Goal: Task Accomplishment & Management: Complete application form

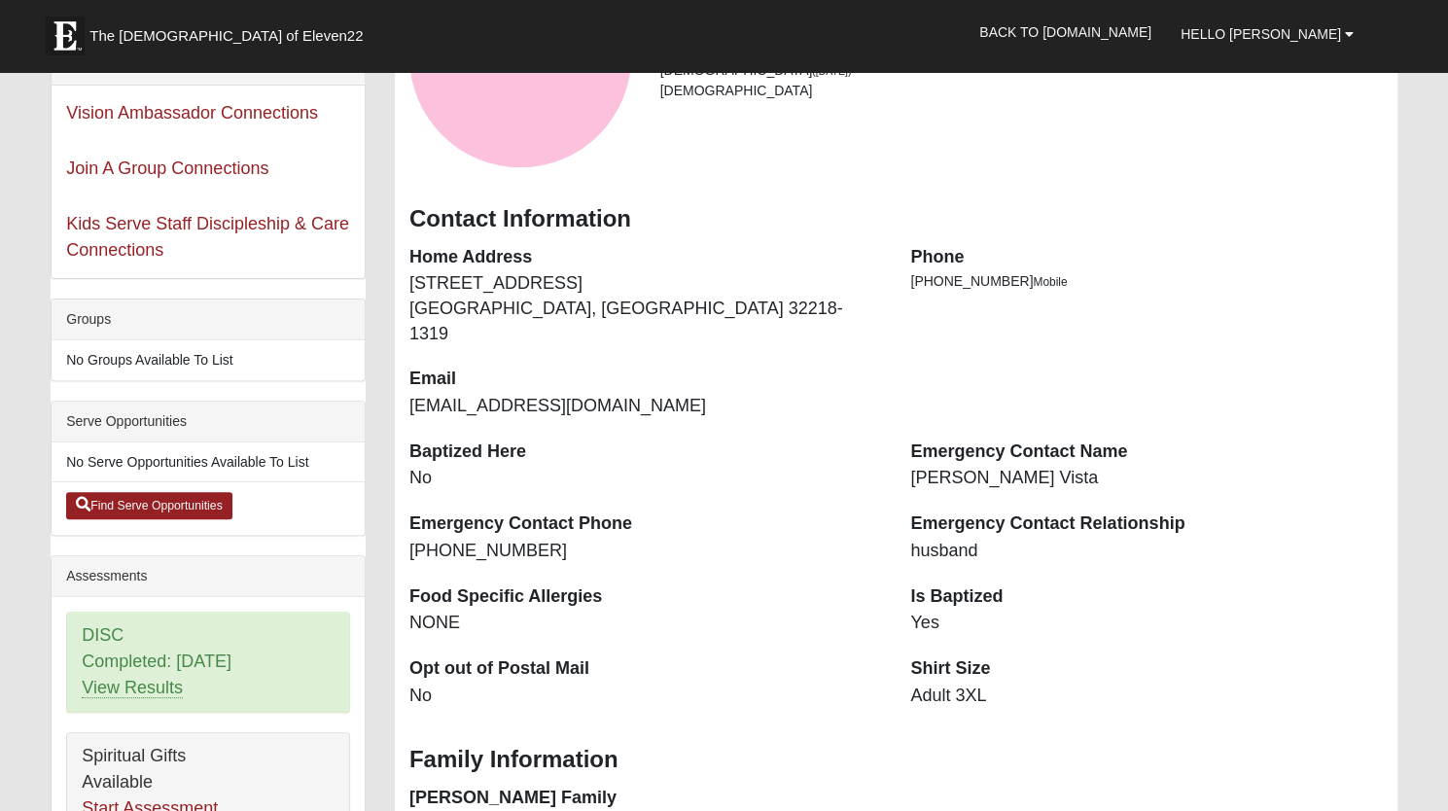
scroll to position [253, 0]
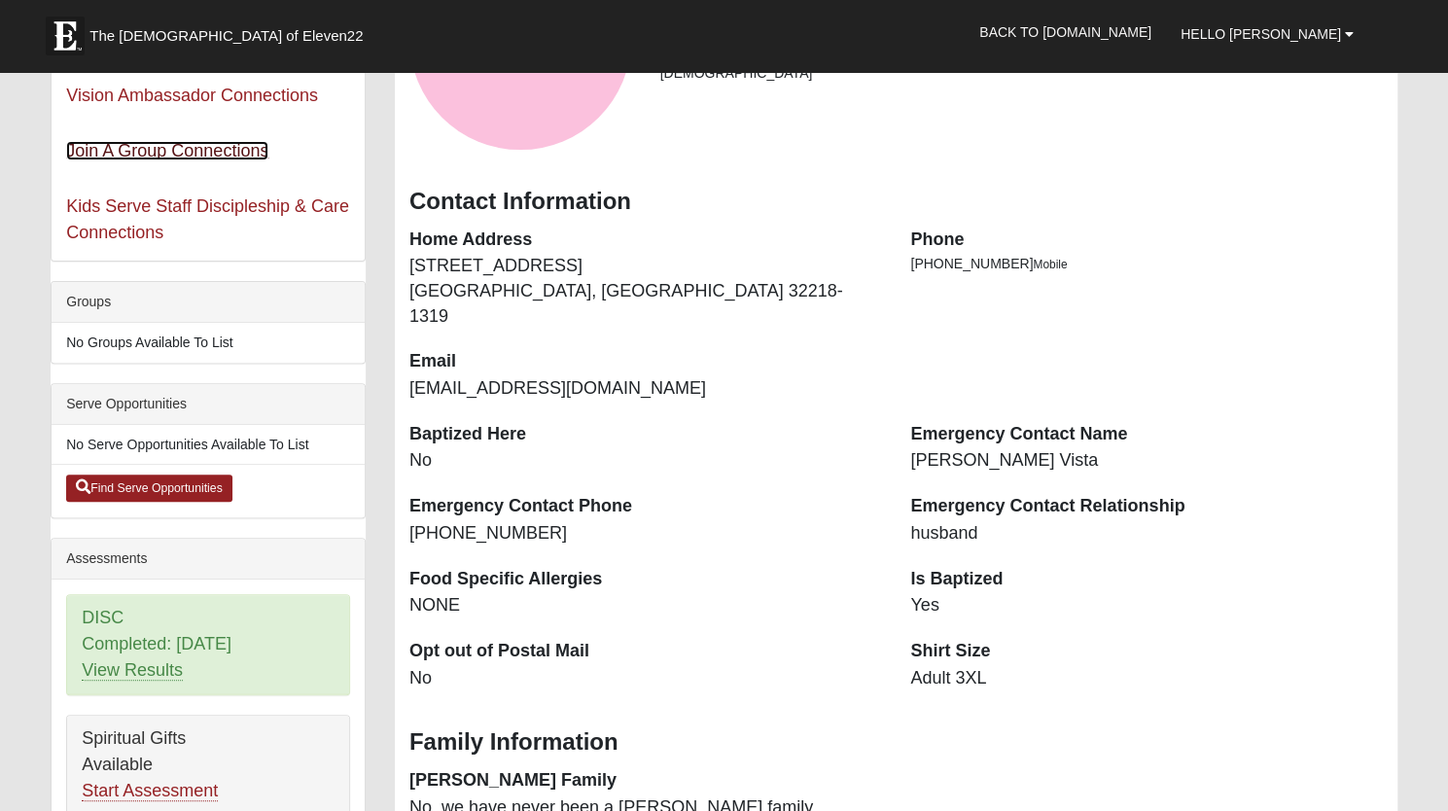
click at [164, 145] on link "Join A Group Connections" at bounding box center [167, 150] width 202 height 19
click at [138, 786] on link "Start Assessment" at bounding box center [150, 791] width 136 height 20
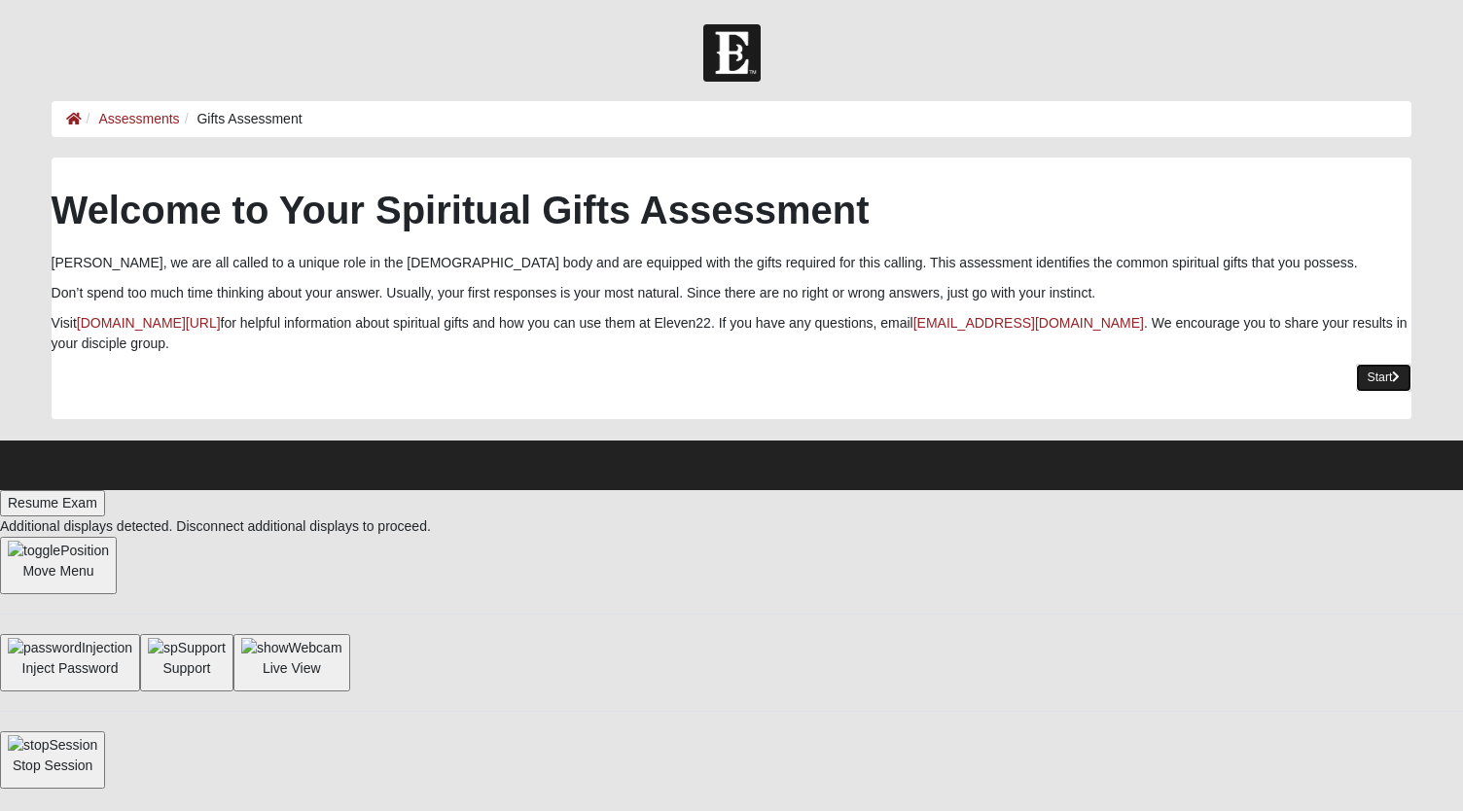
click at [1386, 379] on link "Start" at bounding box center [1384, 378] width 56 height 28
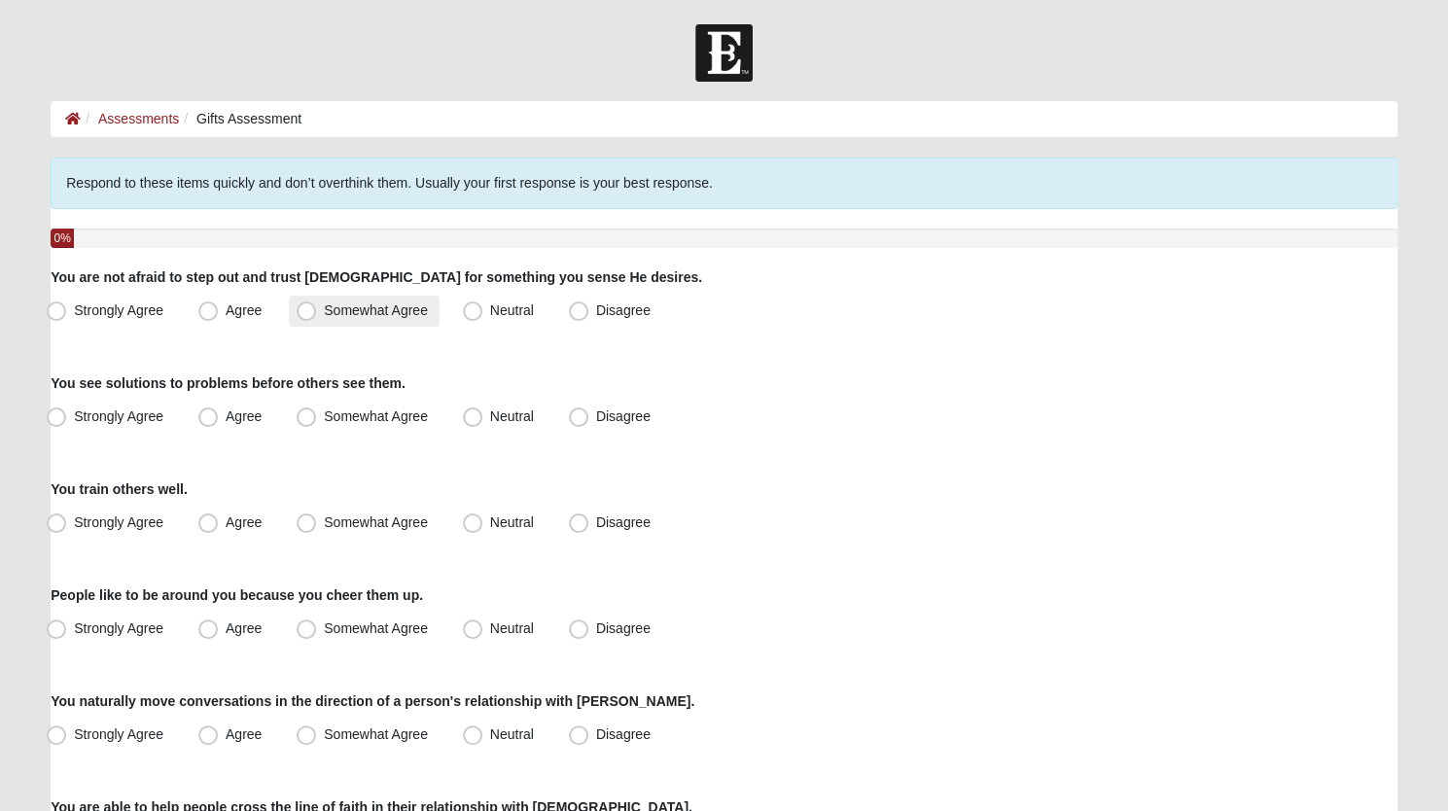
click at [324, 313] on span "Somewhat Agree" at bounding box center [376, 311] width 104 height 16
click at [309, 313] on input "Somewhat Agree" at bounding box center [310, 310] width 13 height 13
radio input "true"
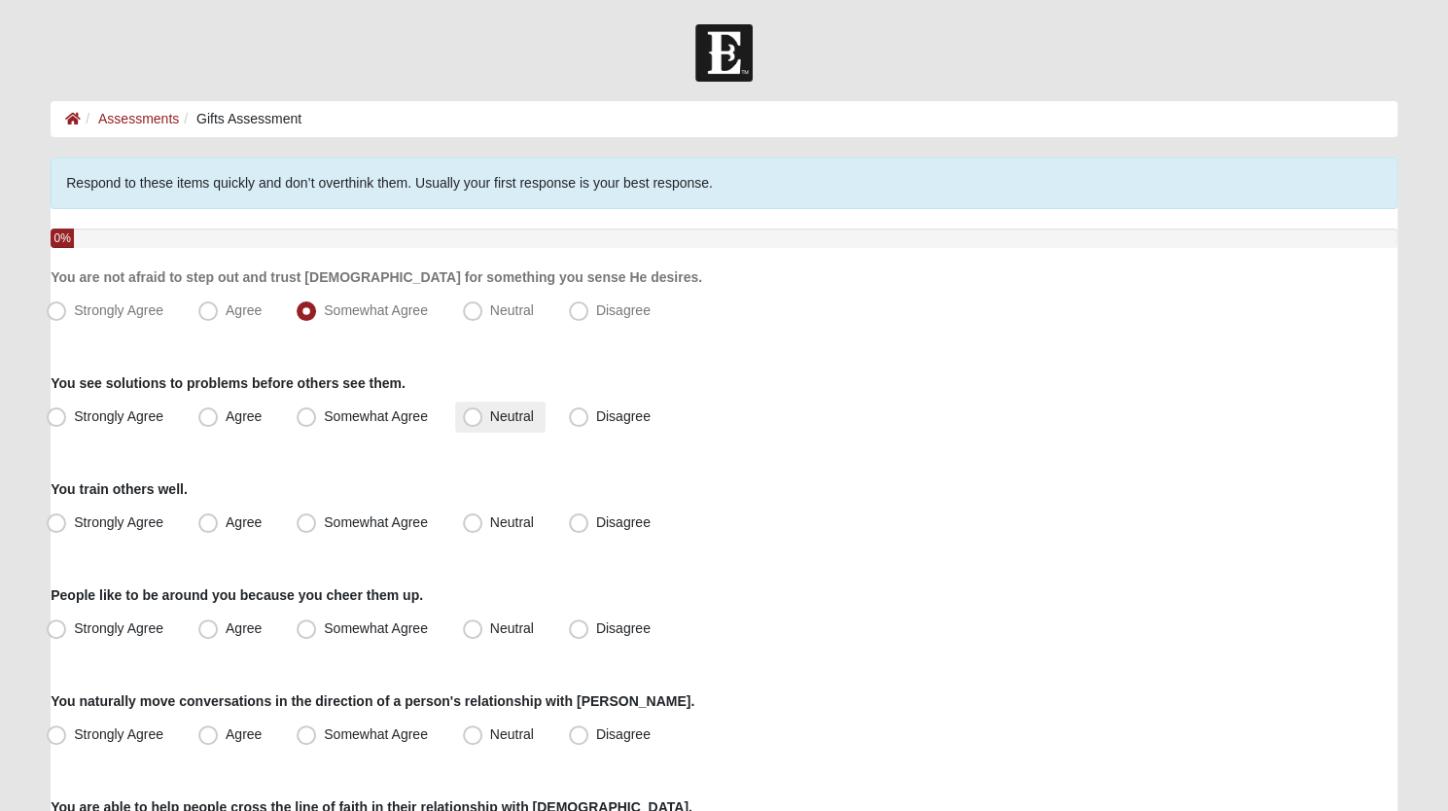
click at [490, 415] on span "Neutral" at bounding box center [512, 417] width 44 height 16
click at [477, 415] on input "Neutral" at bounding box center [477, 416] width 13 height 13
radio input "true"
click at [74, 522] on span "Strongly Agree" at bounding box center [118, 523] width 89 height 16
click at [62, 522] on input "Strongly Agree" at bounding box center [60, 523] width 13 height 13
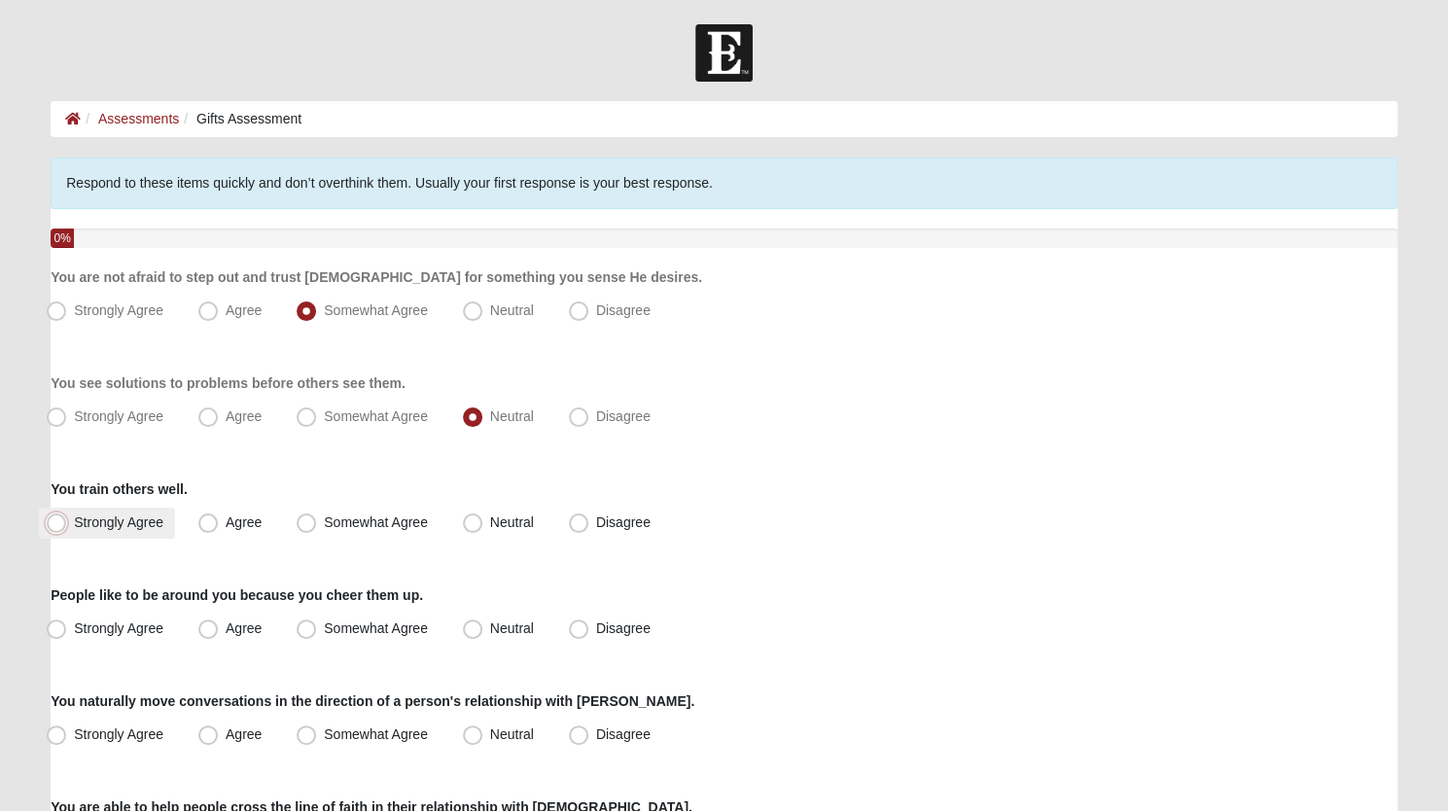
radio input "true"
click at [324, 624] on span "Somewhat Agree" at bounding box center [376, 629] width 104 height 16
click at [306, 624] on input "Somewhat Agree" at bounding box center [310, 629] width 13 height 13
radio input "true"
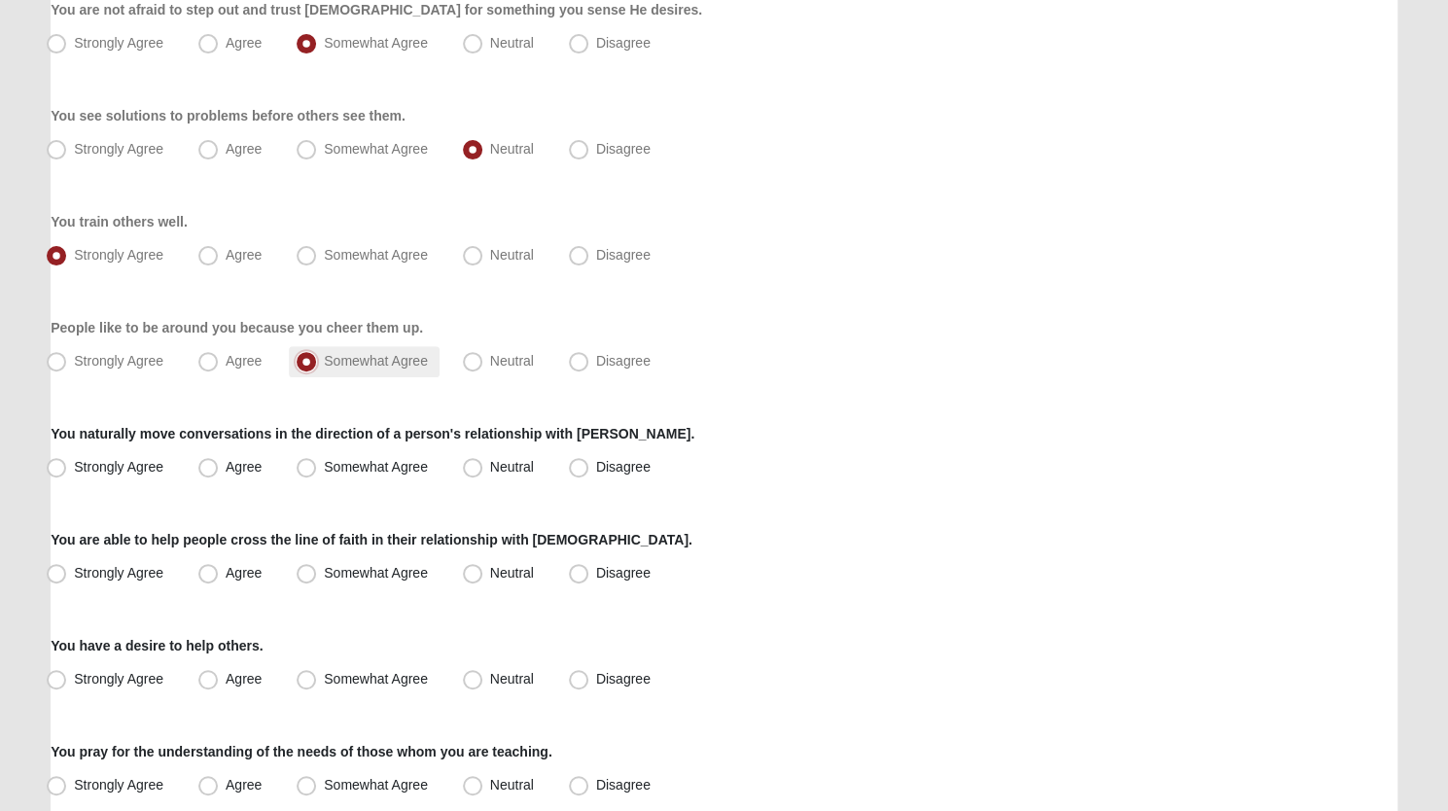
scroll to position [277, 0]
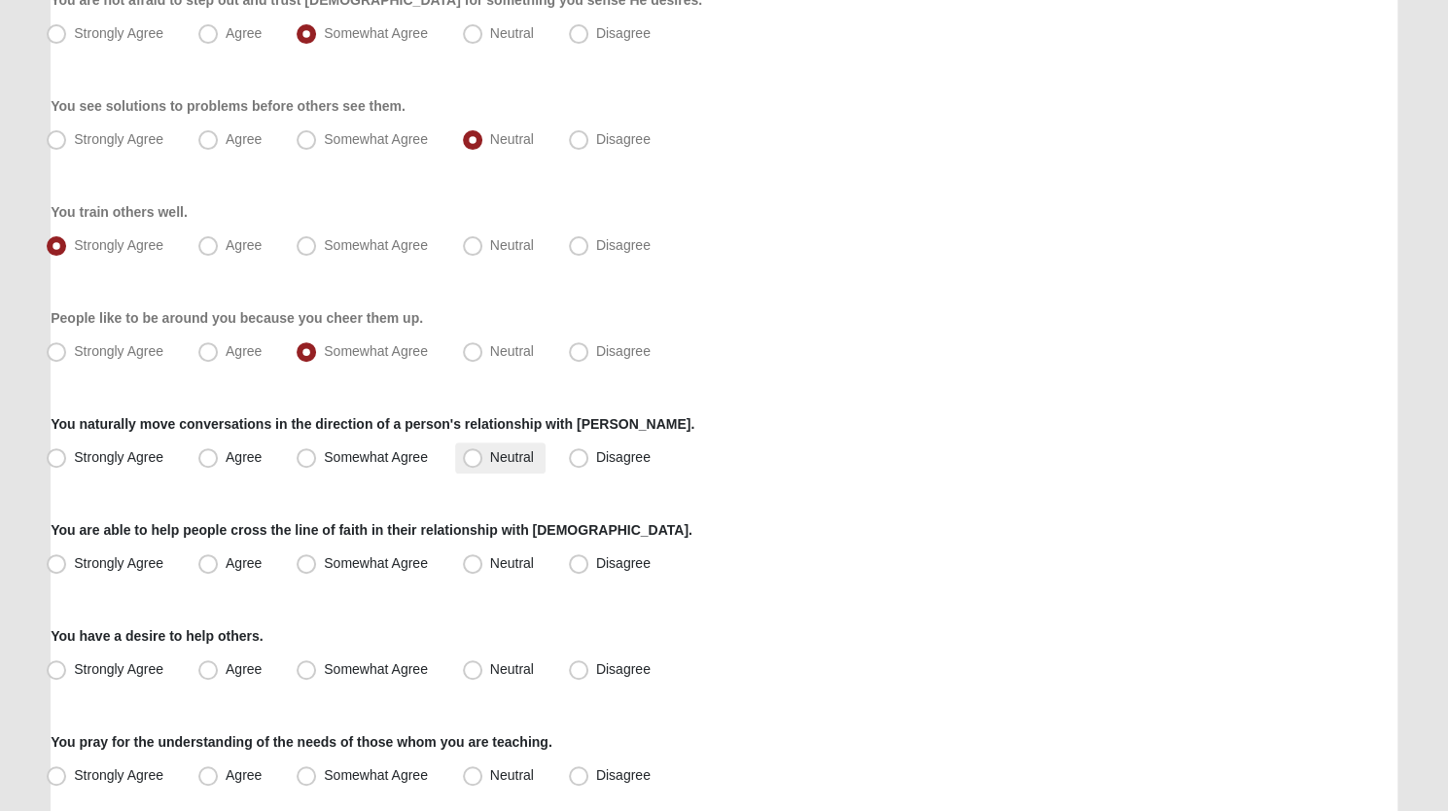
click at [490, 455] on span "Neutral" at bounding box center [512, 457] width 44 height 16
click at [472, 455] on input "Neutral" at bounding box center [477, 457] width 13 height 13
radio input "true"
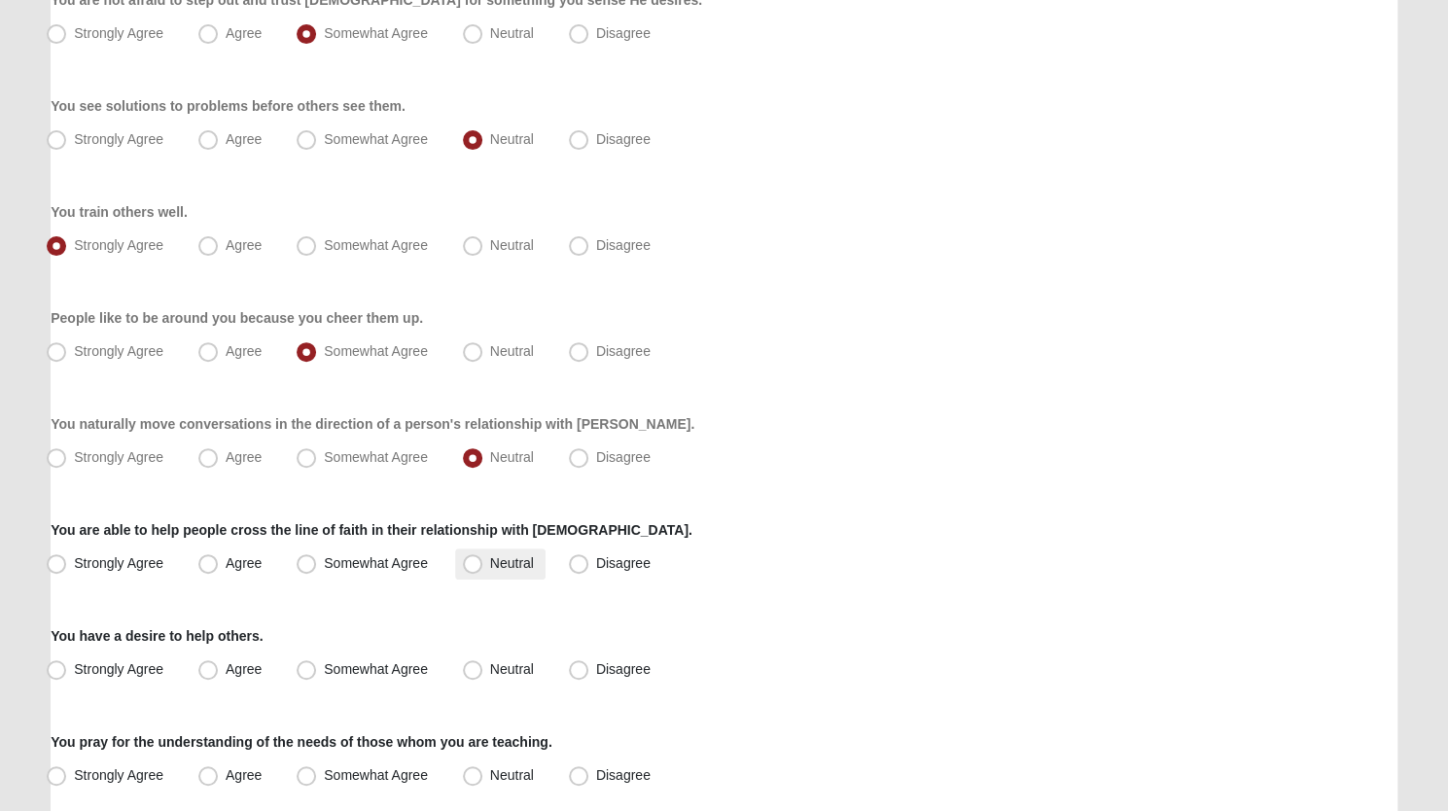
click at [490, 564] on span "Neutral" at bounding box center [512, 563] width 44 height 16
click at [475, 564] on input "Neutral" at bounding box center [477, 563] width 13 height 13
radio input "true"
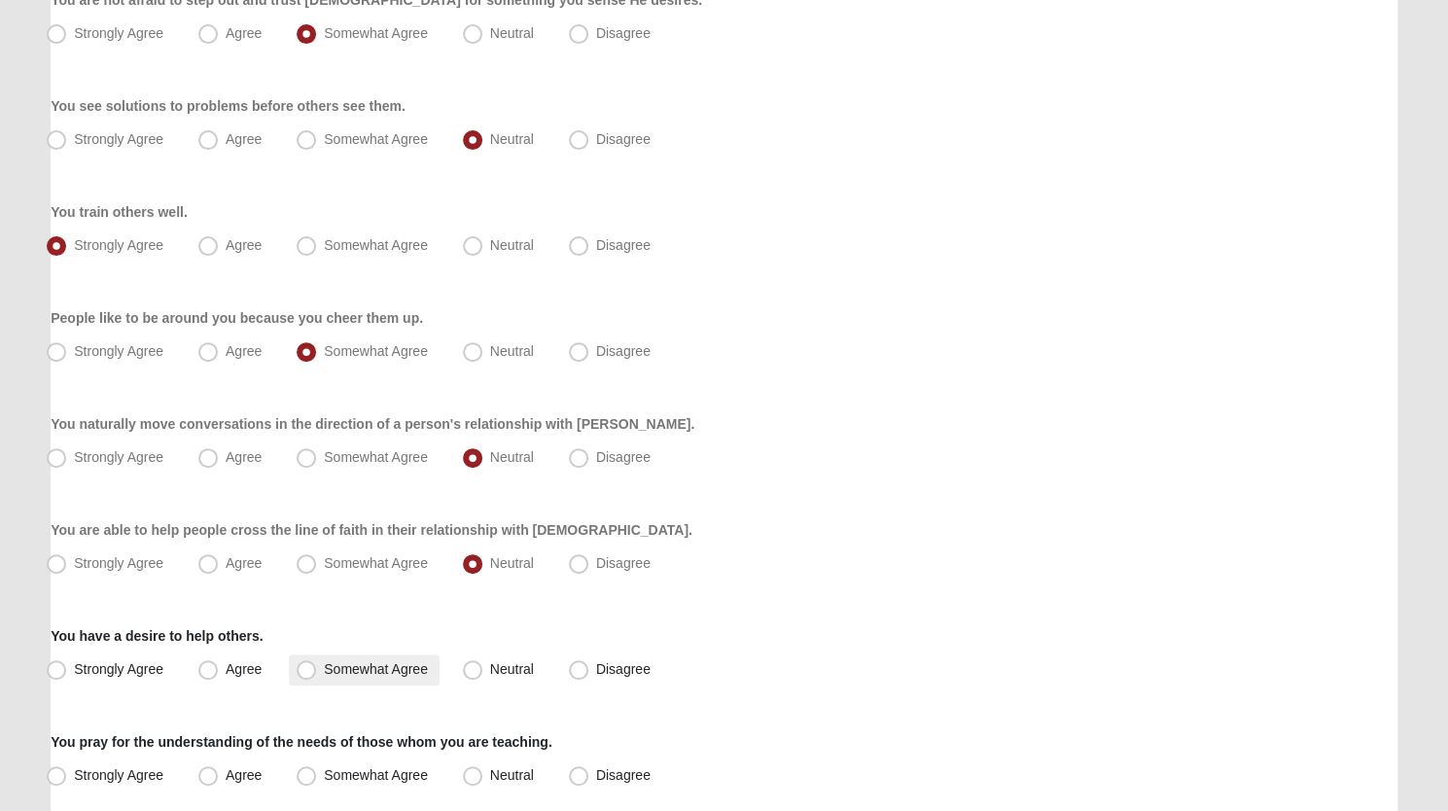
click at [324, 668] on span "Somewhat Agree" at bounding box center [376, 669] width 104 height 16
click at [307, 668] on input "Somewhat Agree" at bounding box center [310, 669] width 13 height 13
radio input "true"
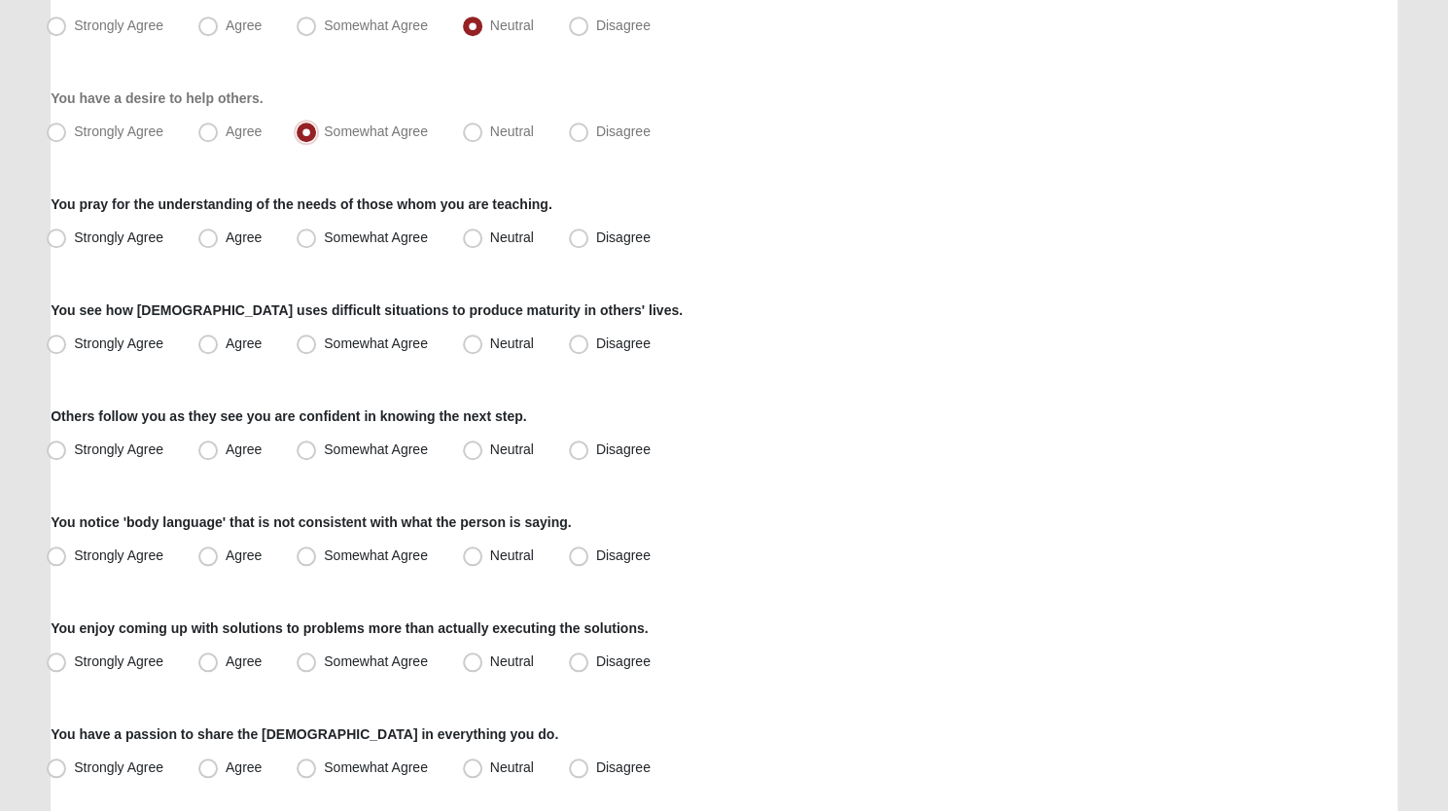
scroll to position [825, 0]
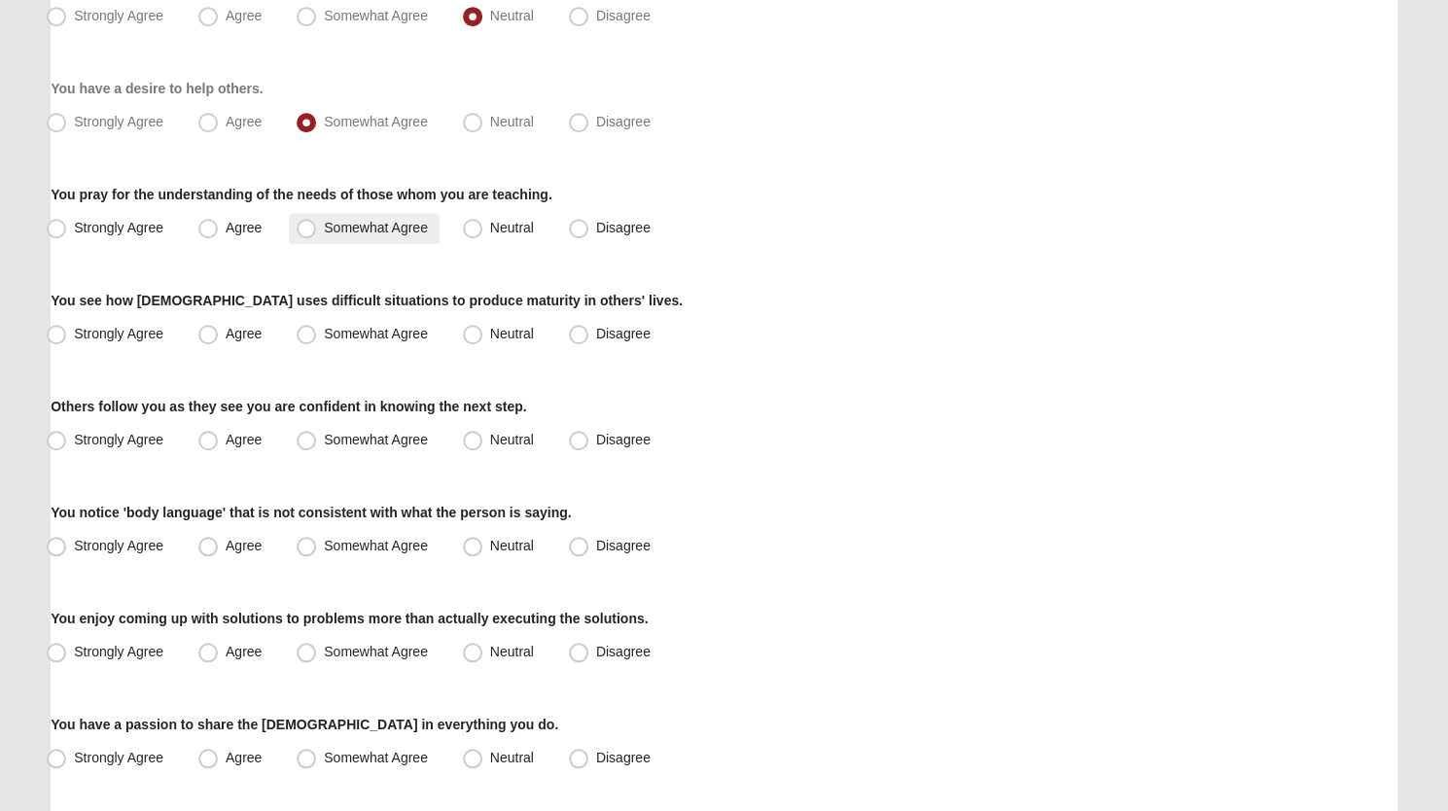
click at [324, 226] on span "Somewhat Agree" at bounding box center [376, 228] width 104 height 16
click at [307, 226] on input "Somewhat Agree" at bounding box center [310, 228] width 13 height 13
radio input "true"
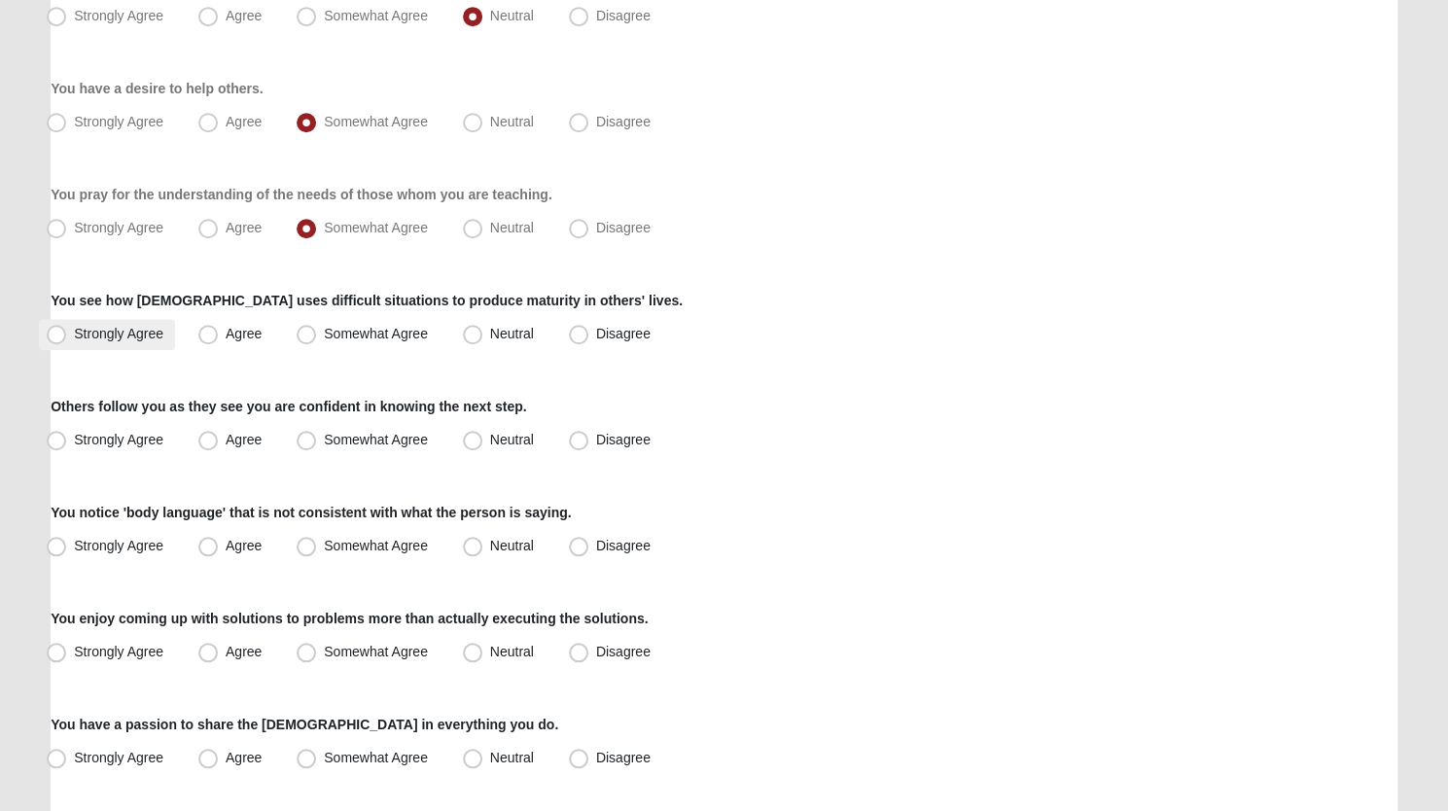
click at [74, 328] on span "Strongly Agree" at bounding box center [118, 334] width 89 height 16
click at [58, 328] on input "Strongly Agree" at bounding box center [60, 334] width 13 height 13
radio input "true"
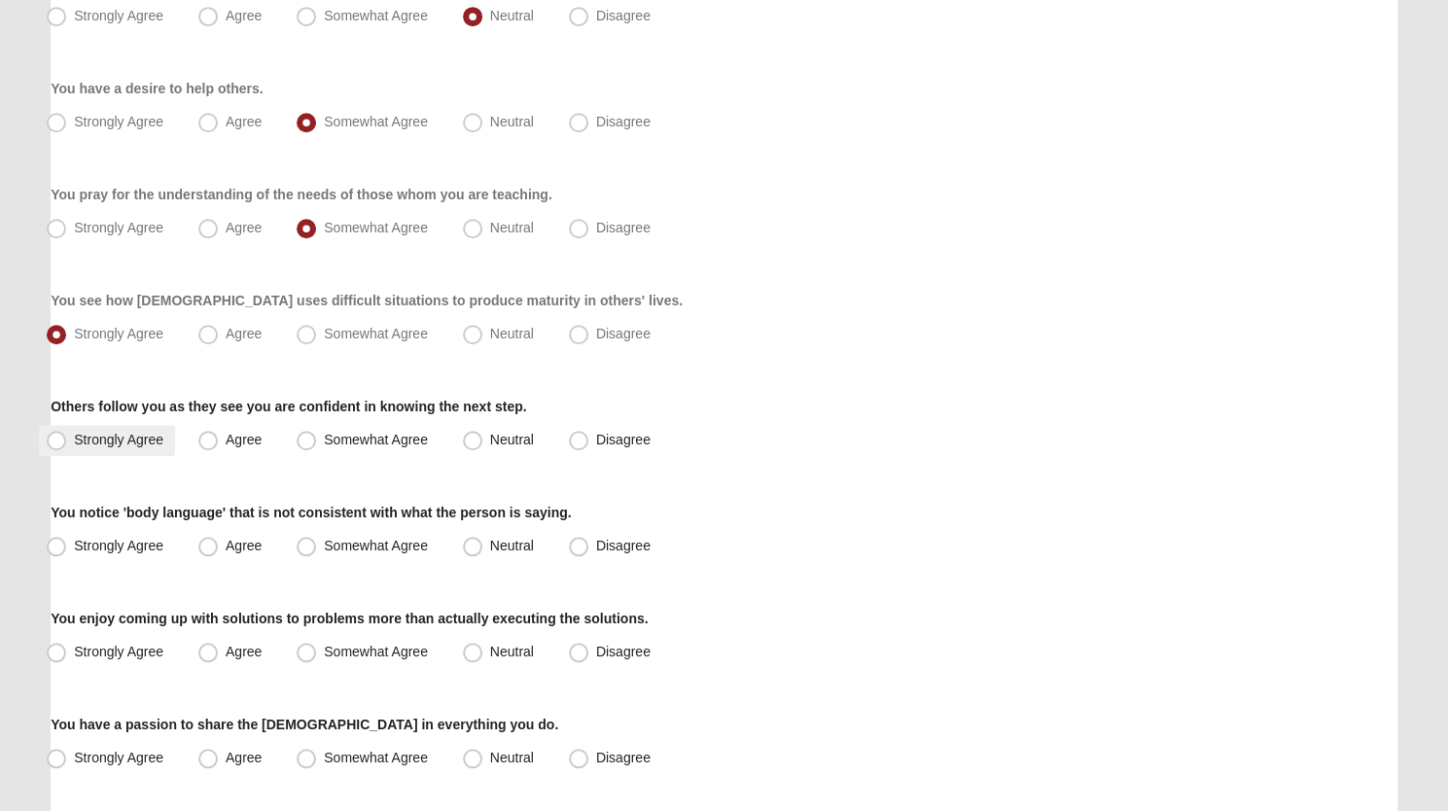
click at [74, 442] on span "Strongly Agree" at bounding box center [118, 440] width 89 height 16
click at [56, 442] on input "Strongly Agree" at bounding box center [60, 440] width 13 height 13
radio input "true"
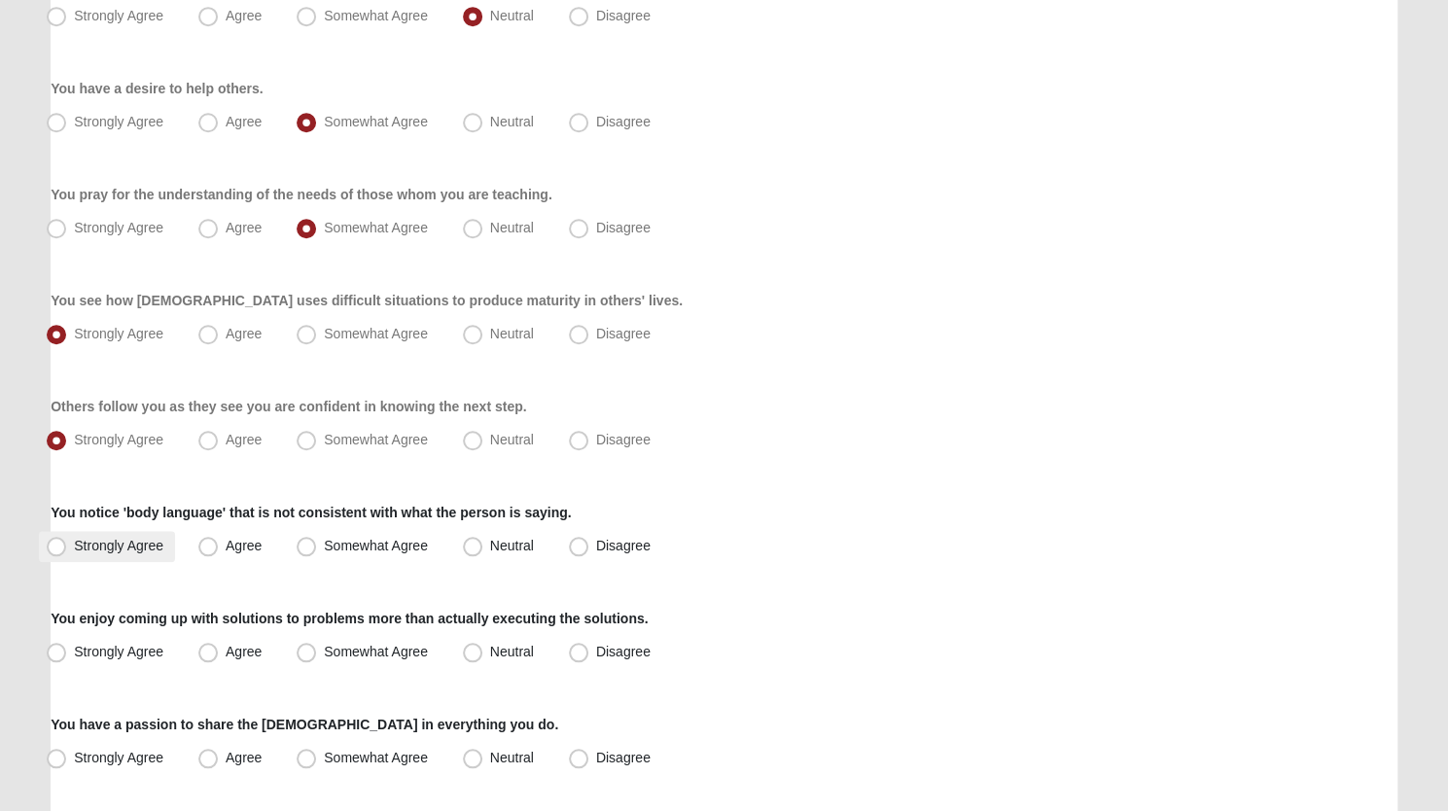
click at [74, 546] on span "Strongly Agree" at bounding box center [118, 546] width 89 height 16
click at [54, 546] on input "Strongly Agree" at bounding box center [60, 546] width 13 height 13
radio input "true"
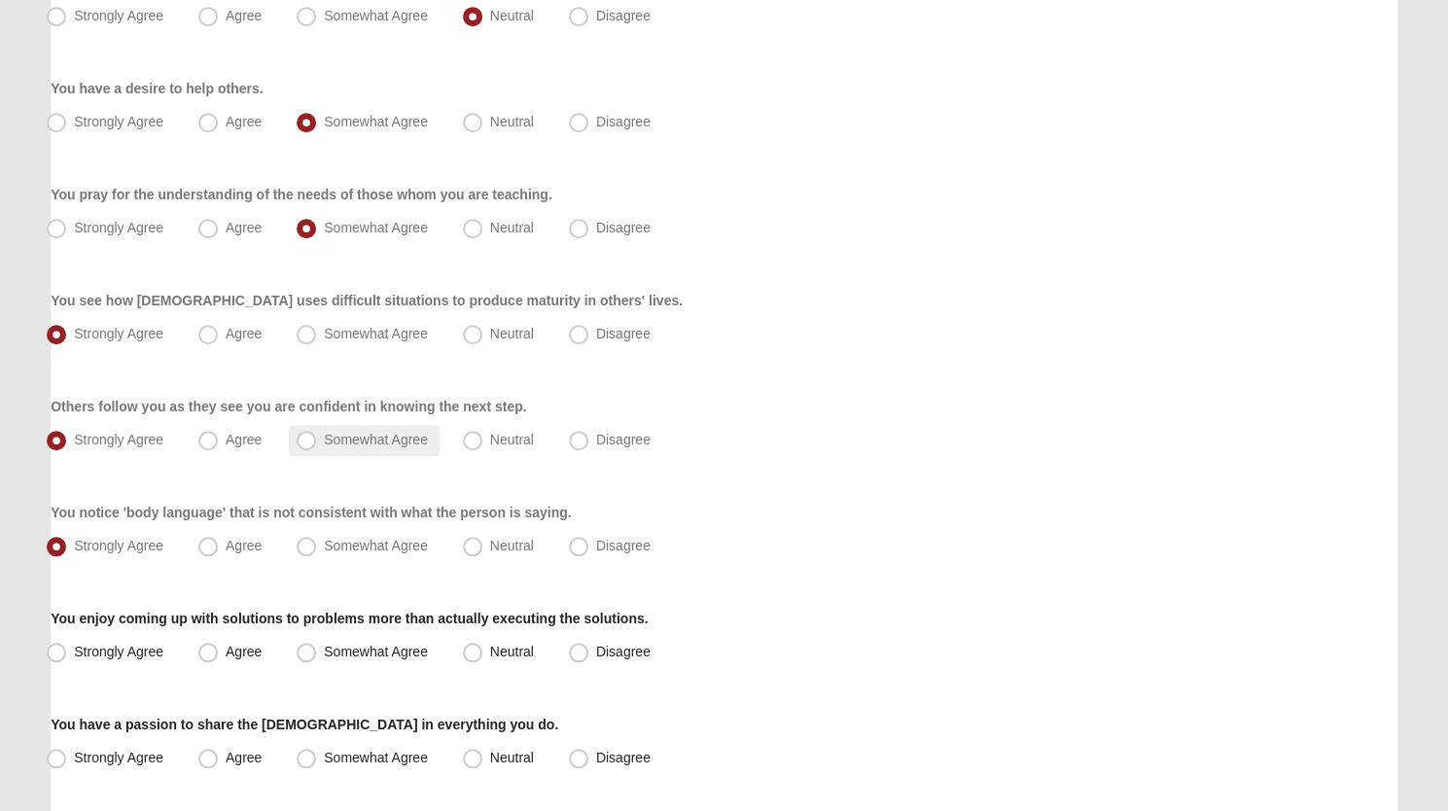
click at [324, 440] on span "Somewhat Agree" at bounding box center [376, 440] width 104 height 16
click at [313, 440] on input "Somewhat Agree" at bounding box center [310, 440] width 13 height 13
radio input "true"
click at [226, 653] on span "Agree" at bounding box center [244, 652] width 36 height 16
click at [208, 653] on input "Agree" at bounding box center [212, 652] width 13 height 13
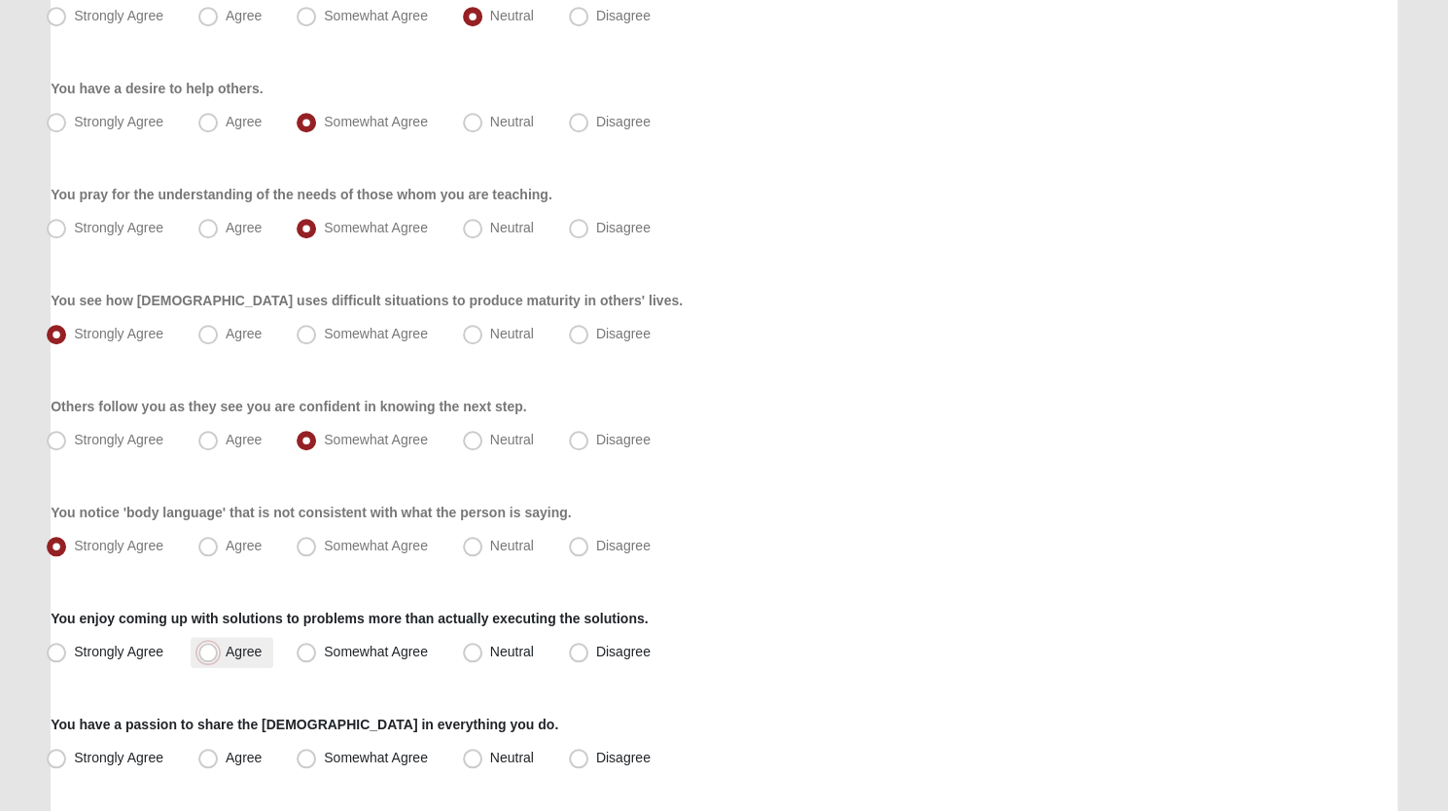
radio input "true"
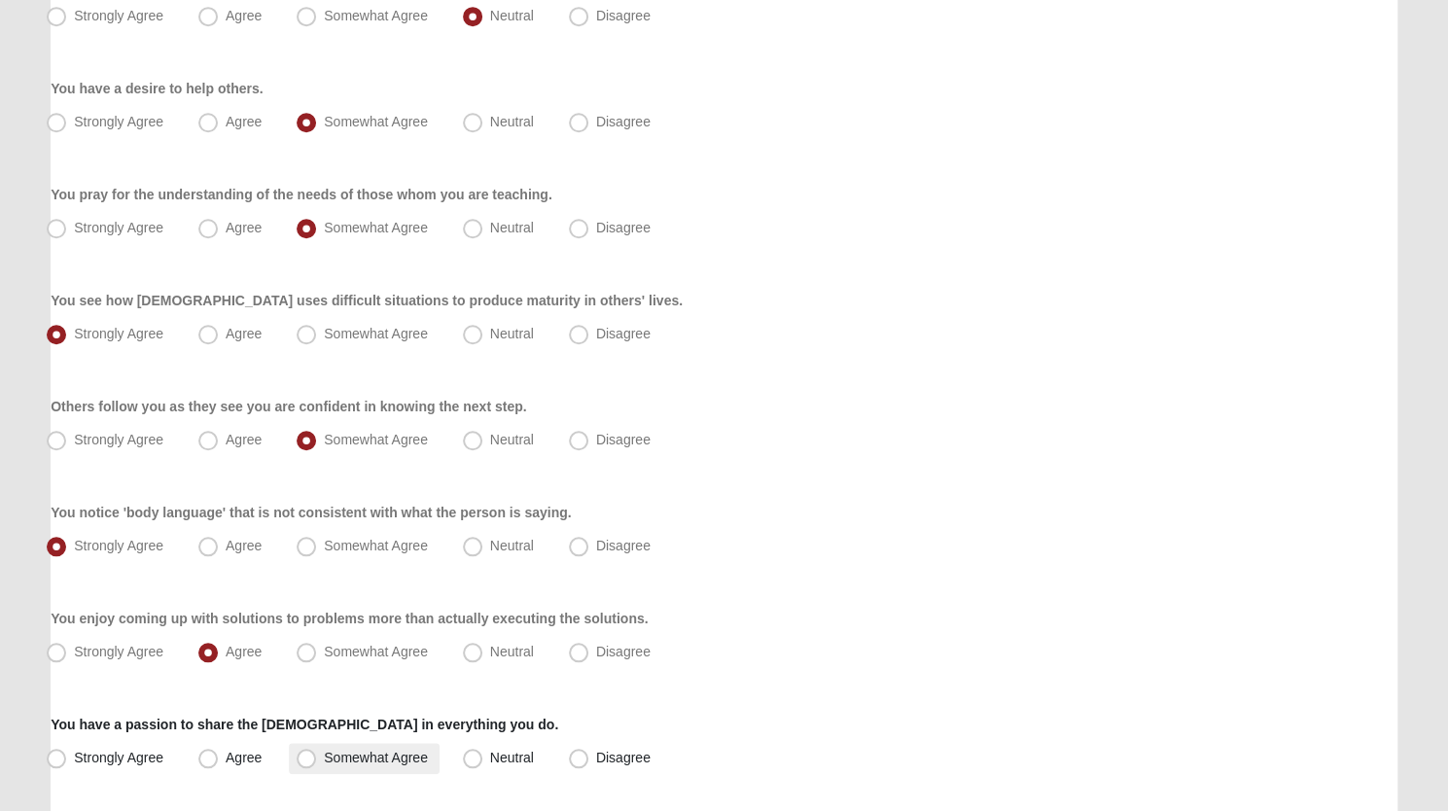
click at [324, 759] on span "Somewhat Agree" at bounding box center [376, 758] width 104 height 16
click at [304, 759] on input "Somewhat Agree" at bounding box center [310, 758] width 13 height 13
radio input "true"
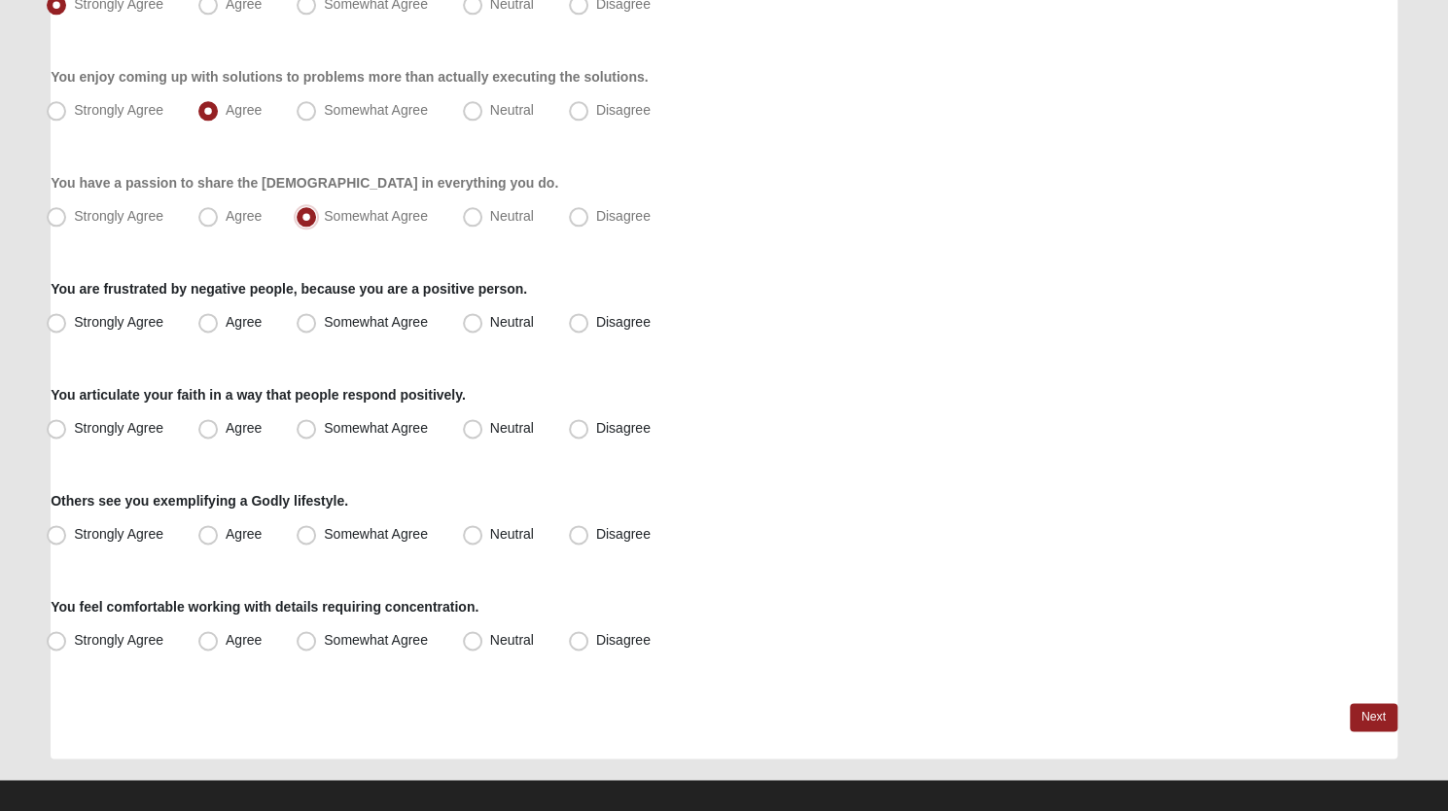
scroll to position [1384, 0]
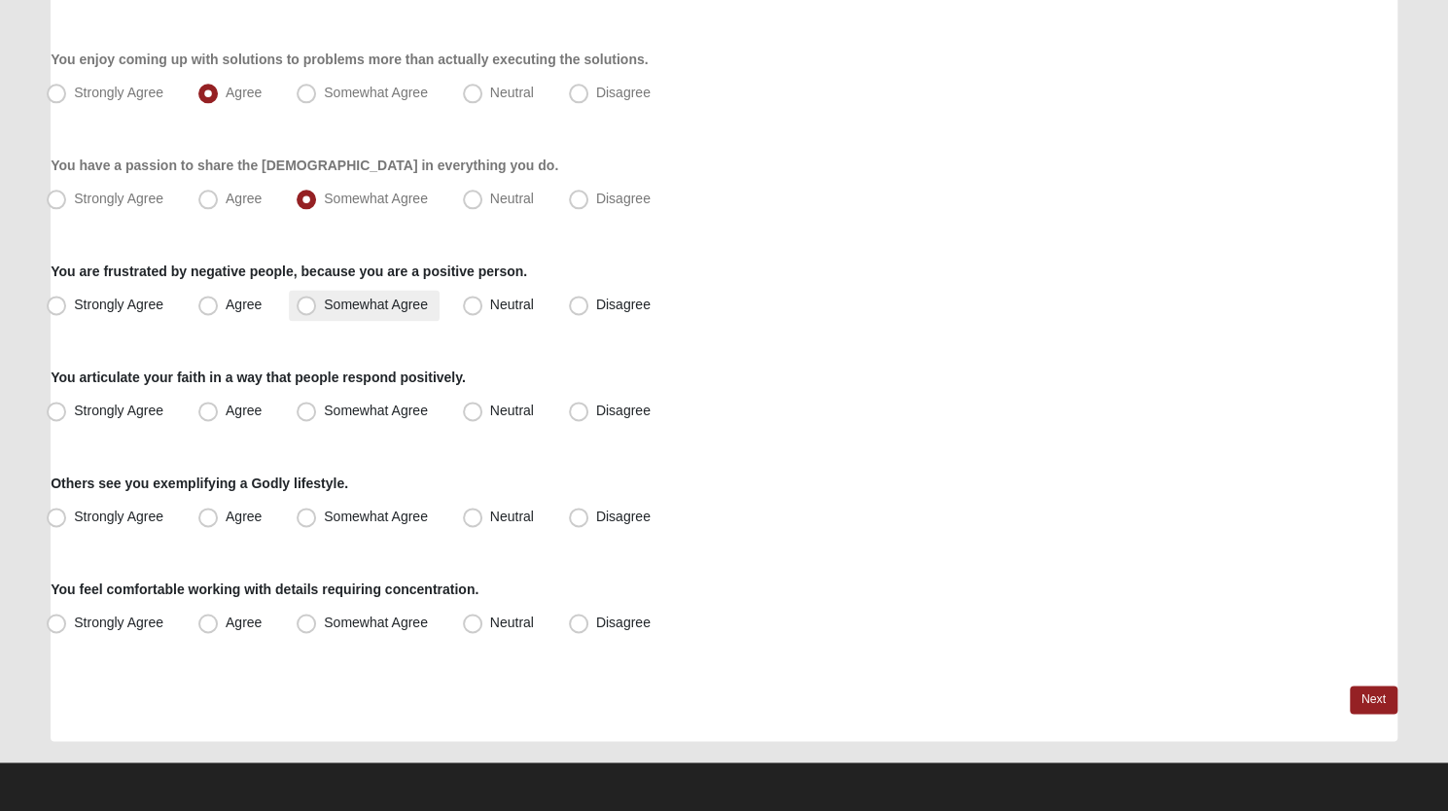
click at [324, 307] on span "Somewhat Agree" at bounding box center [376, 305] width 104 height 16
click at [305, 307] on input "Somewhat Agree" at bounding box center [310, 305] width 13 height 13
radio input "true"
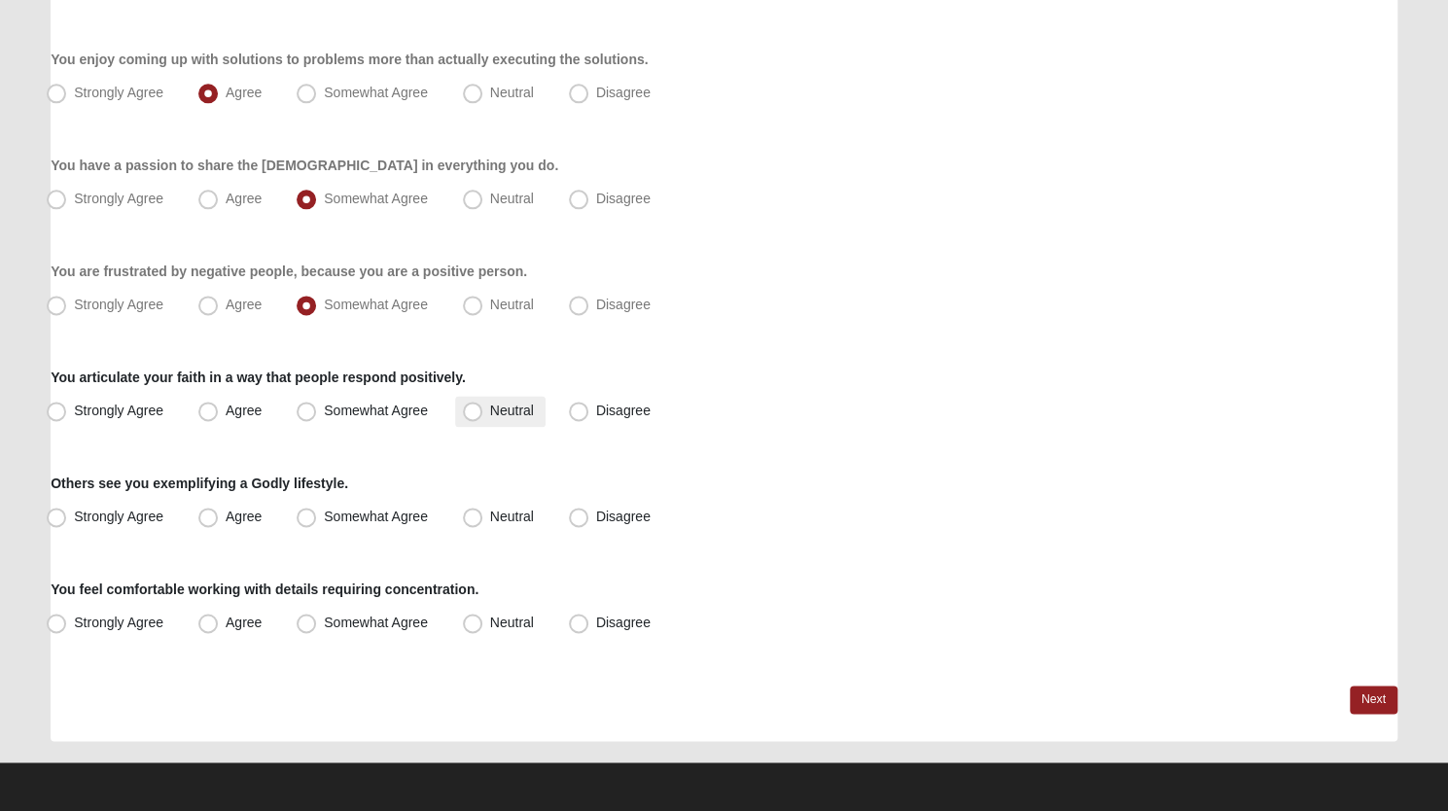
click at [490, 414] on span "Neutral" at bounding box center [512, 411] width 44 height 16
click at [471, 414] on input "Neutral" at bounding box center [477, 411] width 13 height 13
radio input "true"
click at [324, 517] on span "Somewhat Agree" at bounding box center [376, 517] width 104 height 16
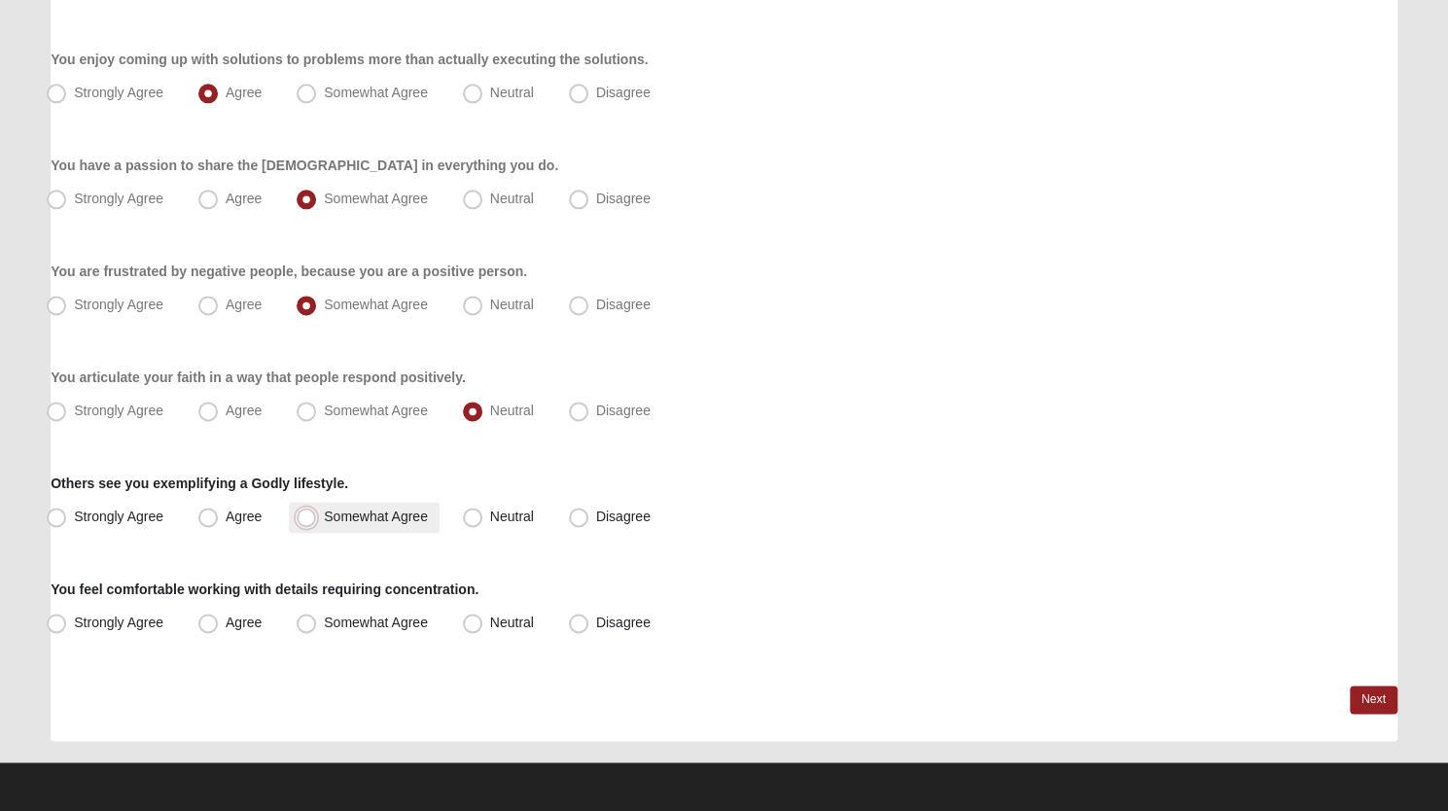
click at [309, 517] on input "Somewhat Agree" at bounding box center [310, 517] width 13 height 13
radio input "true"
click at [74, 624] on span "Strongly Agree" at bounding box center [118, 623] width 89 height 16
click at [59, 624] on input "Strongly Agree" at bounding box center [60, 623] width 13 height 13
radio input "true"
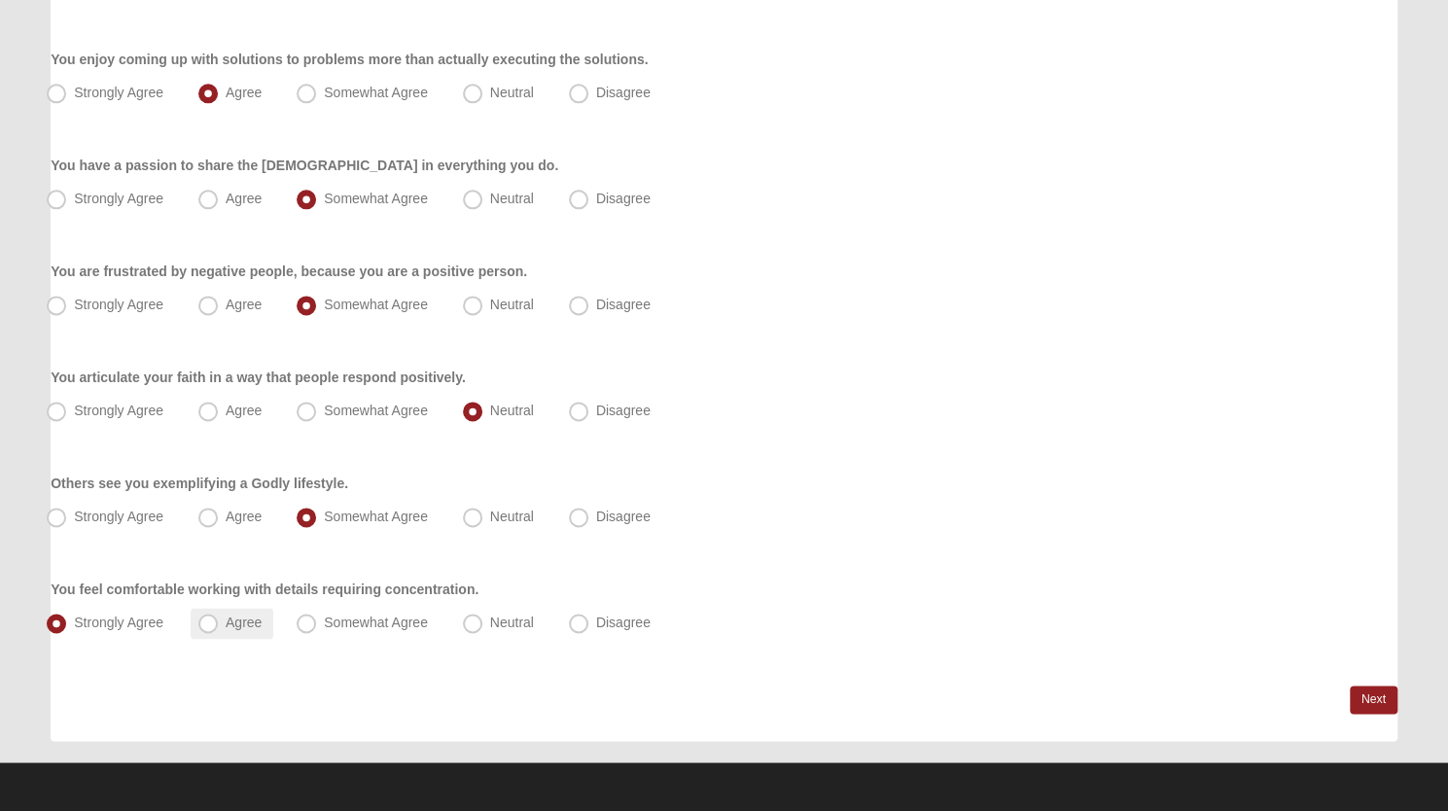
click at [226, 622] on span "Agree" at bounding box center [244, 623] width 36 height 16
click at [206, 622] on input "Agree" at bounding box center [212, 623] width 13 height 13
radio input "true"
click at [1362, 695] on link "Next" at bounding box center [1374, 700] width 48 height 28
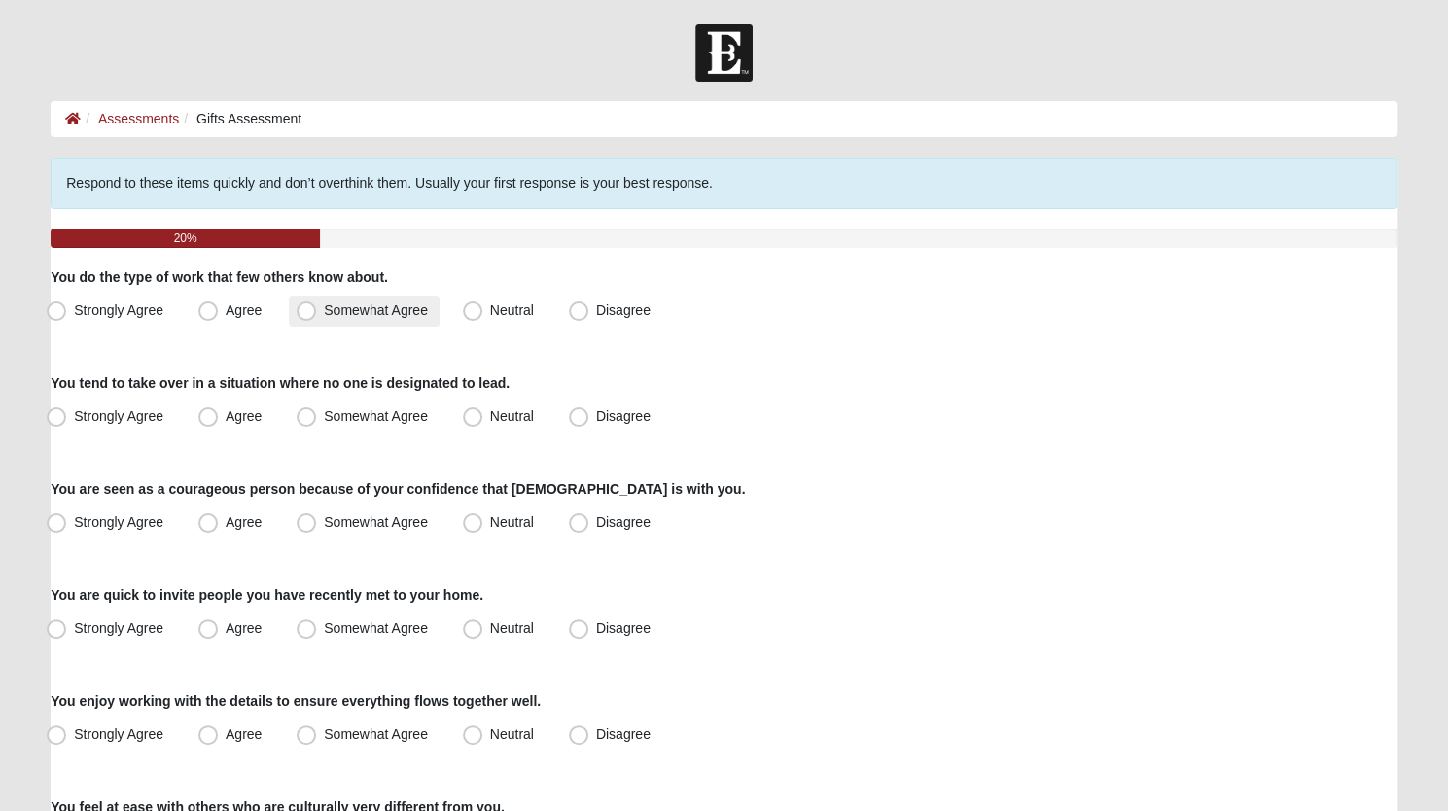
click at [324, 308] on span "Somewhat Agree" at bounding box center [376, 311] width 104 height 16
click at [309, 308] on input "Somewhat Agree" at bounding box center [310, 310] width 13 height 13
radio input "true"
click at [74, 415] on span "Strongly Agree" at bounding box center [118, 417] width 89 height 16
click at [59, 415] on input "Strongly Agree" at bounding box center [60, 416] width 13 height 13
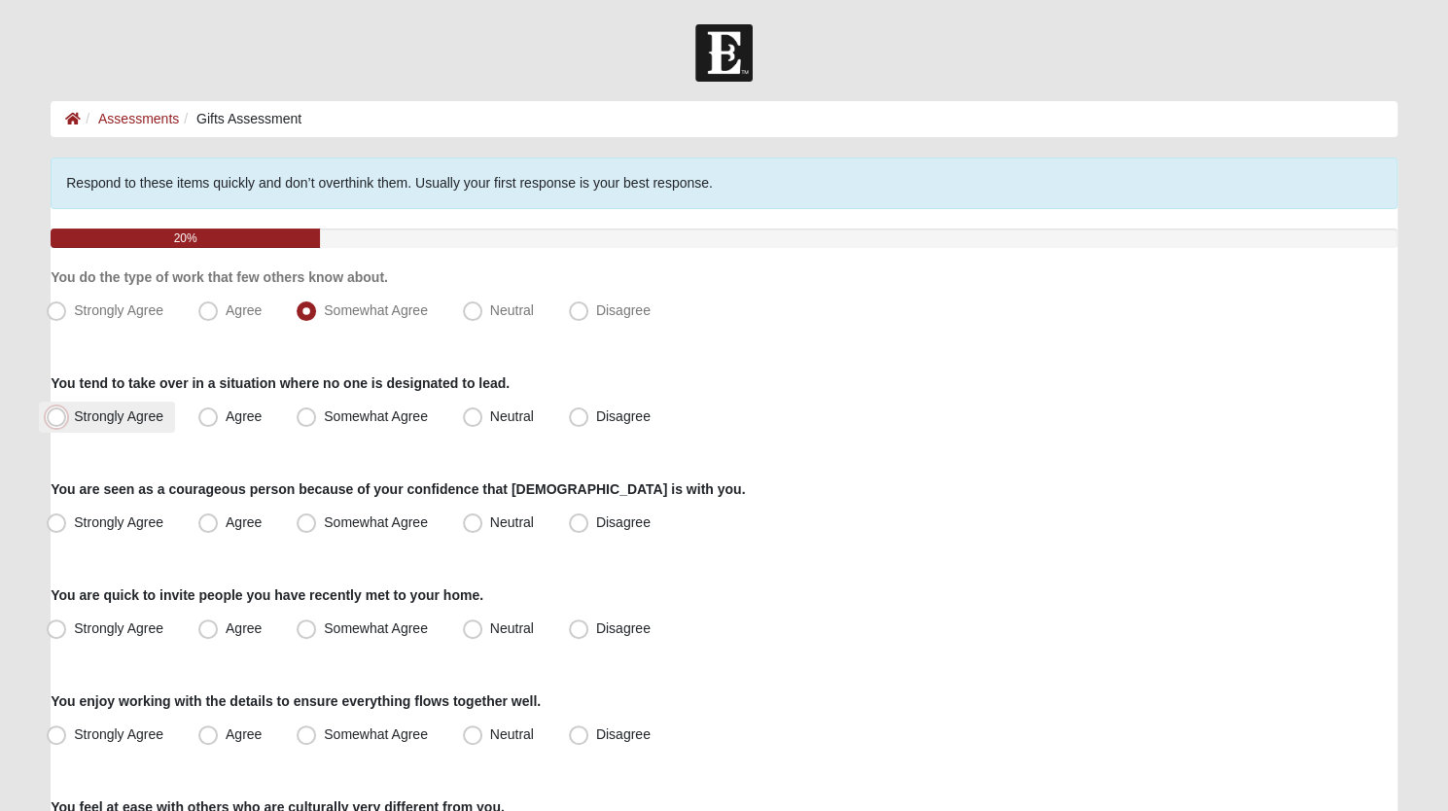
radio input "true"
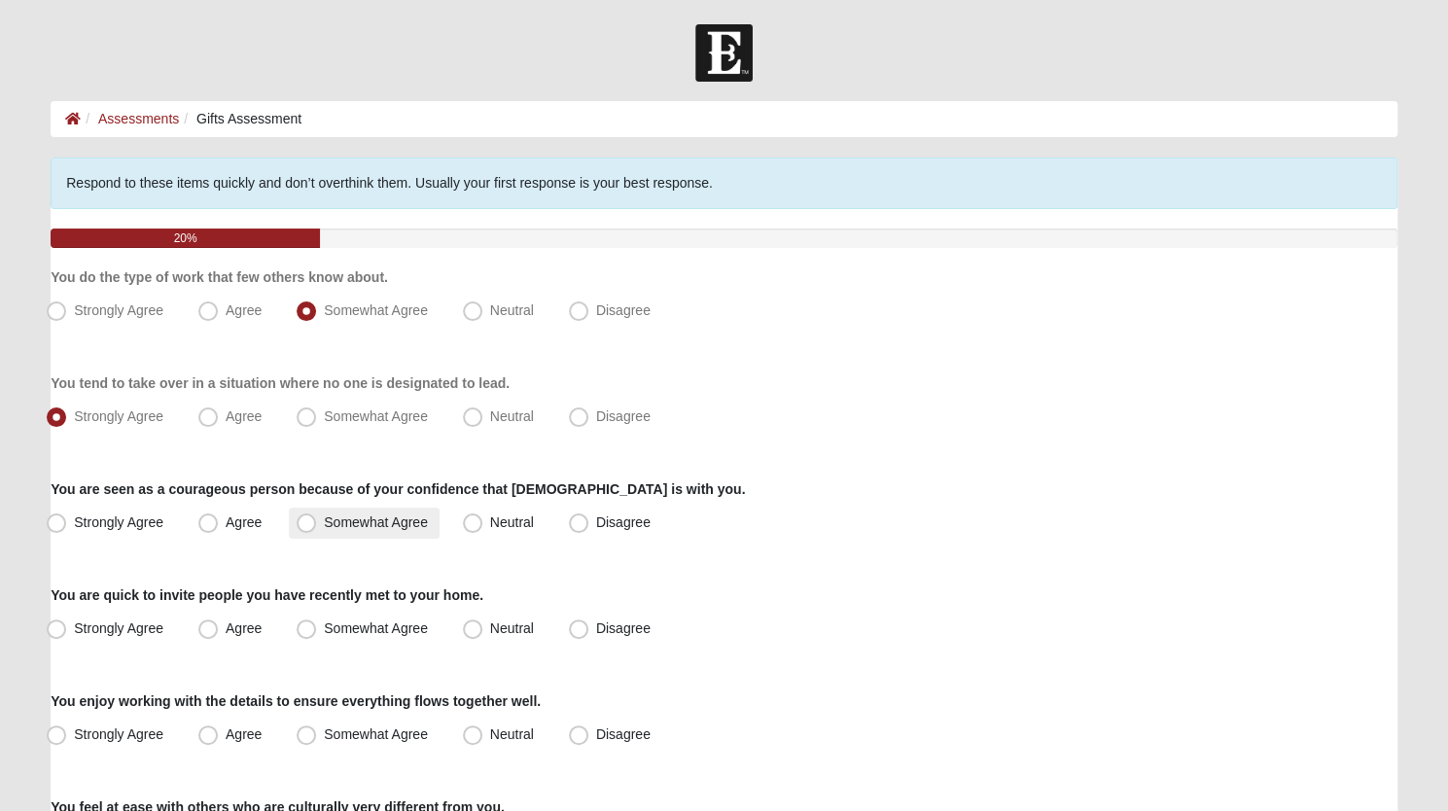
click at [324, 523] on span "Somewhat Agree" at bounding box center [376, 523] width 104 height 16
click at [306, 523] on input "Somewhat Agree" at bounding box center [310, 523] width 13 height 13
radio input "true"
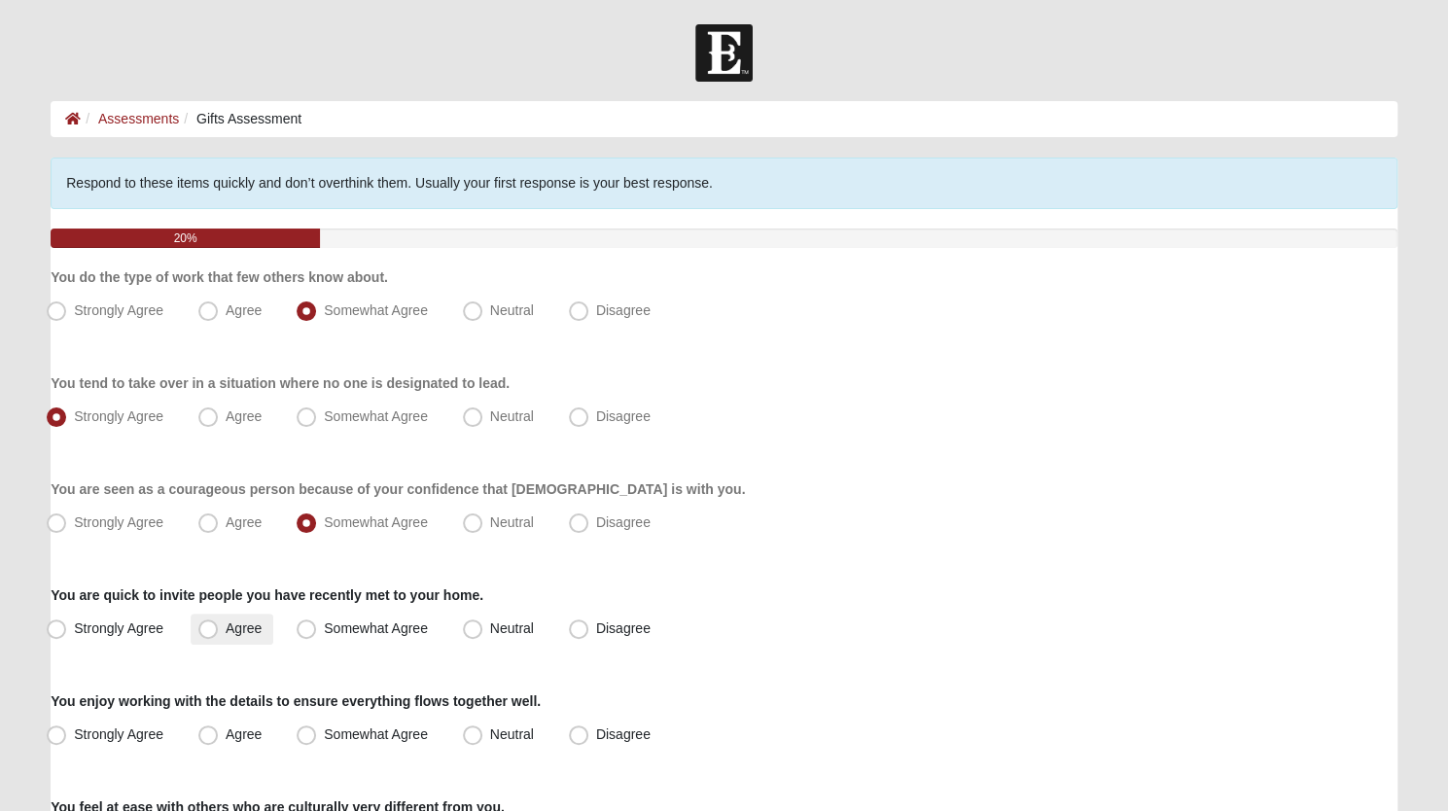
click at [226, 628] on span "Agree" at bounding box center [244, 629] width 36 height 16
click at [210, 628] on input "Agree" at bounding box center [212, 629] width 13 height 13
radio input "true"
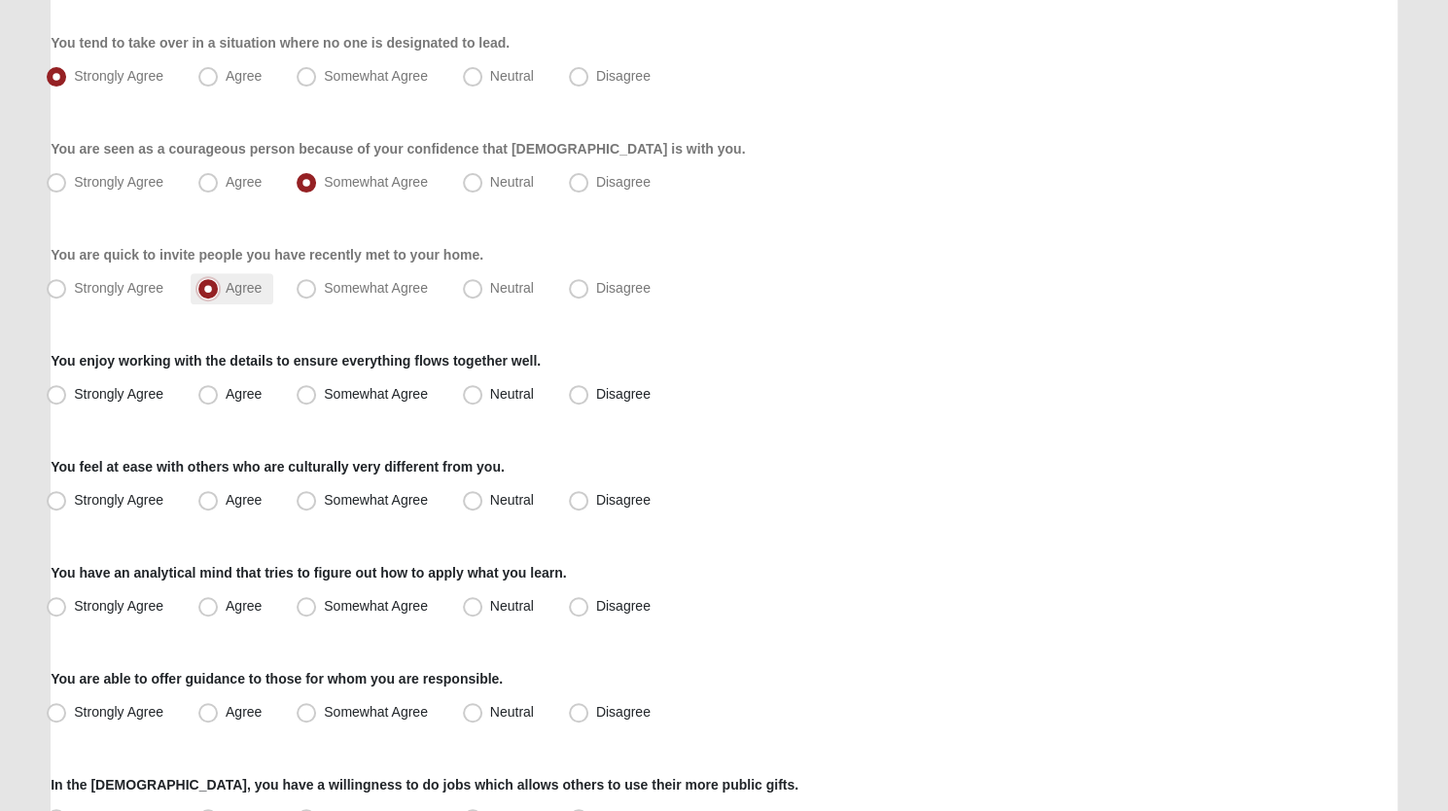
scroll to position [346, 0]
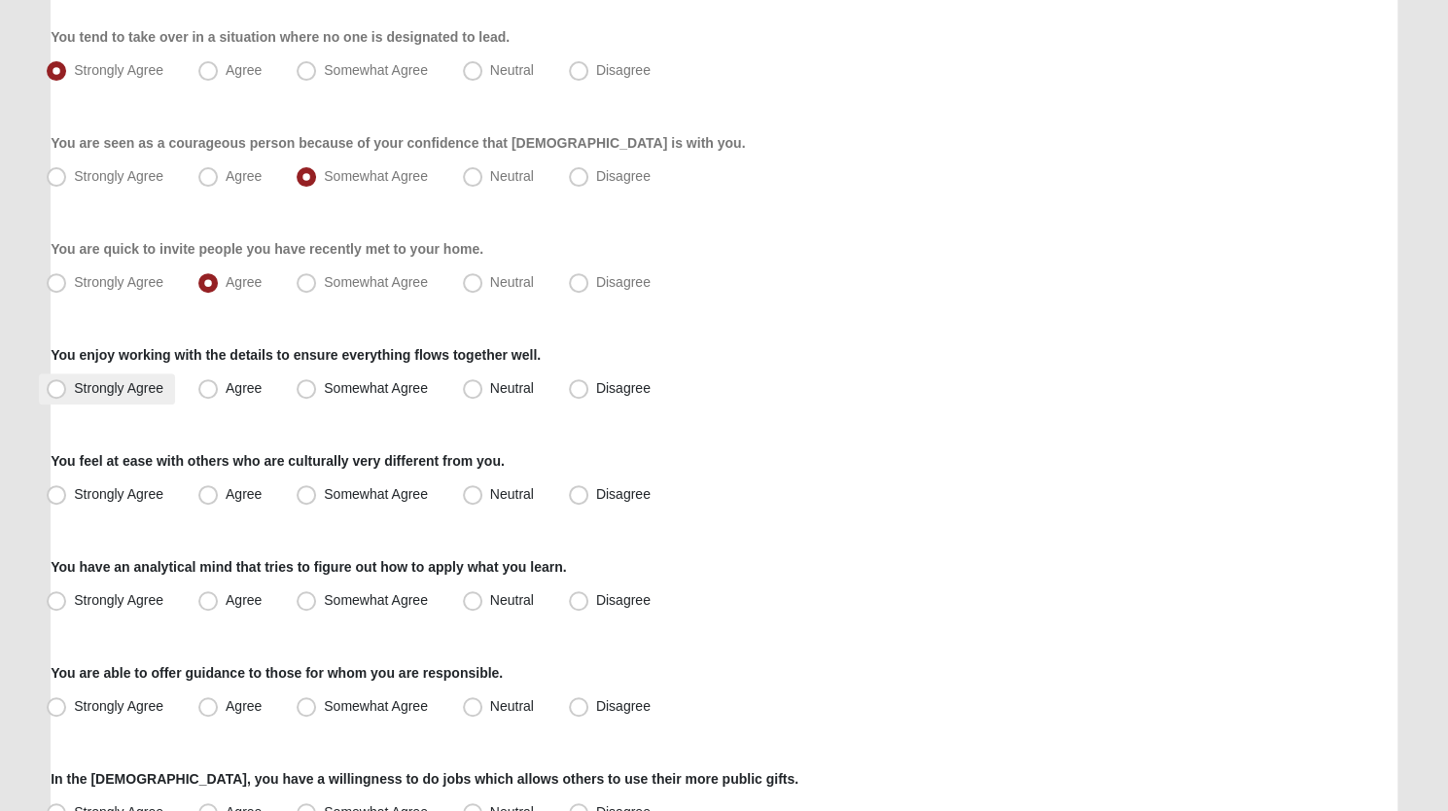
click at [74, 387] on span "Strongly Agree" at bounding box center [118, 388] width 89 height 16
click at [56, 387] on input "Strongly Agree" at bounding box center [60, 388] width 13 height 13
radio input "true"
click at [226, 497] on span "Agree" at bounding box center [244, 494] width 36 height 16
click at [214, 497] on input "Agree" at bounding box center [212, 494] width 13 height 13
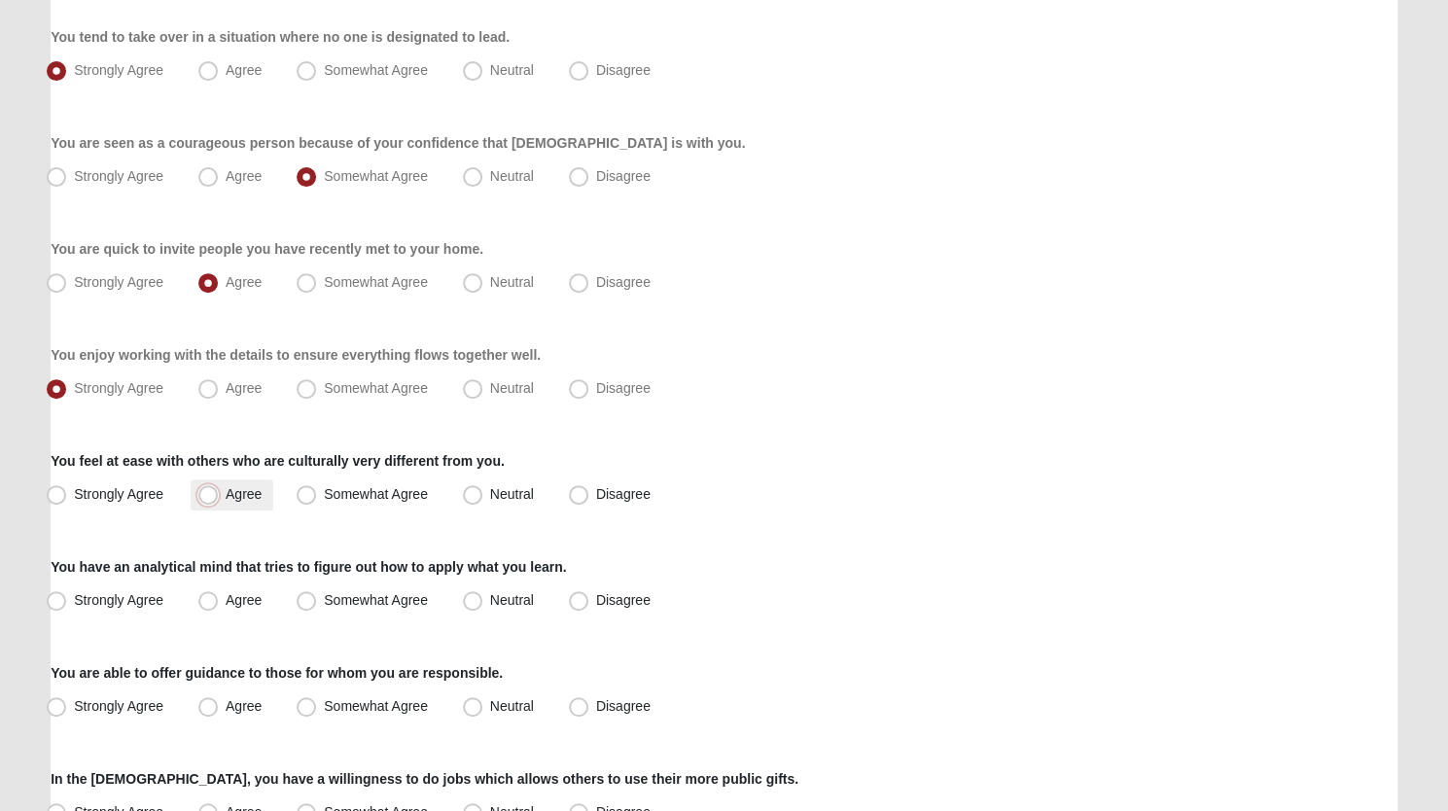
radio input "true"
click at [490, 598] on span "Neutral" at bounding box center [512, 600] width 44 height 16
click at [475, 598] on input "Neutral" at bounding box center [477, 600] width 13 height 13
radio input "true"
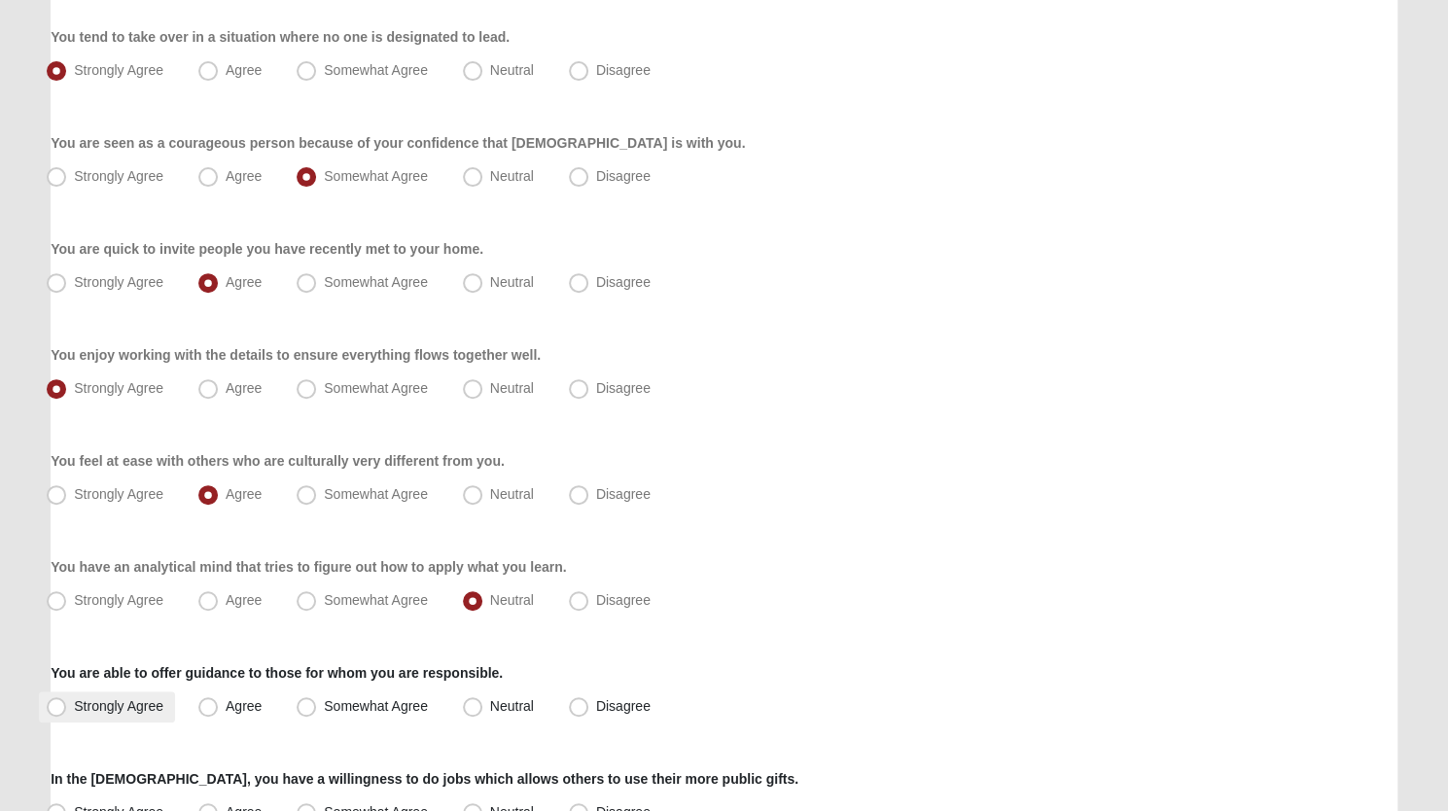
click at [74, 702] on span "Strongly Agree" at bounding box center [118, 706] width 89 height 16
click at [55, 702] on input "Strongly Agree" at bounding box center [60, 706] width 13 height 13
radio input "true"
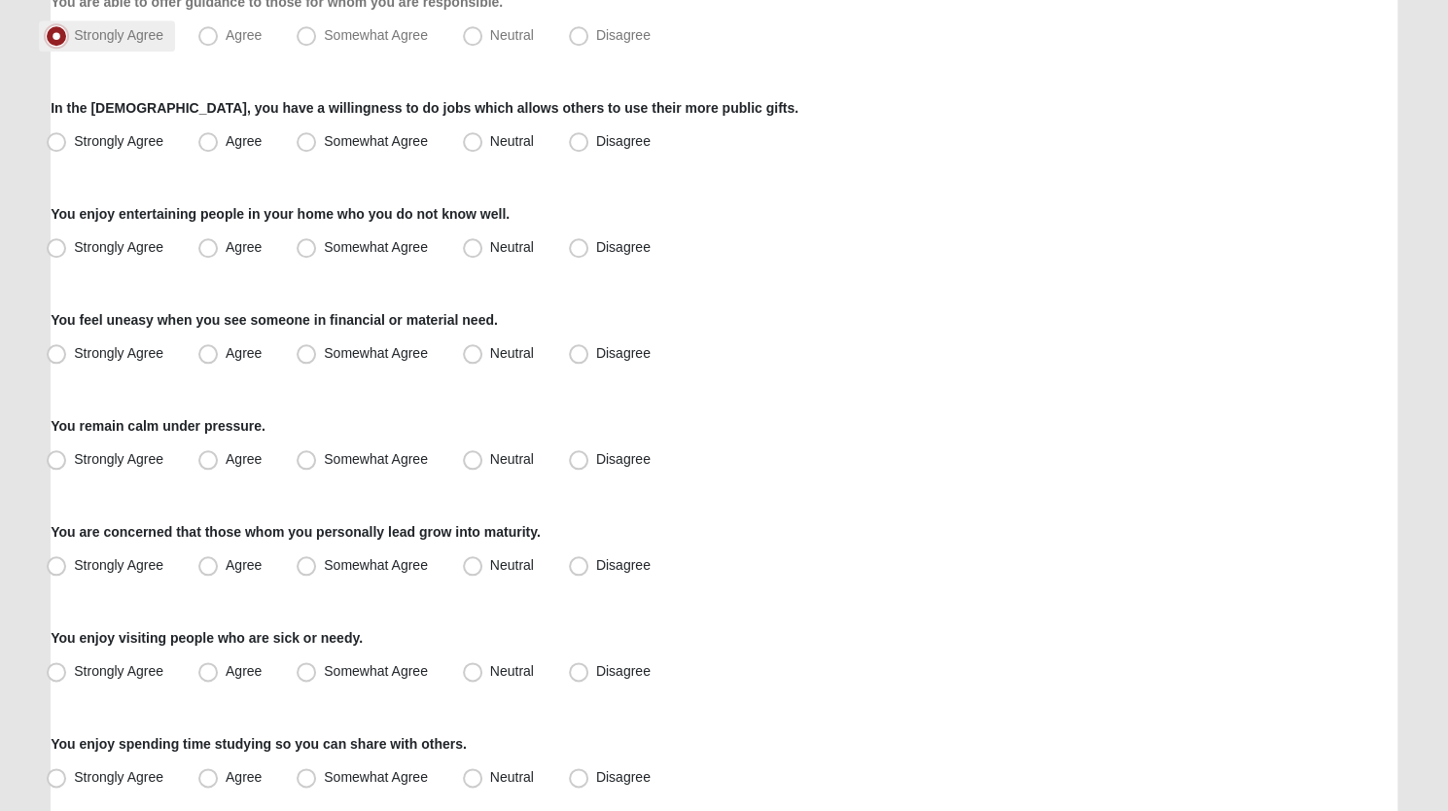
scroll to position [1020, 0]
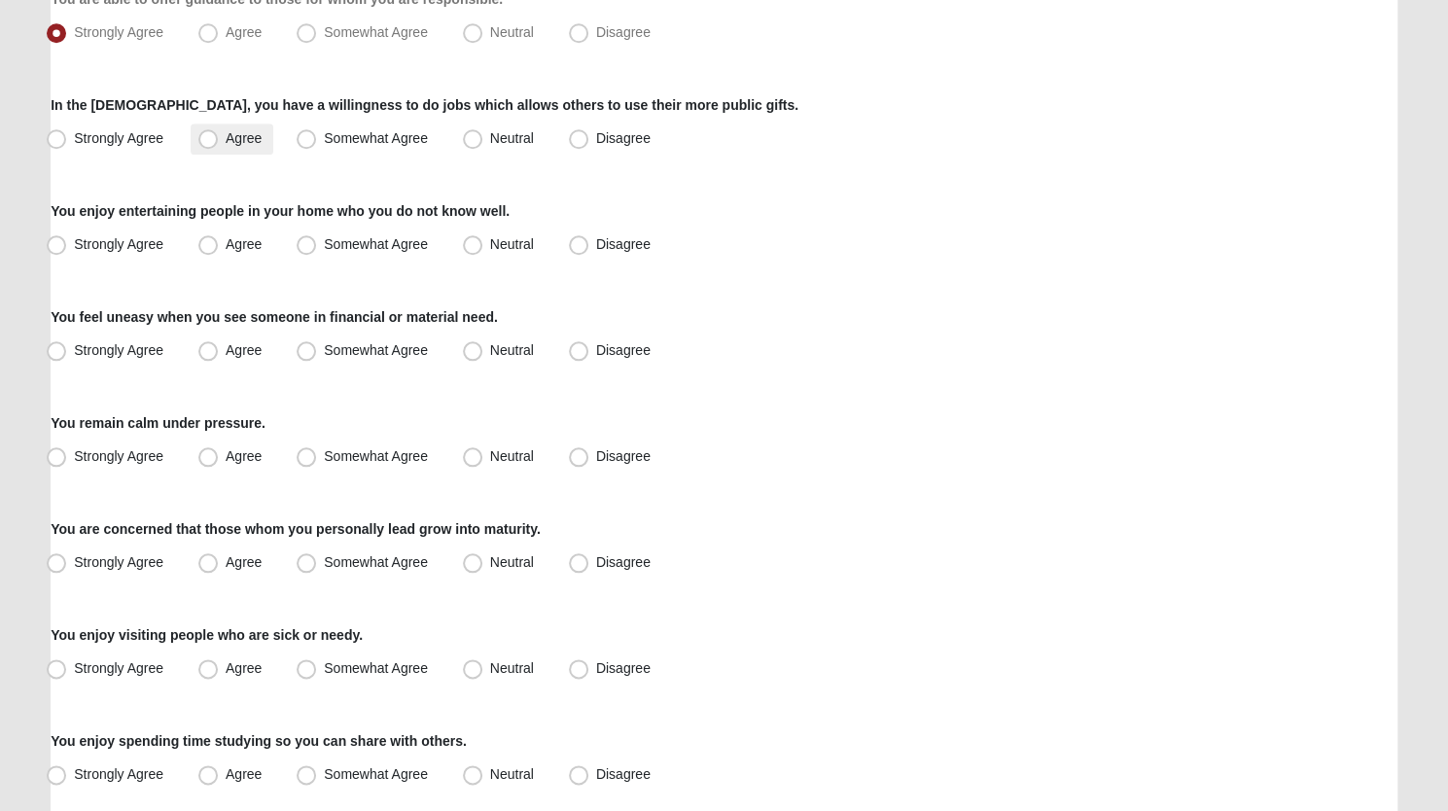
click at [226, 135] on span "Agree" at bounding box center [244, 138] width 36 height 16
click at [215, 135] on input "Agree" at bounding box center [212, 138] width 13 height 13
radio input "true"
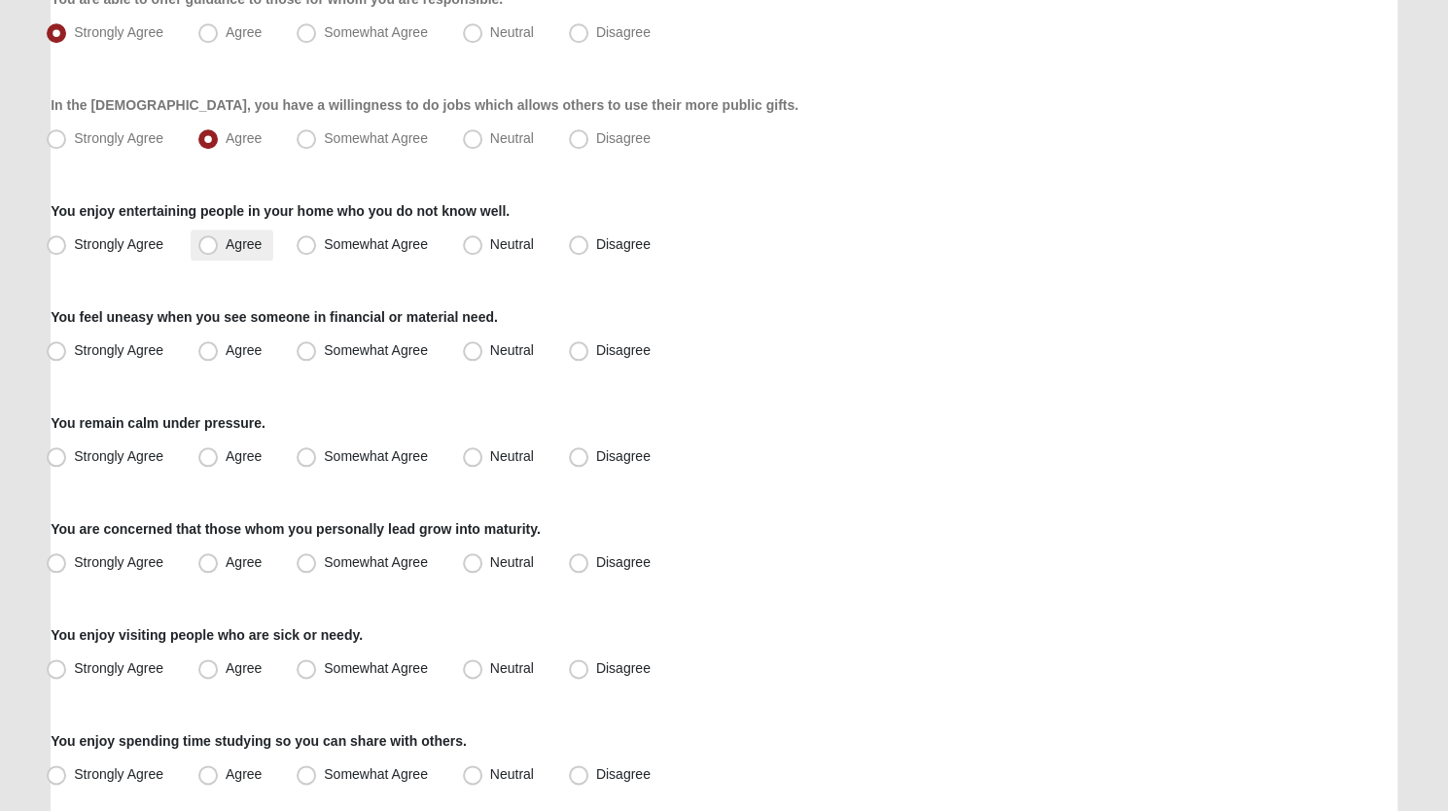
click at [226, 243] on span "Agree" at bounding box center [244, 244] width 36 height 16
click at [208, 243] on input "Agree" at bounding box center [212, 244] width 13 height 13
radio input "true"
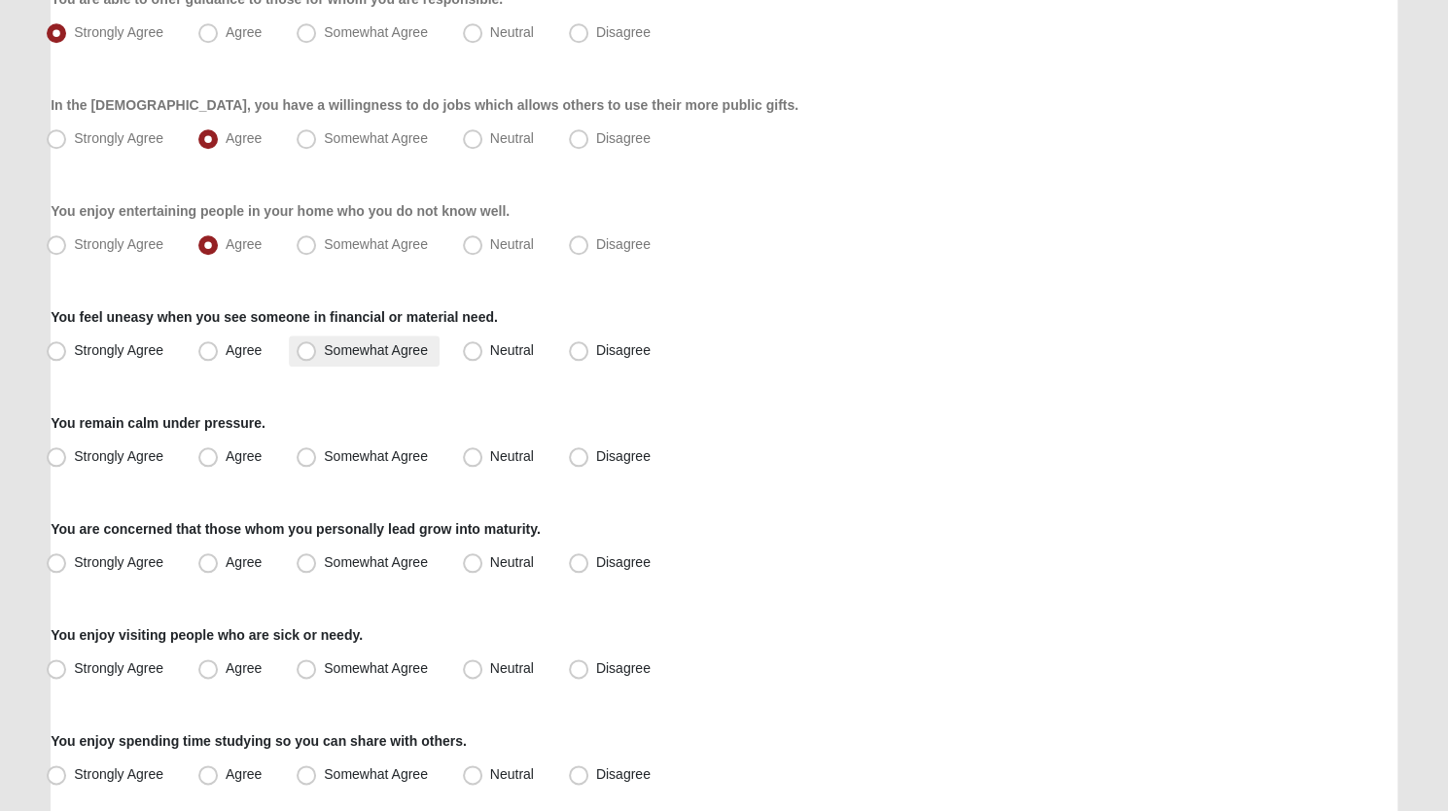
click at [324, 346] on span "Somewhat Agree" at bounding box center [376, 350] width 104 height 16
click at [308, 346] on input "Somewhat Agree" at bounding box center [310, 350] width 13 height 13
radio input "true"
click at [226, 458] on span "Agree" at bounding box center [244, 456] width 36 height 16
click at [206, 458] on input "Agree" at bounding box center [212, 456] width 13 height 13
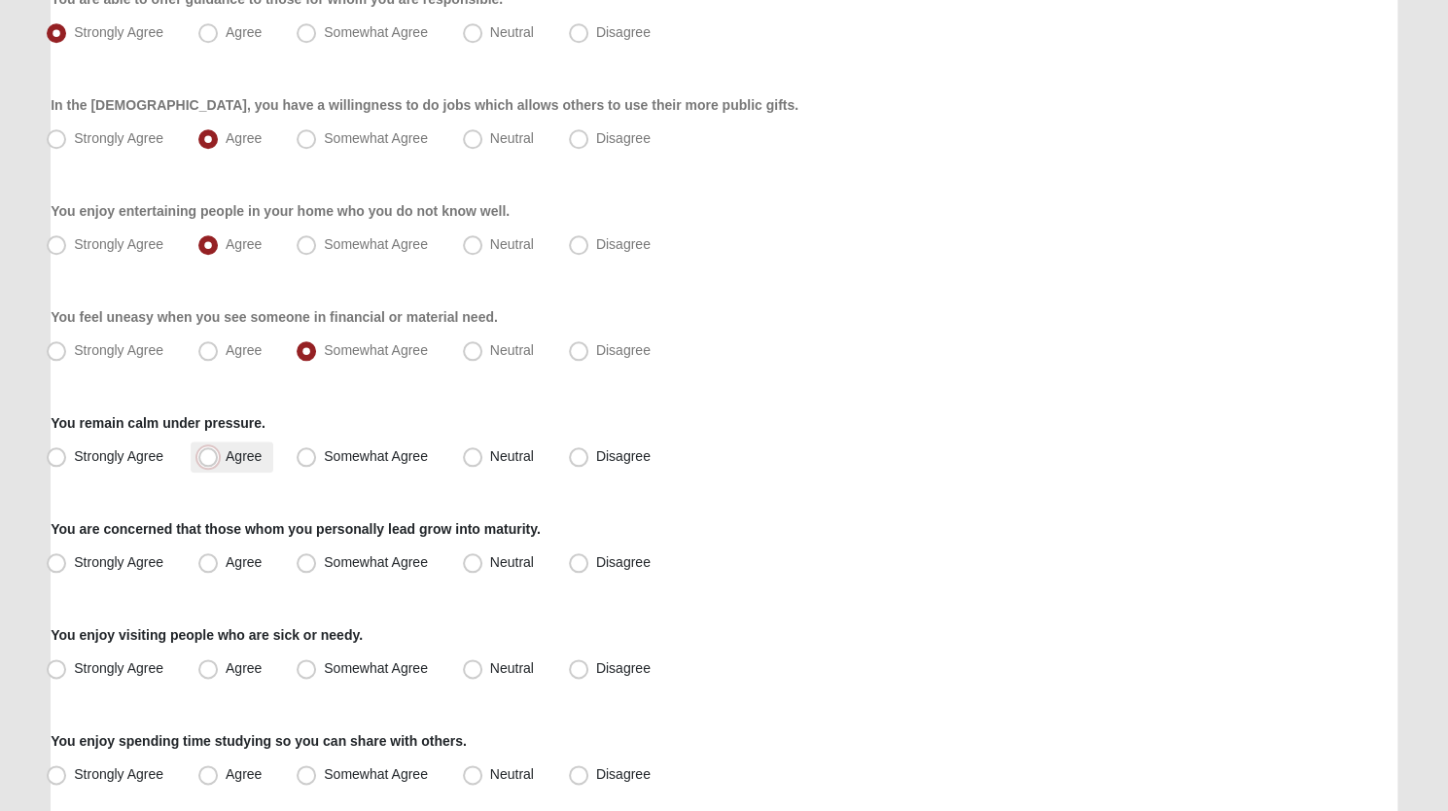
radio input "true"
click at [226, 560] on span "Agree" at bounding box center [244, 562] width 36 height 16
click at [206, 560] on input "Agree" at bounding box center [212, 562] width 13 height 13
radio input "true"
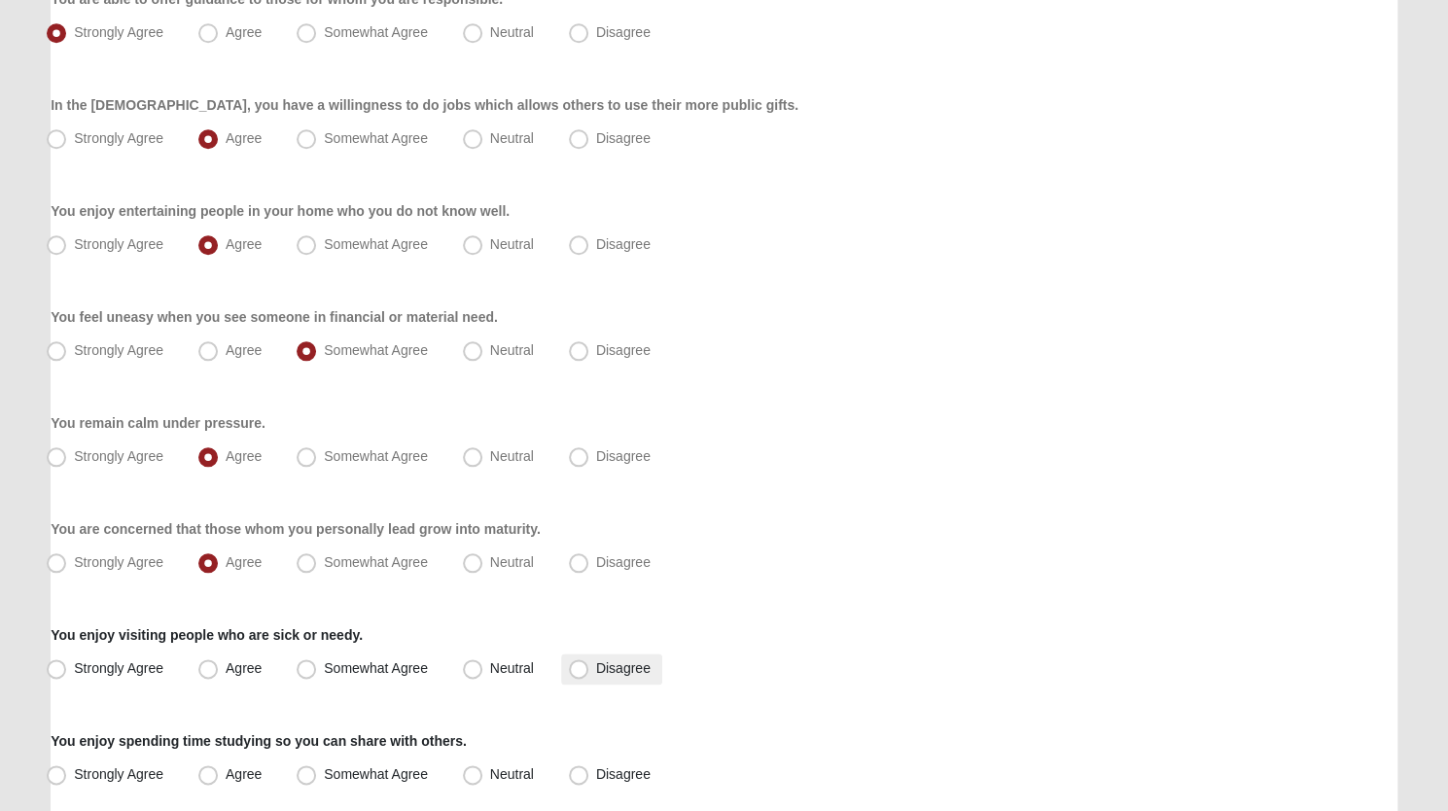
click at [596, 670] on span "Disagree" at bounding box center [623, 668] width 54 height 16
click at [577, 670] on input "Disagree" at bounding box center [583, 668] width 13 height 13
radio input "true"
click at [324, 774] on span "Somewhat Agree" at bounding box center [376, 775] width 104 height 16
click at [304, 774] on input "Somewhat Agree" at bounding box center [310, 774] width 13 height 13
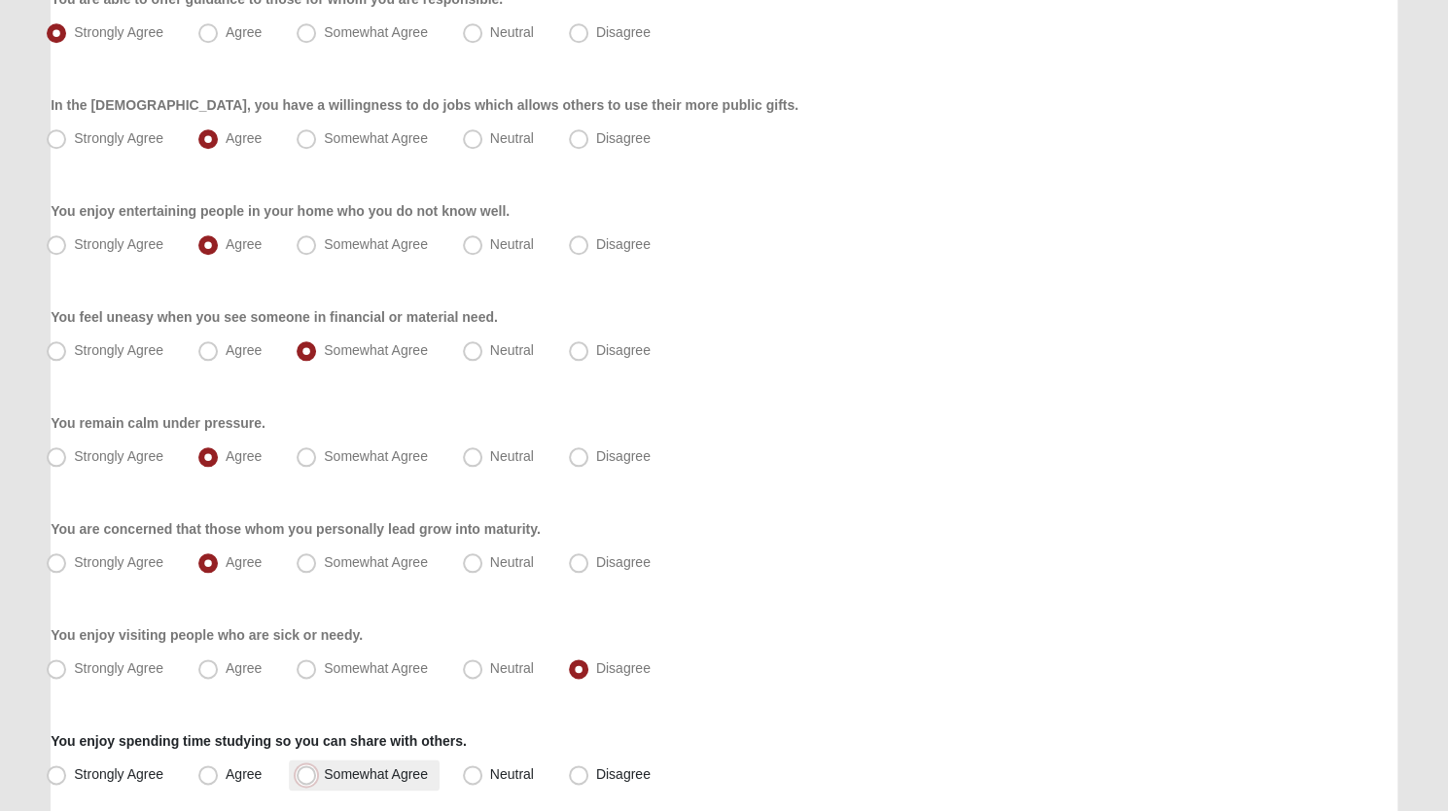
radio input "true"
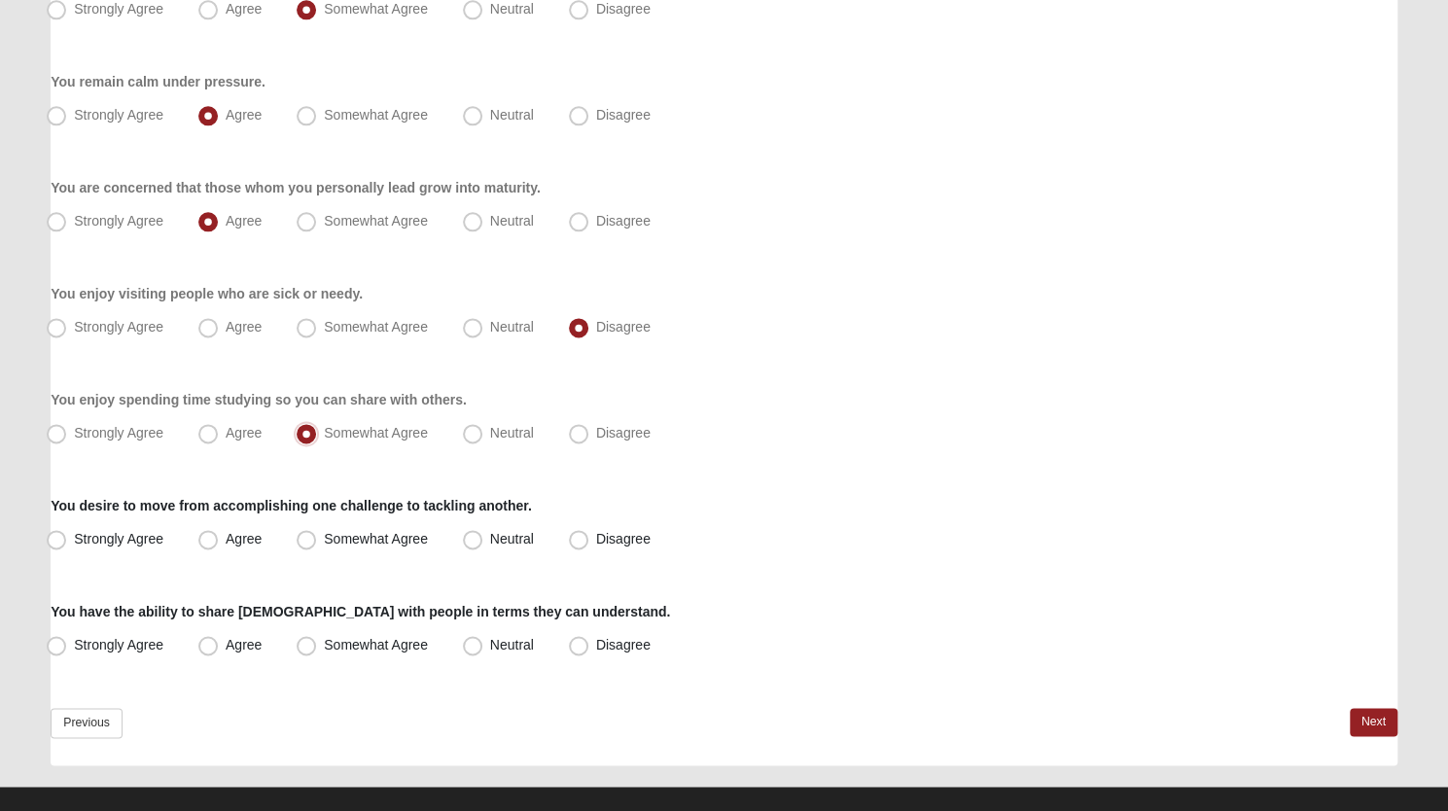
scroll to position [1385, 0]
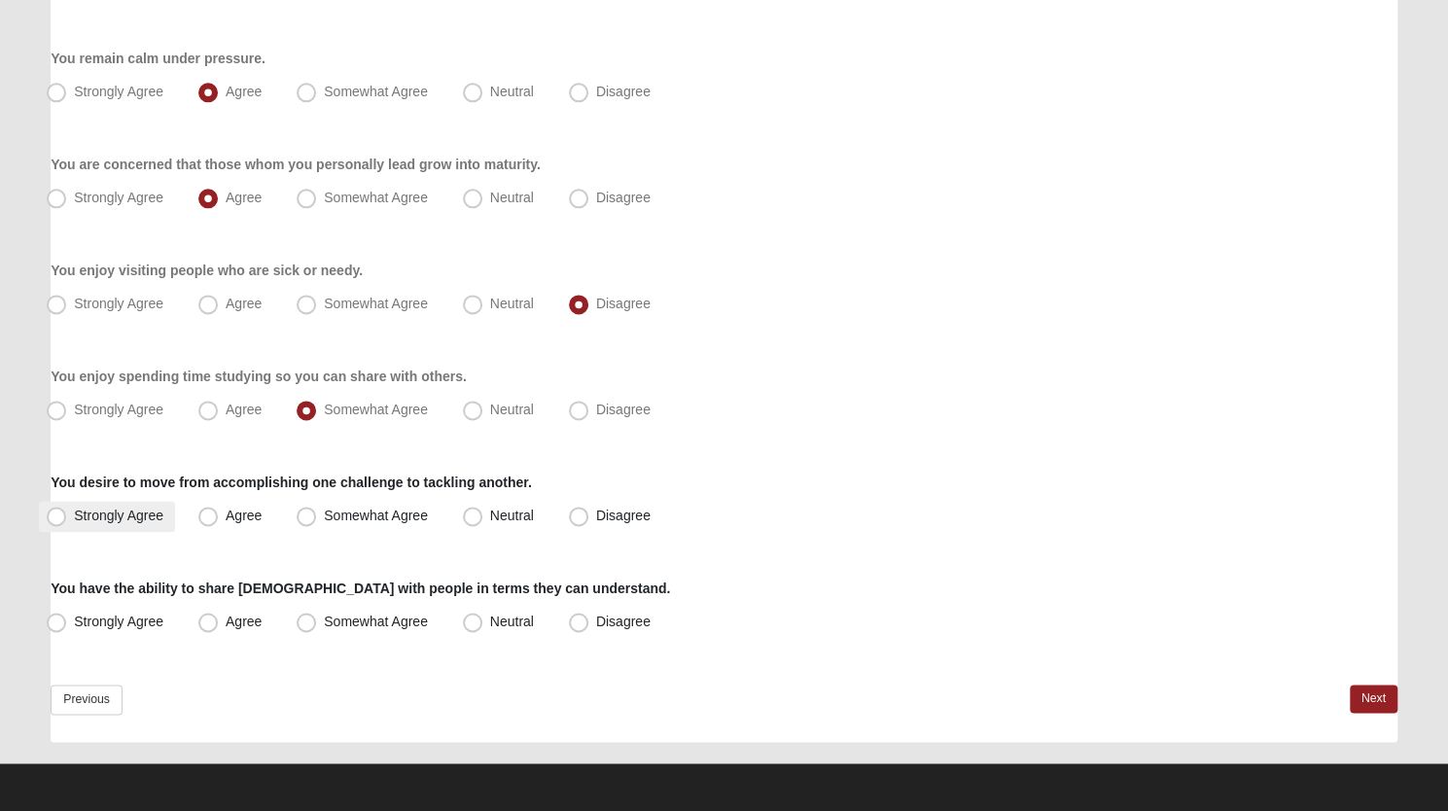
click at [74, 515] on span "Strongly Agree" at bounding box center [118, 516] width 89 height 16
click at [56, 515] on input "Strongly Agree" at bounding box center [60, 516] width 13 height 13
radio input "true"
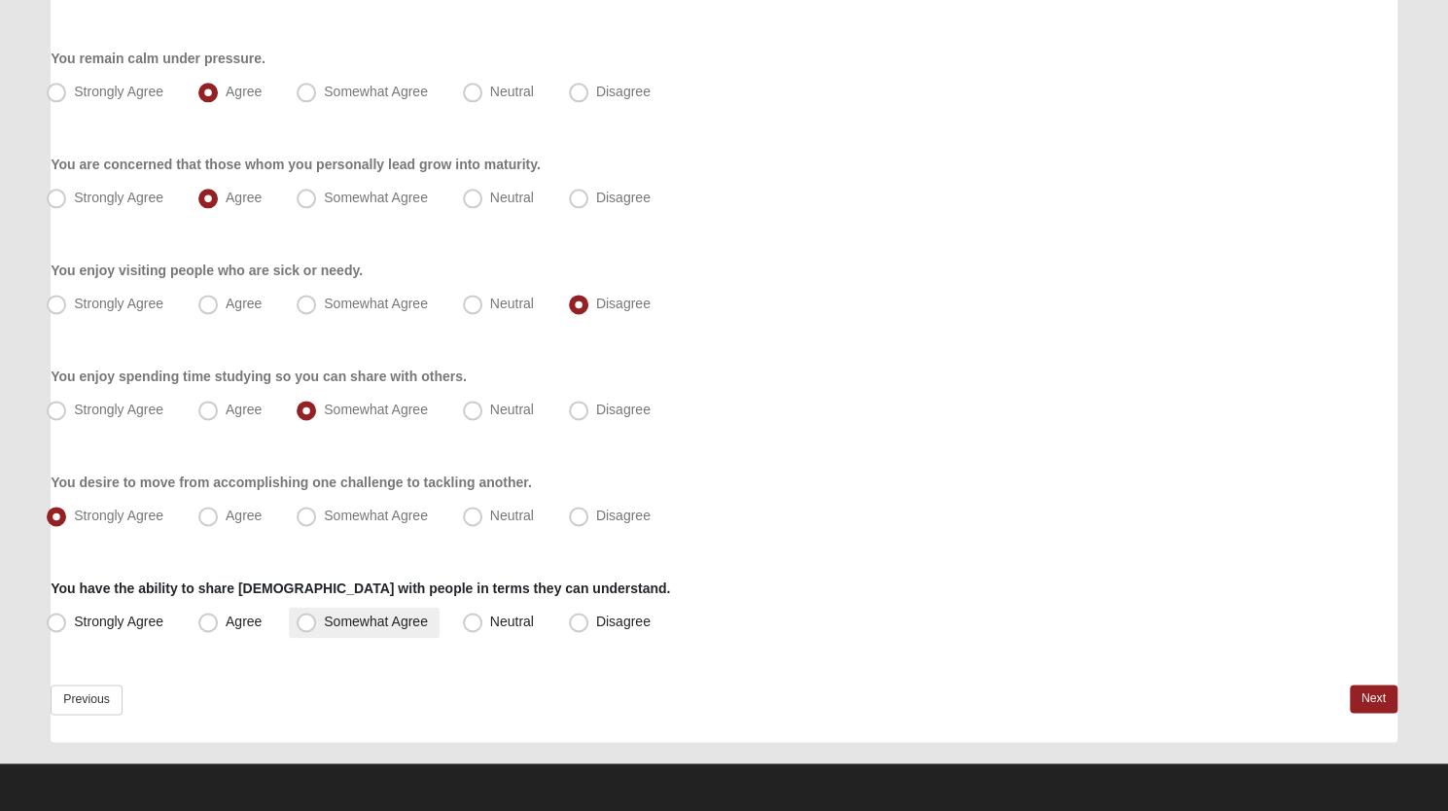
click at [324, 621] on span "Somewhat Agree" at bounding box center [376, 622] width 104 height 16
click at [304, 621] on input "Somewhat Agree" at bounding box center [310, 622] width 13 height 13
radio input "true"
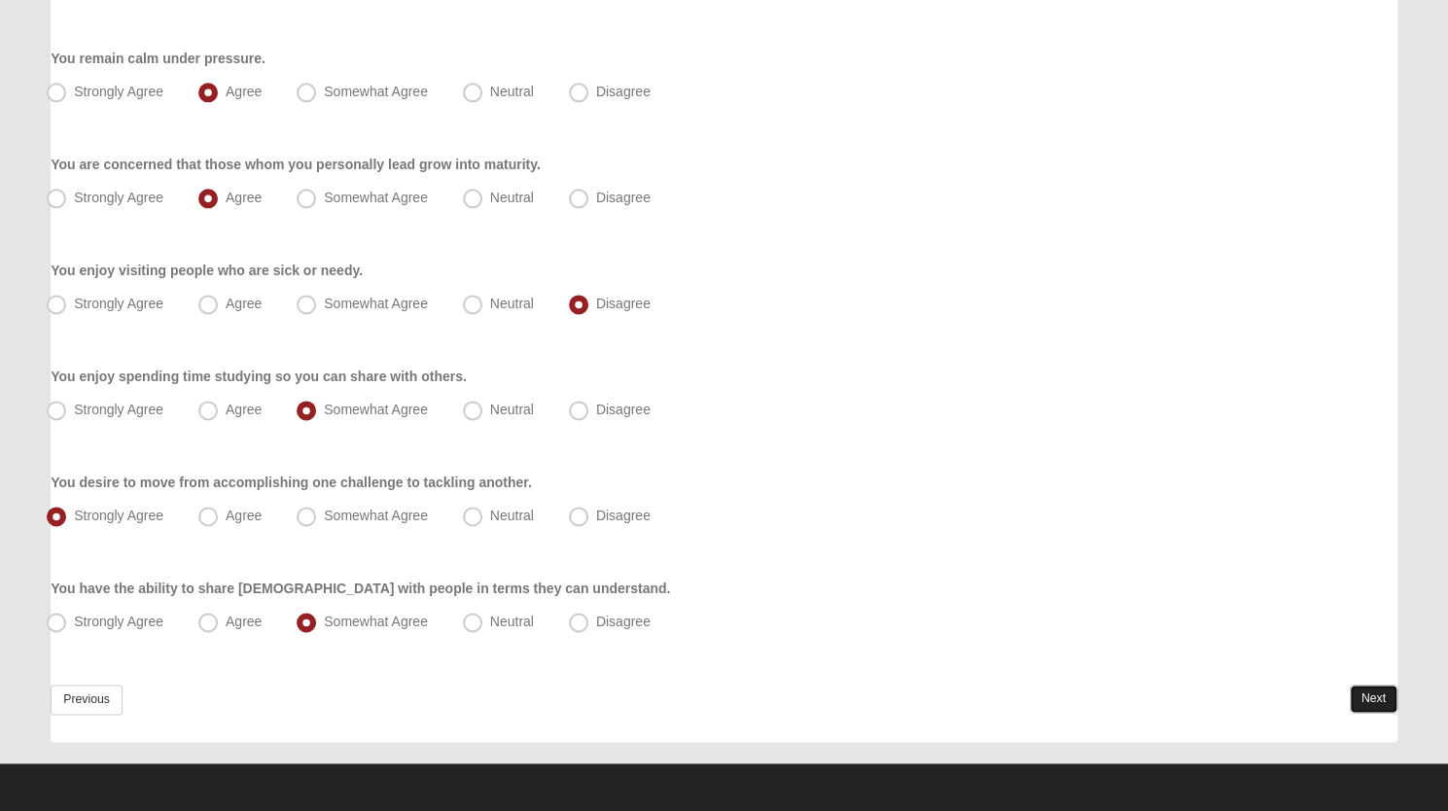
click at [1366, 695] on link "Next" at bounding box center [1374, 699] width 48 height 28
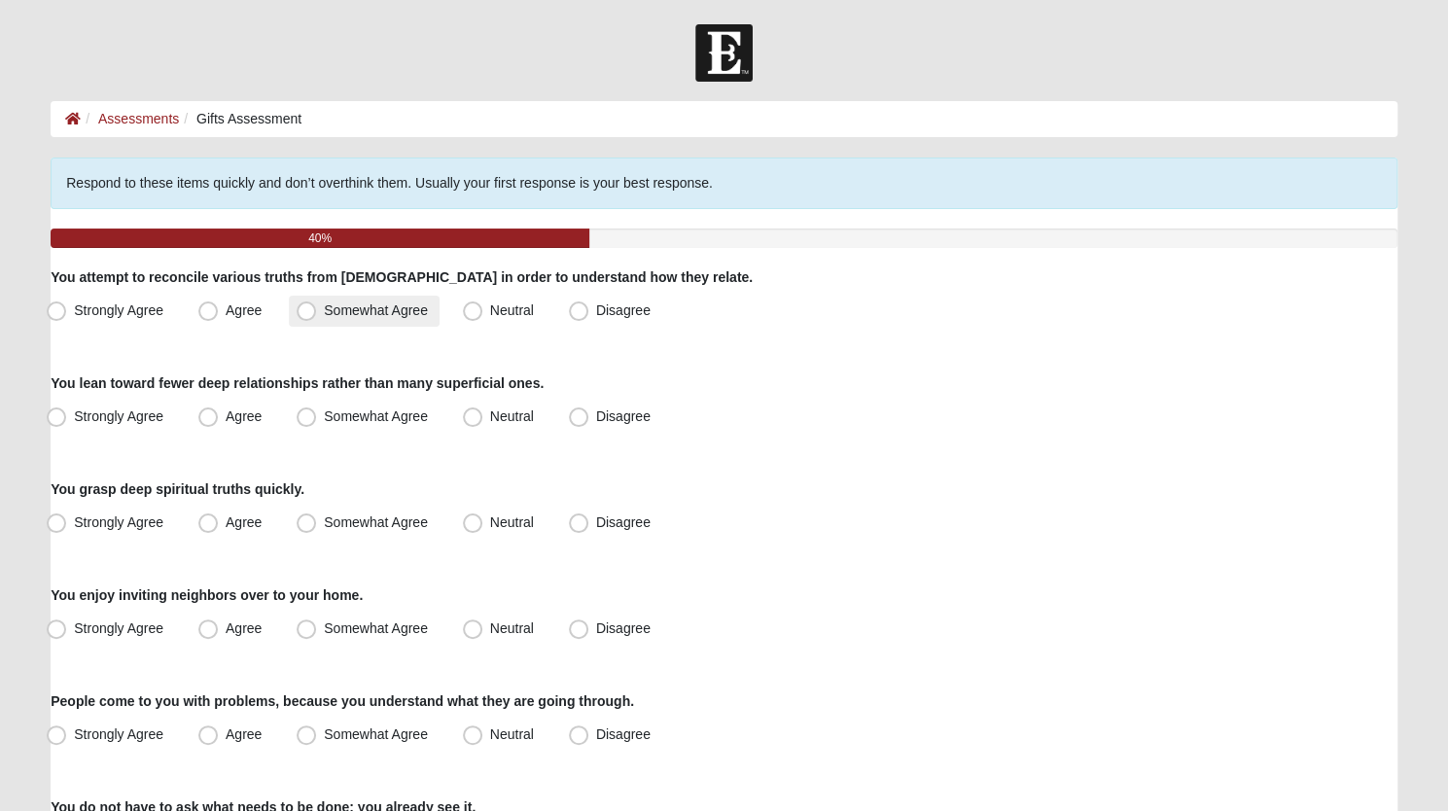
click at [324, 313] on span "Somewhat Agree" at bounding box center [376, 311] width 104 height 16
click at [311, 313] on input "Somewhat Agree" at bounding box center [310, 310] width 13 height 13
radio input "true"
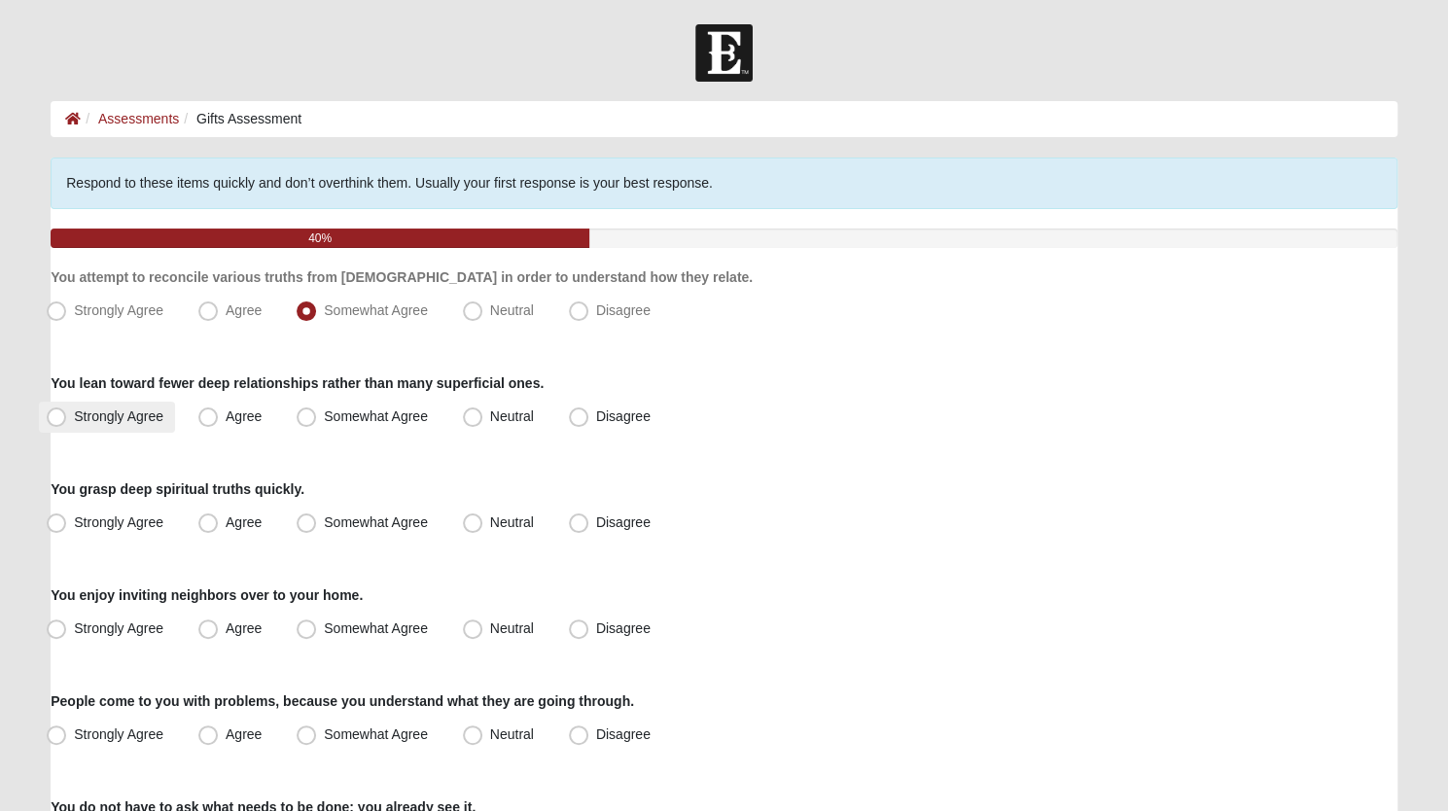
click at [74, 412] on span "Strongly Agree" at bounding box center [118, 417] width 89 height 16
click at [58, 412] on input "Strongly Agree" at bounding box center [60, 416] width 13 height 13
radio input "true"
click at [226, 518] on span "Agree" at bounding box center [244, 523] width 36 height 16
click at [207, 518] on input "Agree" at bounding box center [212, 523] width 13 height 13
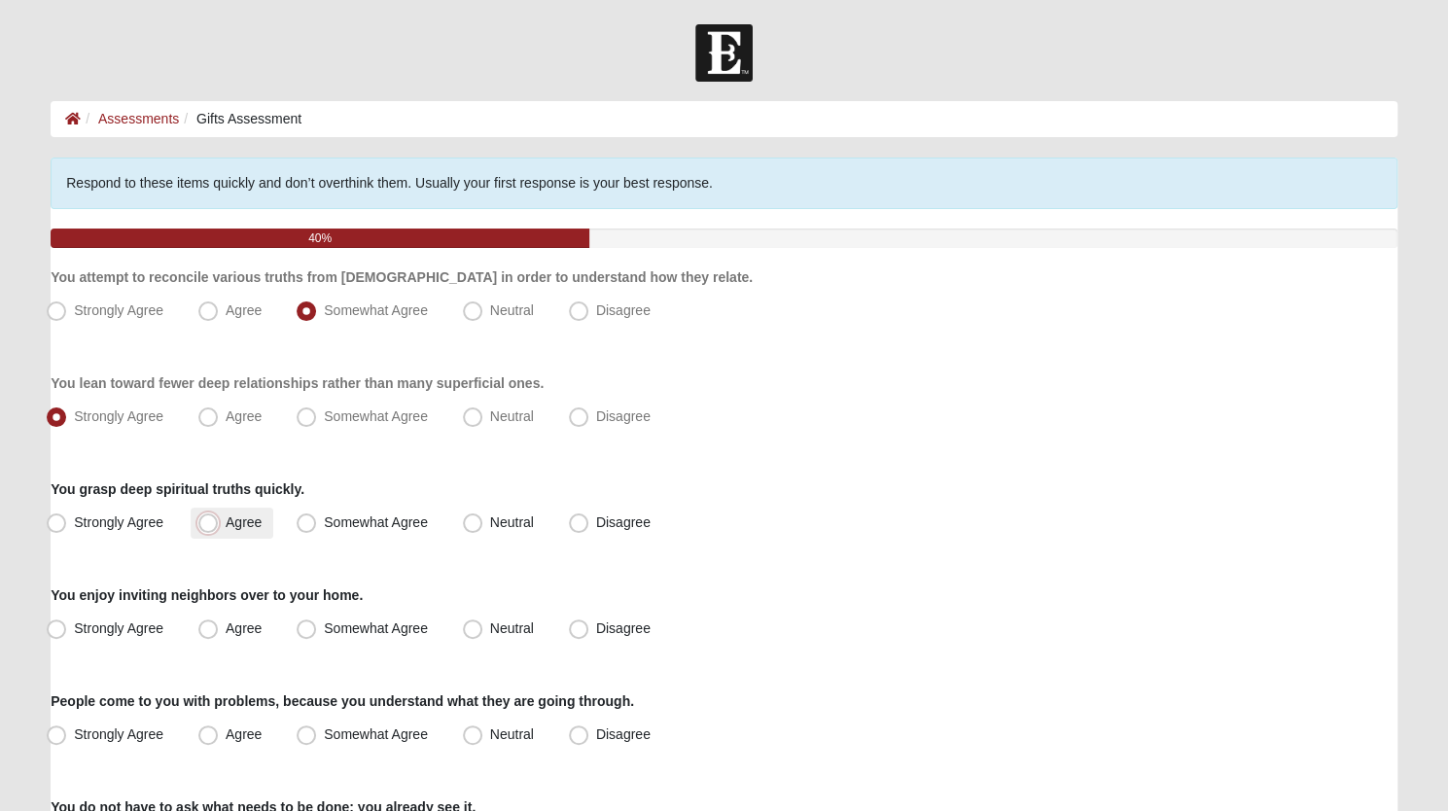
radio input "true"
click at [324, 630] on span "Somewhat Agree" at bounding box center [376, 629] width 104 height 16
click at [311, 630] on input "Somewhat Agree" at bounding box center [310, 629] width 13 height 13
radio input "true"
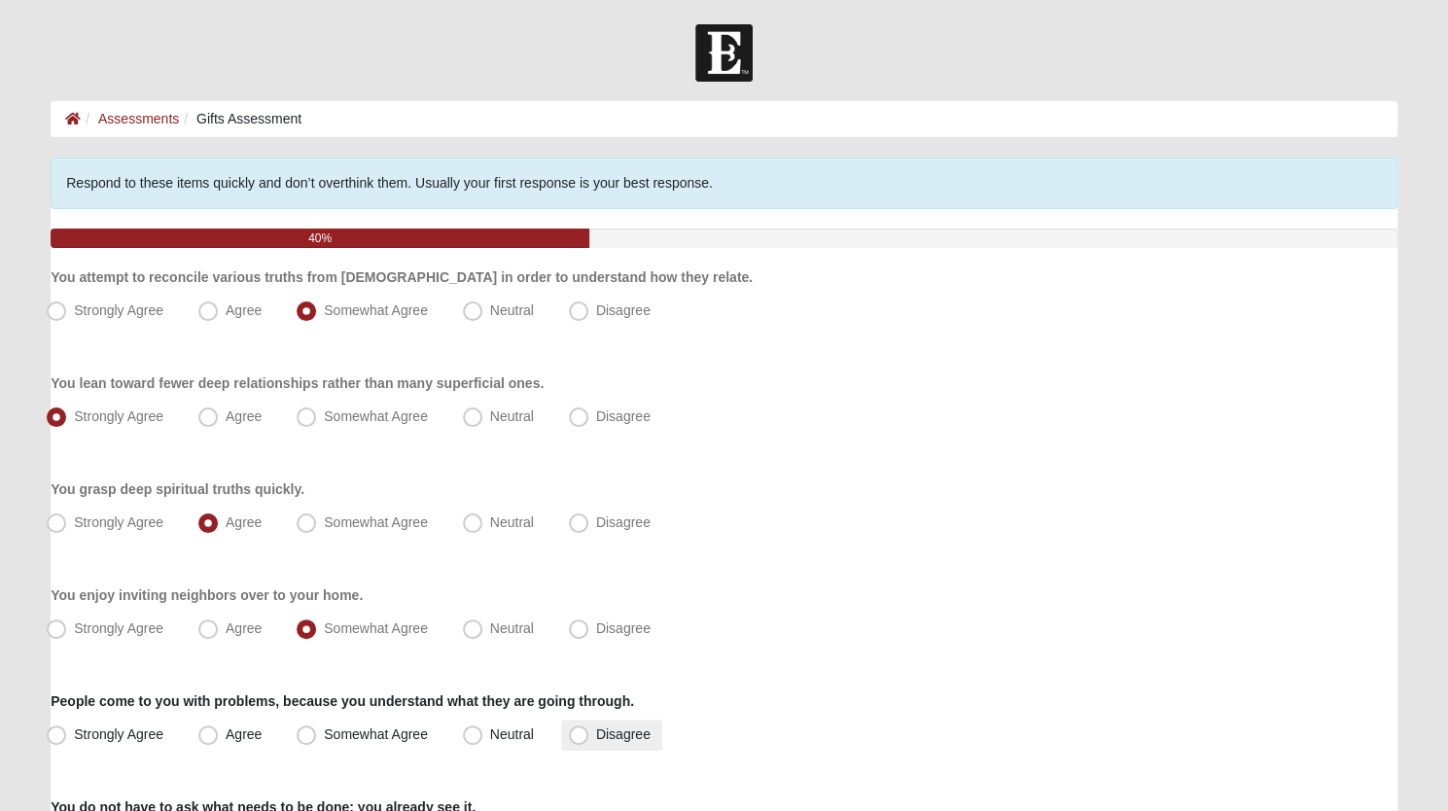
click at [596, 732] on span "Disagree" at bounding box center [623, 735] width 54 height 16
click at [581, 732] on input "Disagree" at bounding box center [583, 735] width 13 height 13
radio input "true"
click at [324, 738] on span "Somewhat Agree" at bounding box center [376, 735] width 104 height 16
click at [308, 738] on input "Somewhat Agree" at bounding box center [310, 735] width 13 height 13
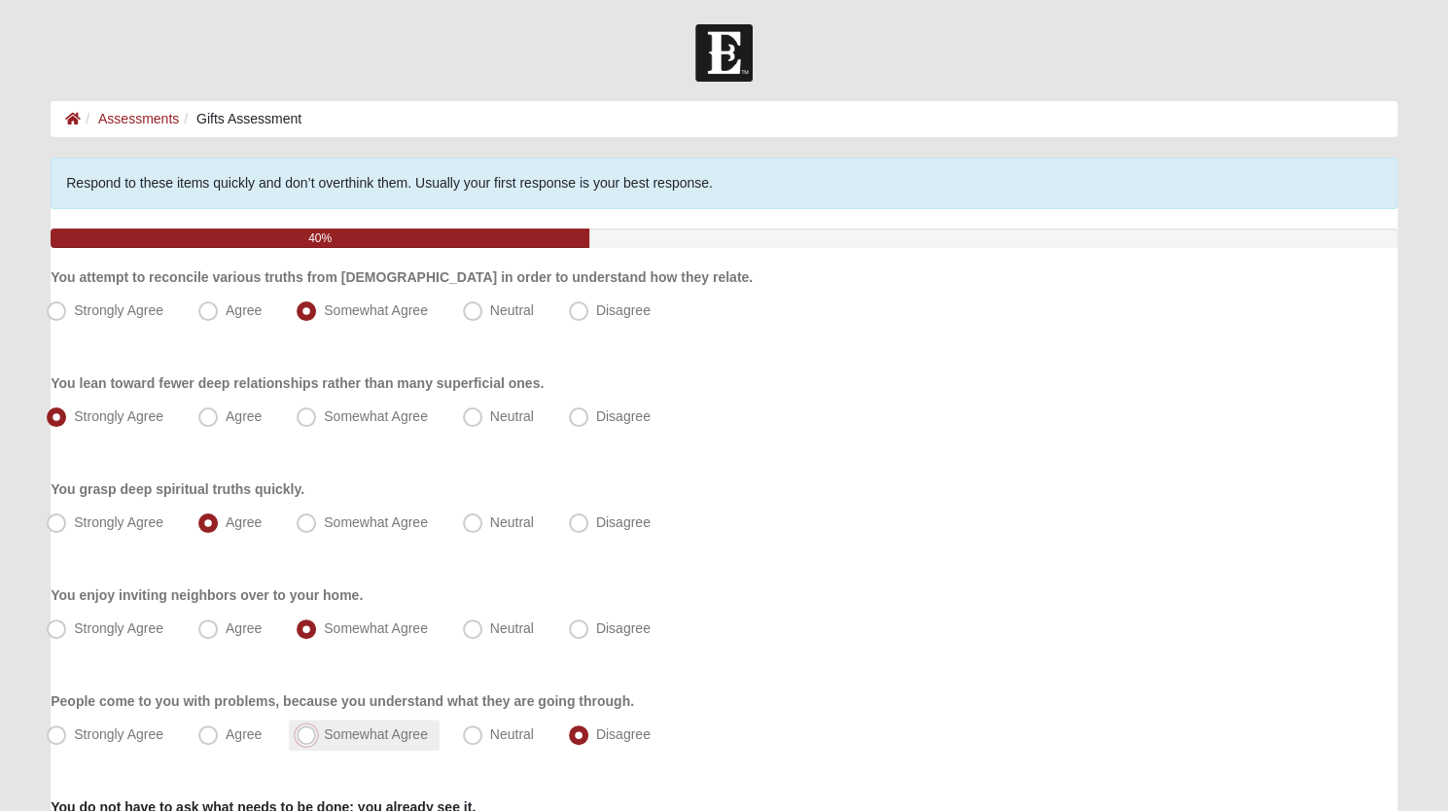
radio input "true"
click at [324, 738] on span "Somewhat Agree" at bounding box center [376, 735] width 104 height 16
click at [308, 738] on input "Somewhat Agree" at bounding box center [310, 735] width 13 height 13
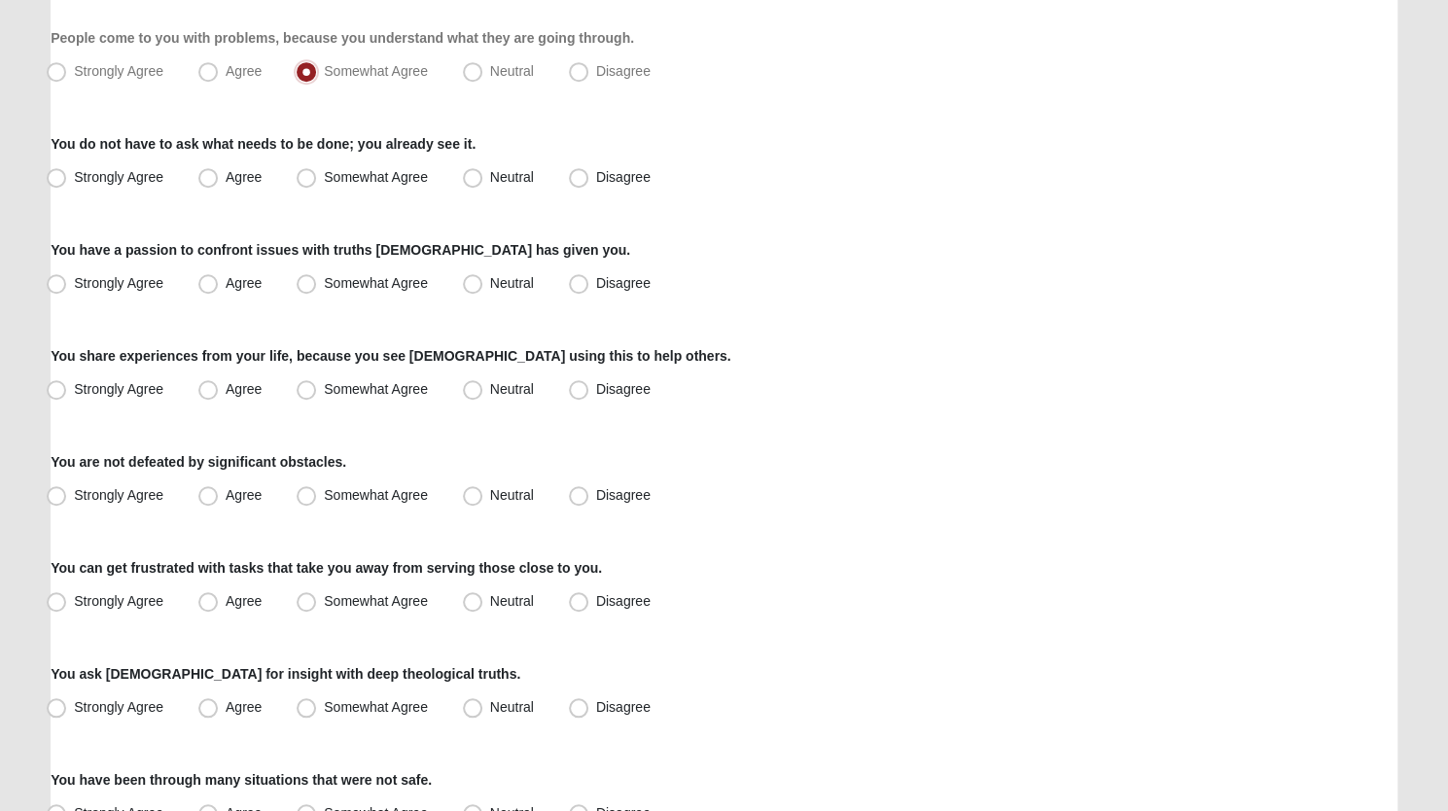
scroll to position [677, 0]
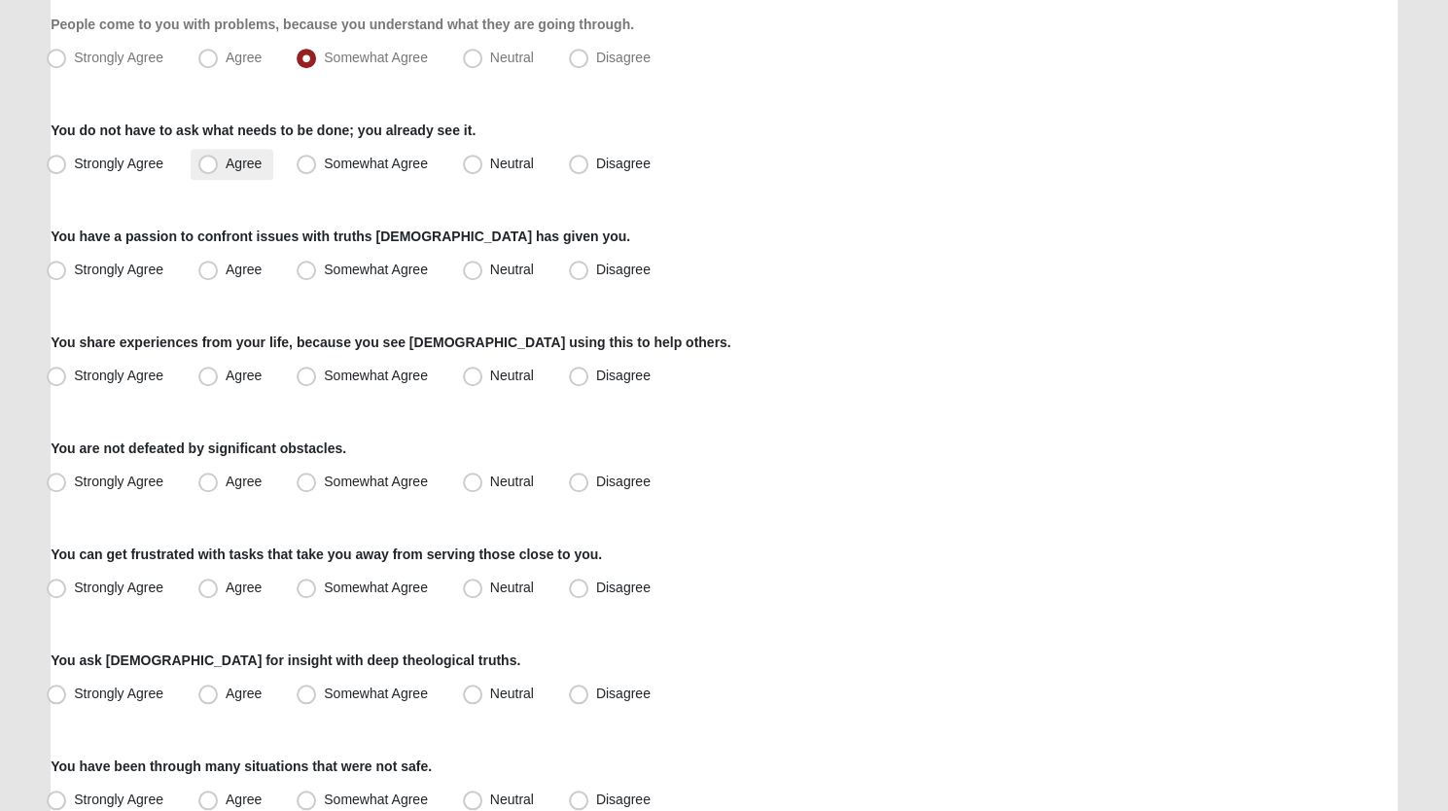
click at [226, 164] on span "Agree" at bounding box center [244, 164] width 36 height 16
click at [206, 164] on input "Agree" at bounding box center [212, 164] width 13 height 13
radio input "true"
click at [324, 273] on span "Somewhat Agree" at bounding box center [376, 270] width 104 height 16
click at [309, 273] on input "Somewhat Agree" at bounding box center [310, 270] width 13 height 13
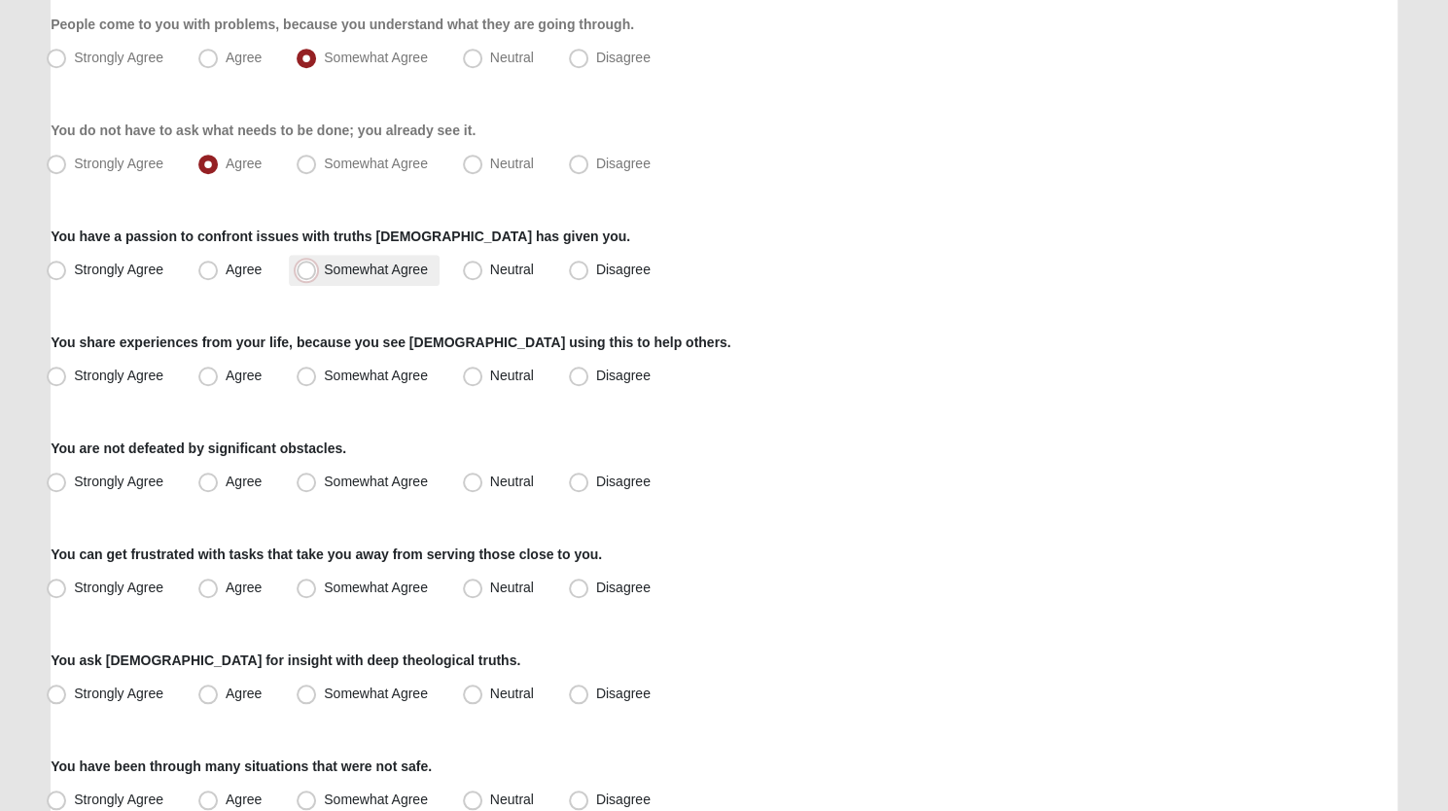
radio input "true"
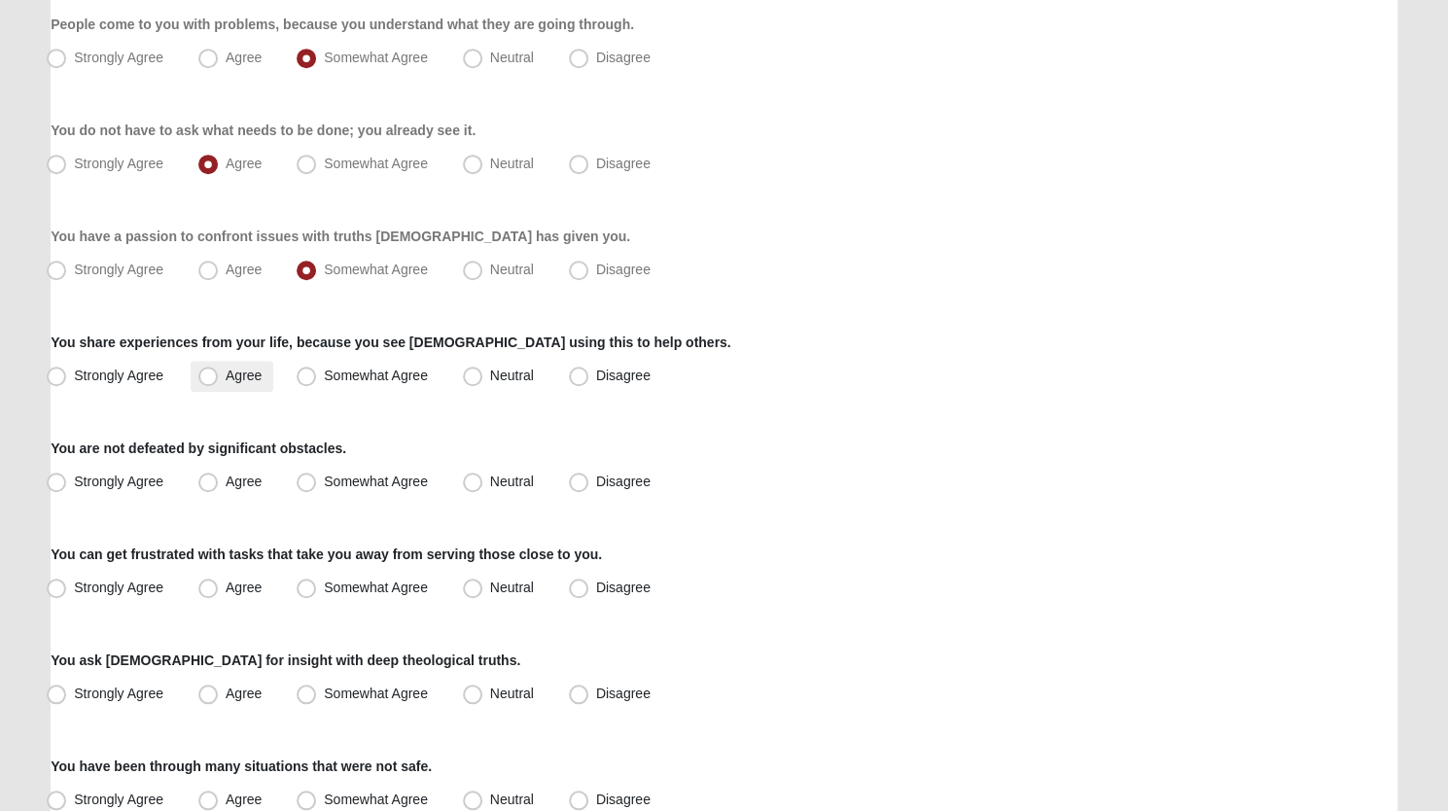
click at [226, 379] on span "Agree" at bounding box center [244, 376] width 36 height 16
click at [211, 379] on input "Agree" at bounding box center [212, 376] width 13 height 13
radio input "true"
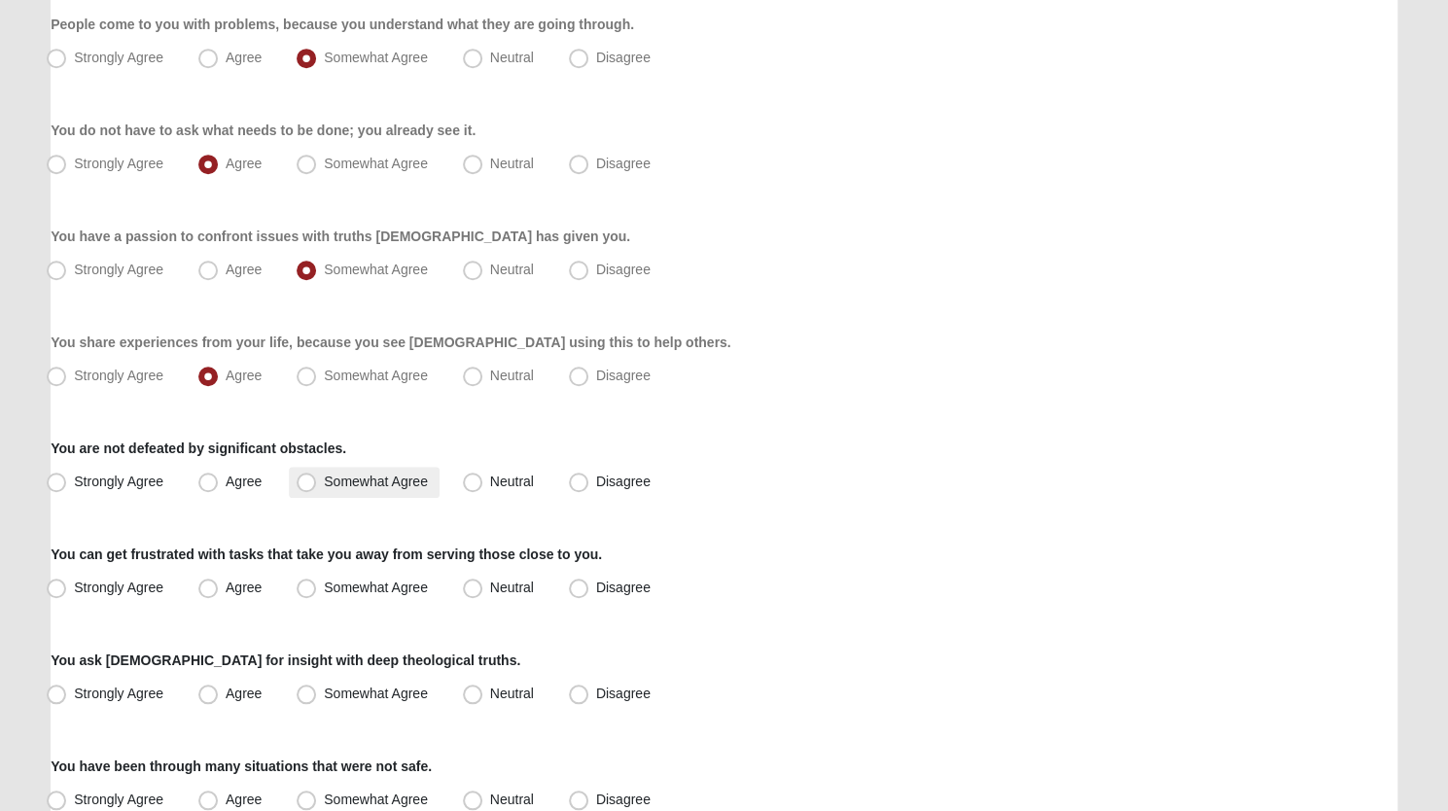
click at [324, 481] on span "Somewhat Agree" at bounding box center [376, 482] width 104 height 16
click at [310, 481] on input "Somewhat Agree" at bounding box center [310, 482] width 13 height 13
radio input "true"
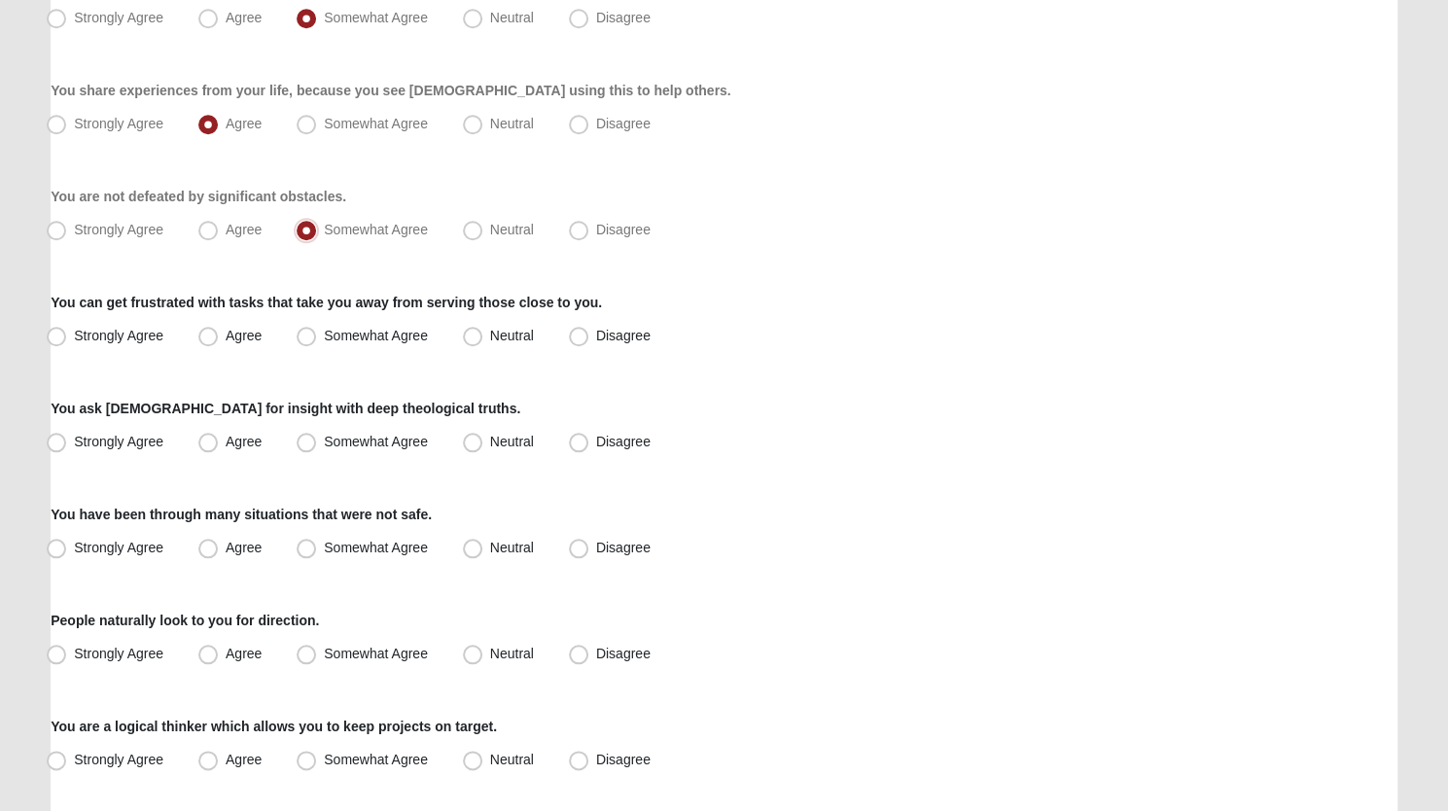
scroll to position [1016, 0]
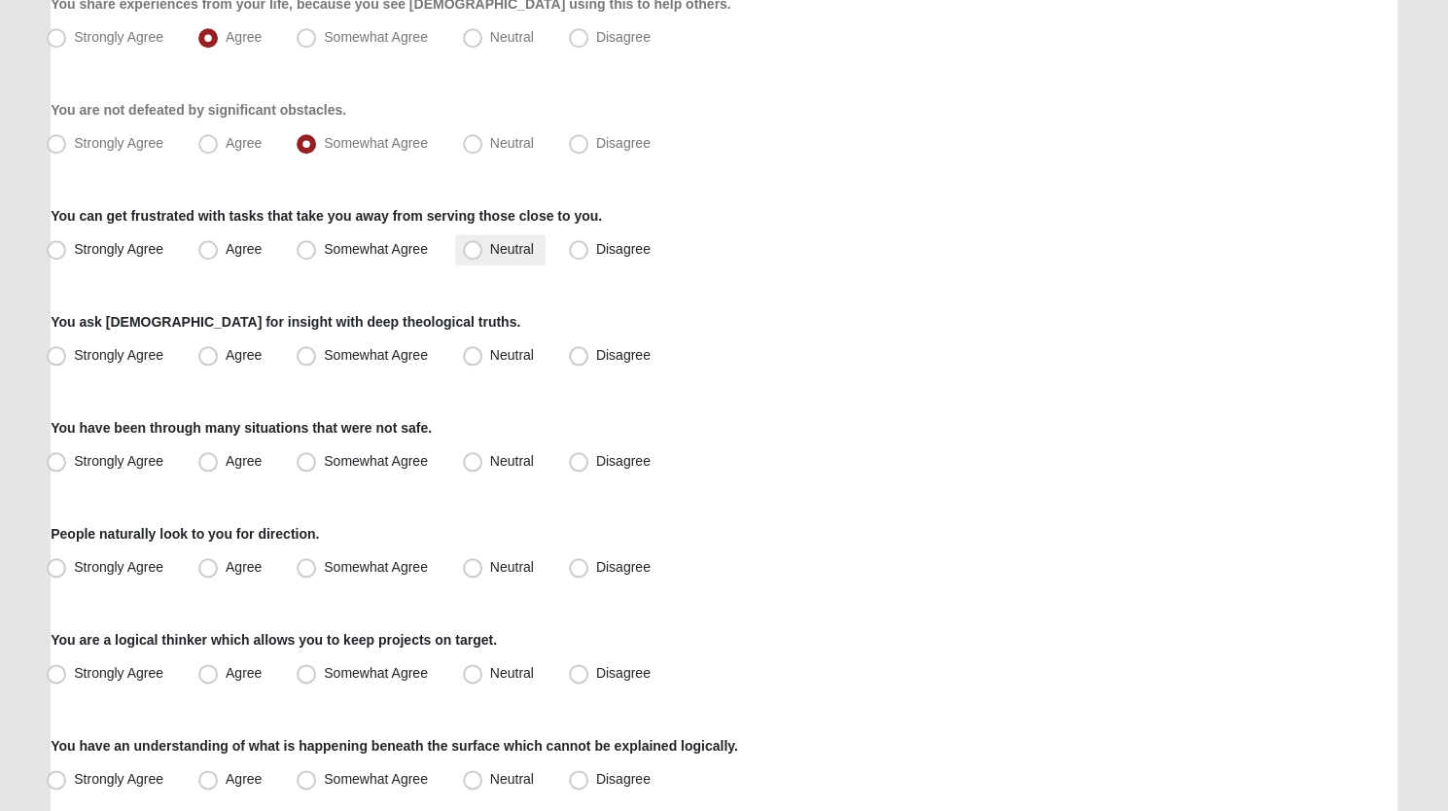
click at [490, 247] on span "Neutral" at bounding box center [512, 249] width 44 height 16
click at [475, 247] on input "Neutral" at bounding box center [477, 249] width 13 height 13
radio input "true"
click at [226, 351] on span "Agree" at bounding box center [244, 355] width 36 height 16
click at [209, 351] on input "Agree" at bounding box center [212, 355] width 13 height 13
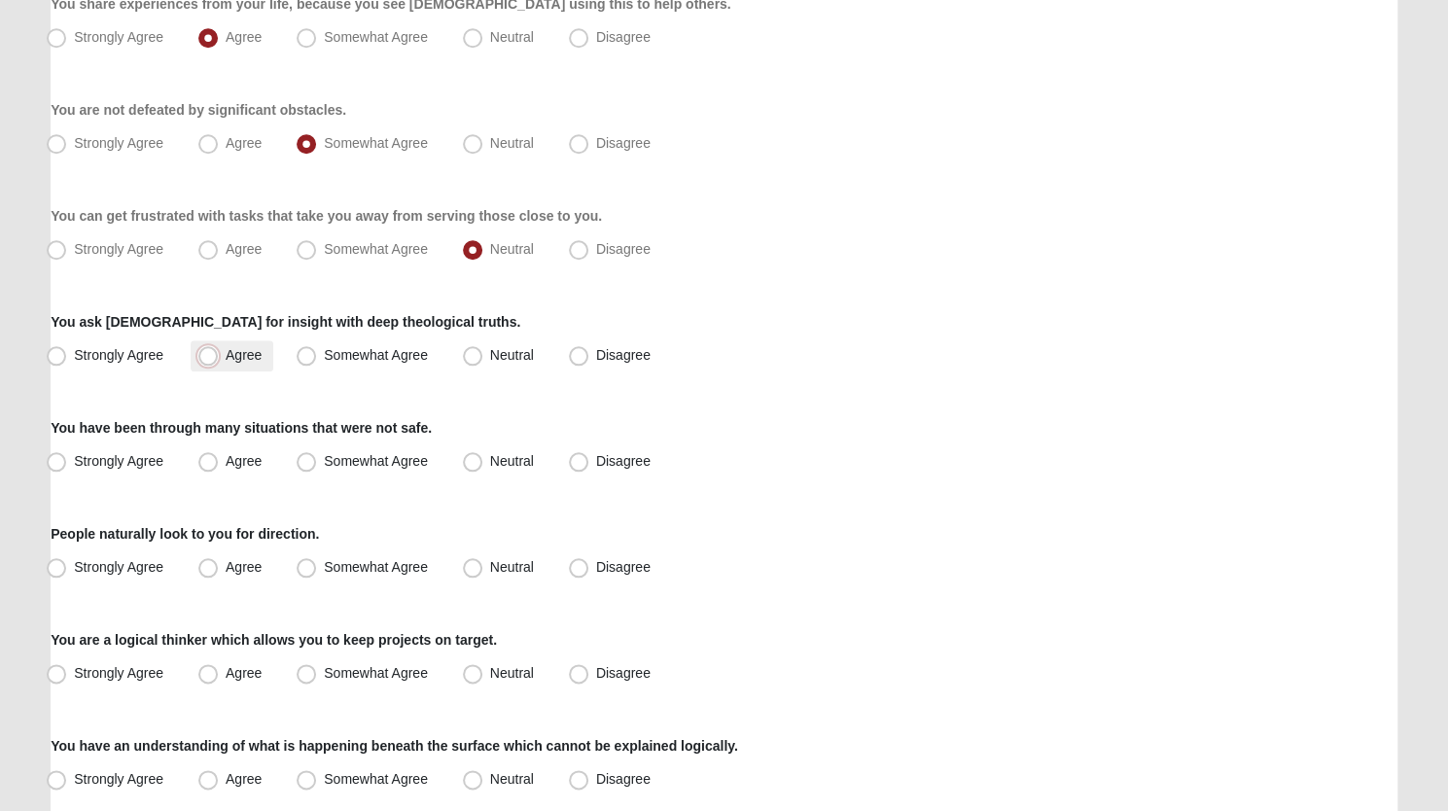
radio input "true"
click at [226, 462] on span "Agree" at bounding box center [244, 461] width 36 height 16
click at [208, 462] on input "Agree" at bounding box center [212, 461] width 13 height 13
radio input "true"
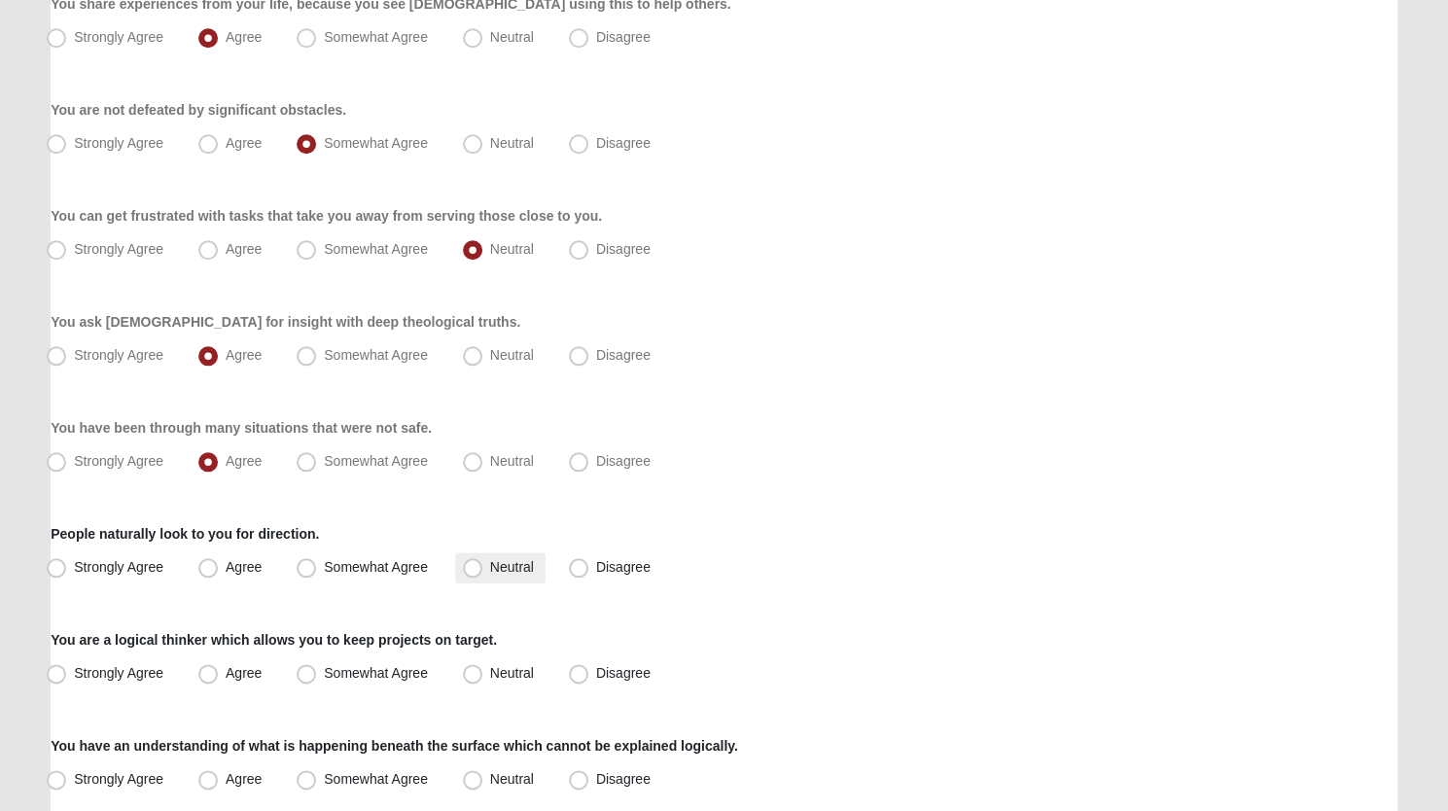
click at [490, 564] on span "Neutral" at bounding box center [512, 567] width 44 height 16
click at [471, 564] on input "Neutral" at bounding box center [477, 567] width 13 height 13
radio input "true"
click at [74, 674] on span "Strongly Agree" at bounding box center [118, 673] width 89 height 16
click at [56, 674] on input "Strongly Agree" at bounding box center [60, 673] width 13 height 13
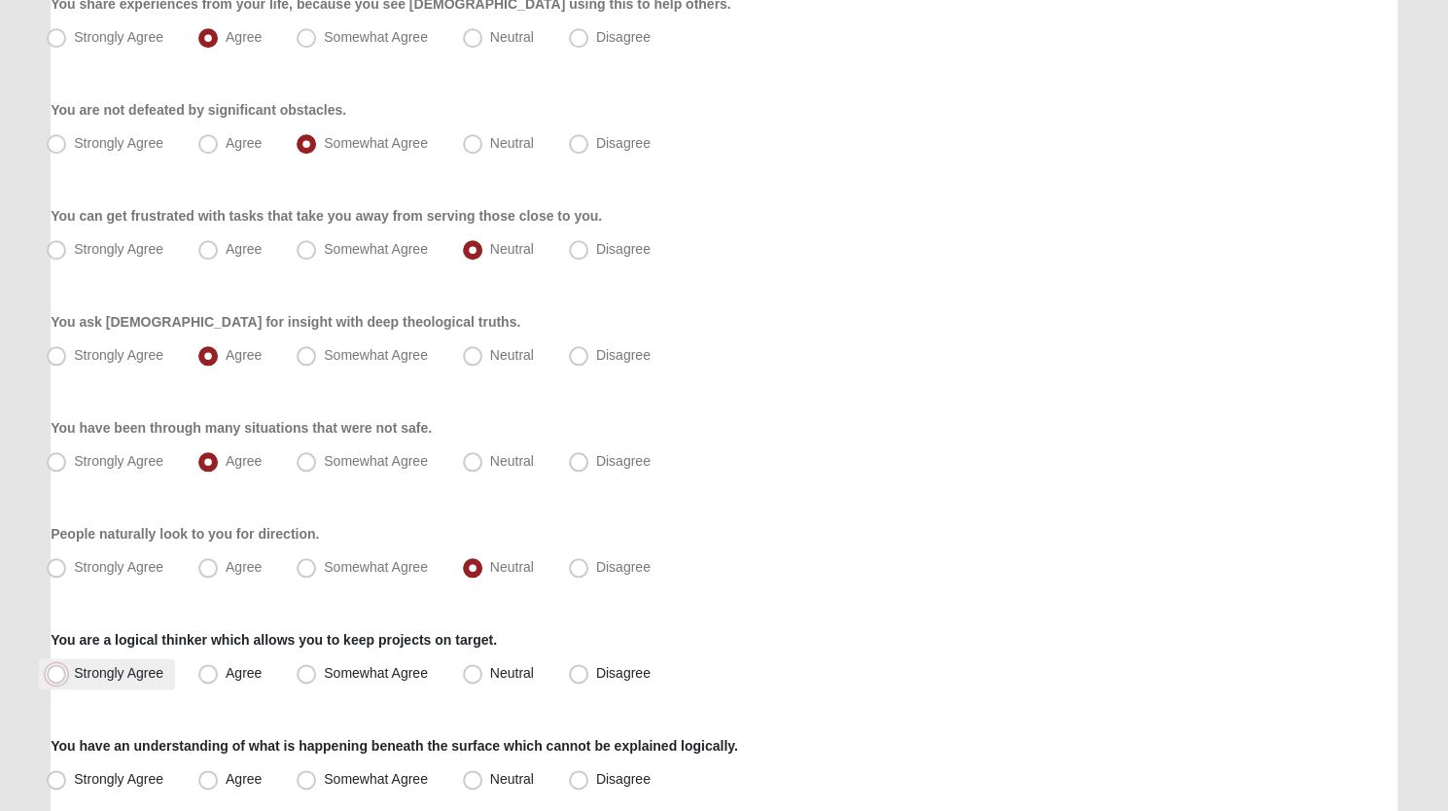
radio input "true"
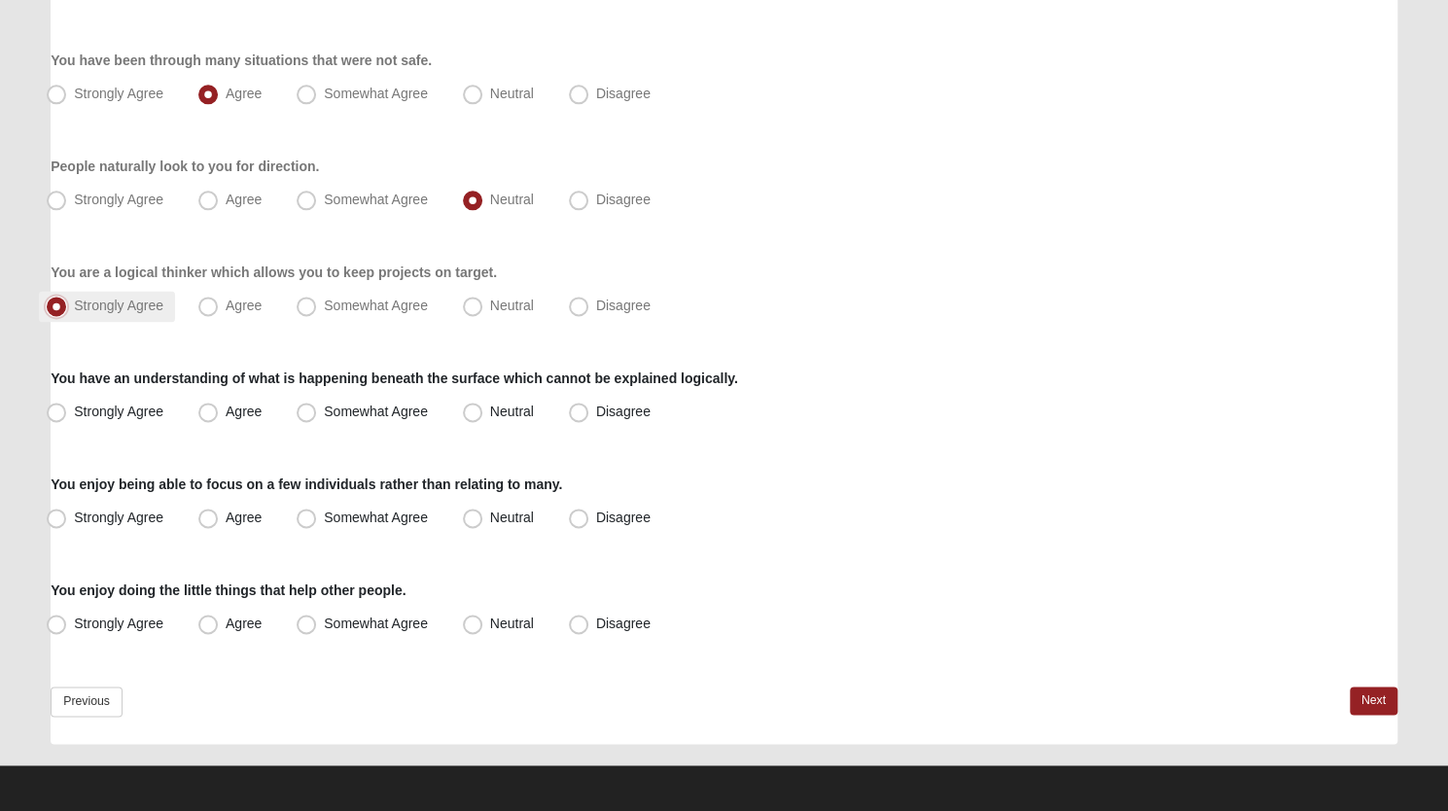
scroll to position [1385, 0]
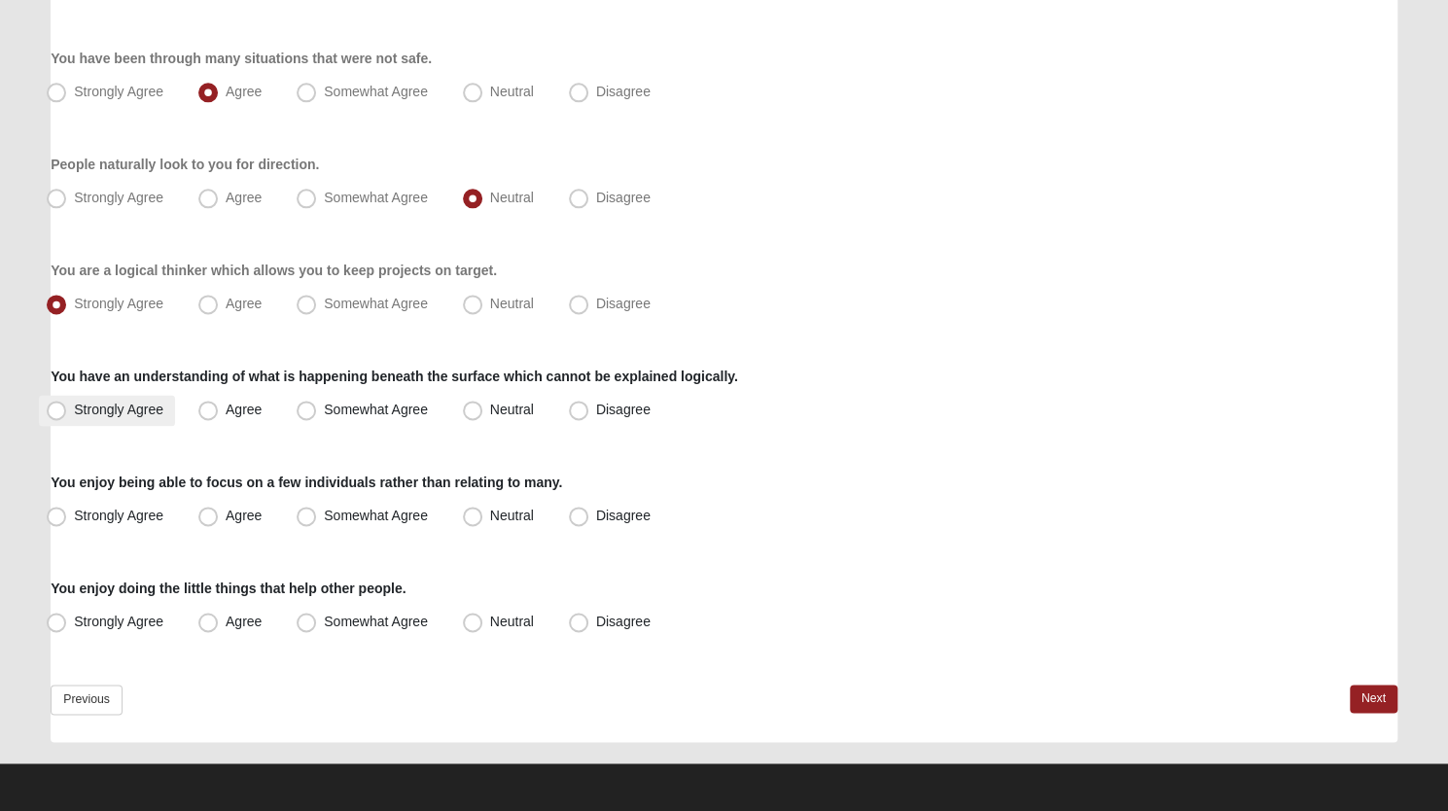
click at [74, 405] on span "Strongly Agree" at bounding box center [118, 410] width 89 height 16
click at [58, 405] on input "Strongly Agree" at bounding box center [60, 410] width 13 height 13
radio input "true"
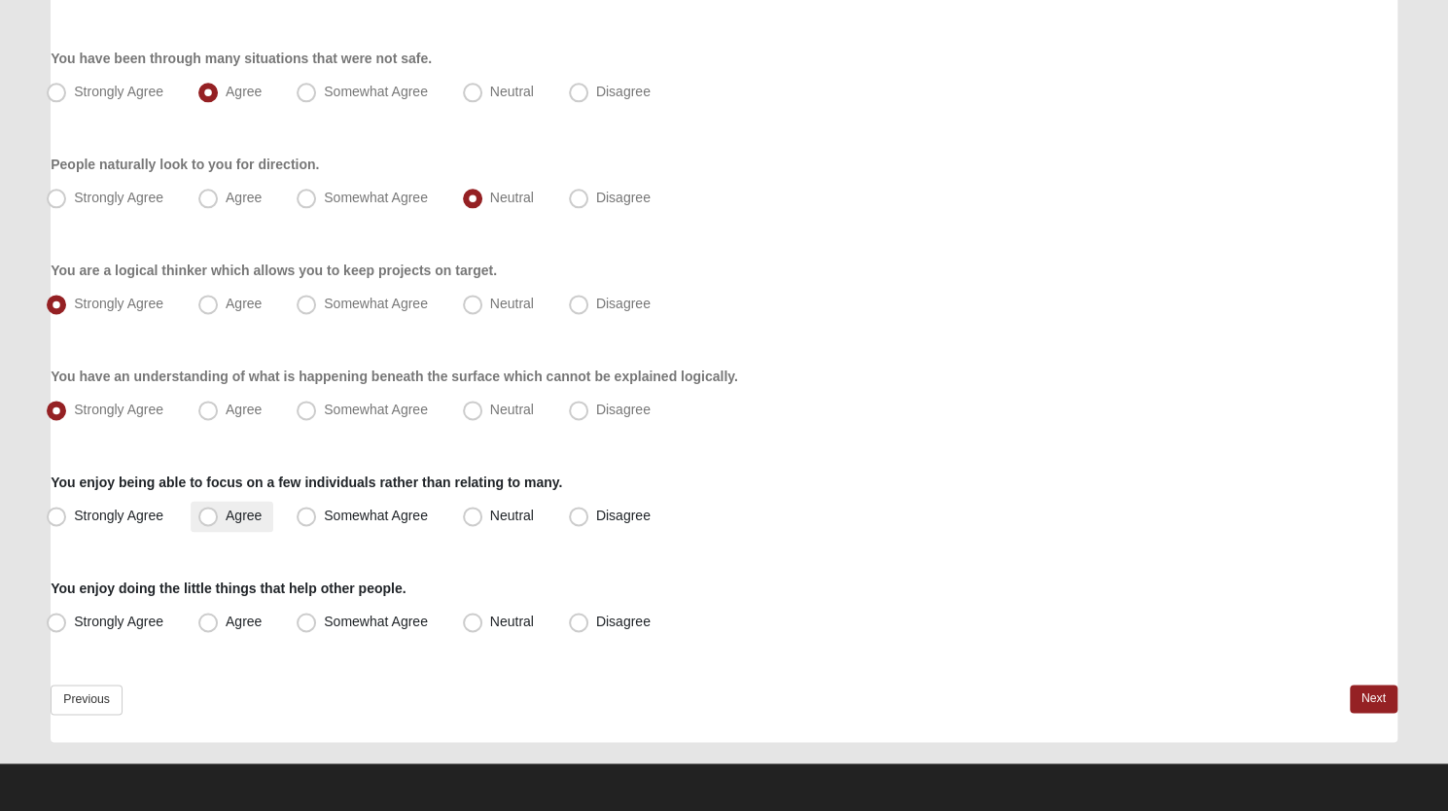
click at [226, 508] on span "Agree" at bounding box center [244, 516] width 36 height 16
click at [206, 510] on input "Agree" at bounding box center [212, 516] width 13 height 13
radio input "true"
click at [324, 513] on span "Somewhat Agree" at bounding box center [376, 516] width 104 height 16
click at [311, 513] on input "Somewhat Agree" at bounding box center [310, 516] width 13 height 13
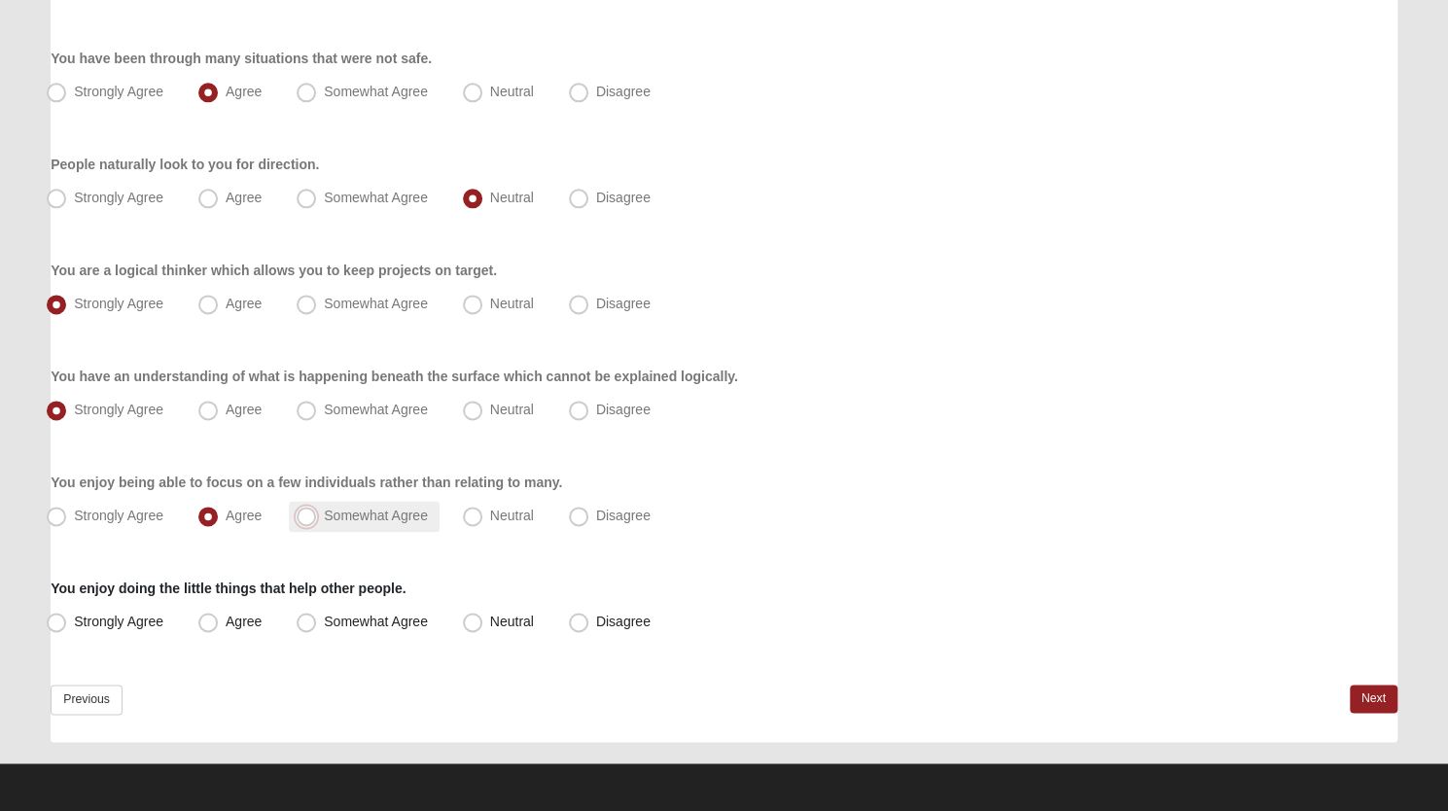
radio input "true"
click at [324, 615] on span "Somewhat Agree" at bounding box center [376, 622] width 104 height 16
click at [306, 616] on input "Somewhat Agree" at bounding box center [310, 622] width 13 height 13
radio input "true"
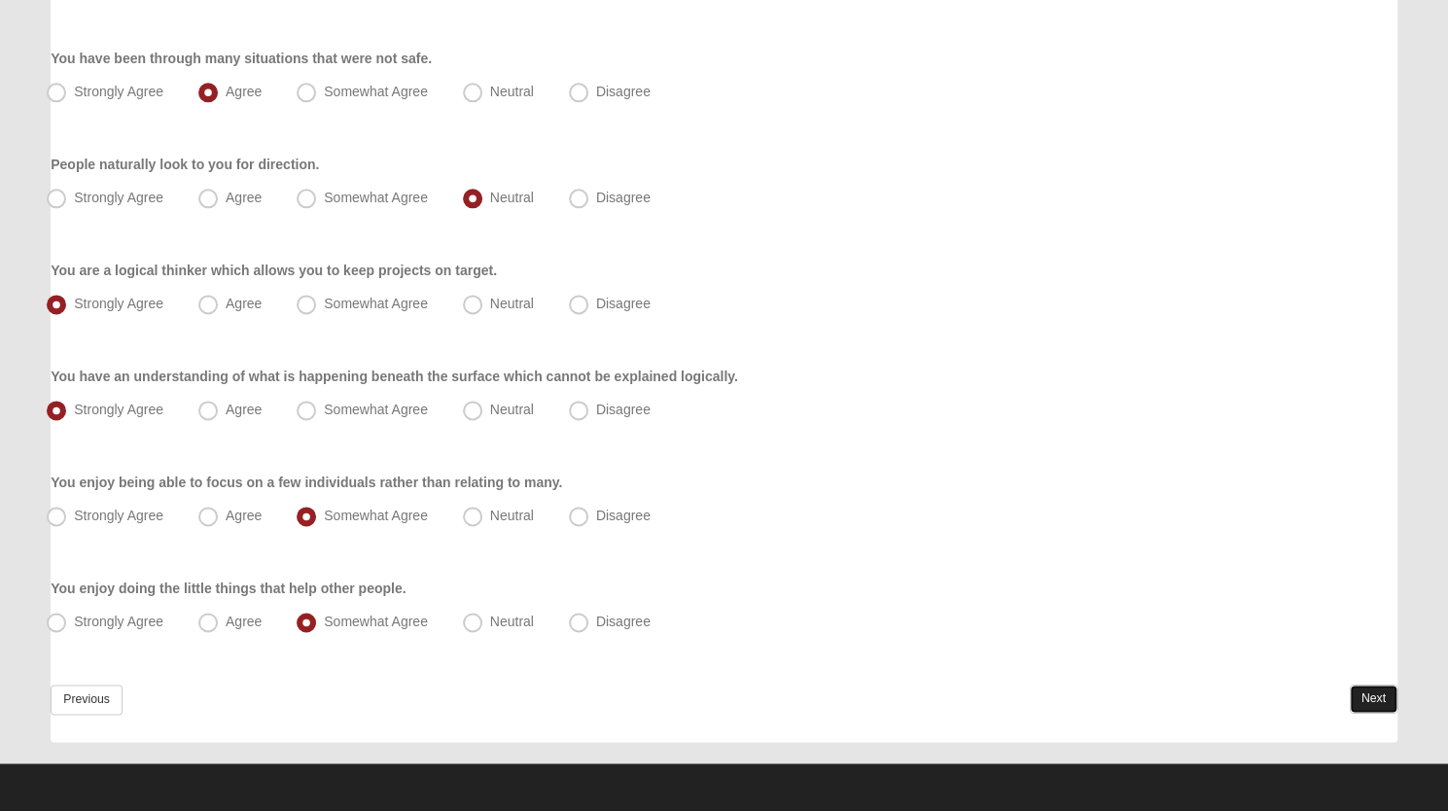
click at [1375, 693] on link "Next" at bounding box center [1374, 699] width 48 height 28
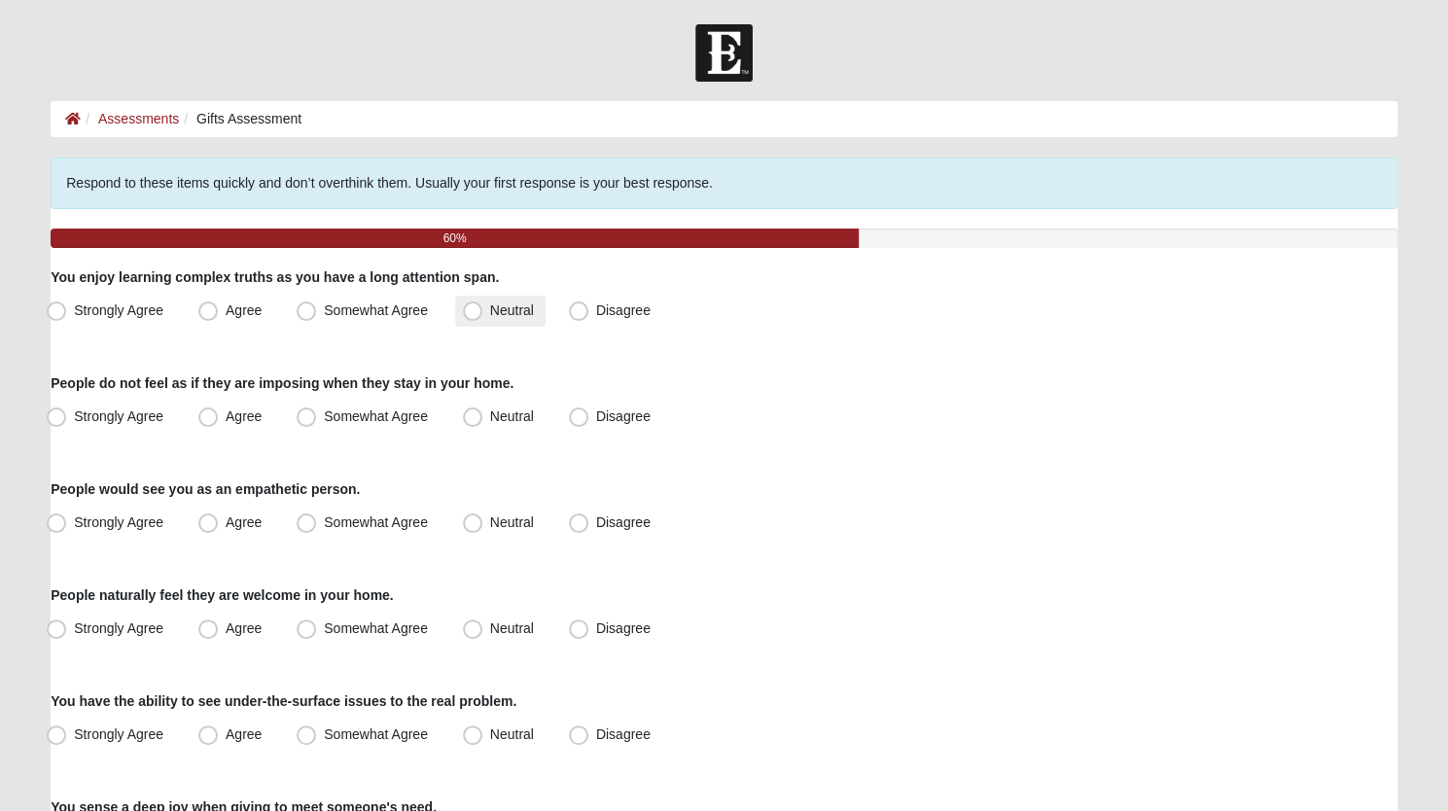
click at [490, 316] on span "Neutral" at bounding box center [512, 311] width 44 height 16
click at [478, 316] on input "Neutral" at bounding box center [477, 310] width 13 height 13
radio input "true"
click at [74, 415] on span "Strongly Agree" at bounding box center [118, 417] width 89 height 16
click at [56, 415] on input "Strongly Agree" at bounding box center [60, 416] width 13 height 13
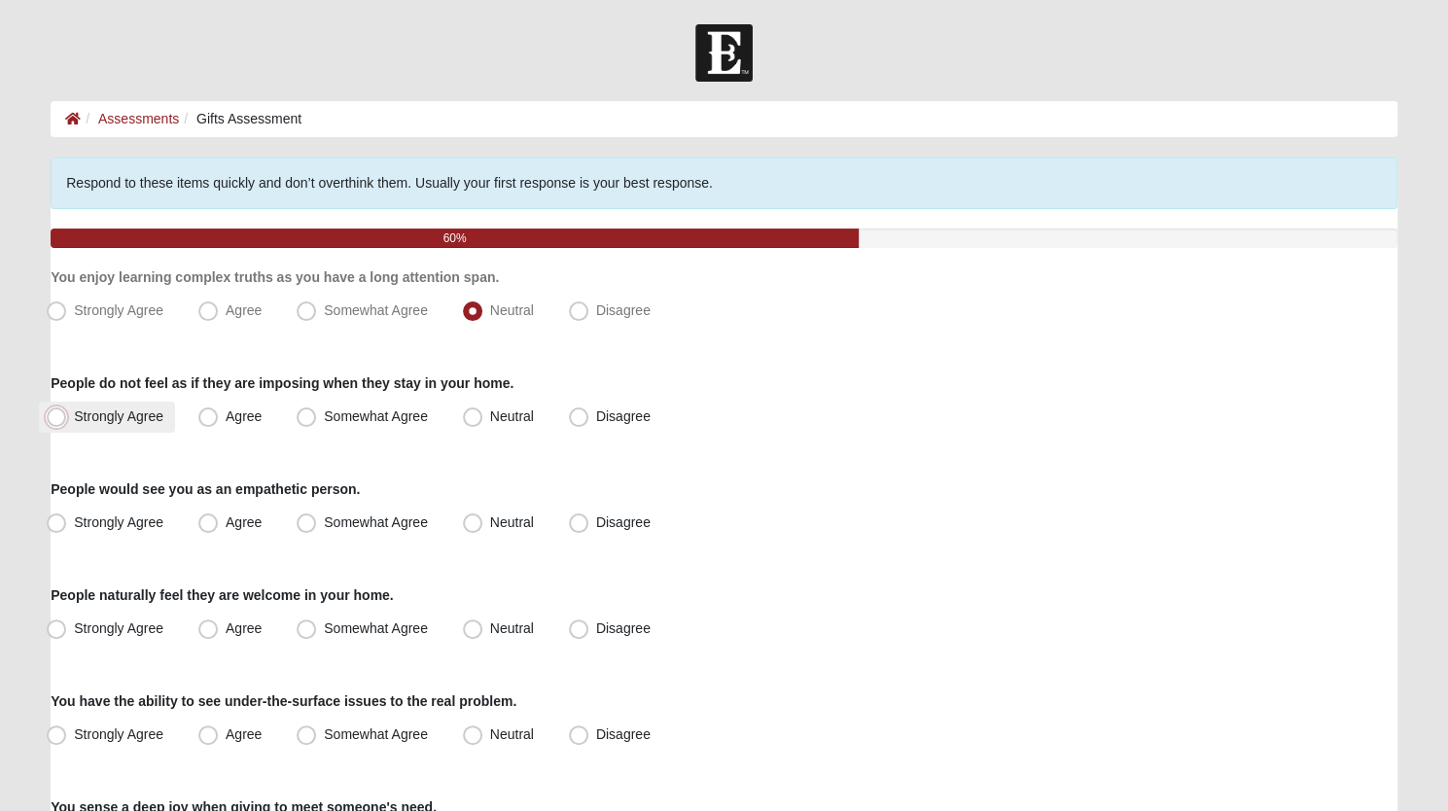
radio input "true"
click at [596, 527] on span "Disagree" at bounding box center [623, 523] width 54 height 16
click at [577, 527] on input "Disagree" at bounding box center [583, 523] width 13 height 13
radio input "true"
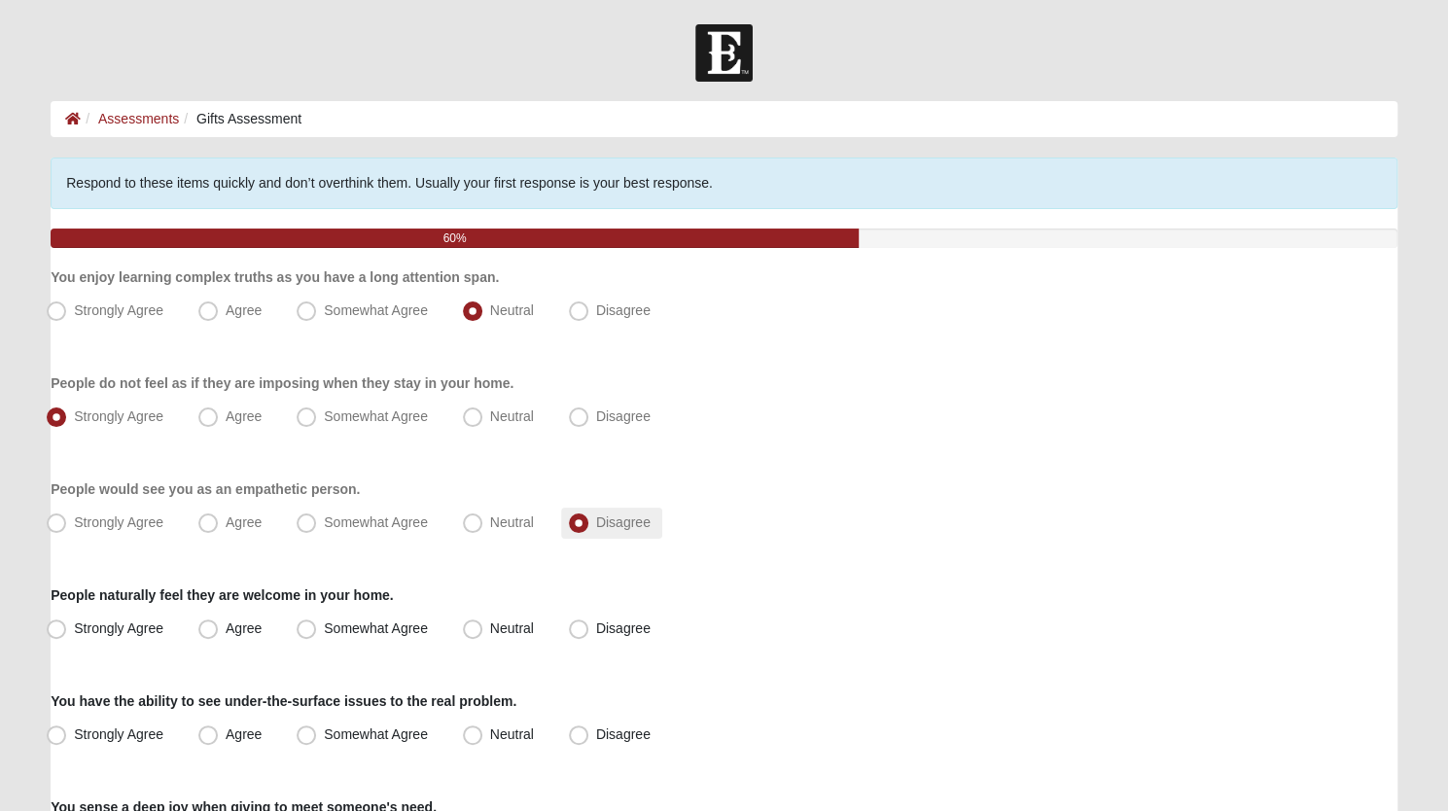
click at [596, 527] on span "Disagree" at bounding box center [623, 523] width 54 height 16
click at [577, 527] on input "Disagree" at bounding box center [583, 523] width 13 height 13
click at [74, 622] on span "Strongly Agree" at bounding box center [118, 629] width 89 height 16
click at [62, 623] on input "Strongly Agree" at bounding box center [60, 629] width 13 height 13
radio input "true"
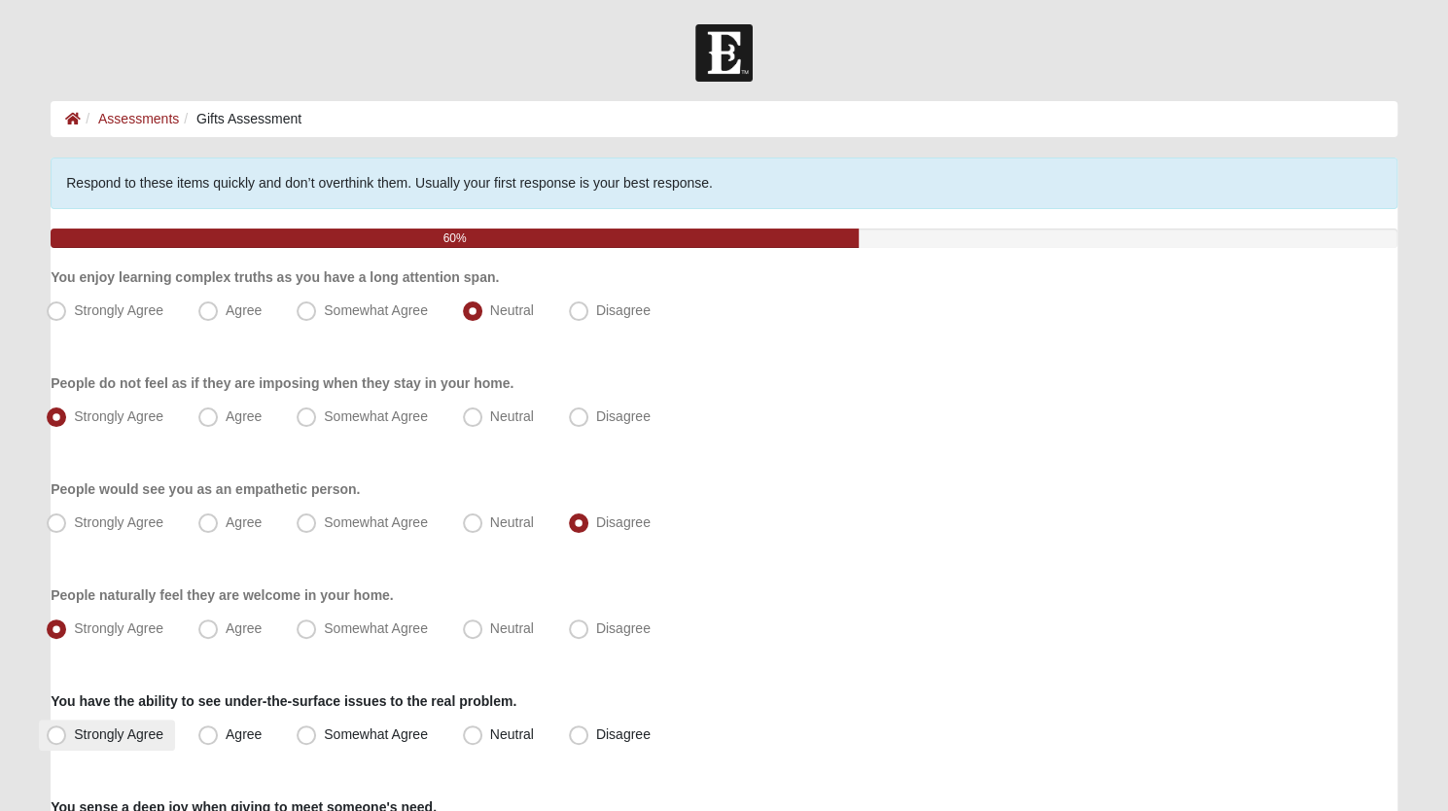
click at [74, 730] on span "Strongly Agree" at bounding box center [118, 735] width 89 height 16
click at [62, 730] on input "Strongly Agree" at bounding box center [60, 735] width 13 height 13
radio input "true"
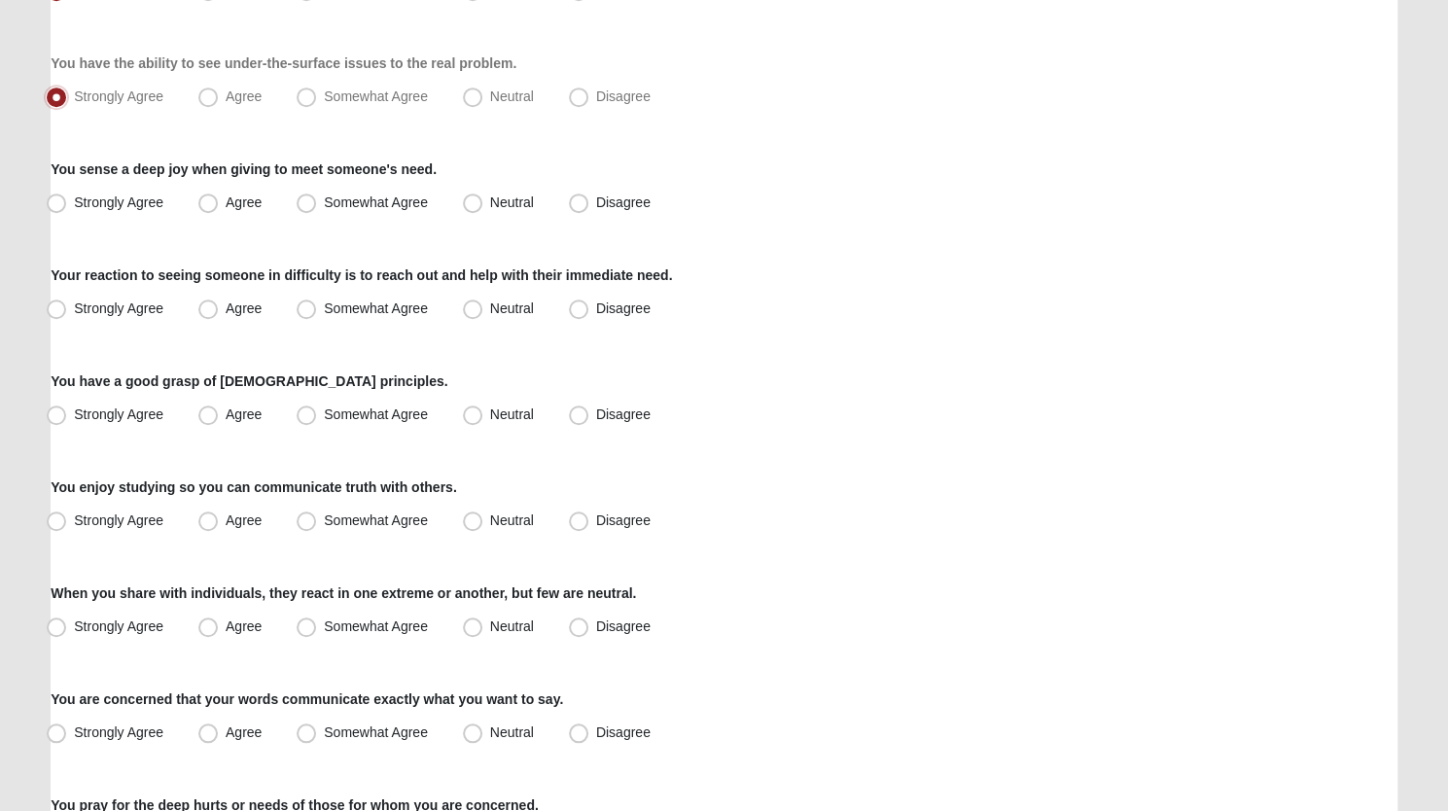
scroll to position [664, 0]
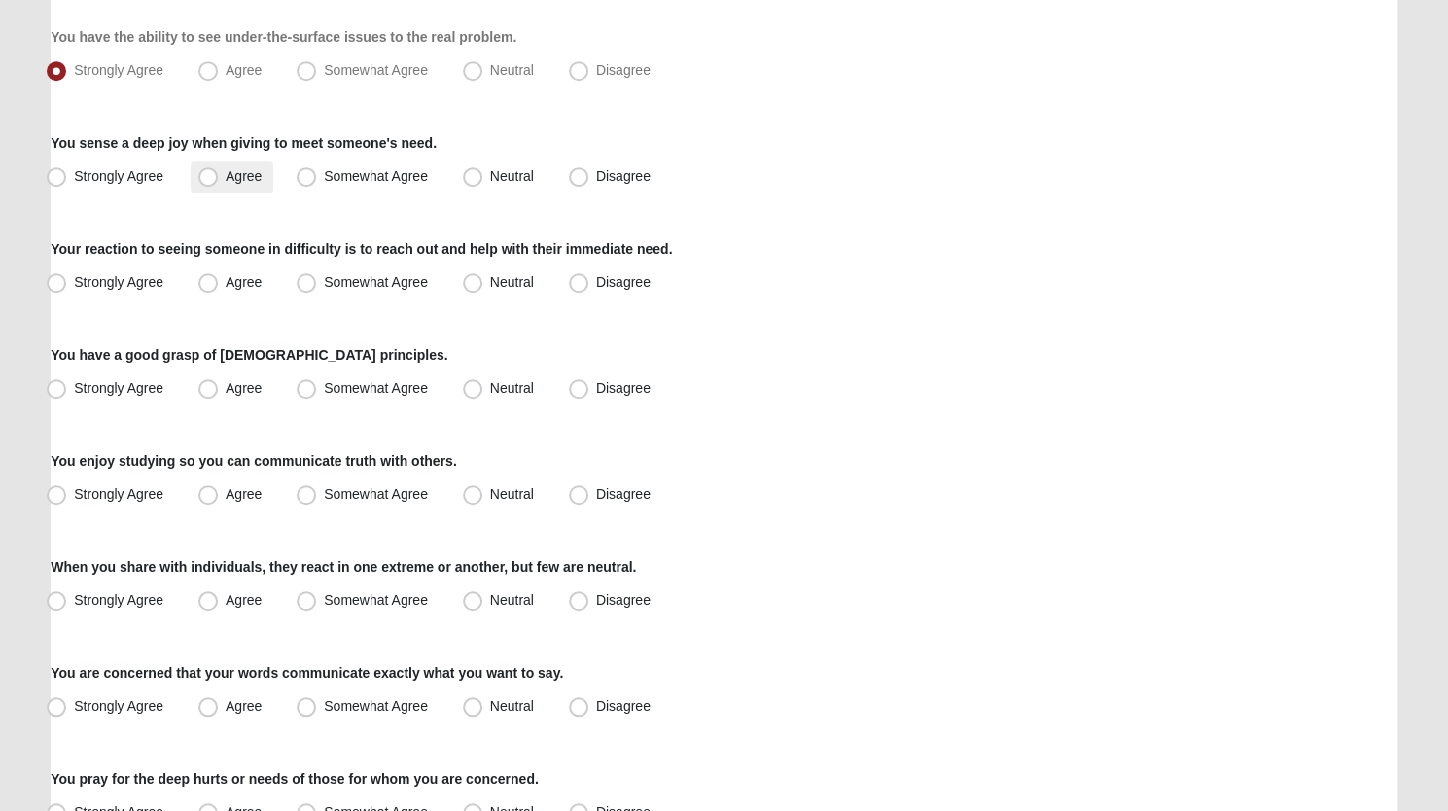
click at [226, 172] on span "Agree" at bounding box center [244, 176] width 36 height 16
click at [211, 172] on input "Agree" at bounding box center [212, 176] width 13 height 13
radio input "true"
click at [490, 283] on span "Neutral" at bounding box center [512, 282] width 44 height 16
click at [473, 283] on input "Neutral" at bounding box center [477, 282] width 13 height 13
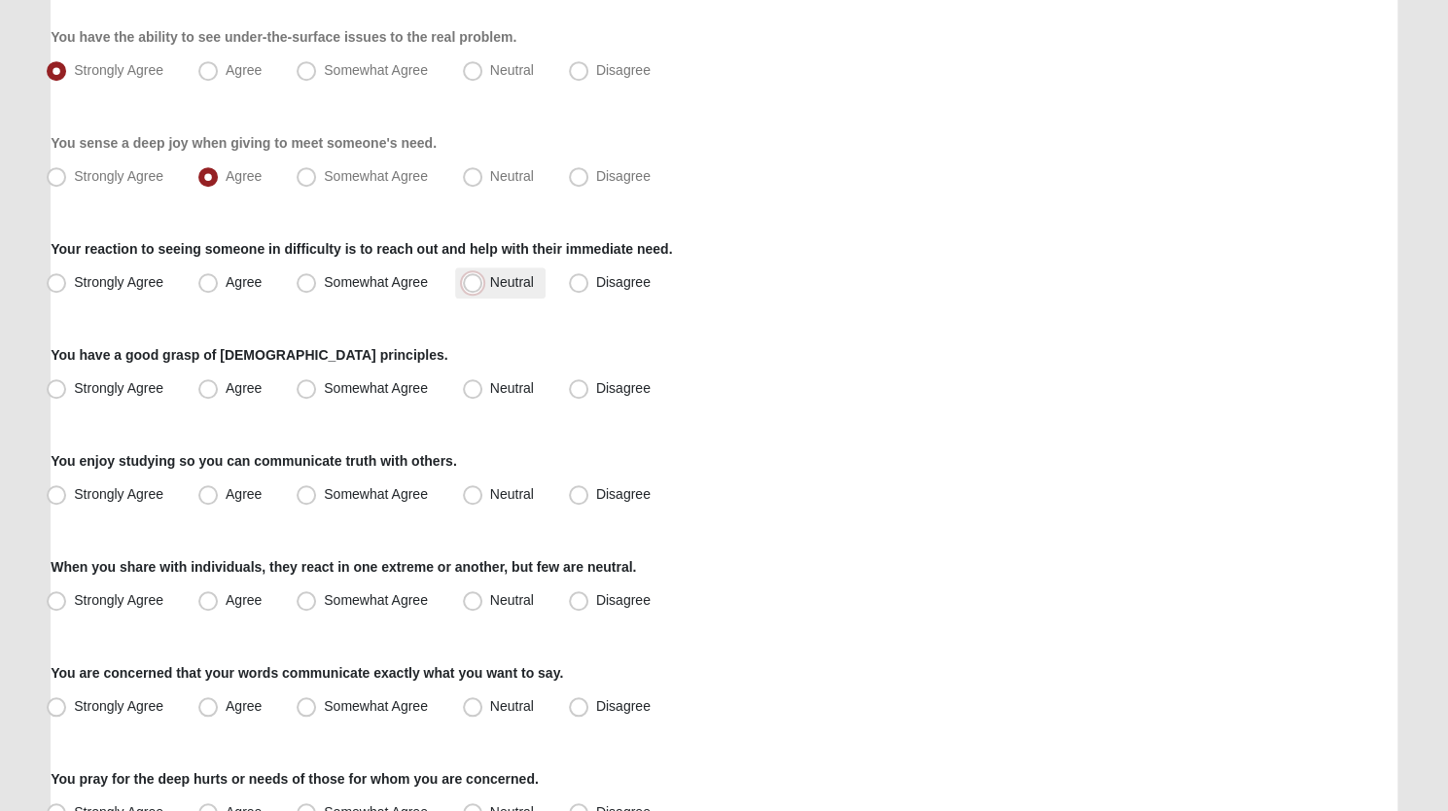
radio input "true"
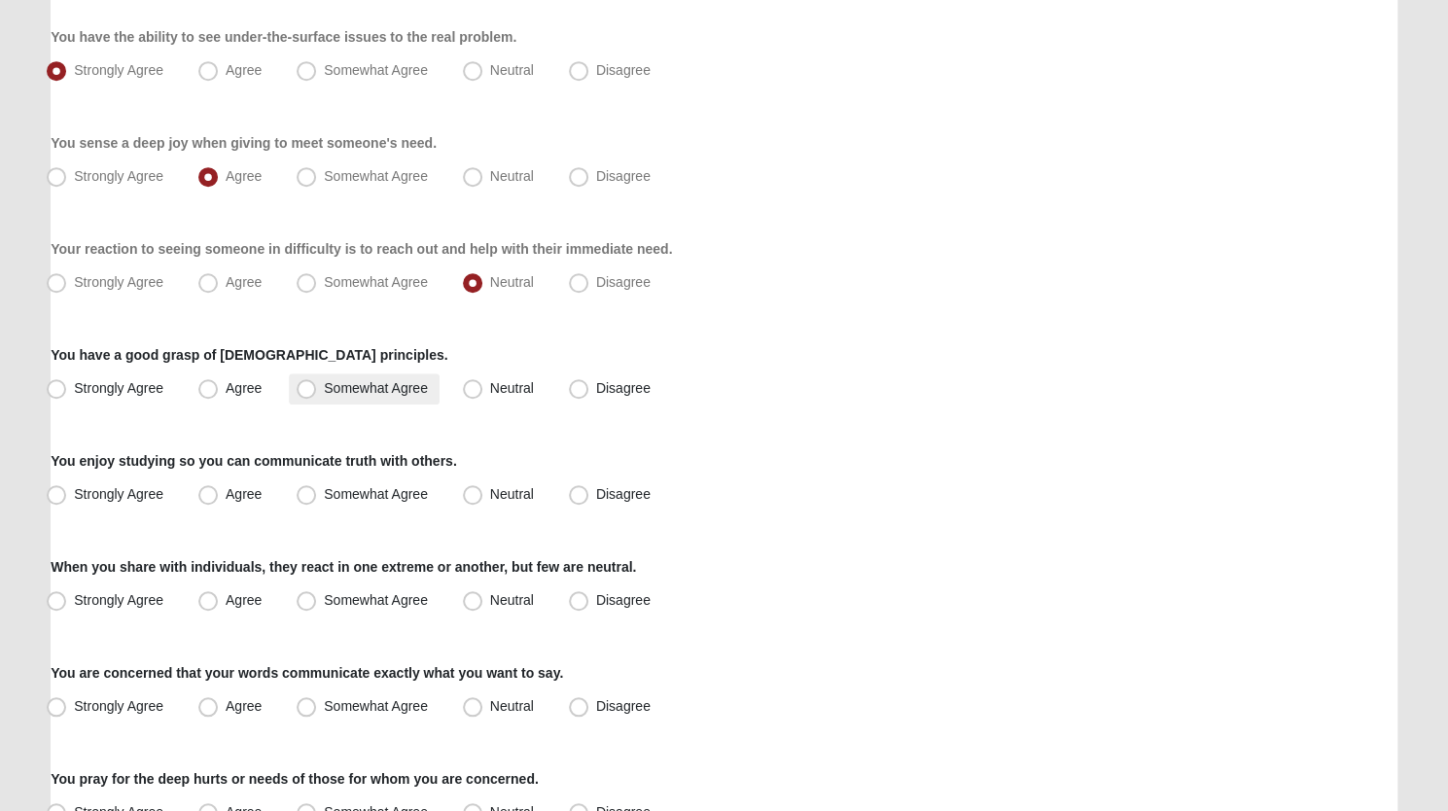
click at [324, 380] on span "Somewhat Agree" at bounding box center [376, 388] width 104 height 16
click at [305, 382] on input "Somewhat Agree" at bounding box center [310, 388] width 13 height 13
radio input "true"
click at [324, 496] on span "Somewhat Agree" at bounding box center [376, 494] width 104 height 16
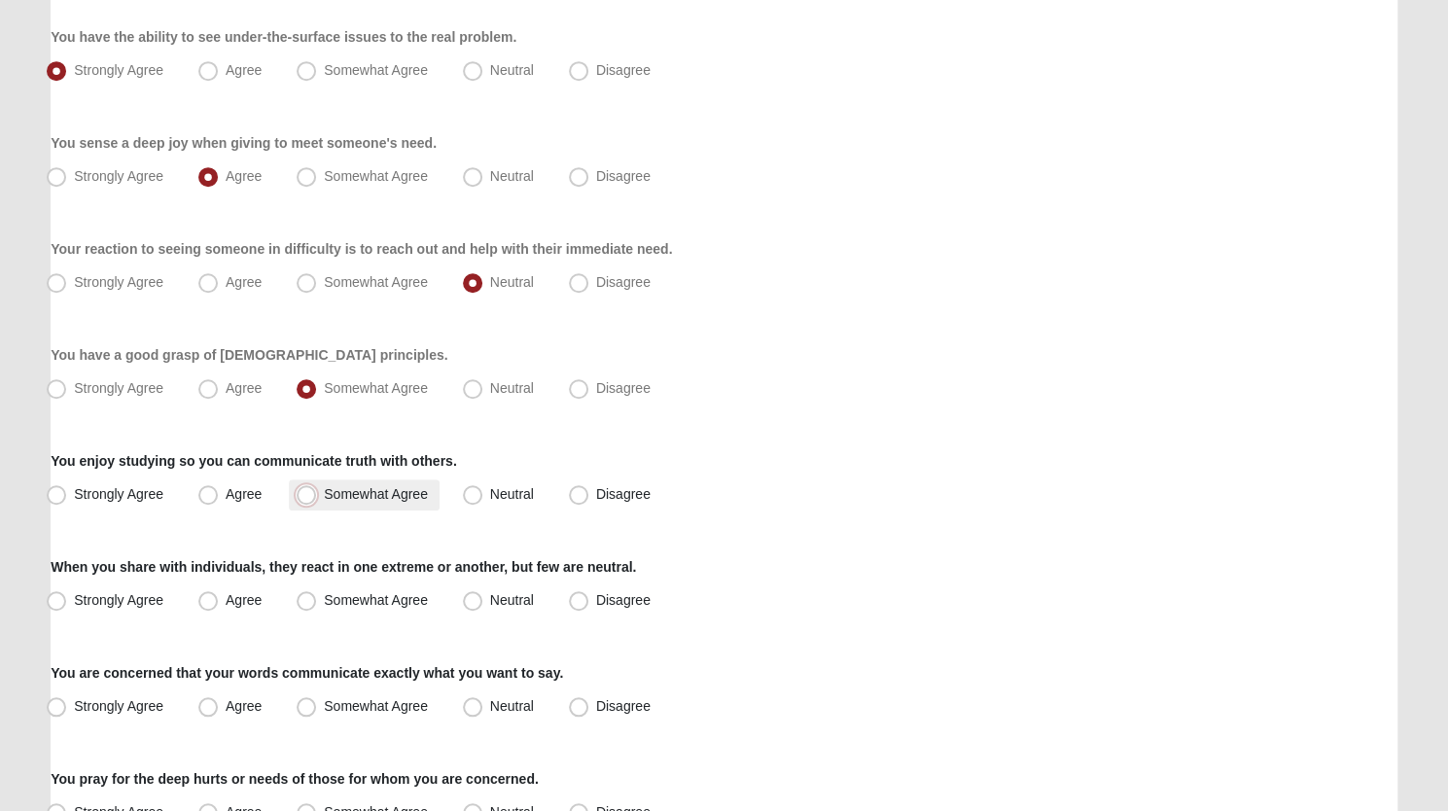
click at [307, 496] on input "Somewhat Agree" at bounding box center [310, 494] width 13 height 13
radio input "true"
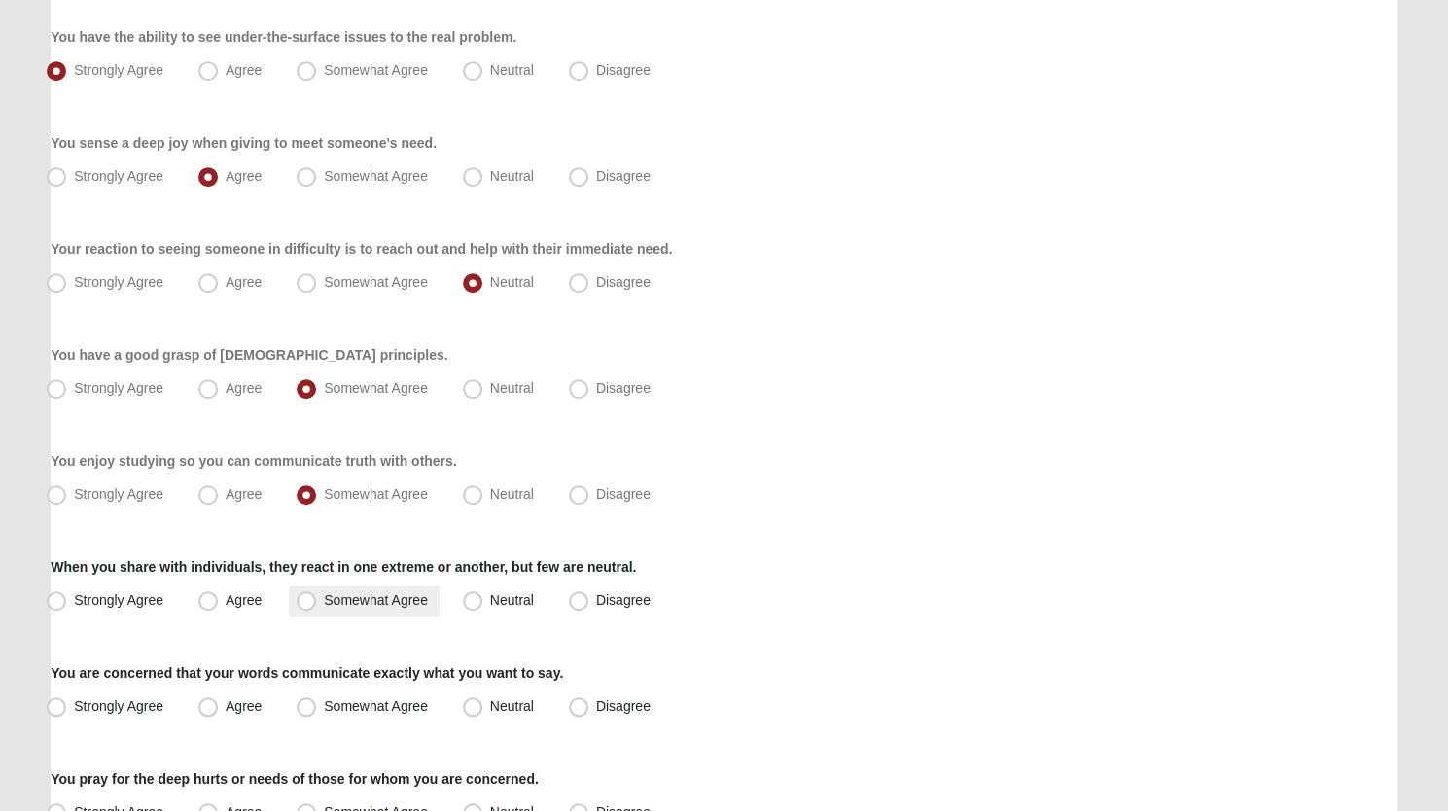
click at [324, 600] on span "Somewhat Agree" at bounding box center [376, 600] width 104 height 16
click at [308, 600] on input "Somewhat Agree" at bounding box center [310, 600] width 13 height 13
radio input "true"
click at [321, 675] on label "You are concerned that your words communicate exactly what you want to say." at bounding box center [307, 672] width 513 height 19
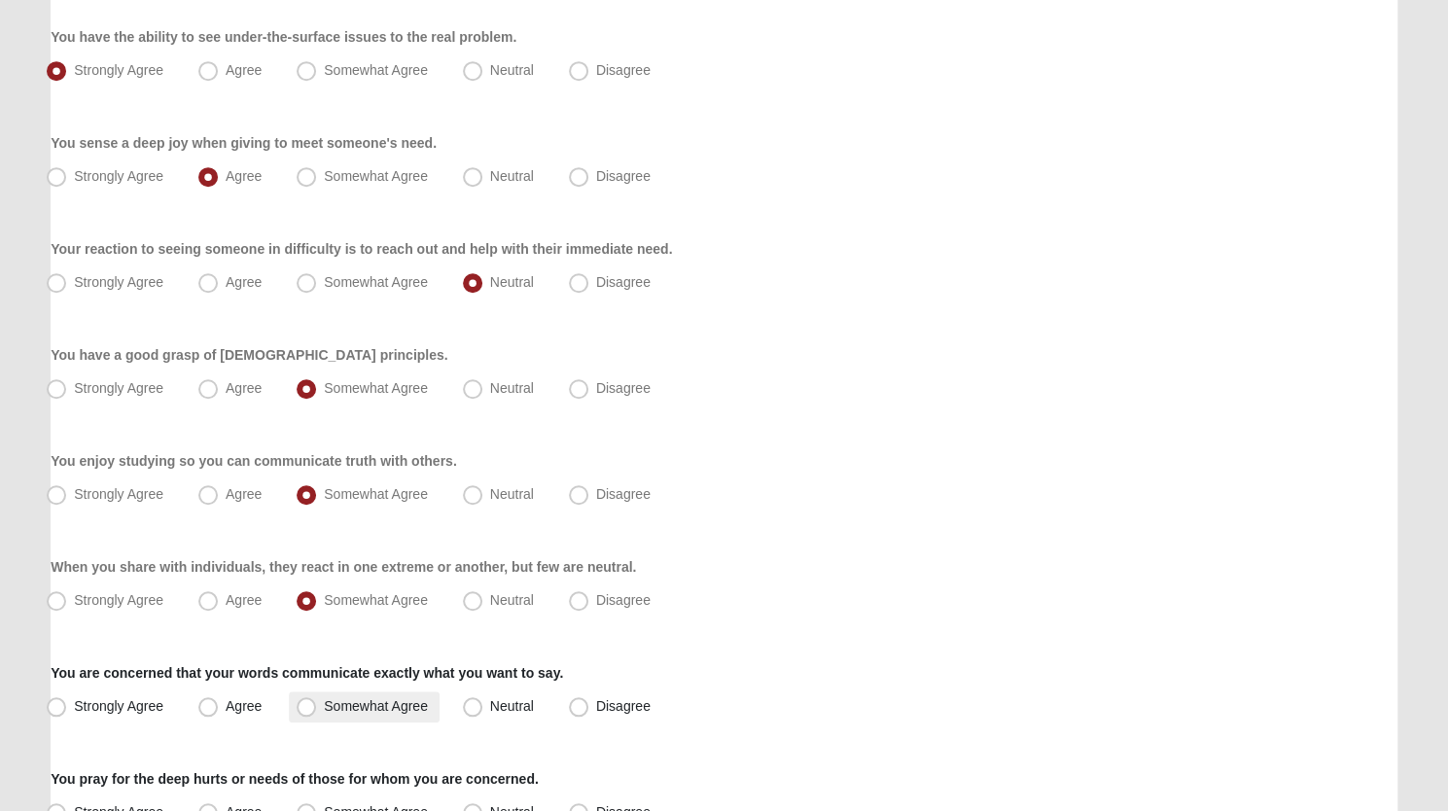
click at [324, 709] on span "Somewhat Agree" at bounding box center [376, 706] width 104 height 16
click at [304, 709] on input "Somewhat Agree" at bounding box center [310, 706] width 13 height 13
radio input "true"
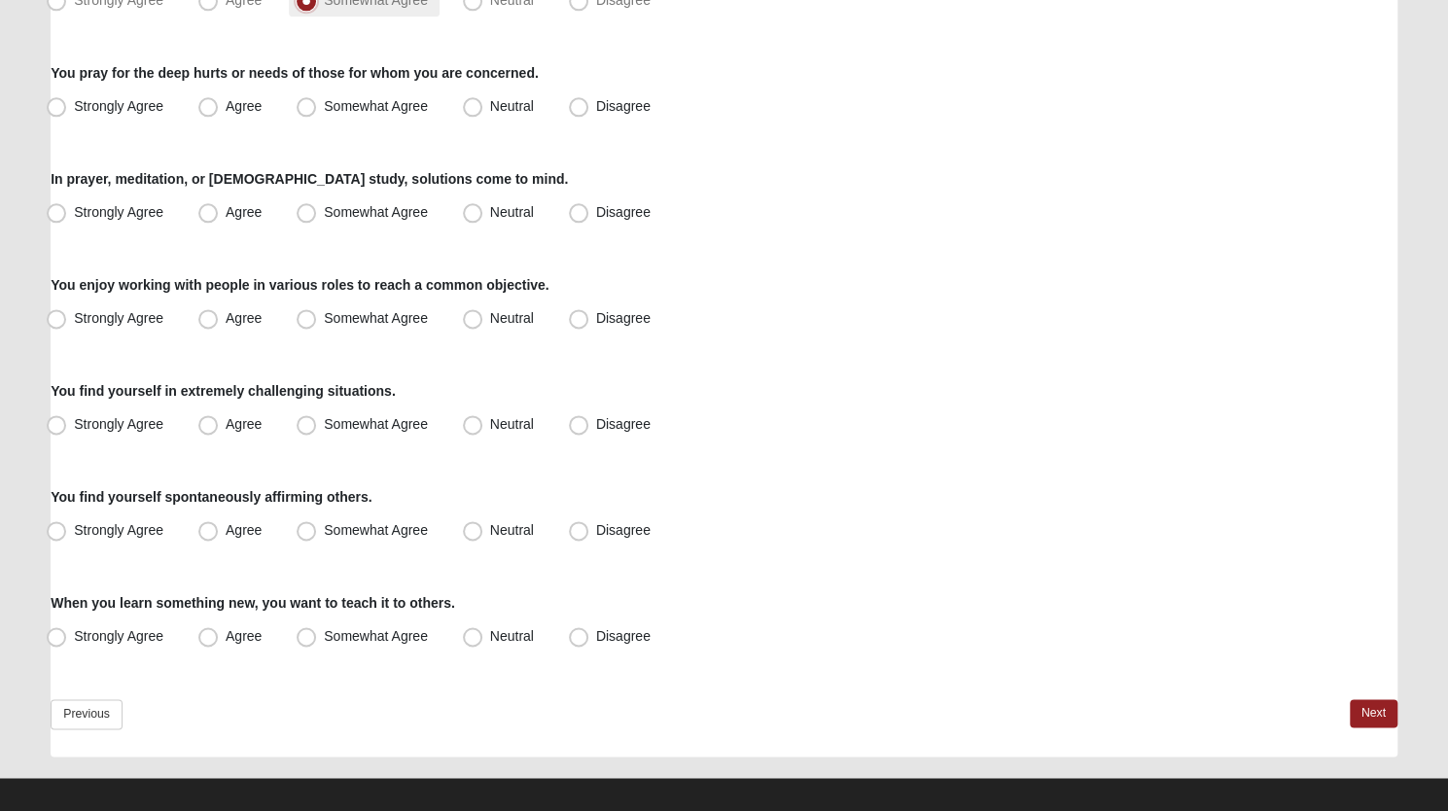
scroll to position [1374, 0]
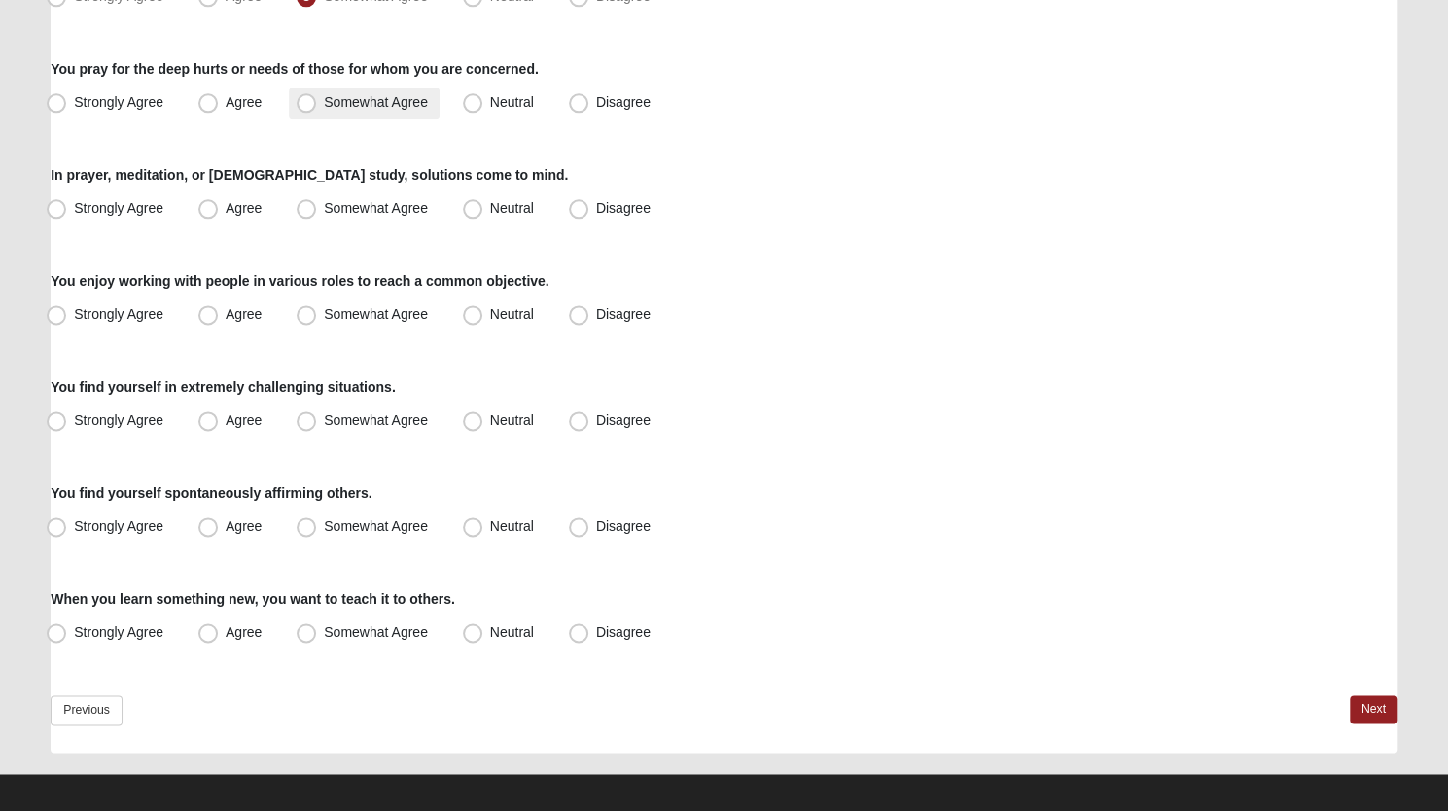
click at [324, 102] on span "Somewhat Agree" at bounding box center [376, 102] width 104 height 16
click at [309, 102] on input "Somewhat Agree" at bounding box center [310, 102] width 13 height 13
radio input "true"
click at [226, 207] on span "Agree" at bounding box center [244, 208] width 36 height 16
click at [209, 207] on input "Agree" at bounding box center [212, 208] width 13 height 13
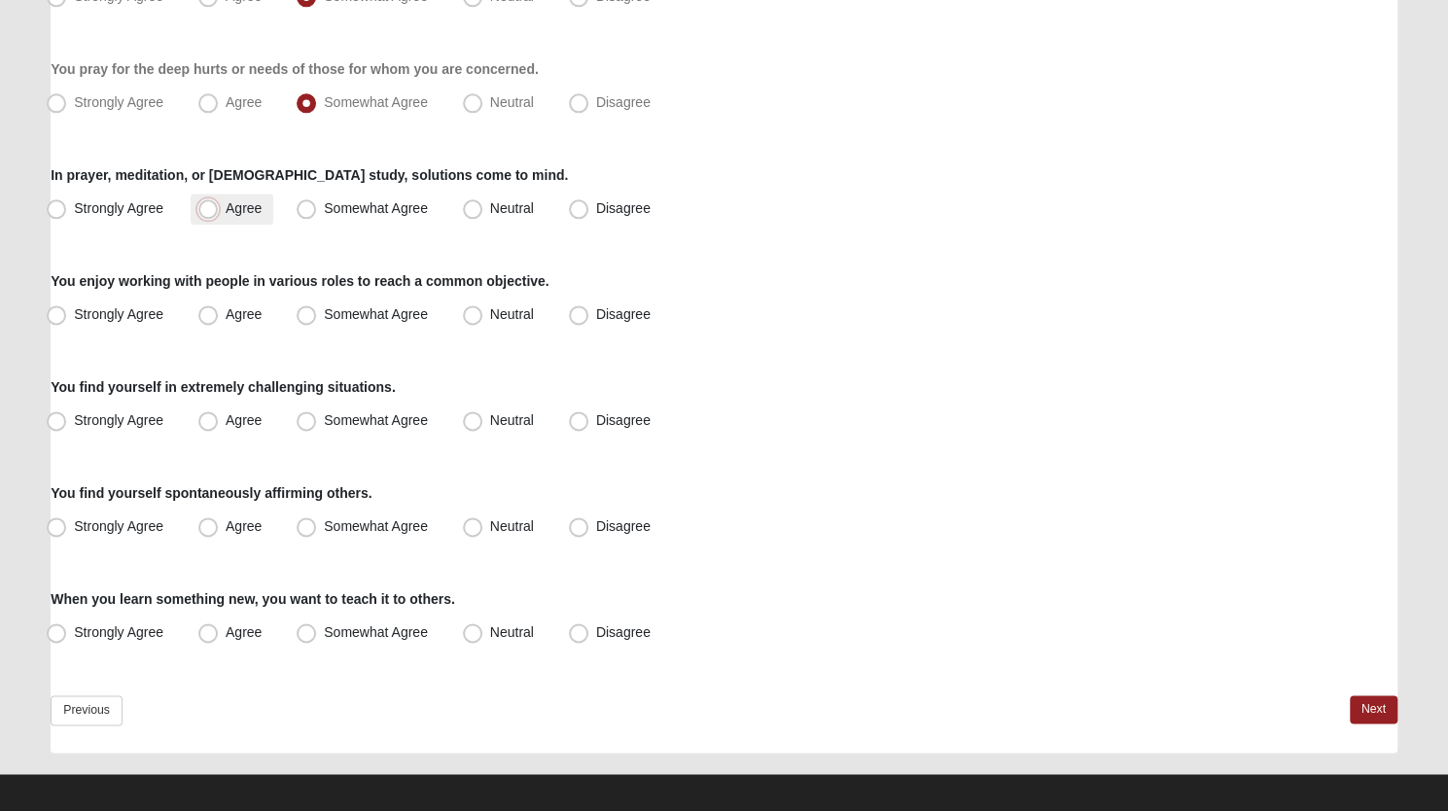
radio input "true"
click at [226, 316] on span "Agree" at bounding box center [244, 314] width 36 height 16
click at [210, 316] on input "Agree" at bounding box center [212, 314] width 13 height 13
radio input "true"
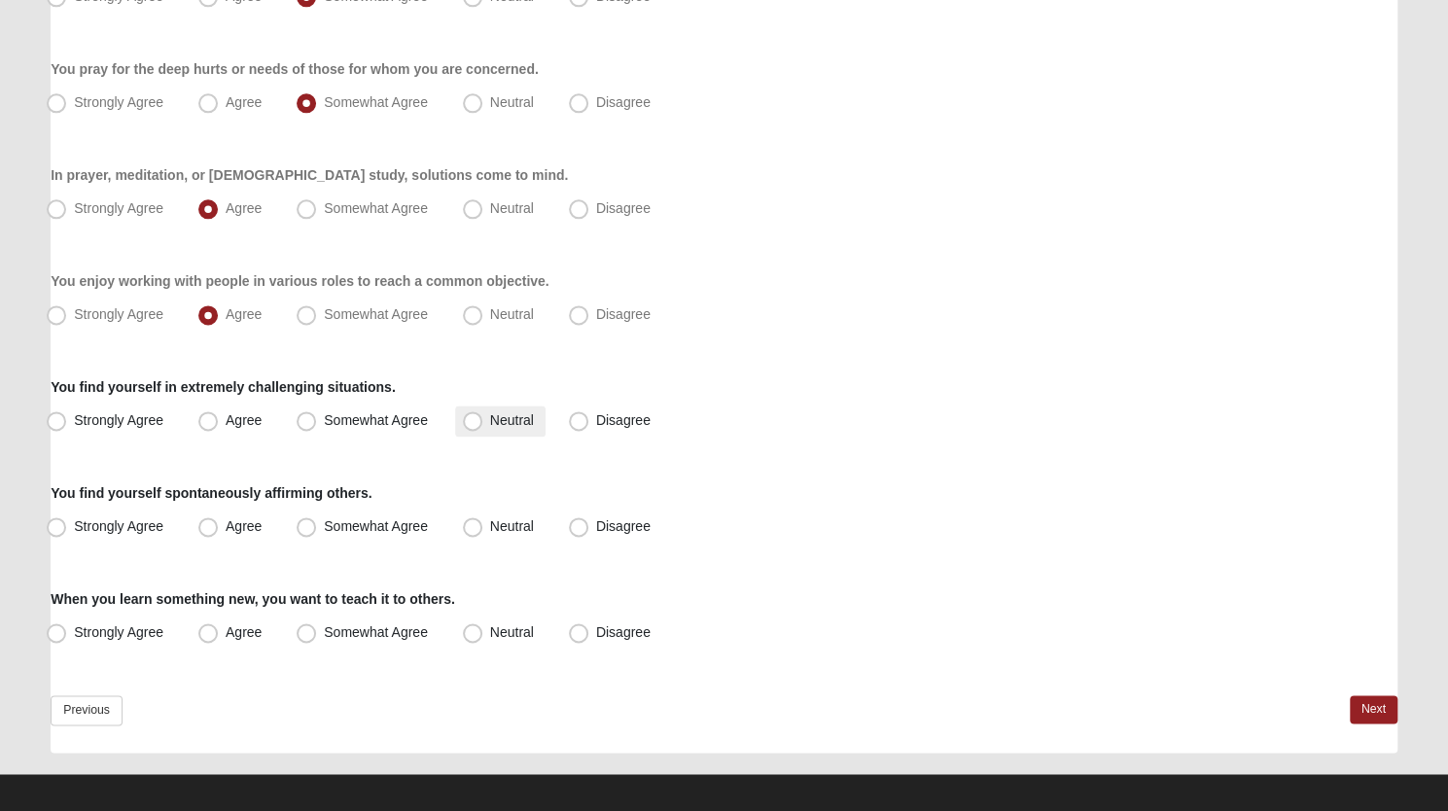
click at [490, 424] on span "Neutral" at bounding box center [512, 420] width 44 height 16
click at [479, 424] on input "Neutral" at bounding box center [477, 420] width 13 height 13
radio input "true"
click at [490, 525] on span "Neutral" at bounding box center [512, 526] width 44 height 16
click at [471, 525] on input "Neutral" at bounding box center [477, 526] width 13 height 13
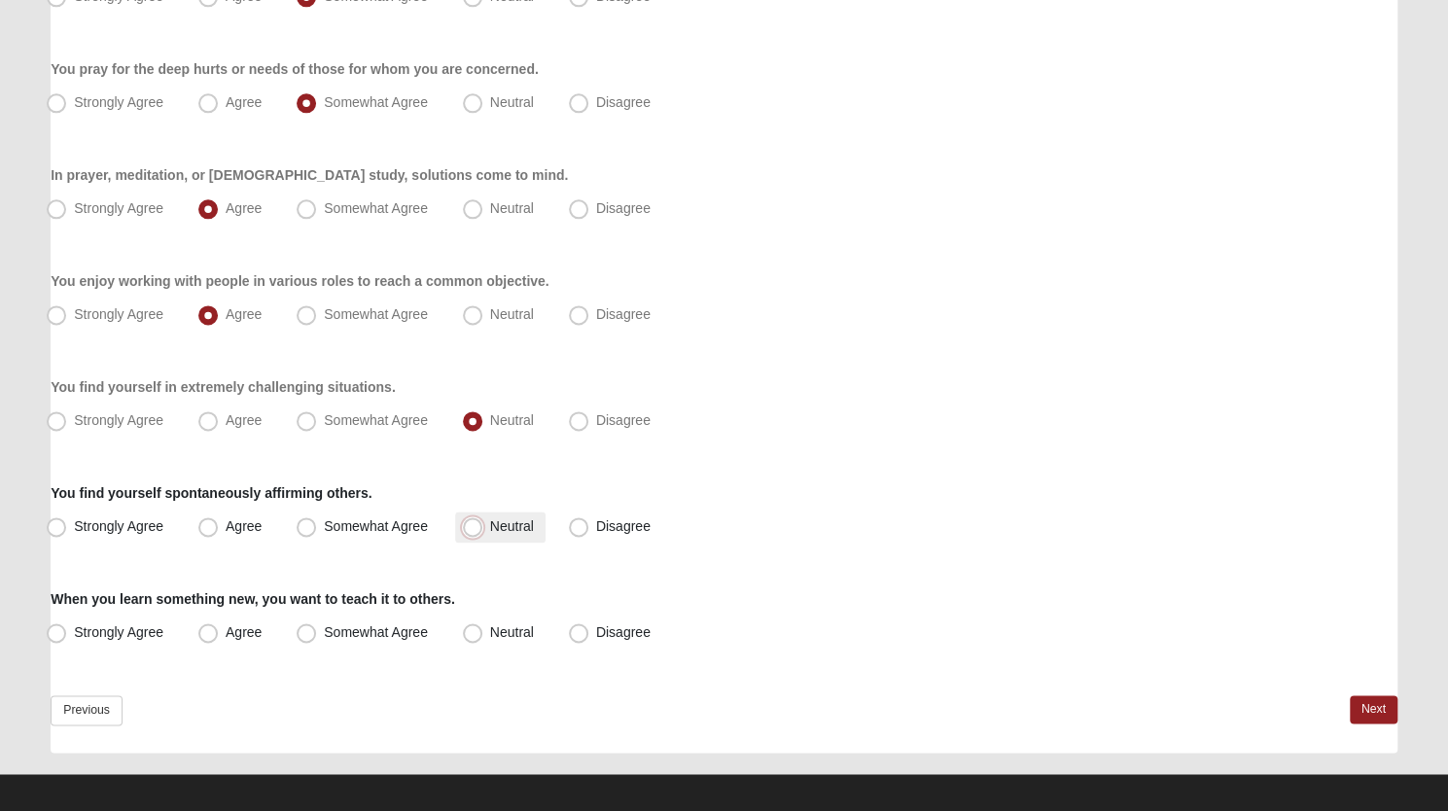
radio input "true"
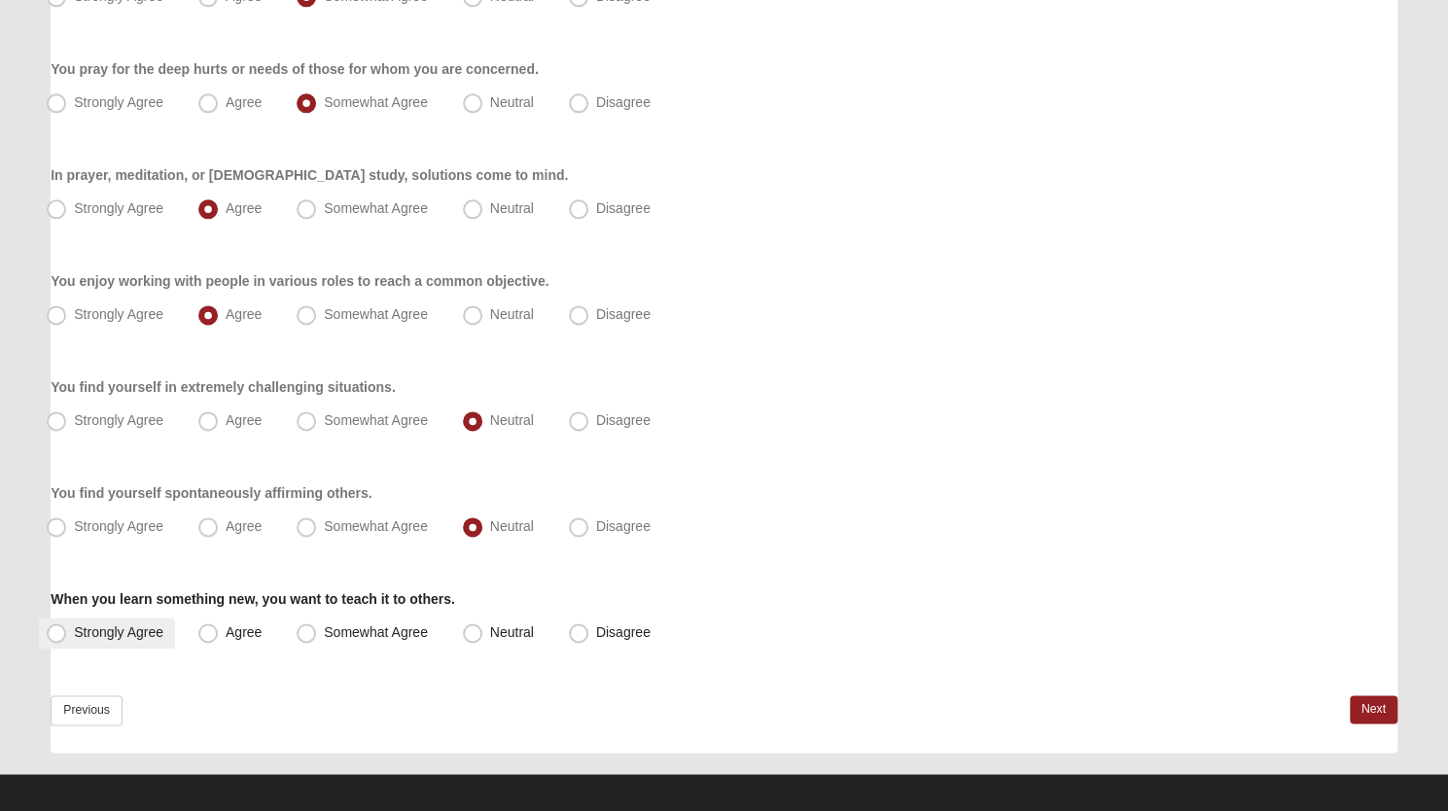
click at [74, 627] on span "Strongly Agree" at bounding box center [118, 632] width 89 height 16
click at [54, 627] on input "Strongly Agree" at bounding box center [60, 632] width 13 height 13
radio input "true"
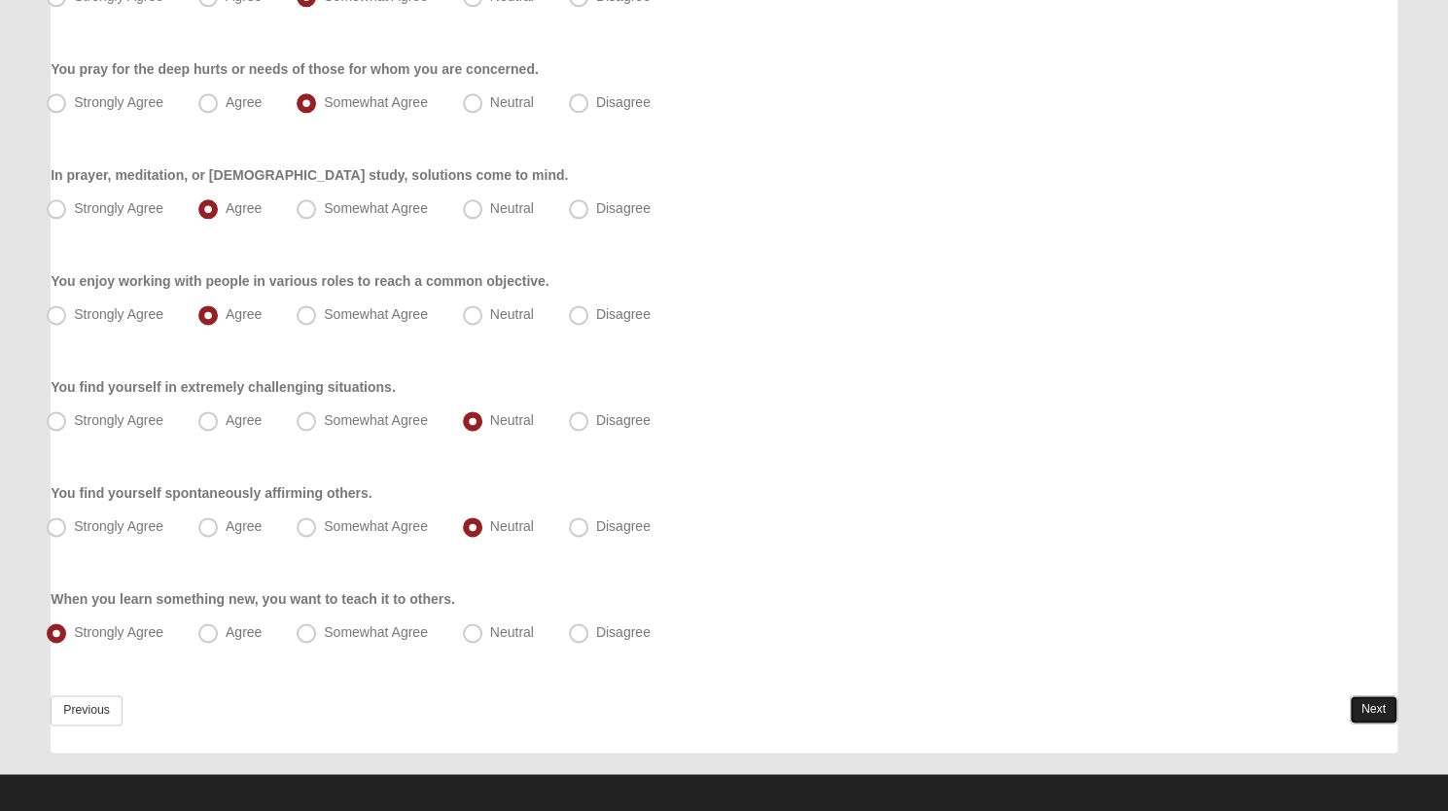
click at [1372, 702] on link "Next" at bounding box center [1374, 709] width 48 height 28
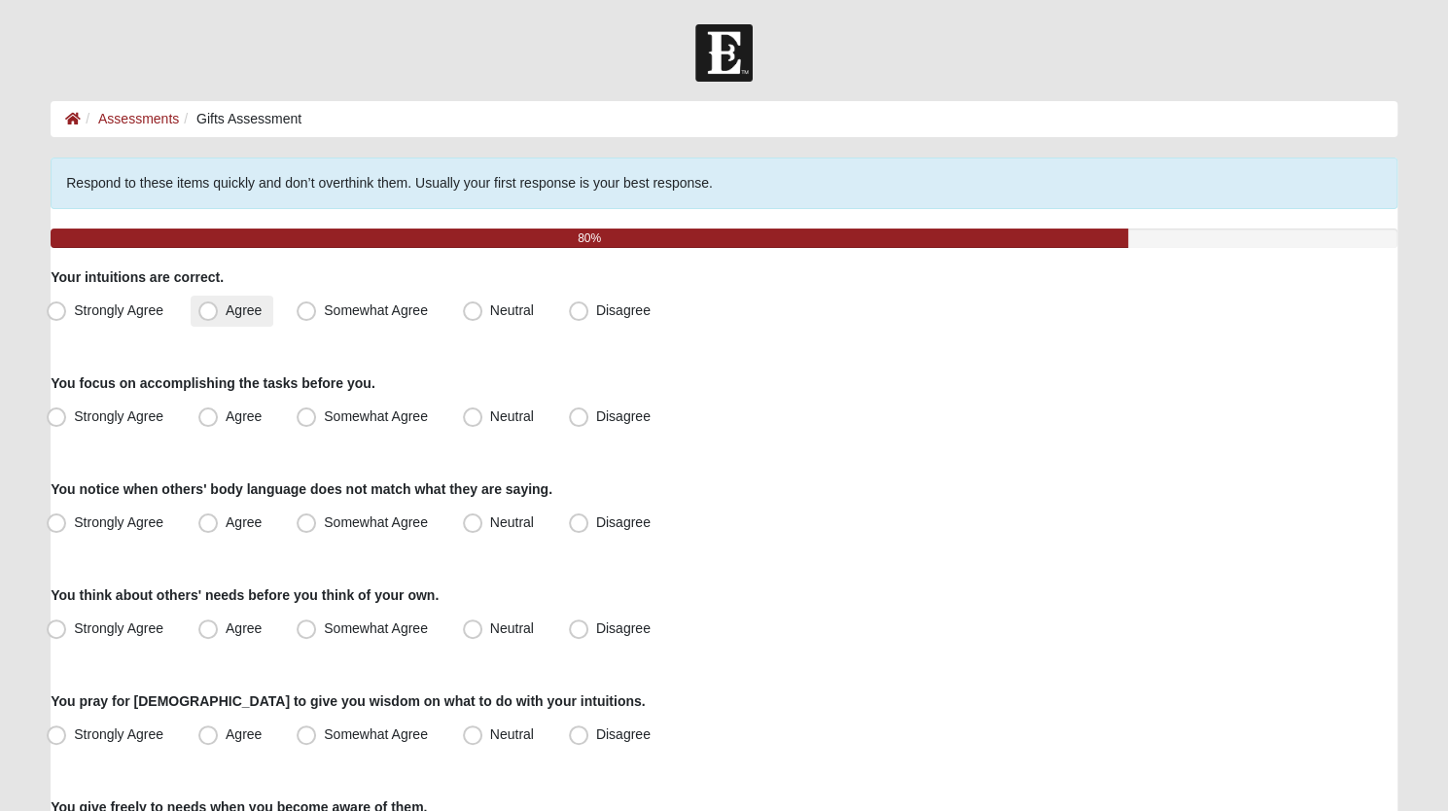
click at [226, 308] on span "Agree" at bounding box center [244, 311] width 36 height 16
click at [214, 308] on input "Agree" at bounding box center [212, 310] width 13 height 13
radio input "true"
click at [74, 417] on span "Strongly Agree" at bounding box center [118, 417] width 89 height 16
click at [55, 417] on input "Strongly Agree" at bounding box center [60, 416] width 13 height 13
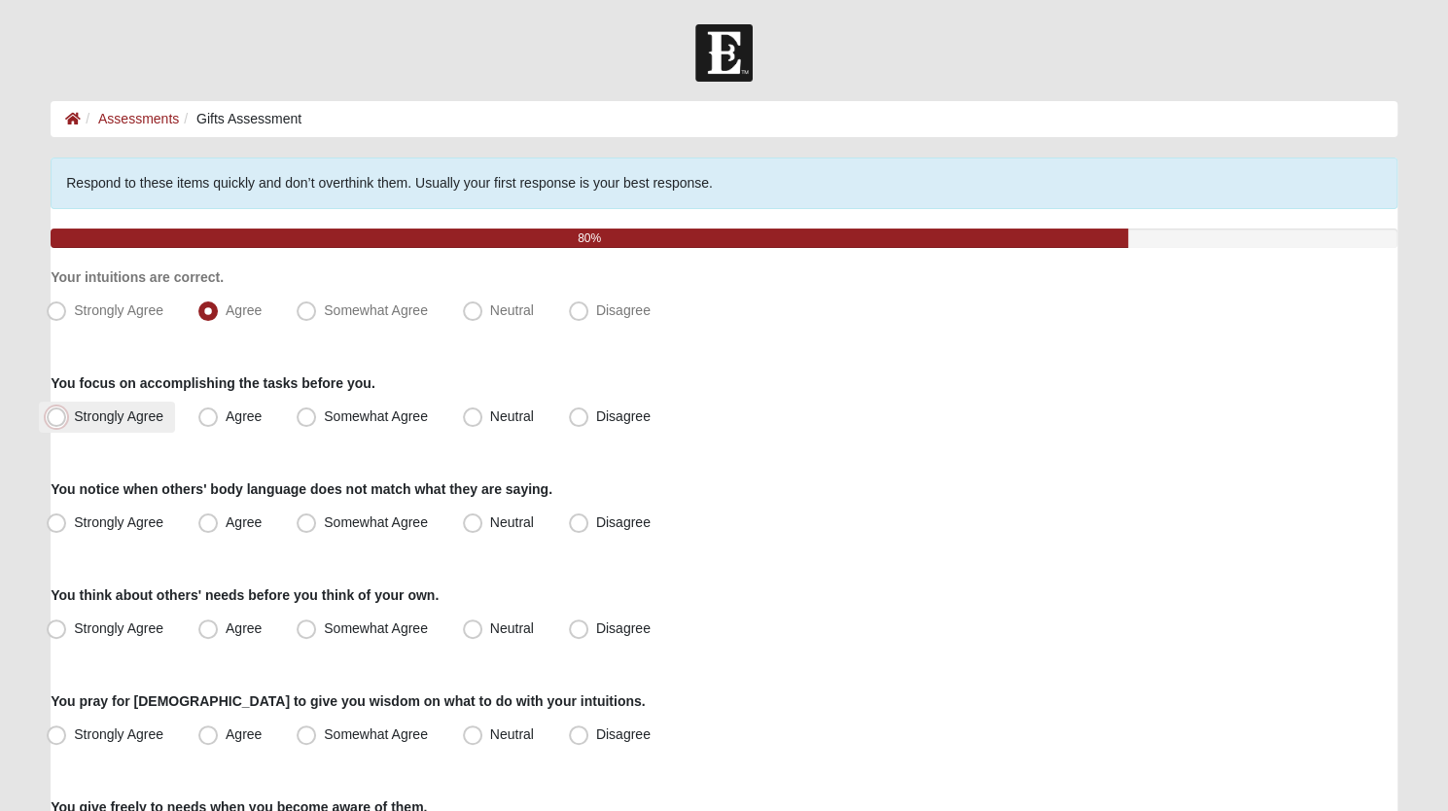
radio input "true"
click at [74, 525] on span "Strongly Agree" at bounding box center [118, 523] width 89 height 16
click at [56, 525] on input "Strongly Agree" at bounding box center [60, 523] width 13 height 13
radio input "true"
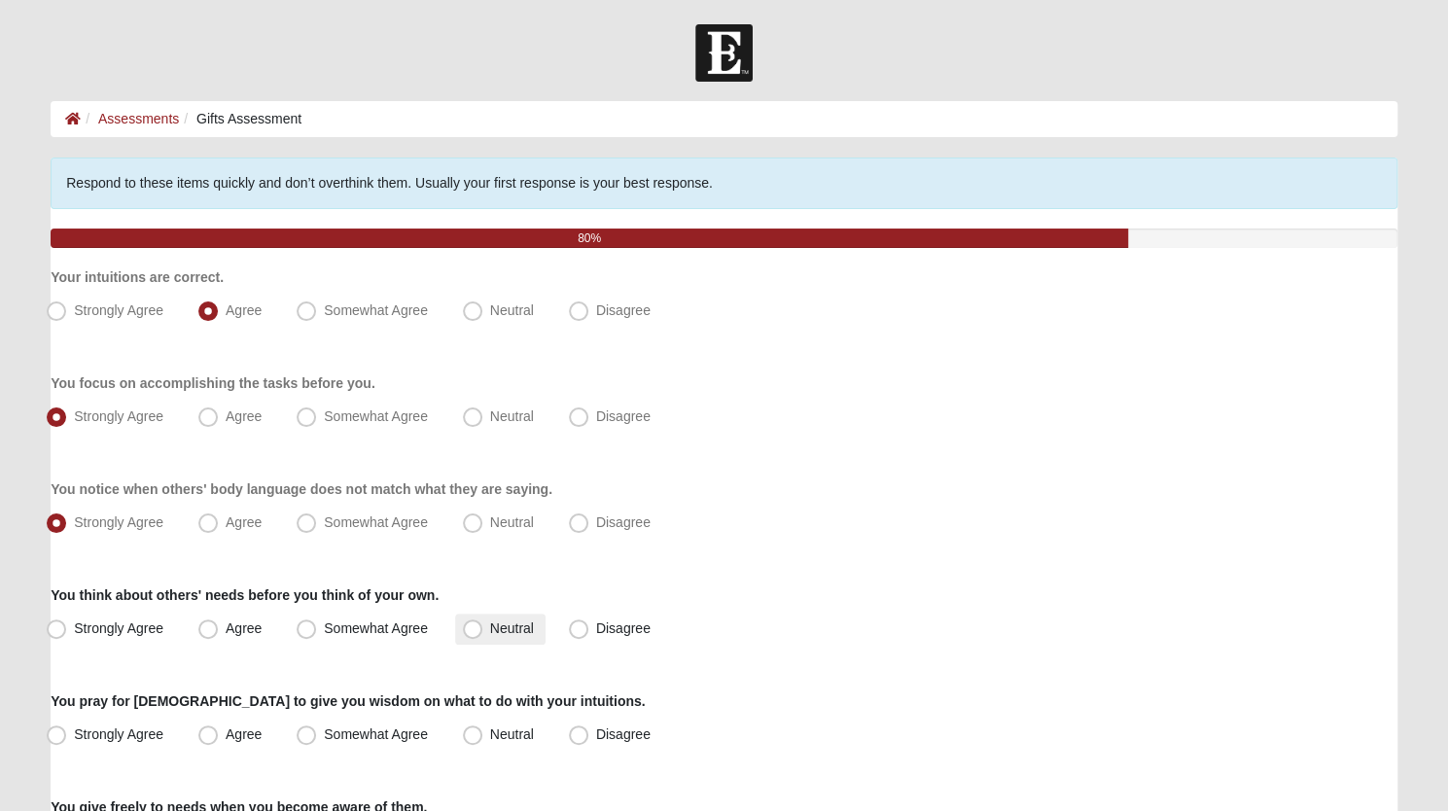
click at [490, 624] on span "Neutral" at bounding box center [512, 629] width 44 height 16
click at [479, 624] on input "Neutral" at bounding box center [477, 629] width 13 height 13
radio input "true"
click at [74, 734] on span "Strongly Agree" at bounding box center [118, 735] width 89 height 16
click at [58, 734] on input "Strongly Agree" at bounding box center [60, 735] width 13 height 13
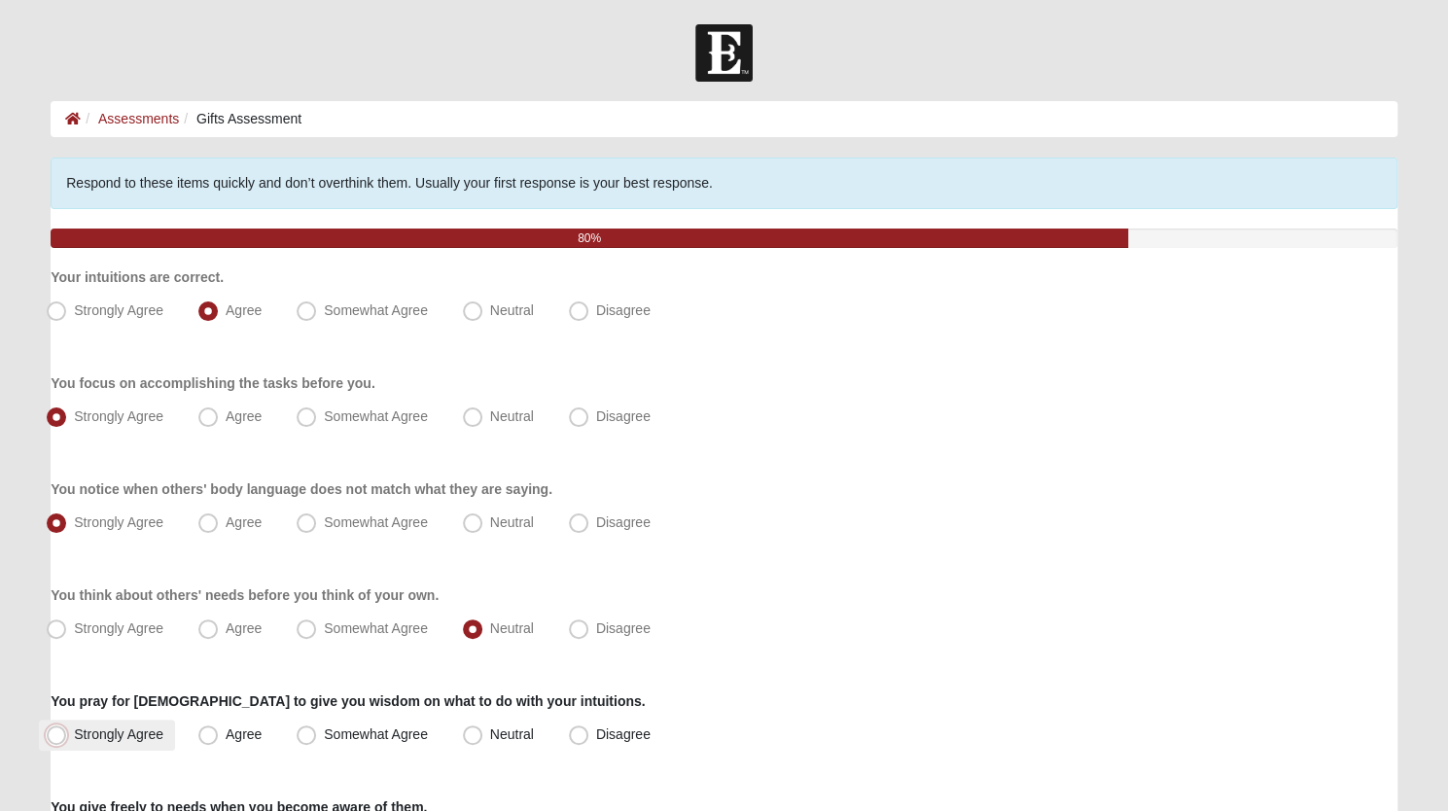
radio input "true"
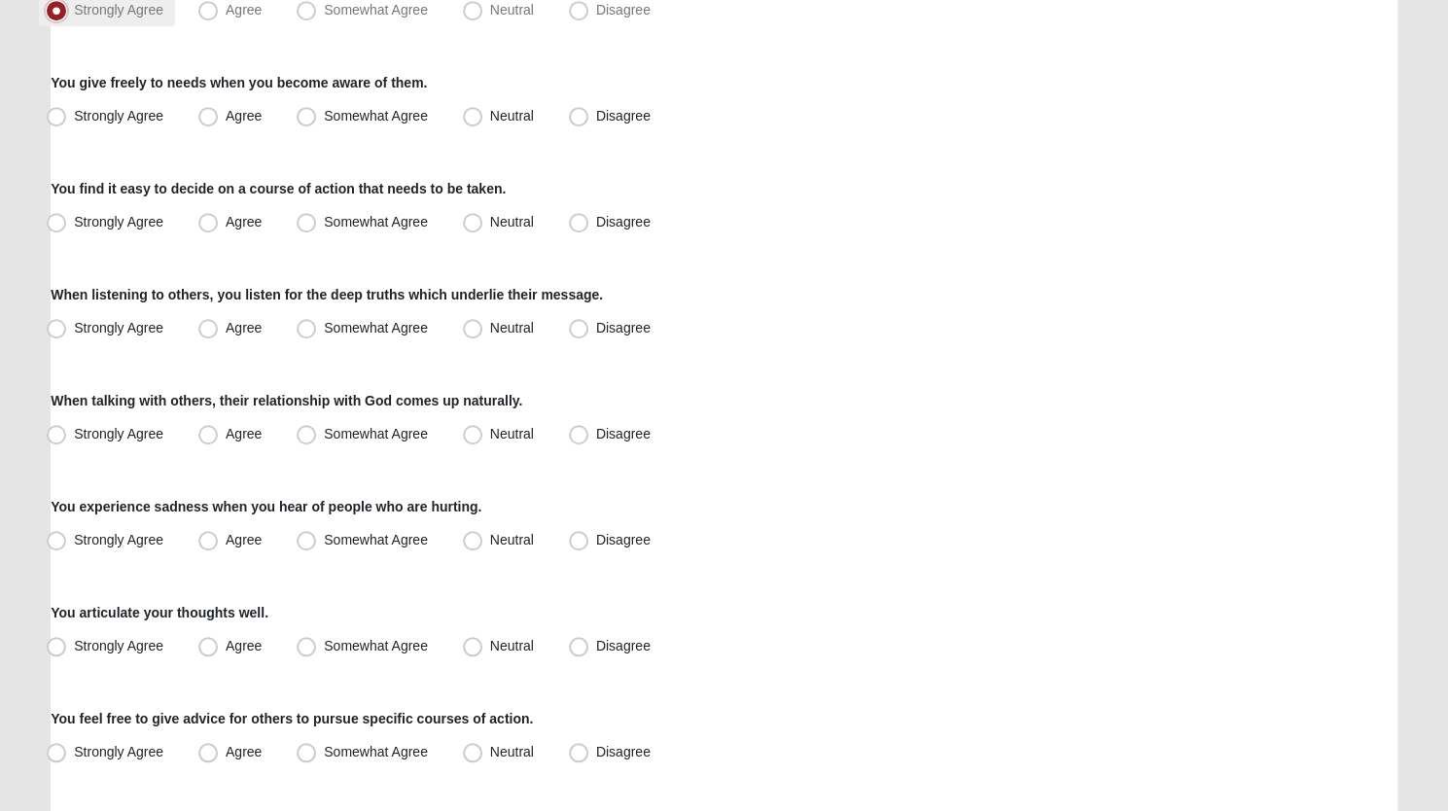
scroll to position [727, 0]
click at [324, 106] on span "Somewhat Agree" at bounding box center [376, 114] width 104 height 16
click at [308, 108] on input "Somewhat Agree" at bounding box center [310, 114] width 13 height 13
radio input "true"
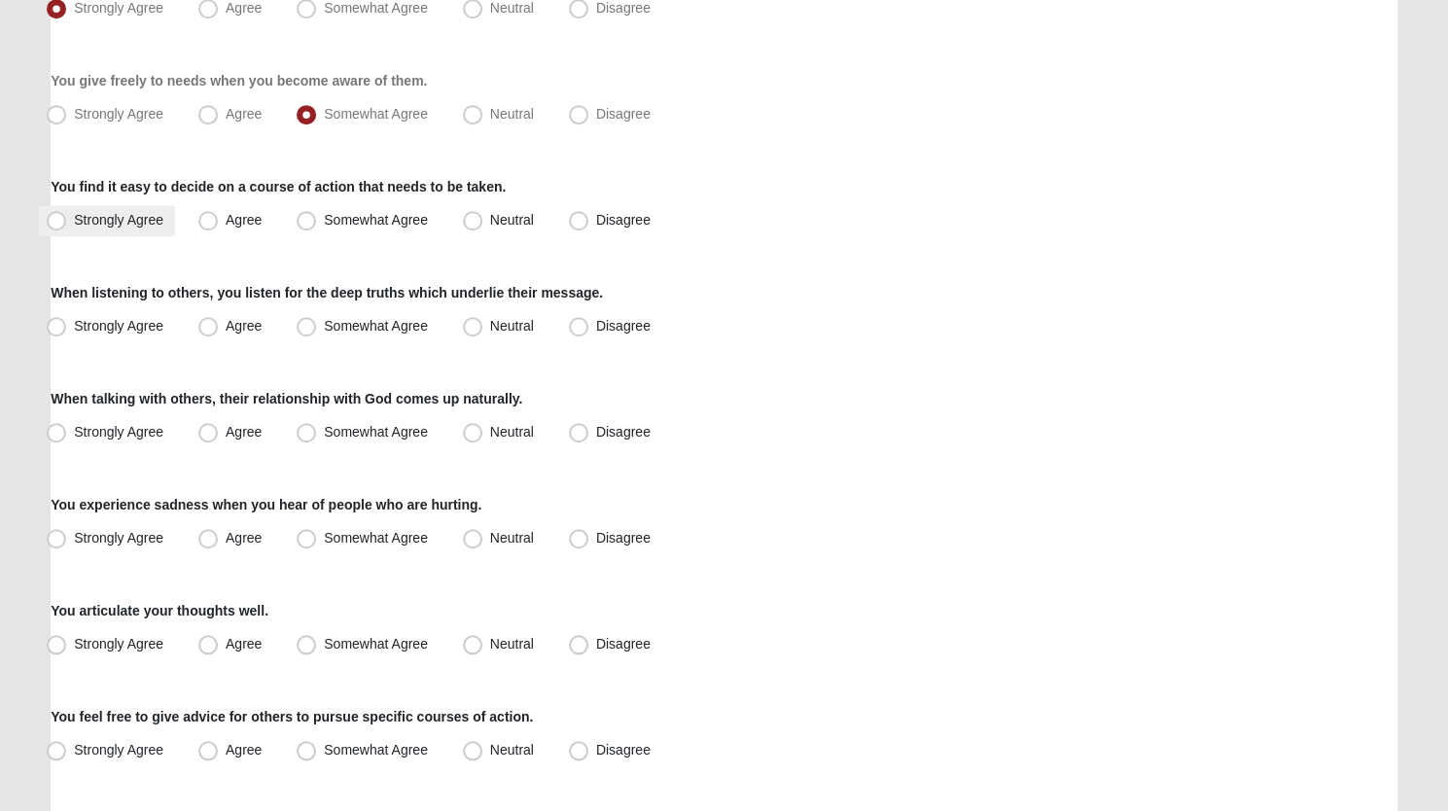
click at [74, 217] on span "Strongly Agree" at bounding box center [118, 220] width 89 height 16
click at [62, 217] on input "Strongly Agree" at bounding box center [60, 220] width 13 height 13
radio input "true"
click at [74, 319] on span "Strongly Agree" at bounding box center [118, 326] width 89 height 16
click at [61, 320] on input "Strongly Agree" at bounding box center [60, 326] width 13 height 13
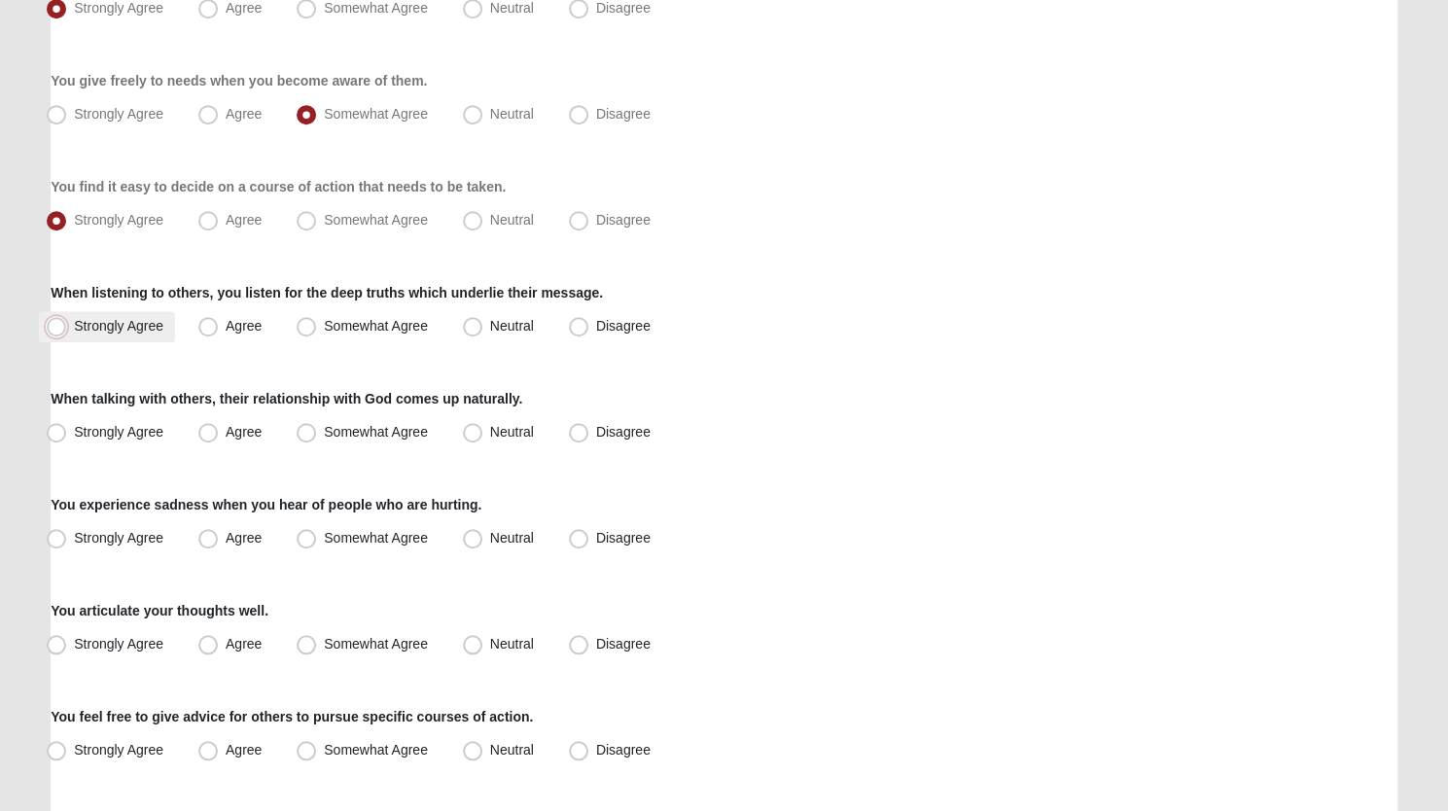
radio input "true"
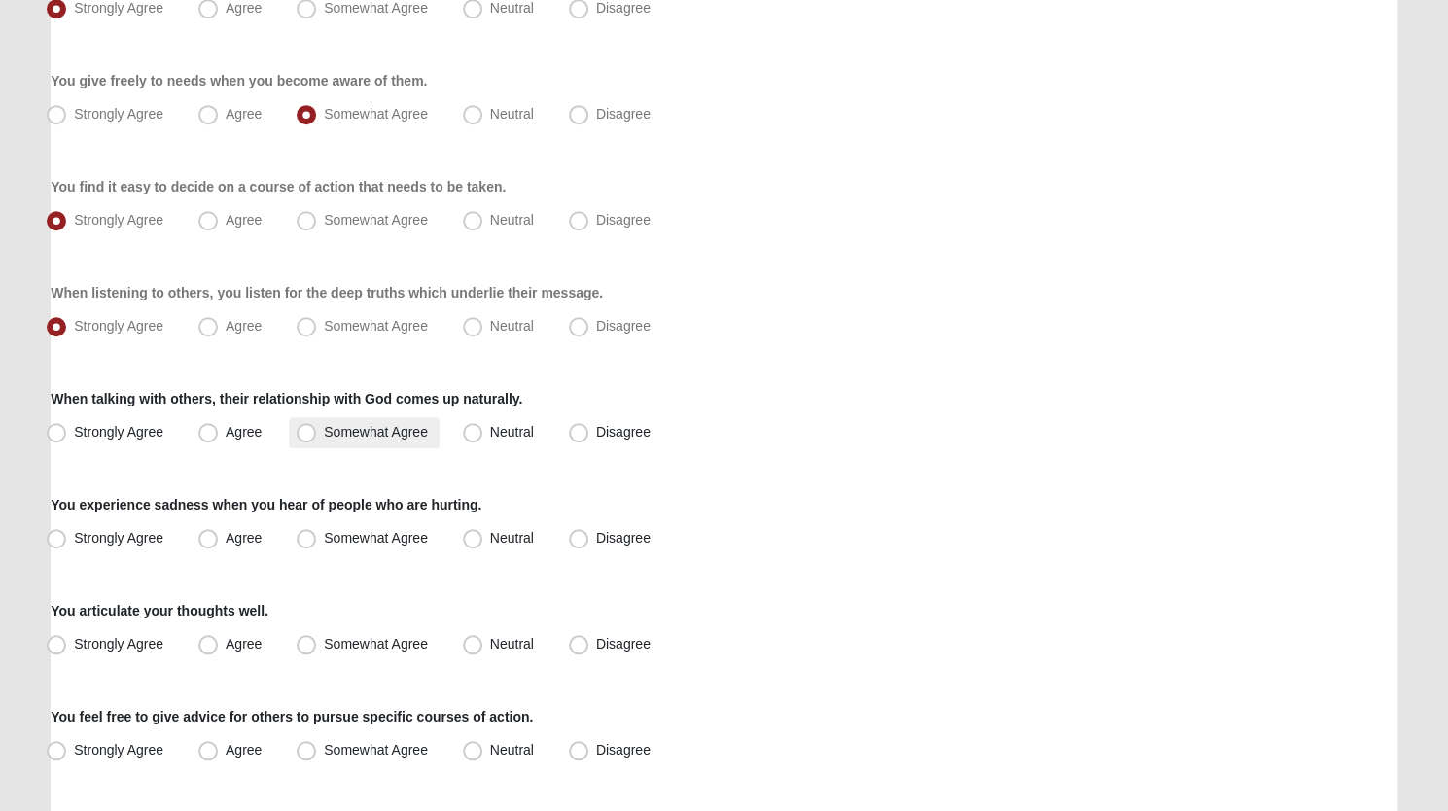
click at [324, 435] on span "Somewhat Agree" at bounding box center [376, 432] width 104 height 16
click at [305, 435] on input "Somewhat Agree" at bounding box center [310, 432] width 13 height 13
radio input "true"
click at [490, 430] on span "Neutral" at bounding box center [512, 432] width 44 height 16
click at [478, 430] on input "Neutral" at bounding box center [477, 432] width 13 height 13
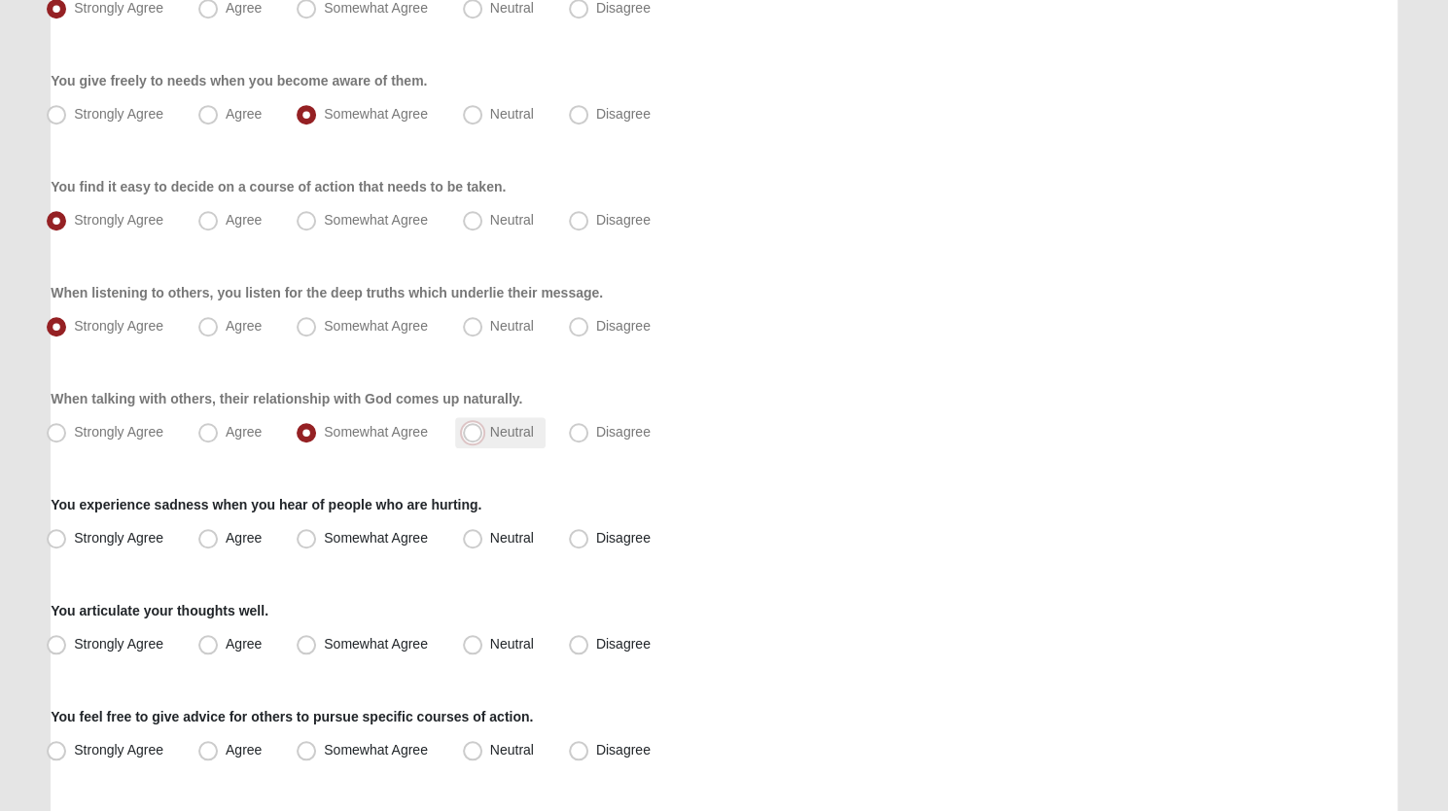
radio input "true"
click at [324, 536] on span "Somewhat Agree" at bounding box center [376, 538] width 104 height 16
click at [310, 536] on input "Somewhat Agree" at bounding box center [310, 538] width 13 height 13
radio input "true"
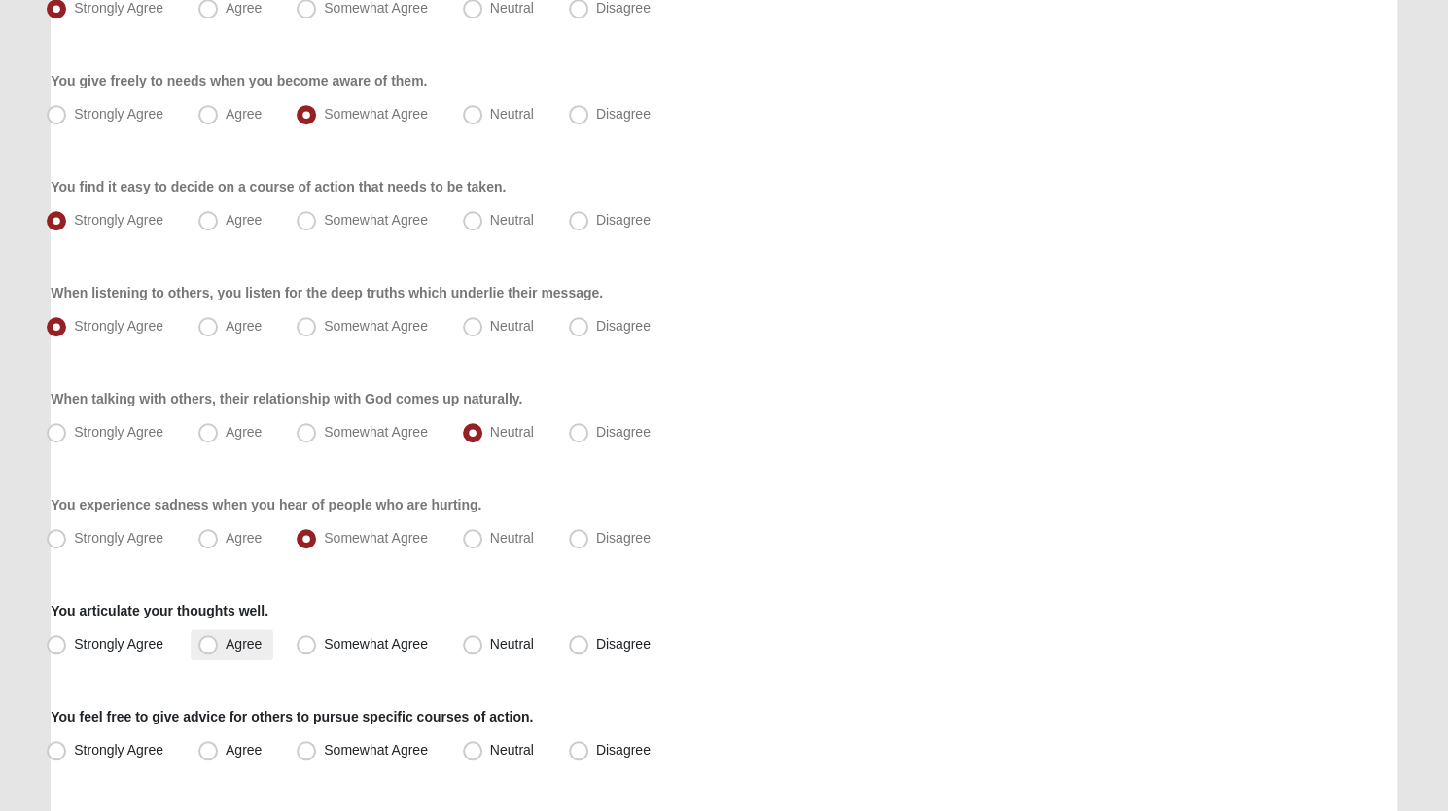
click at [226, 643] on span "Agree" at bounding box center [244, 644] width 36 height 16
click at [212, 643] on input "Agree" at bounding box center [212, 644] width 13 height 13
radio input "true"
click at [324, 639] on span "Somewhat Agree" at bounding box center [376, 644] width 104 height 16
click at [304, 639] on input "Somewhat Agree" at bounding box center [310, 644] width 13 height 13
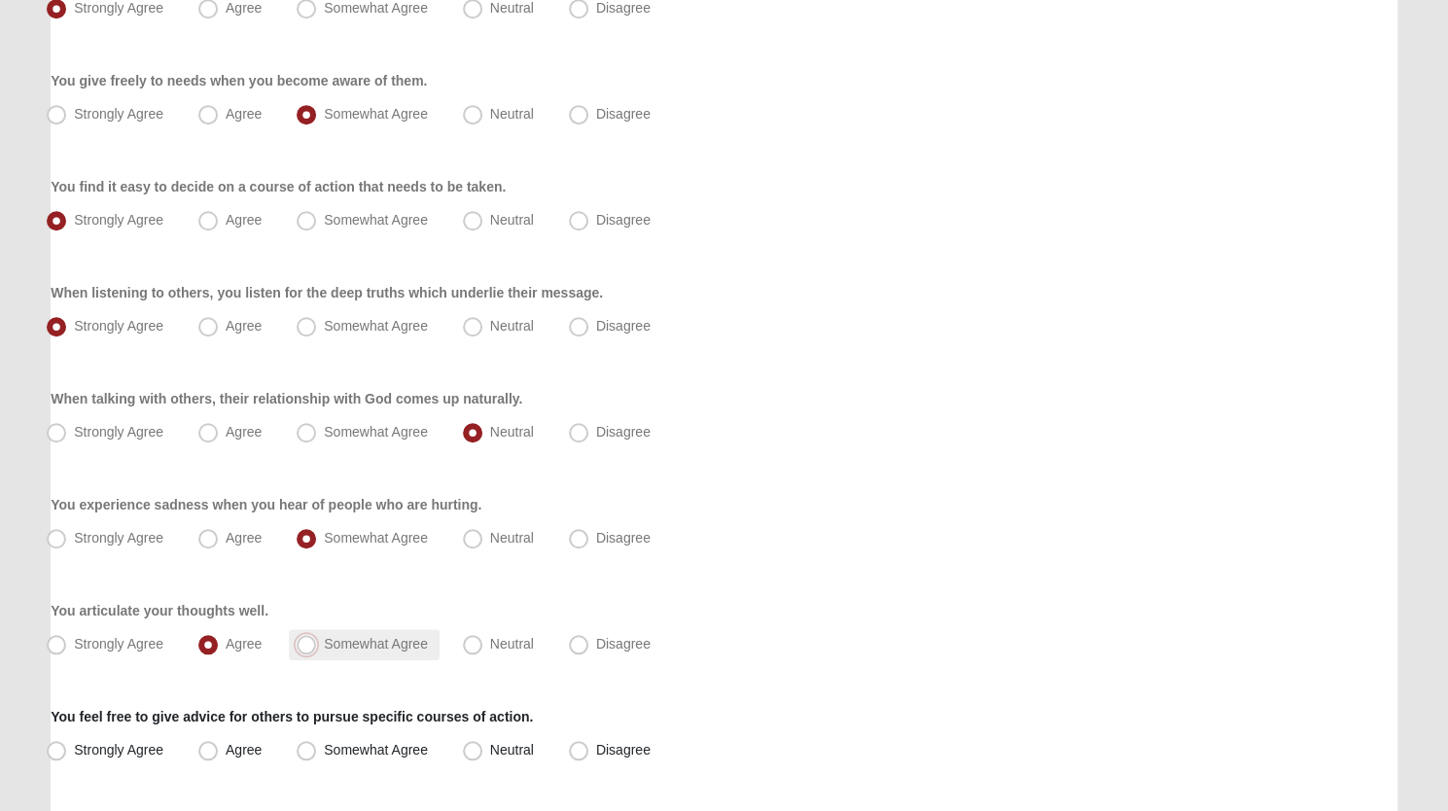
radio input "true"
click at [490, 744] on span "Neutral" at bounding box center [512, 750] width 44 height 16
click at [475, 744] on input "Neutral" at bounding box center [477, 750] width 13 height 13
radio input "true"
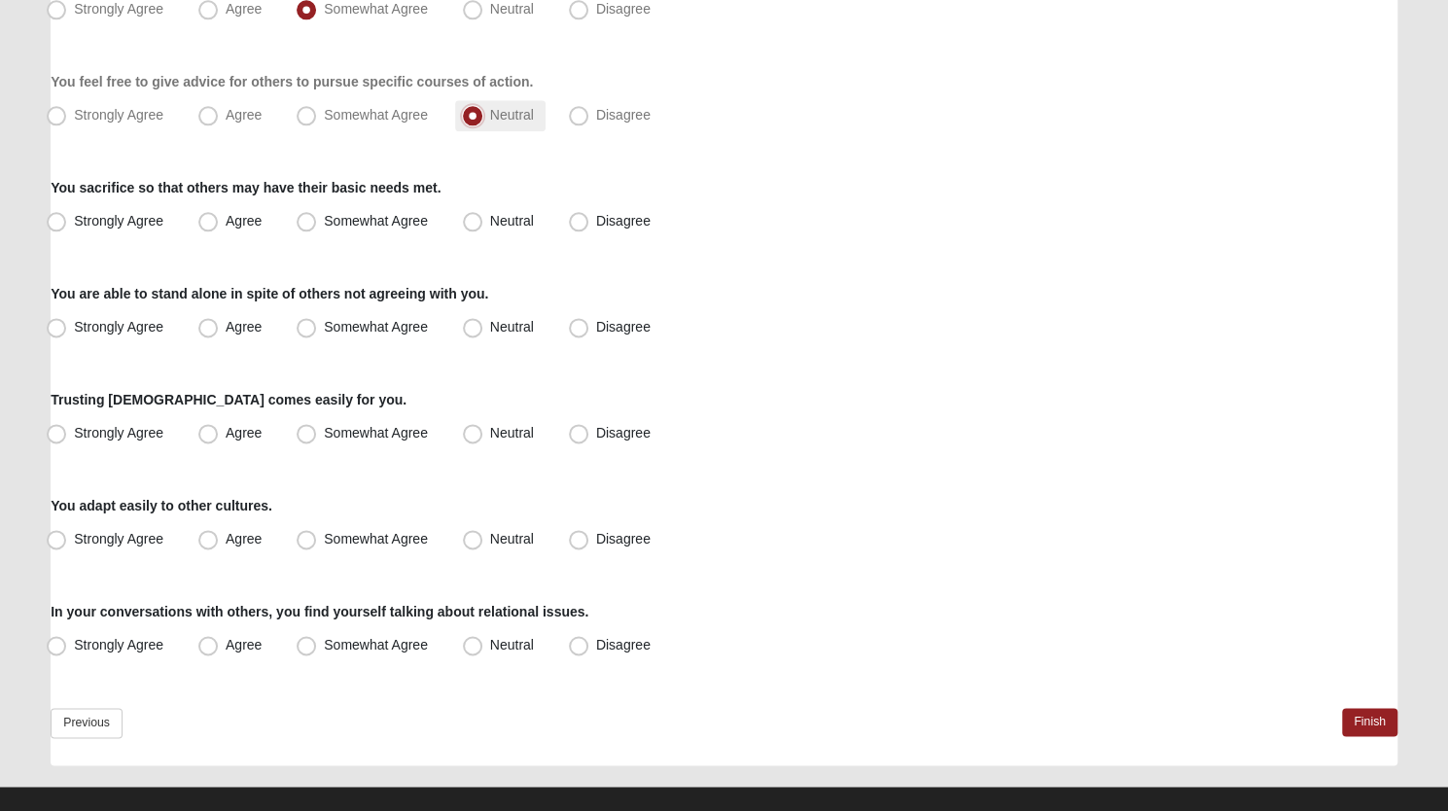
scroll to position [1385, 0]
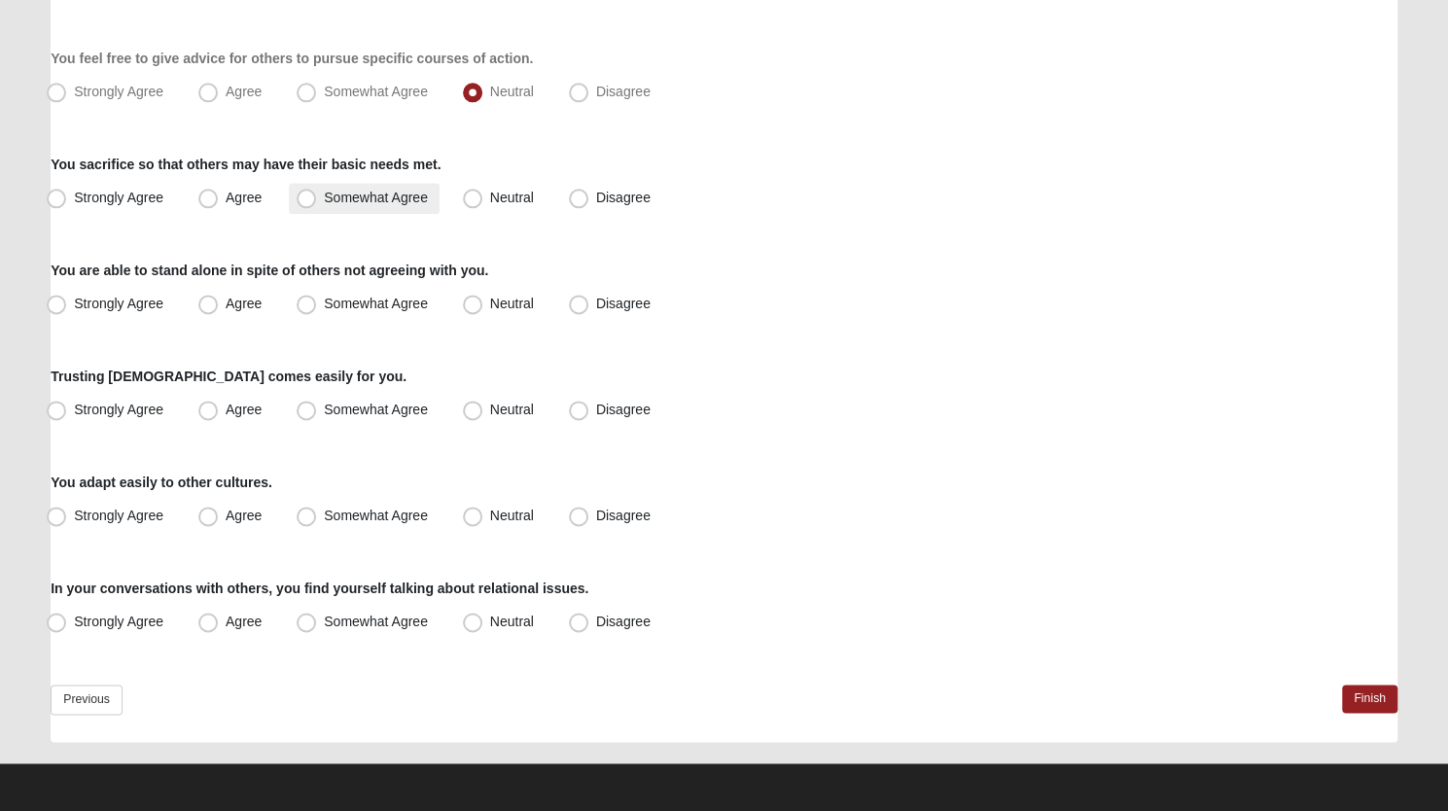
click at [324, 198] on span "Somewhat Agree" at bounding box center [376, 198] width 104 height 16
click at [311, 198] on input "Somewhat Agree" at bounding box center [310, 198] width 13 height 13
radio input "true"
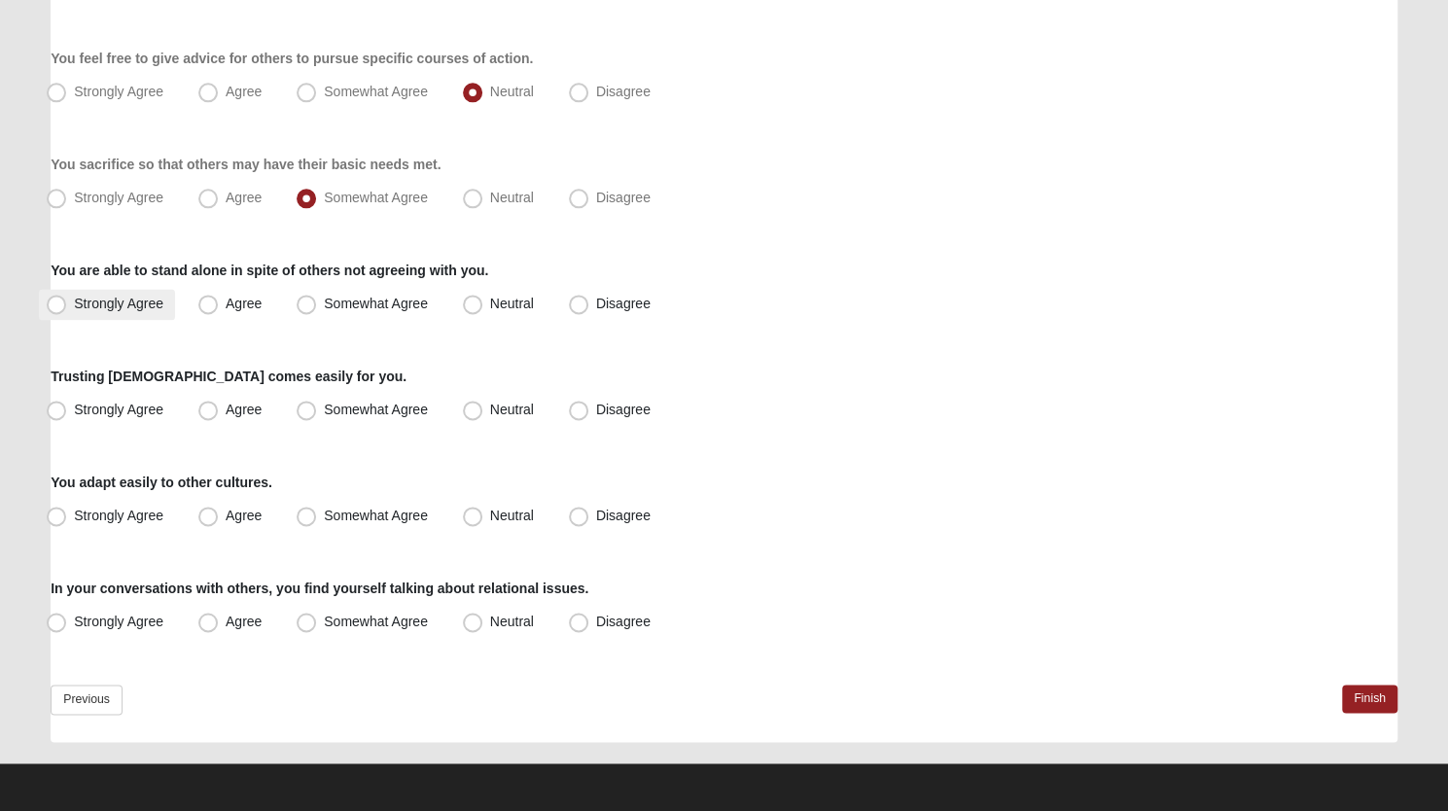
click at [74, 301] on span "Strongly Agree" at bounding box center [118, 304] width 89 height 16
click at [62, 301] on input "Strongly Agree" at bounding box center [60, 304] width 13 height 13
radio input "true"
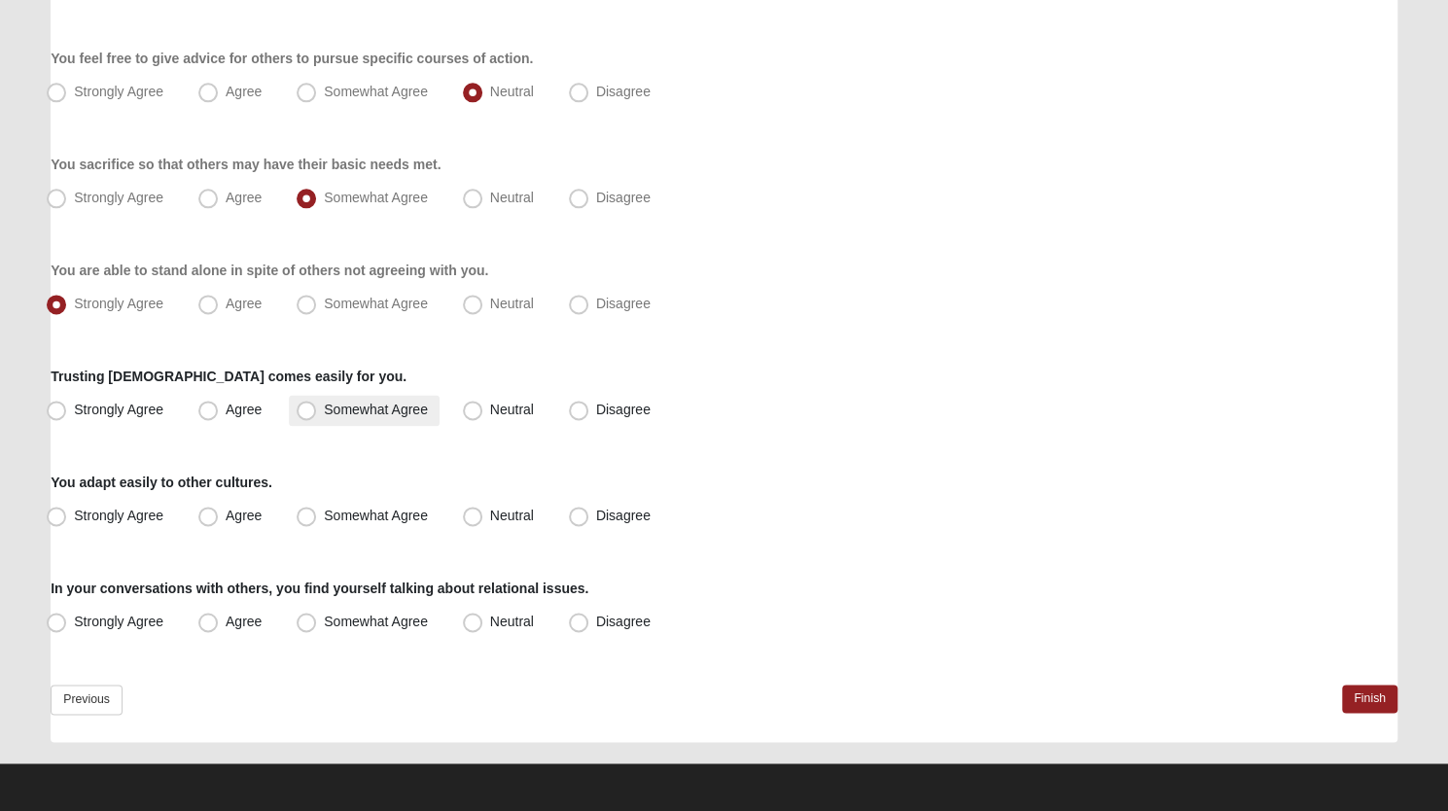
click at [324, 403] on span "Somewhat Agree" at bounding box center [376, 410] width 104 height 16
click at [304, 404] on input "Somewhat Agree" at bounding box center [310, 410] width 13 height 13
radio input "true"
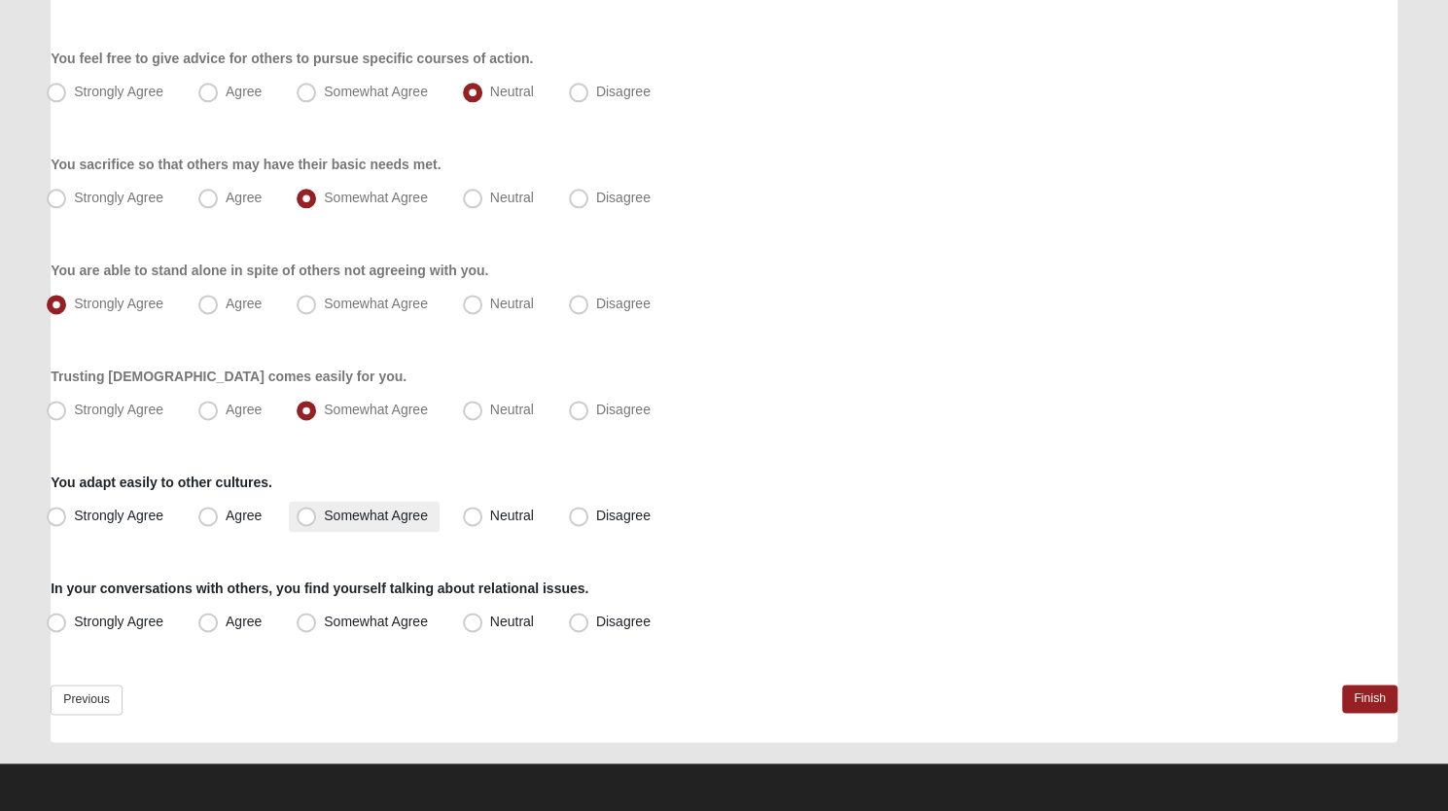
click at [324, 511] on span "Somewhat Agree" at bounding box center [376, 516] width 104 height 16
click at [309, 511] on input "Somewhat Agree" at bounding box center [310, 516] width 13 height 13
radio input "true"
click at [324, 620] on span "Somewhat Agree" at bounding box center [376, 622] width 104 height 16
click at [313, 620] on input "Somewhat Agree" at bounding box center [310, 622] width 13 height 13
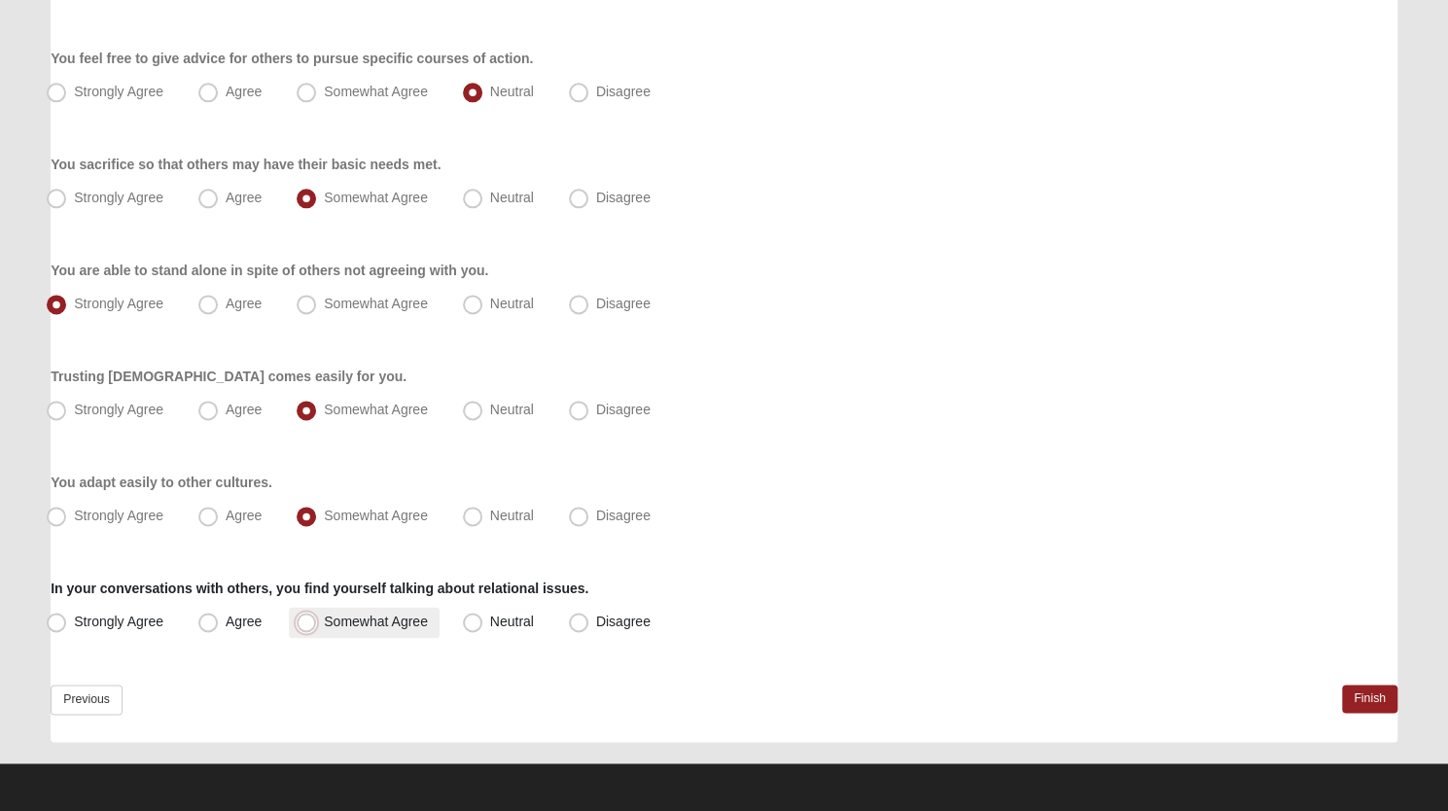
radio input "true"
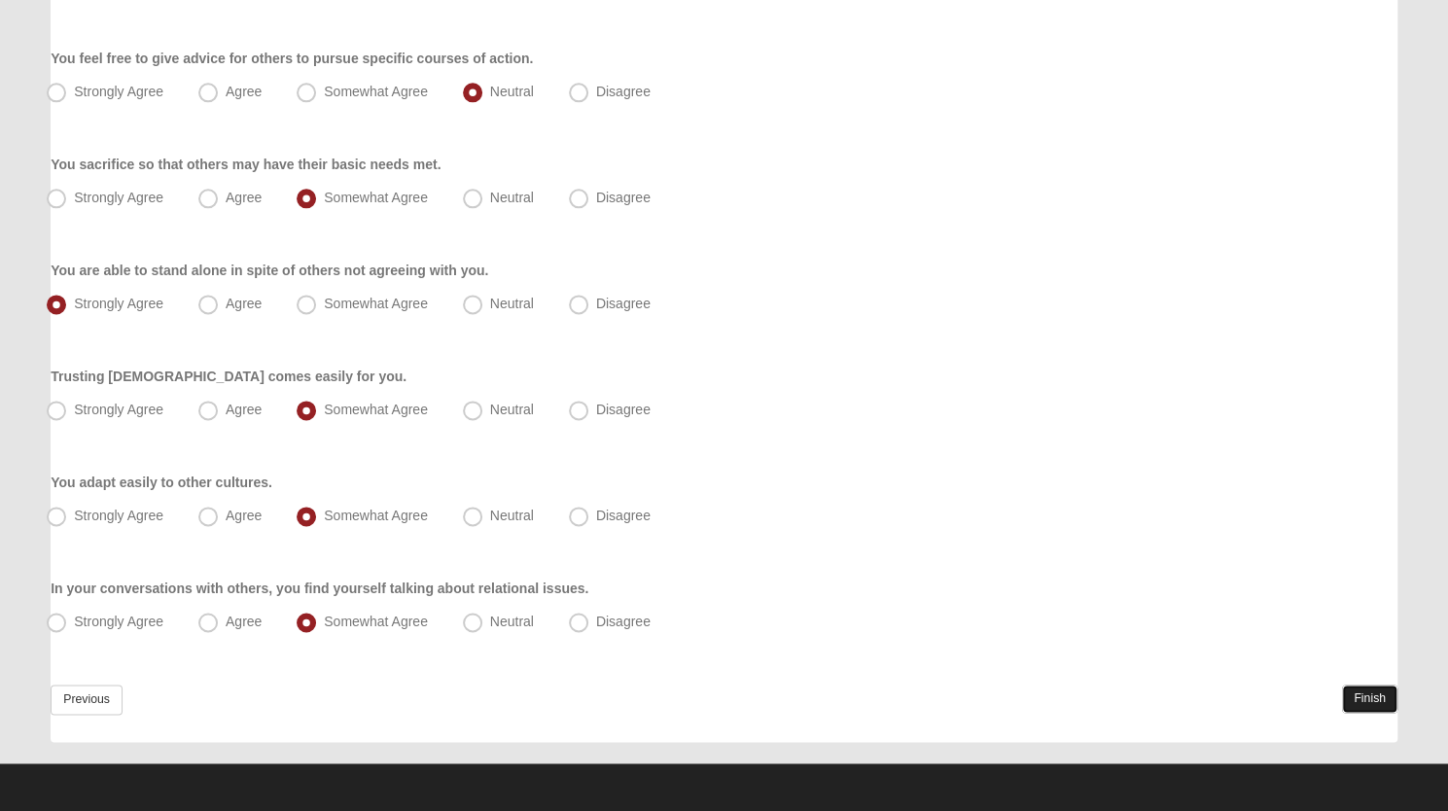
click at [1362, 686] on link "Finish" at bounding box center [1369, 699] width 55 height 28
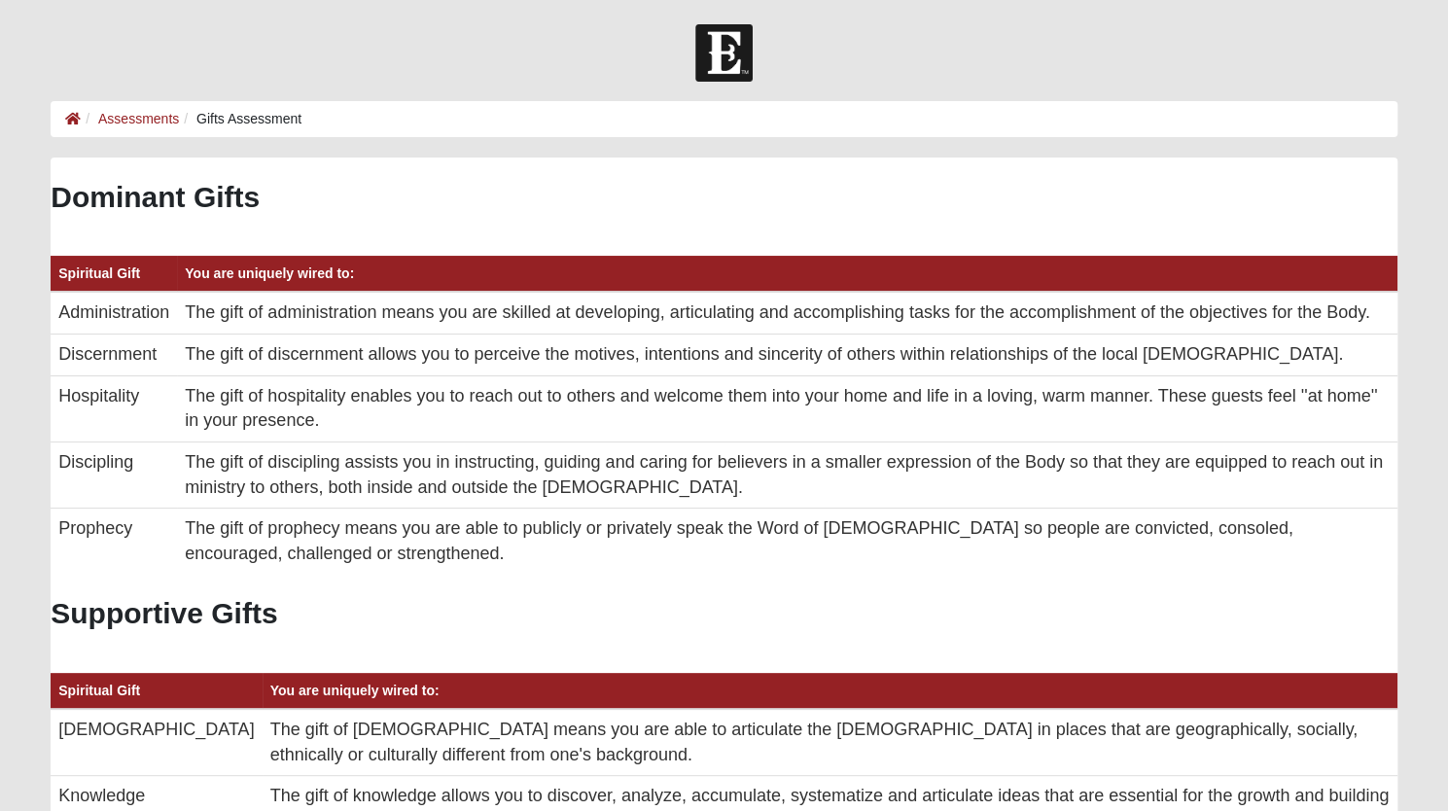
click at [1066, 46] on div at bounding box center [724, 52] width 1448 height 57
click at [126, 125] on link "Assessments" at bounding box center [138, 119] width 81 height 16
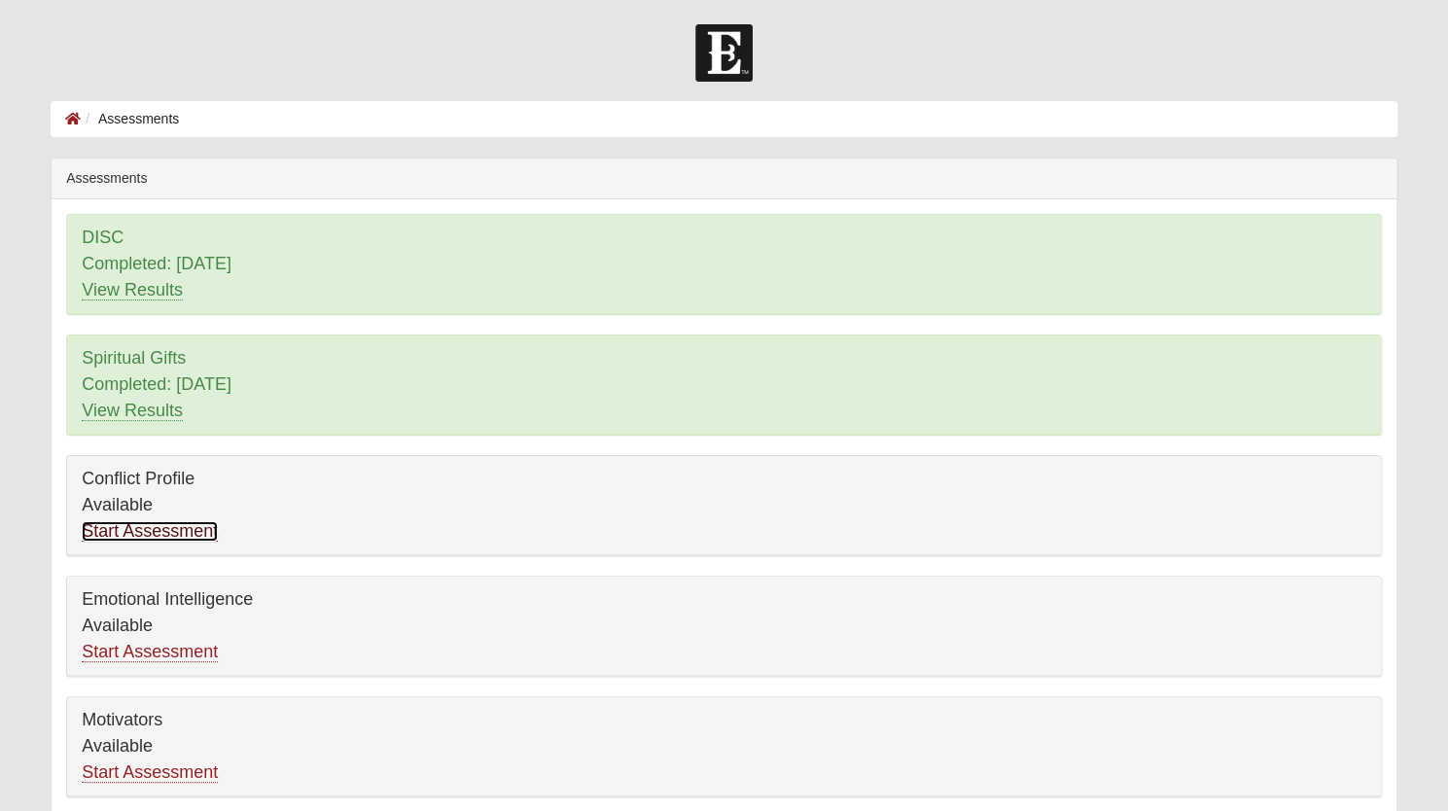
click at [153, 531] on link "Start Assessment" at bounding box center [150, 531] width 136 height 20
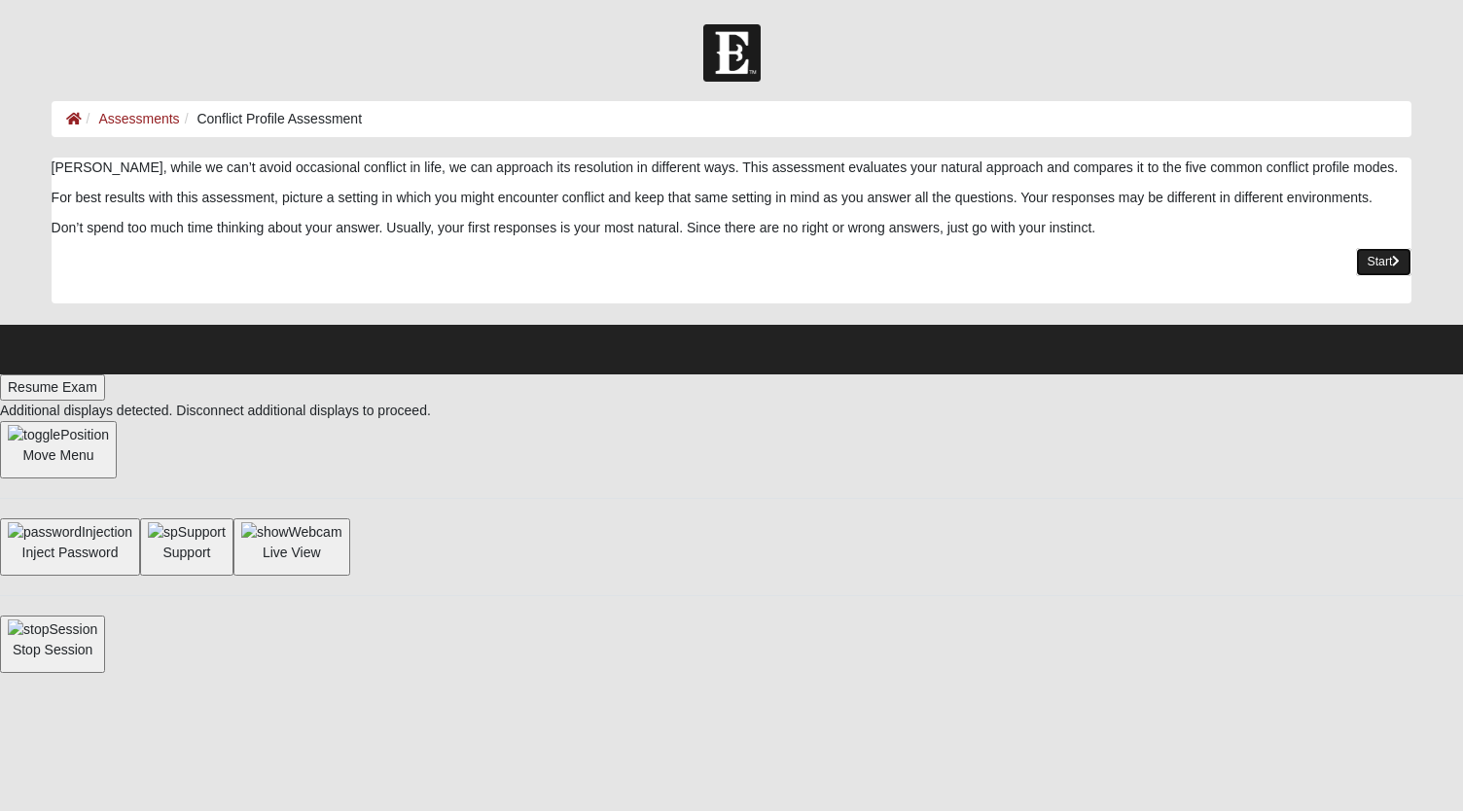
click at [1367, 262] on link "Start" at bounding box center [1384, 262] width 56 height 28
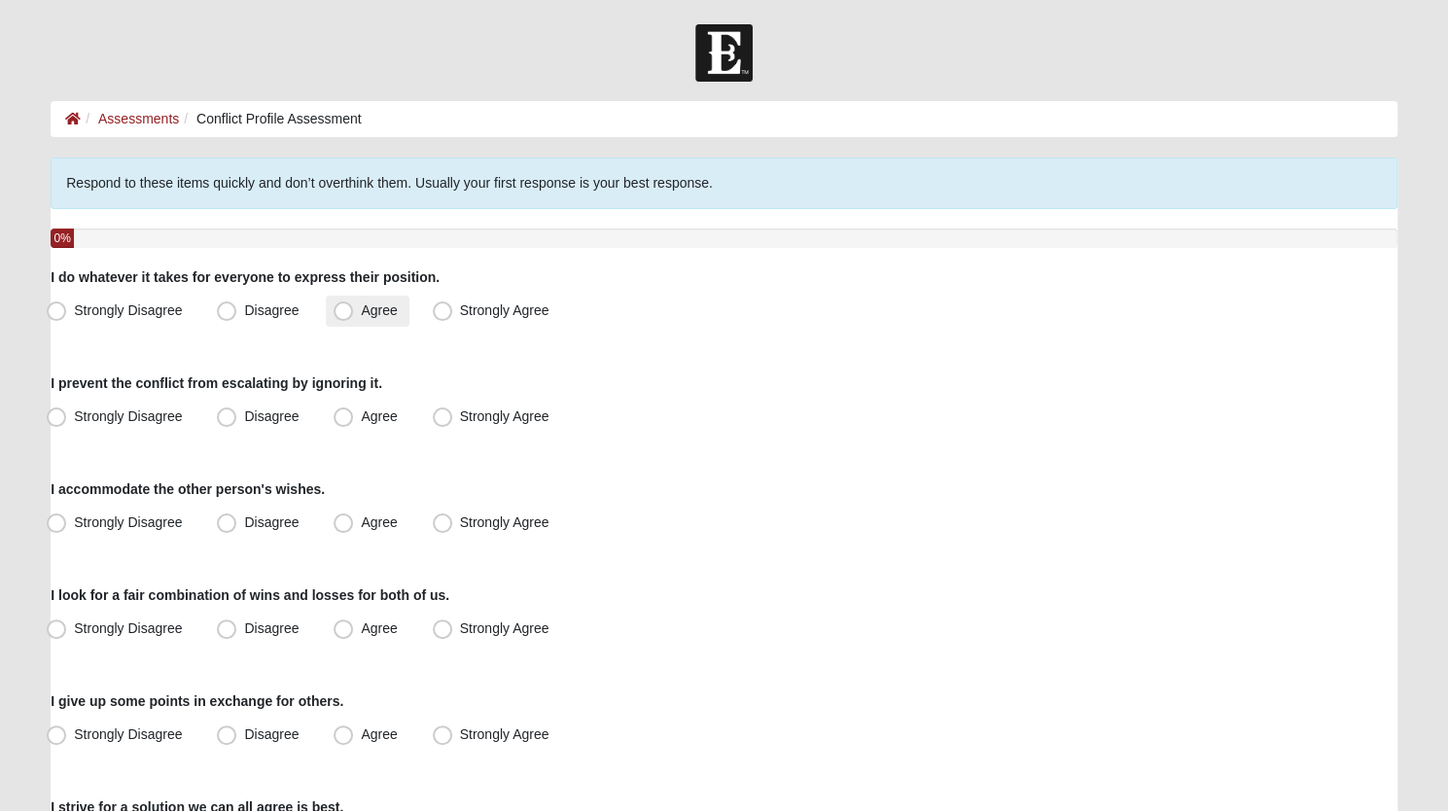
click at [361, 308] on span "Agree" at bounding box center [379, 311] width 36 height 16
click at [344, 308] on input "Agree" at bounding box center [347, 310] width 13 height 13
radio input "true"
click at [244, 418] on span "Disagree" at bounding box center [271, 417] width 54 height 16
click at [227, 418] on input "Disagree" at bounding box center [231, 416] width 13 height 13
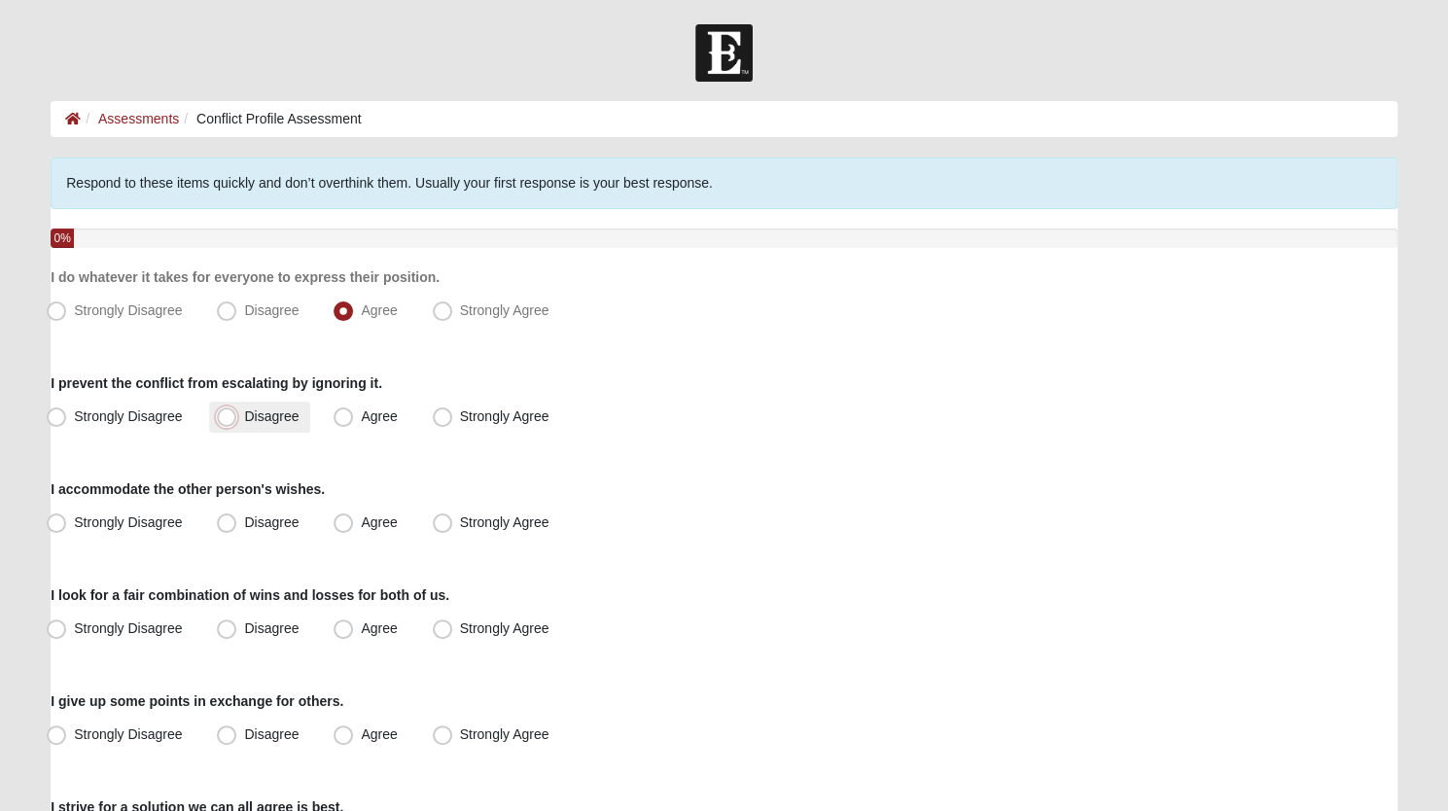
radio input "true"
click at [361, 519] on span "Agree" at bounding box center [379, 523] width 36 height 16
click at [341, 519] on input "Agree" at bounding box center [347, 523] width 13 height 13
radio input "true"
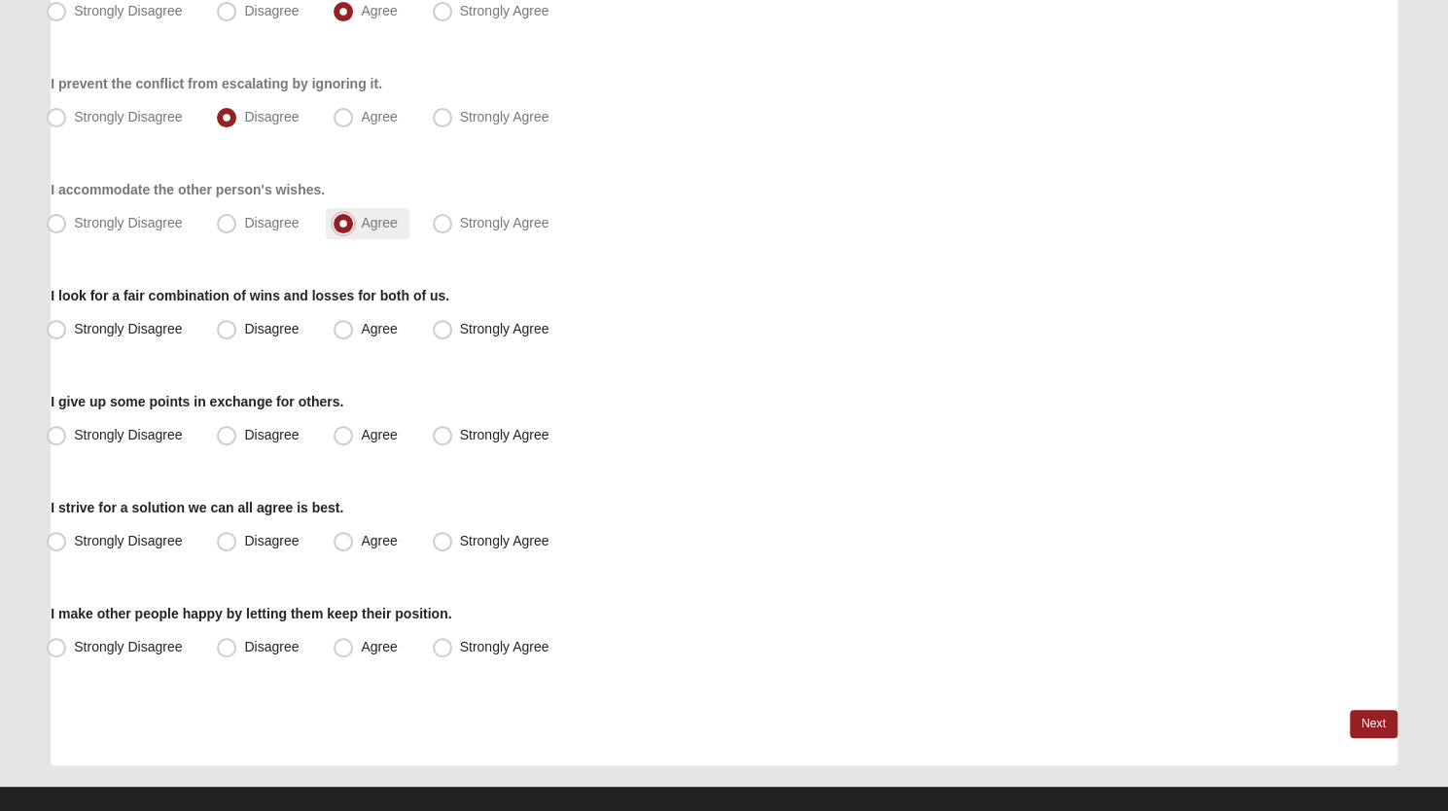
scroll to position [324, 0]
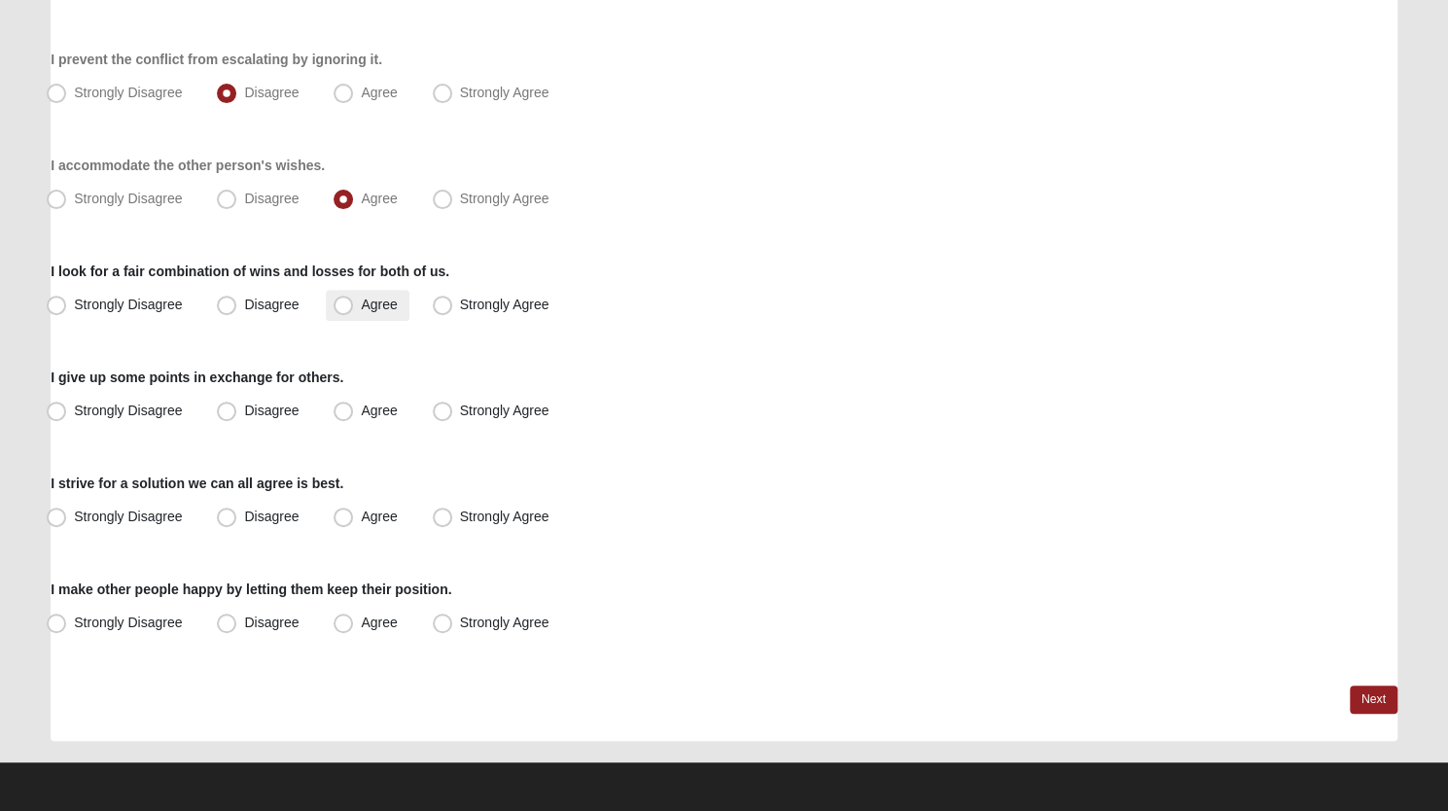
click at [361, 306] on span "Agree" at bounding box center [379, 305] width 36 height 16
click at [346, 306] on input "Agree" at bounding box center [347, 305] width 13 height 13
radio input "true"
click at [361, 411] on span "Agree" at bounding box center [379, 411] width 36 height 16
click at [341, 411] on input "Agree" at bounding box center [347, 411] width 13 height 13
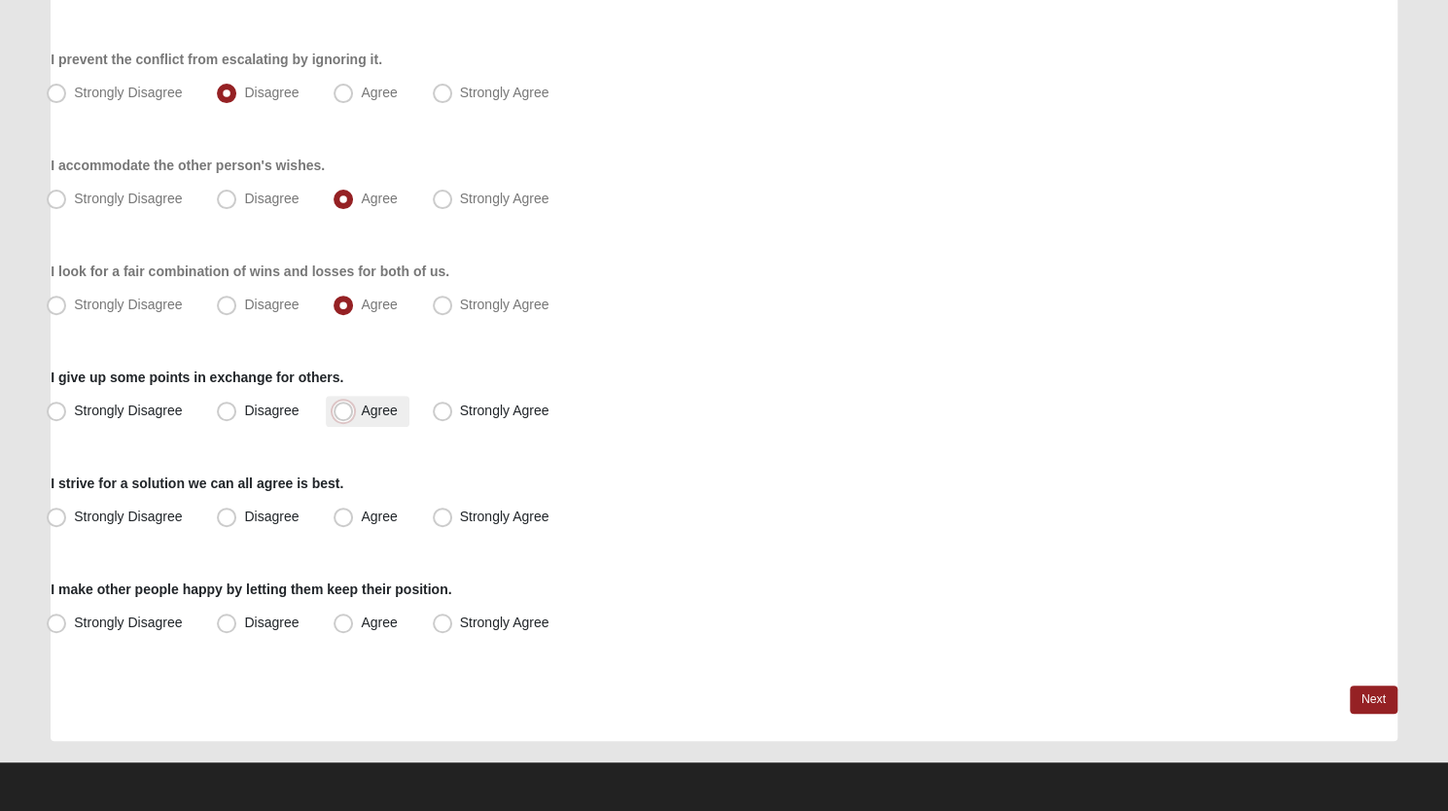
radio input "true"
click at [361, 518] on span "Agree" at bounding box center [379, 517] width 36 height 16
click at [347, 518] on input "Agree" at bounding box center [347, 517] width 13 height 13
radio input "true"
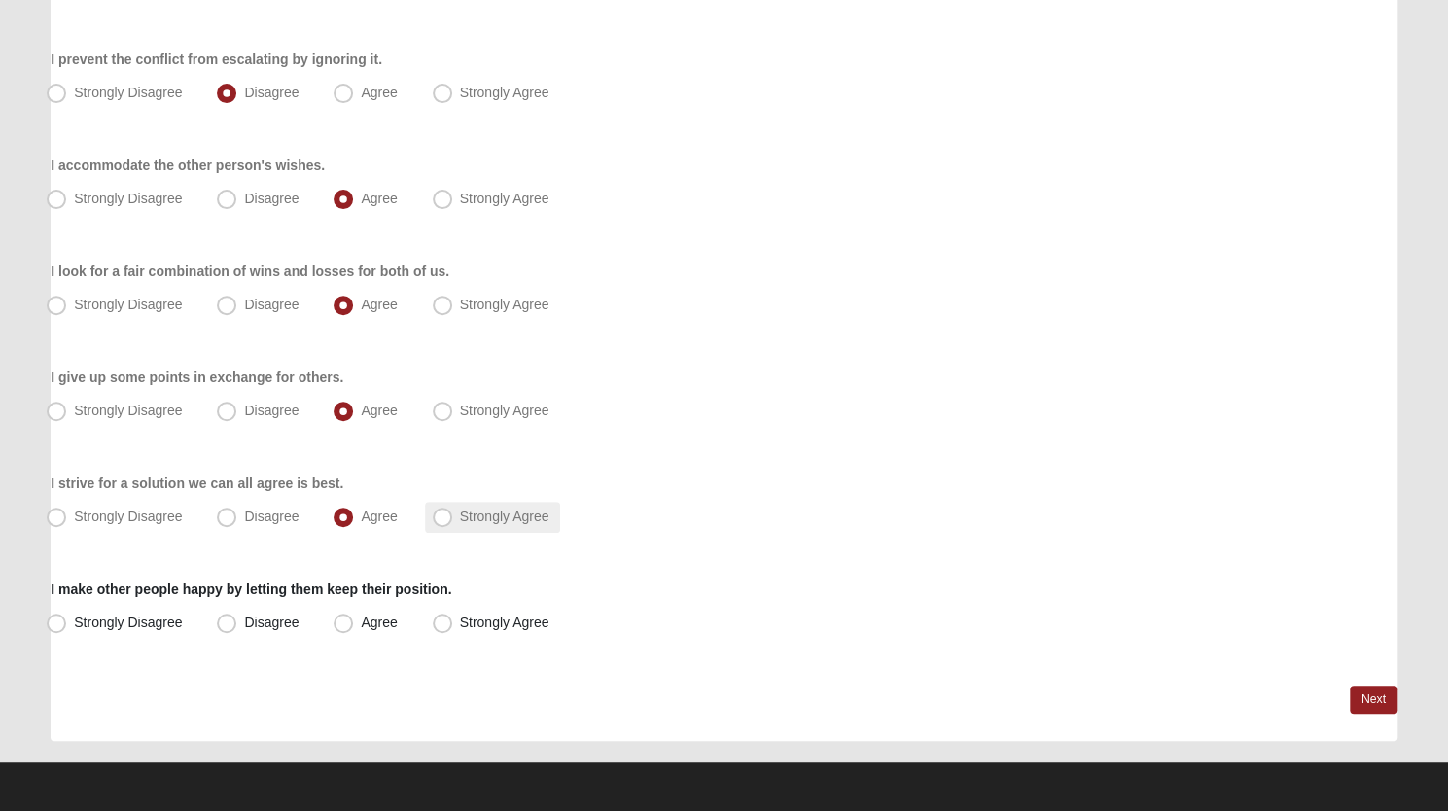
click at [460, 518] on span "Strongly Agree" at bounding box center [504, 517] width 89 height 16
click at [441, 518] on input "Strongly Agree" at bounding box center [447, 517] width 13 height 13
radio input "true"
click at [244, 618] on span "Disagree" at bounding box center [271, 623] width 54 height 16
click at [232, 618] on input "Disagree" at bounding box center [231, 623] width 13 height 13
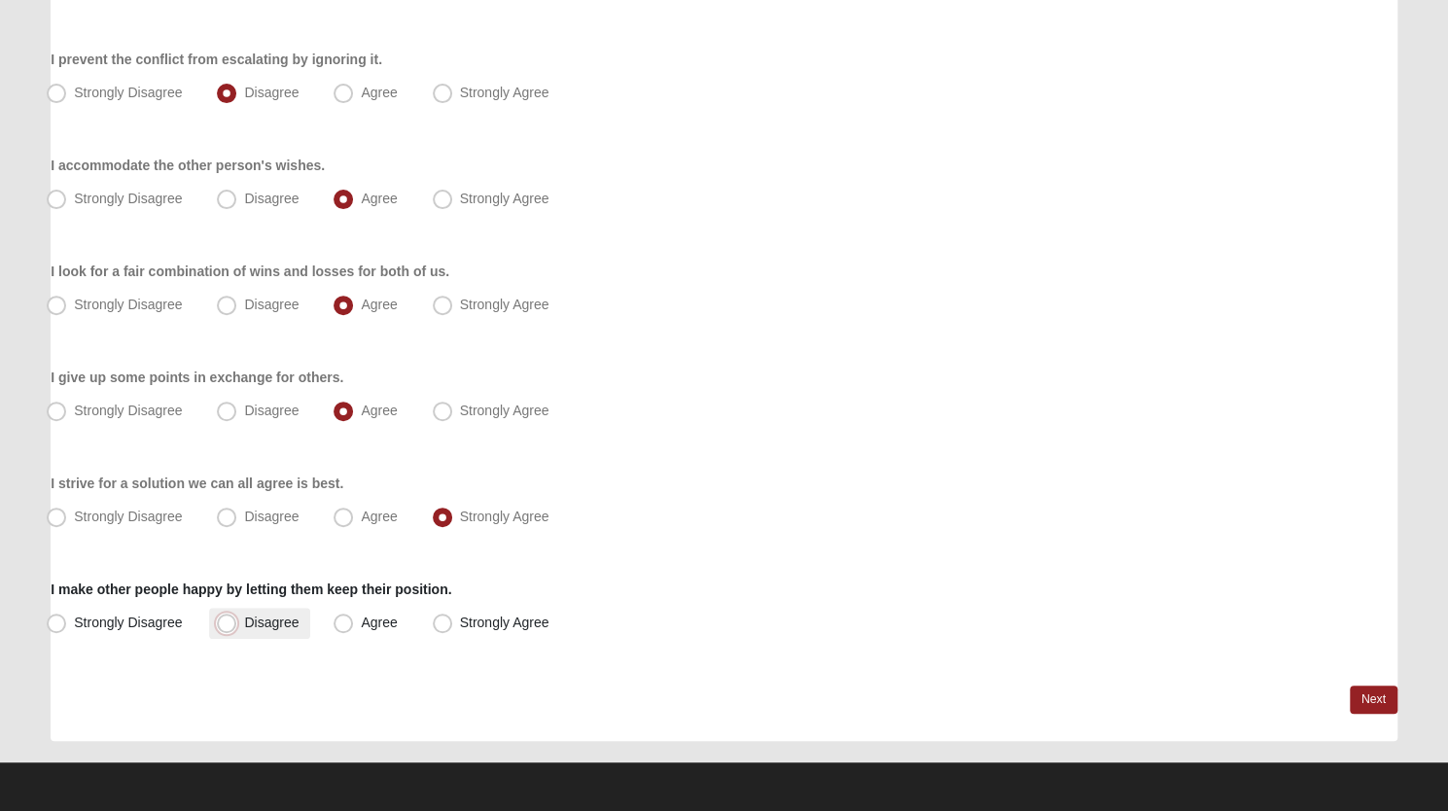
radio input "true"
click at [244, 302] on span "Disagree" at bounding box center [271, 305] width 54 height 16
click at [235, 302] on input "Disagree" at bounding box center [231, 305] width 13 height 13
radio input "true"
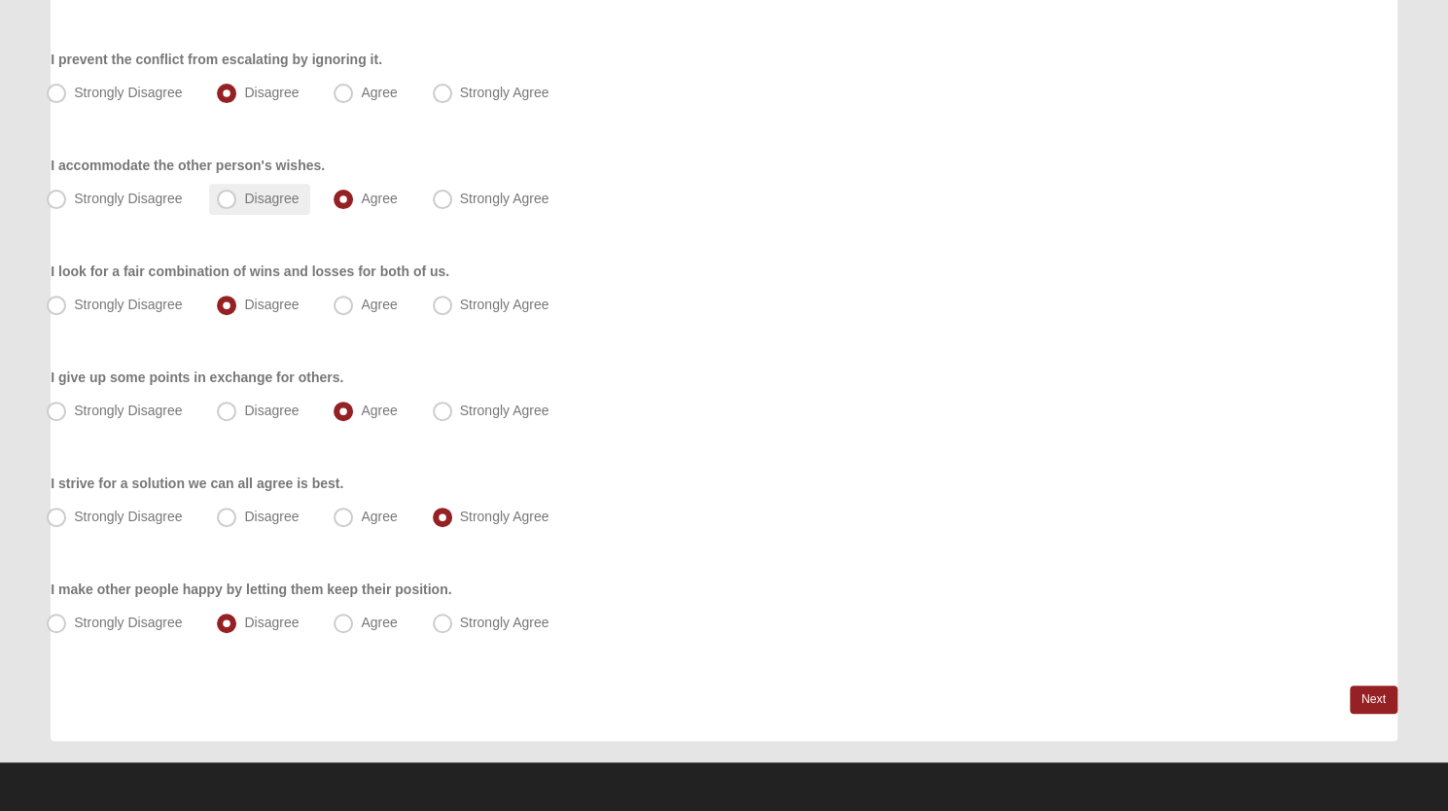
click at [244, 202] on span "Disagree" at bounding box center [271, 199] width 54 height 16
click at [228, 202] on input "Disagree" at bounding box center [231, 199] width 13 height 13
radio input "true"
click at [74, 89] on span "Strongly Disagree" at bounding box center [128, 93] width 108 height 16
click at [62, 89] on input "Strongly Disagree" at bounding box center [60, 93] width 13 height 13
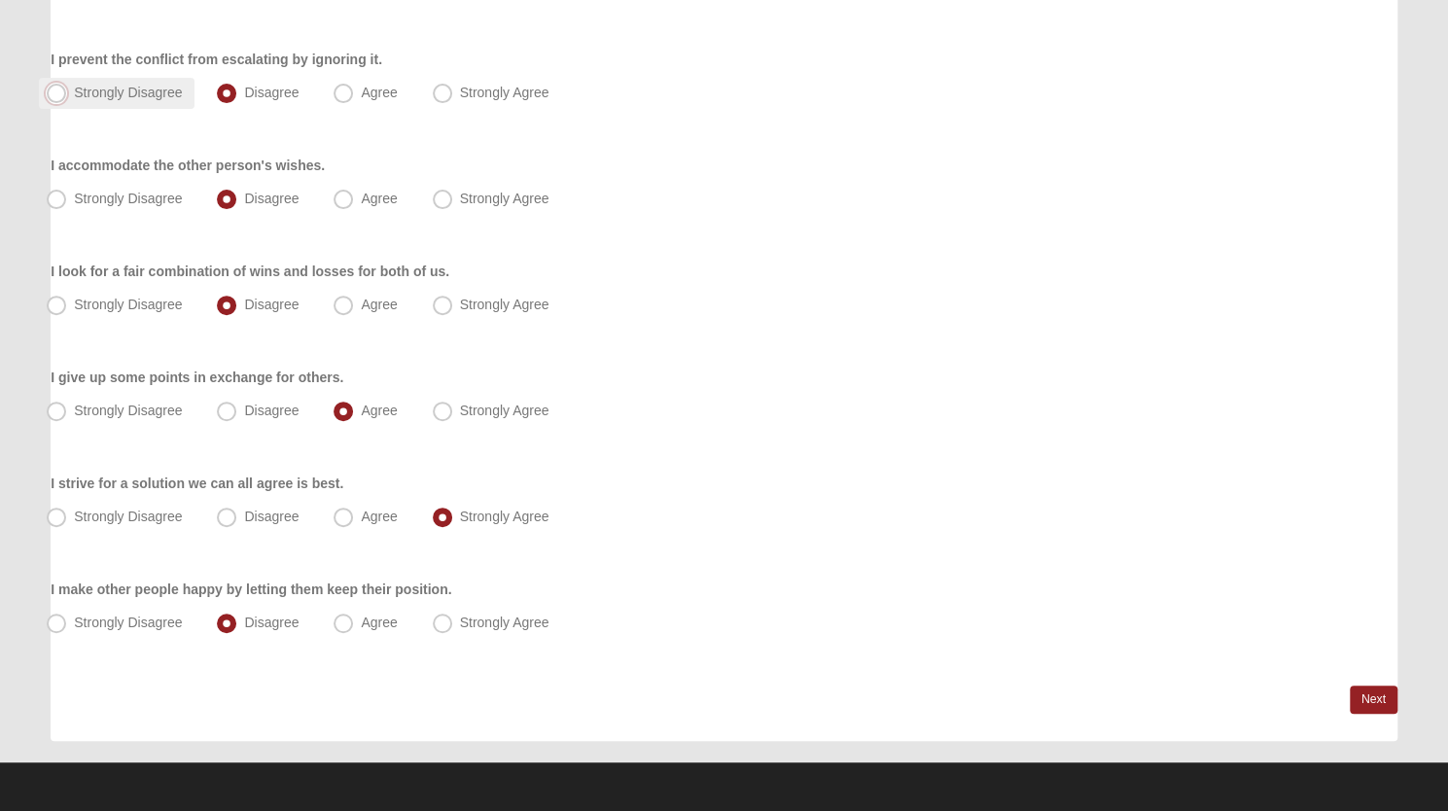
radio input "true"
click at [1363, 697] on link "Next" at bounding box center [1374, 700] width 48 height 28
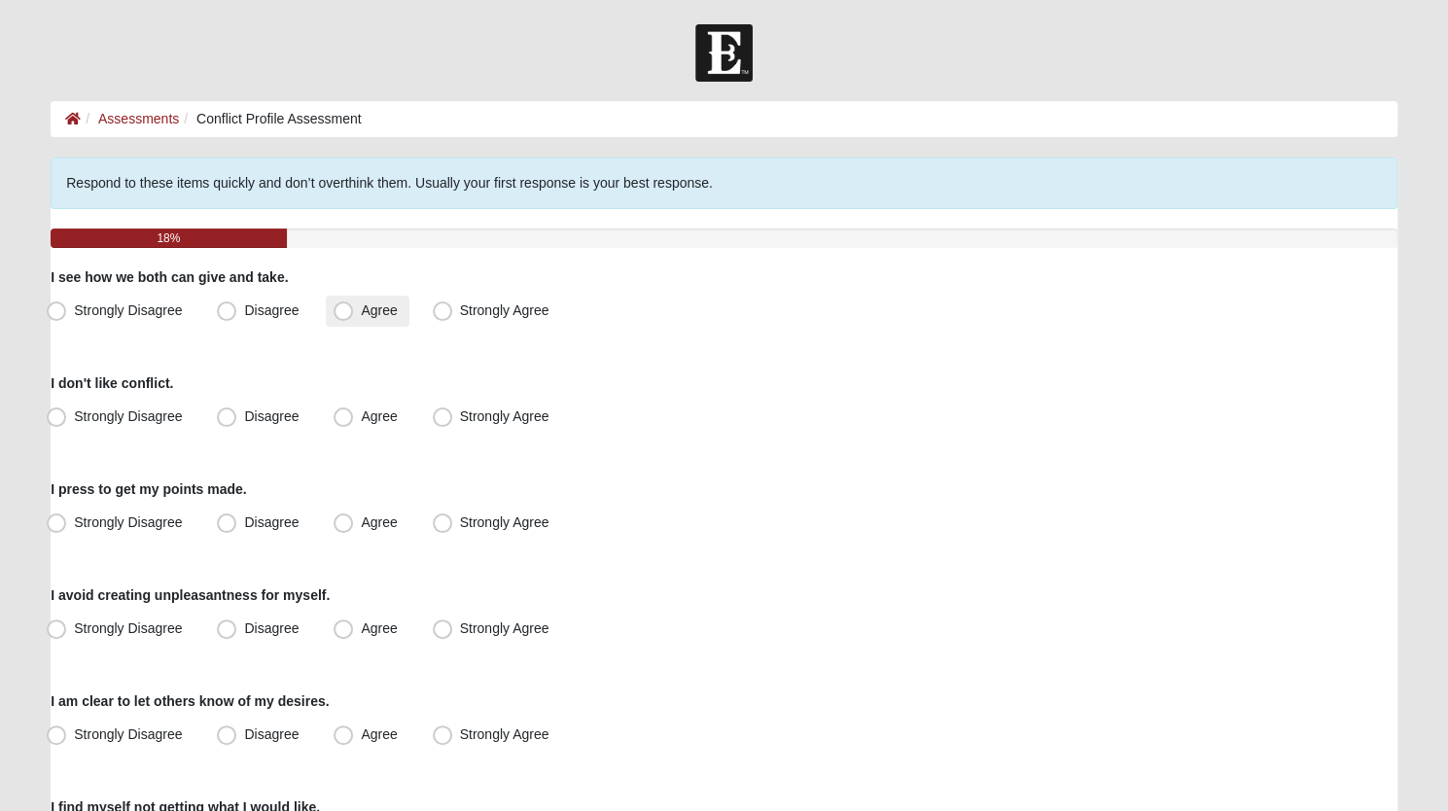
click at [361, 309] on span "Agree" at bounding box center [379, 311] width 36 height 16
click at [348, 309] on input "Agree" at bounding box center [347, 310] width 13 height 13
radio input "true"
click at [460, 415] on span "Strongly Agree" at bounding box center [504, 417] width 89 height 16
click at [441, 415] on input "Strongly Agree" at bounding box center [447, 416] width 13 height 13
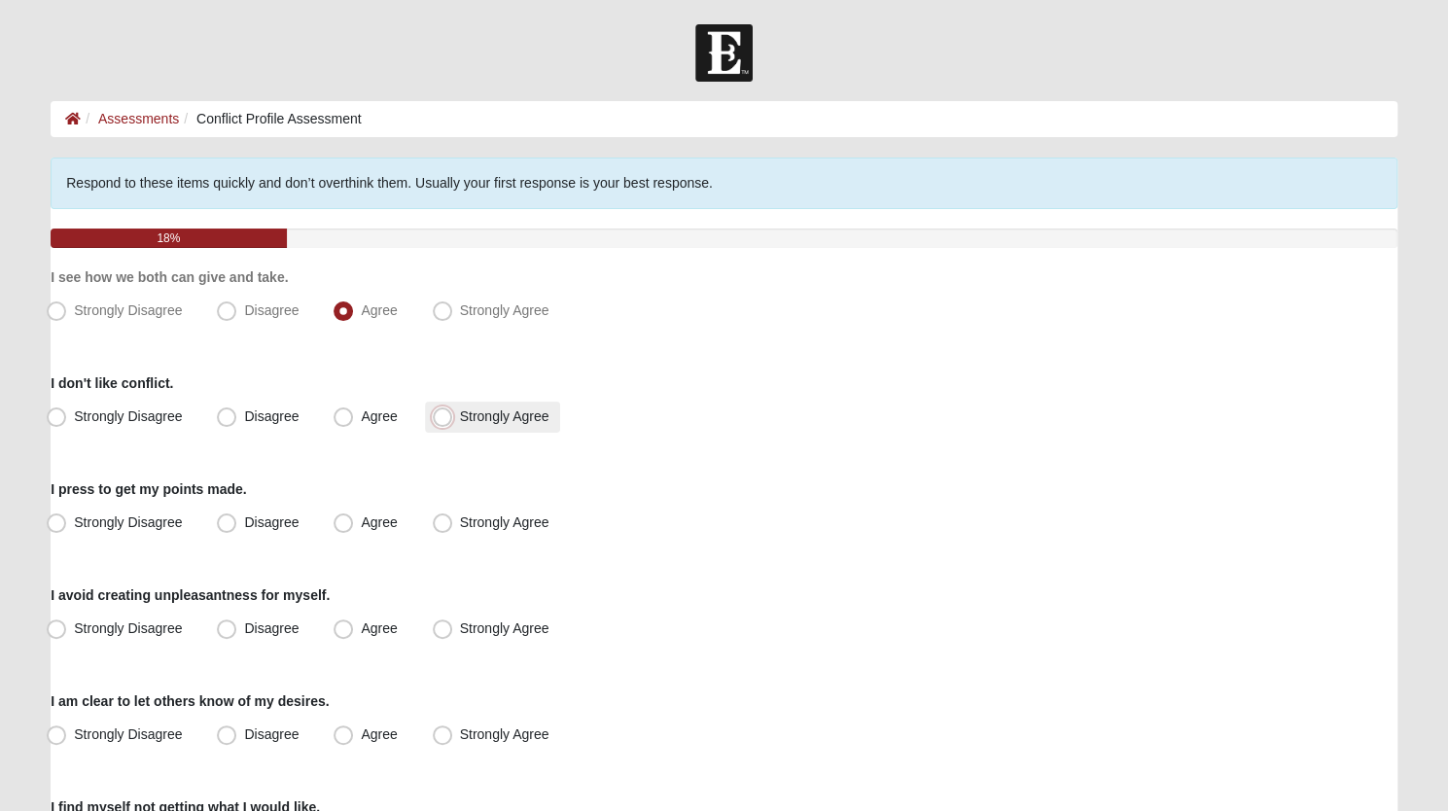
radio input "true"
click at [460, 520] on span "Strongly Agree" at bounding box center [504, 523] width 89 height 16
click at [441, 520] on input "Strongly Agree" at bounding box center [447, 523] width 13 height 13
radio input "true"
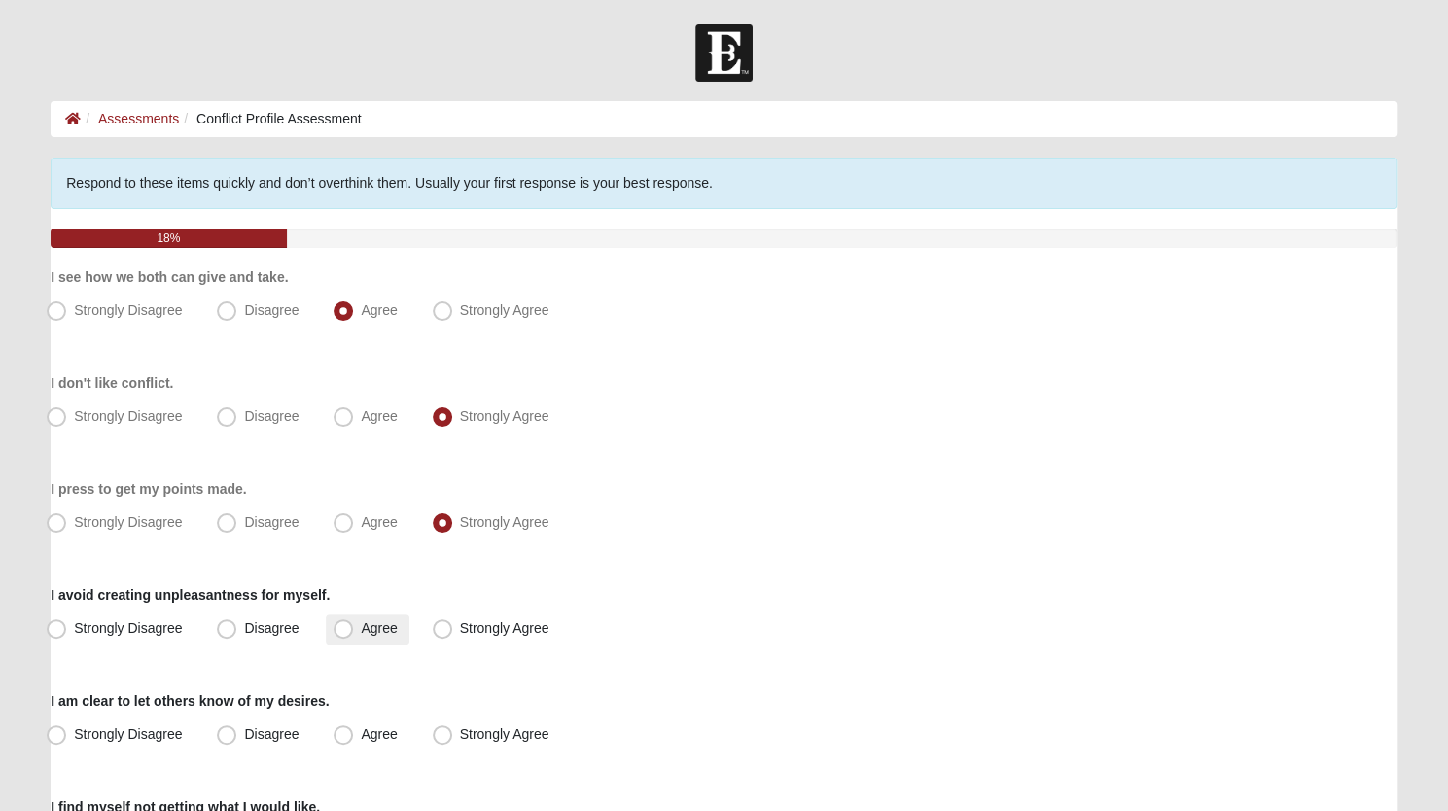
click at [361, 625] on span "Agree" at bounding box center [379, 629] width 36 height 16
click at [344, 625] on input "Agree" at bounding box center [347, 629] width 13 height 13
radio input "true"
click at [361, 740] on span "Agree" at bounding box center [379, 735] width 36 height 16
click at [351, 740] on input "Agree" at bounding box center [347, 735] width 13 height 13
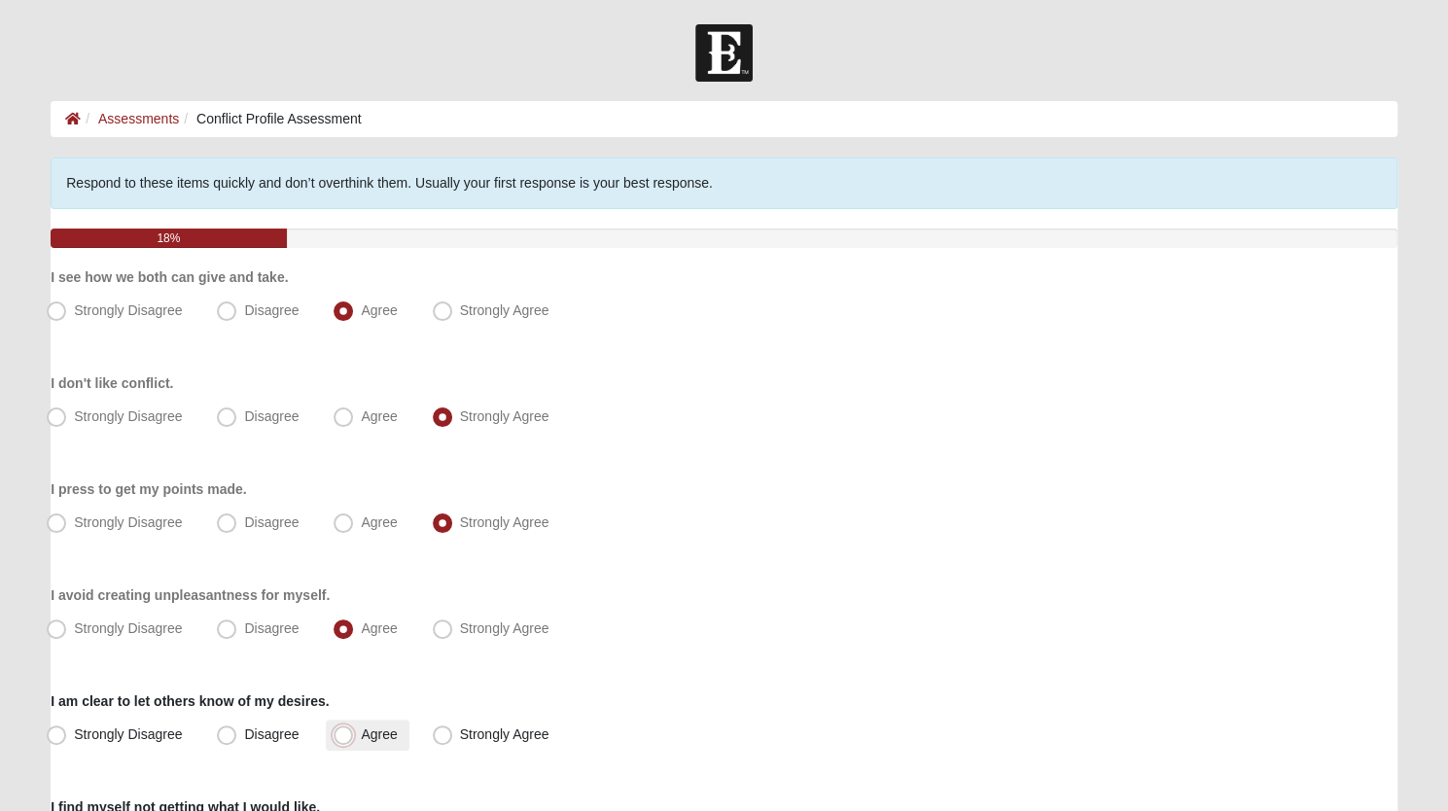
radio input "true"
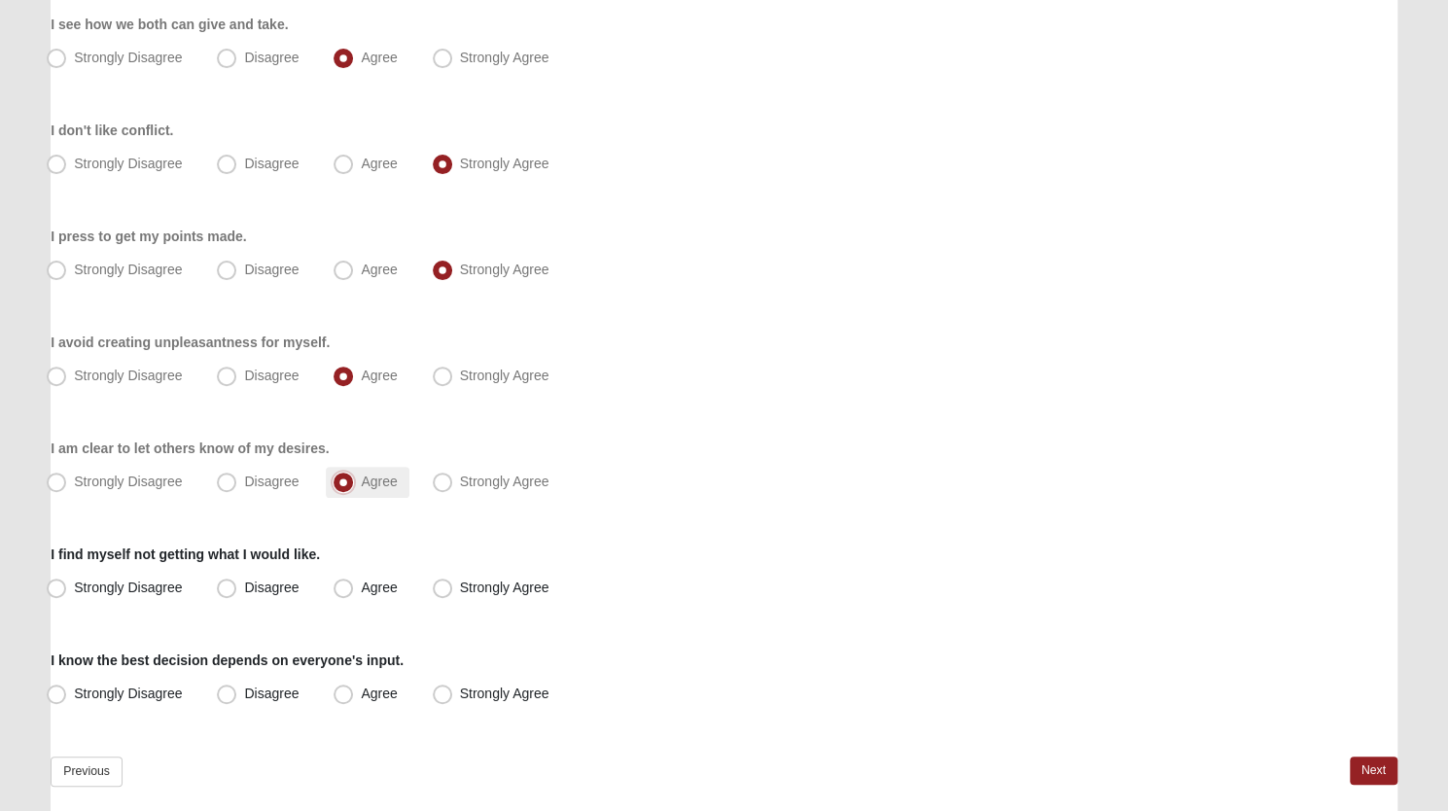
scroll to position [325, 0]
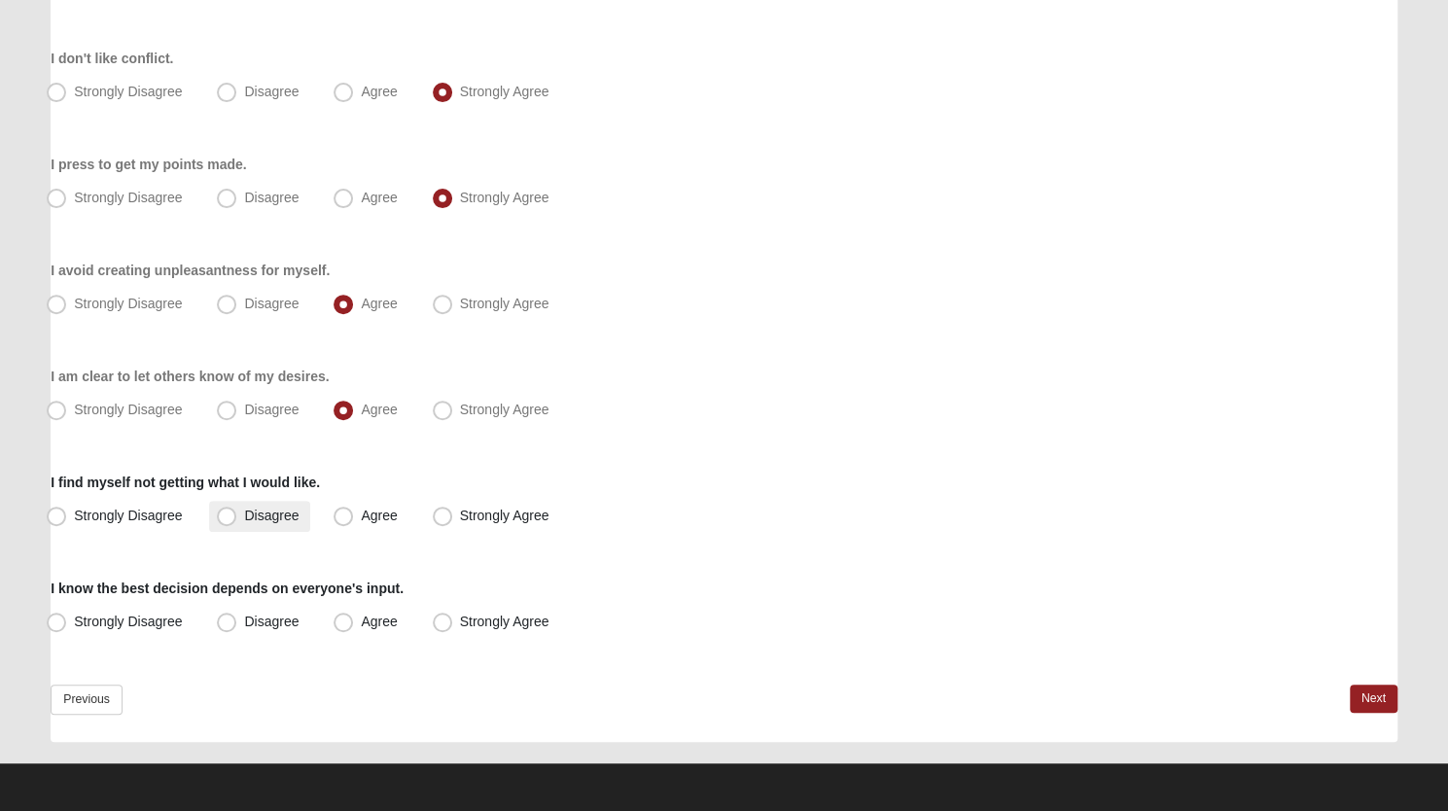
click at [244, 513] on span "Disagree" at bounding box center [271, 516] width 54 height 16
click at [226, 513] on input "Disagree" at bounding box center [231, 516] width 13 height 13
radio input "true"
click at [460, 624] on span "Strongly Agree" at bounding box center [504, 622] width 89 height 16
click at [442, 624] on input "Strongly Agree" at bounding box center [447, 622] width 13 height 13
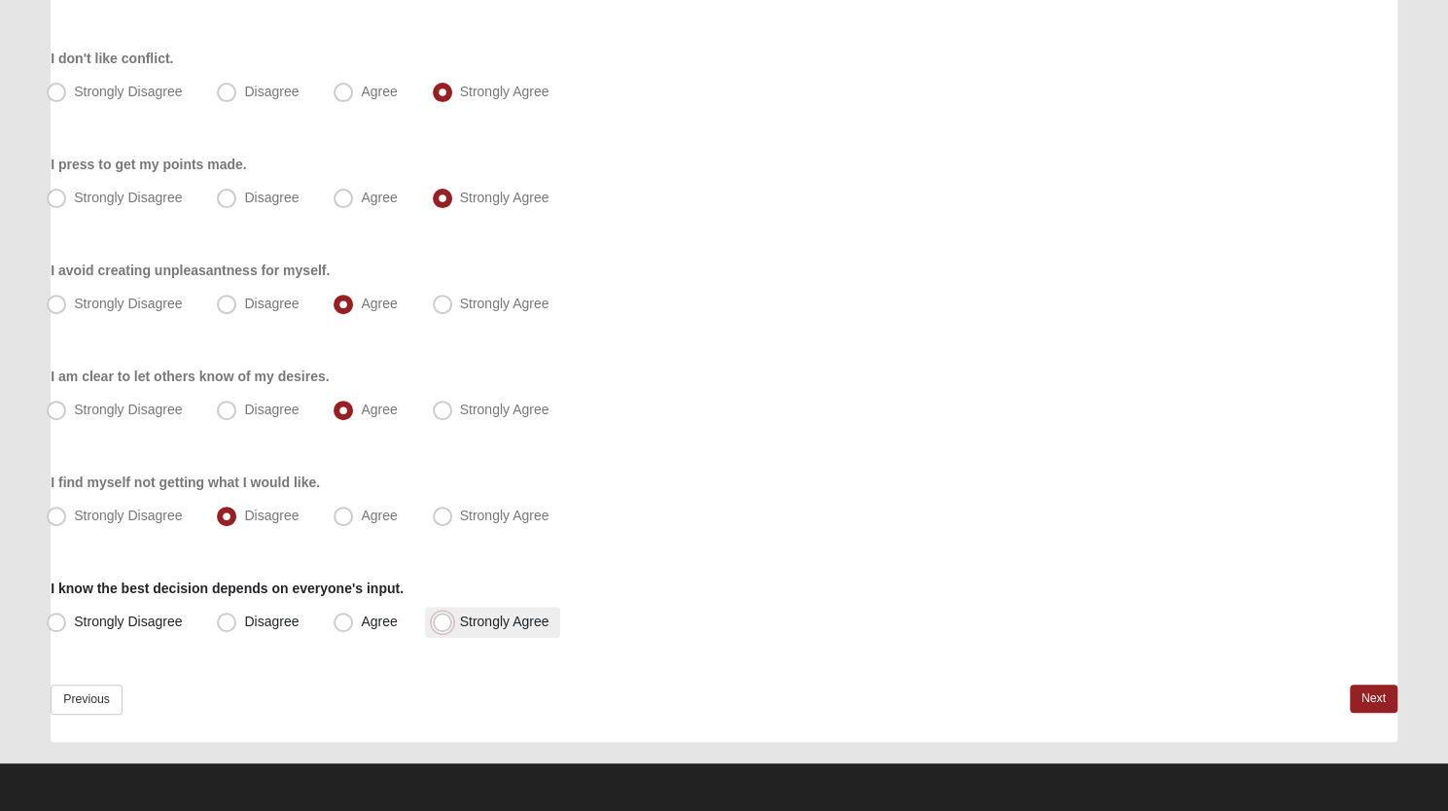
radio input "true"
click at [1383, 689] on link "Next" at bounding box center [1374, 699] width 48 height 28
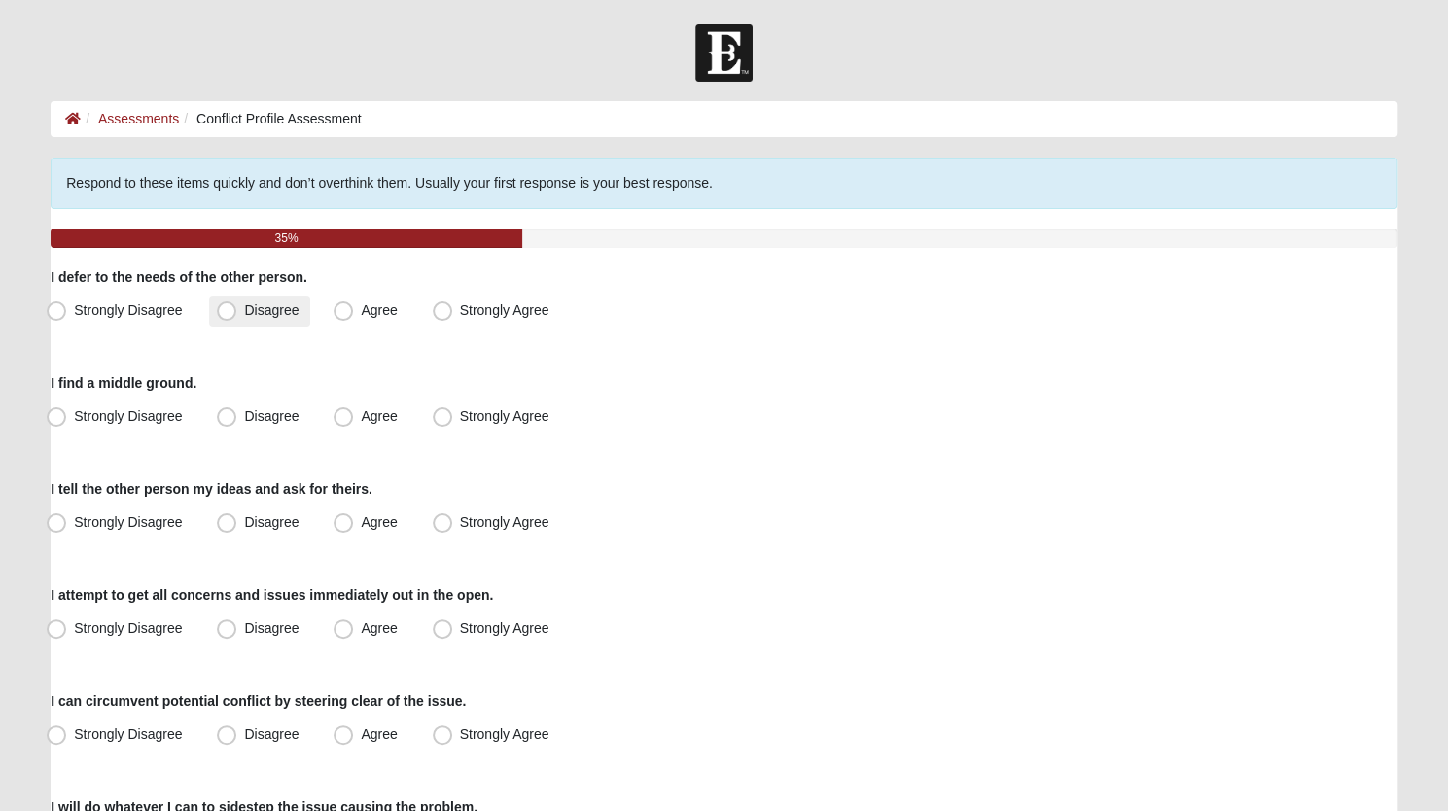
click at [244, 309] on span "Disagree" at bounding box center [271, 311] width 54 height 16
click at [228, 309] on input "Disagree" at bounding box center [231, 310] width 13 height 13
radio input "true"
click at [361, 418] on span "Agree" at bounding box center [379, 417] width 36 height 16
click at [344, 418] on input "Agree" at bounding box center [347, 416] width 13 height 13
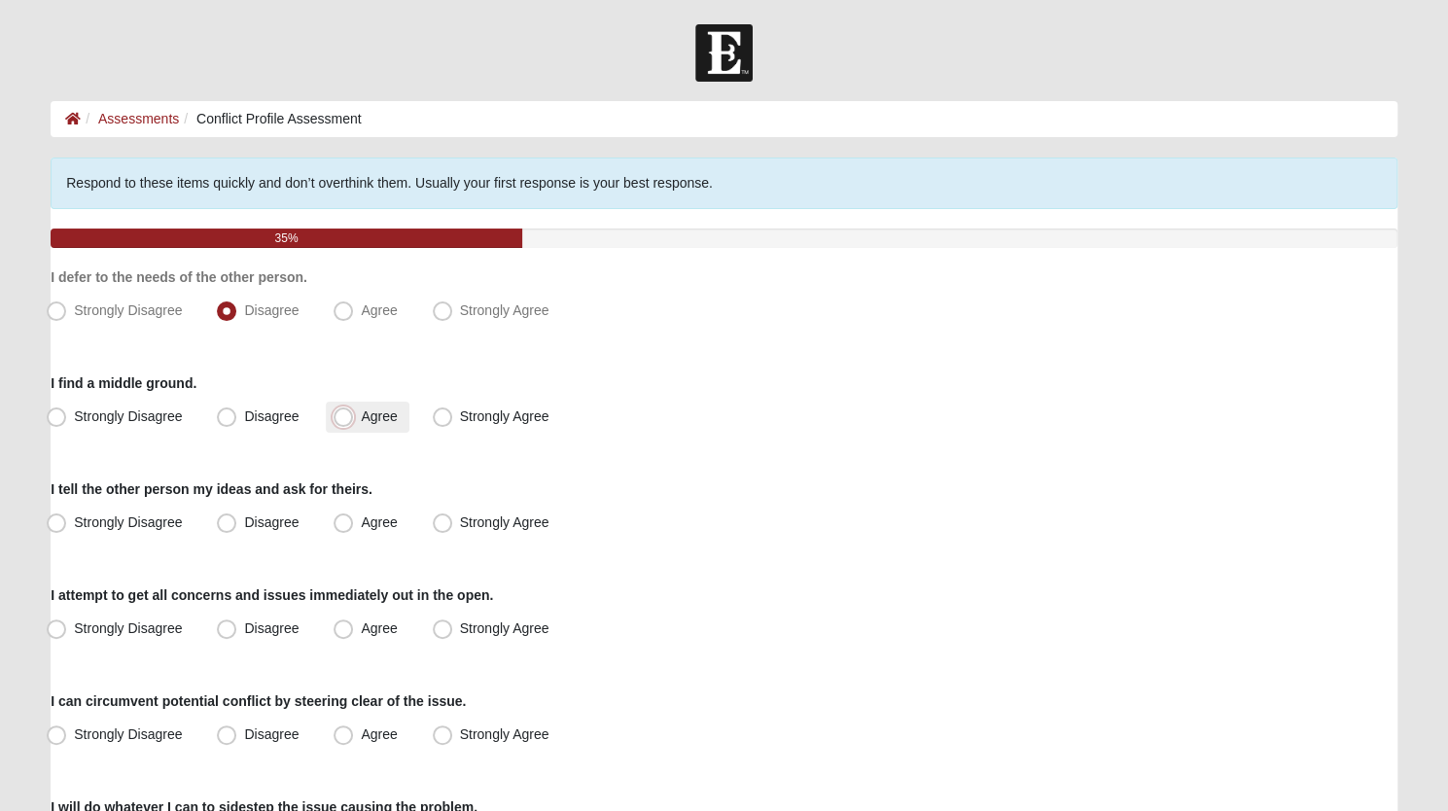
radio input "true"
click at [361, 517] on span "Agree" at bounding box center [379, 523] width 36 height 16
click at [344, 517] on input "Agree" at bounding box center [347, 523] width 13 height 13
radio input "true"
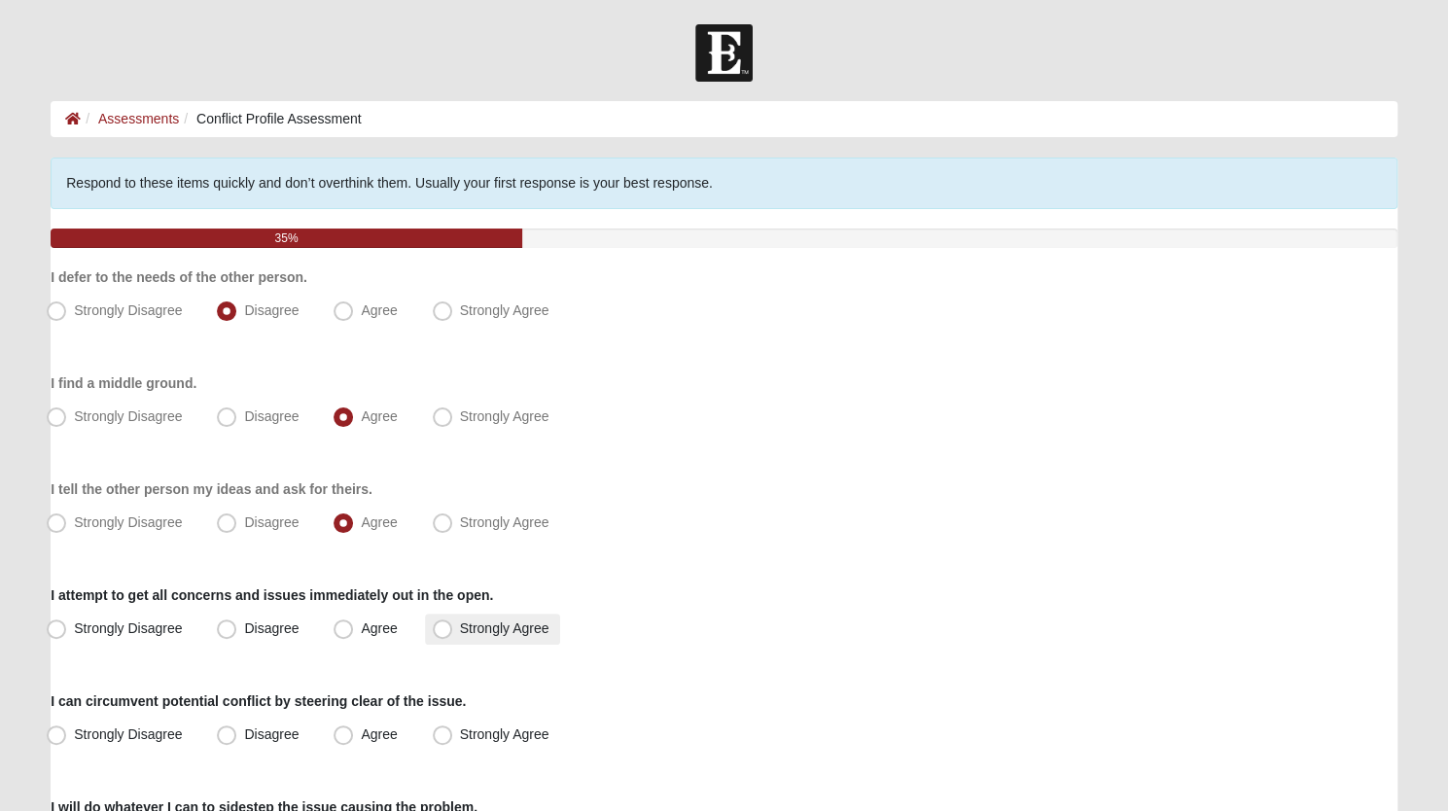
click at [460, 626] on span "Strongly Agree" at bounding box center [504, 629] width 89 height 16
click at [441, 626] on input "Strongly Agree" at bounding box center [447, 629] width 13 height 13
radio input "true"
click at [244, 730] on span "Disagree" at bounding box center [271, 735] width 54 height 16
click at [227, 730] on input "Disagree" at bounding box center [231, 735] width 13 height 13
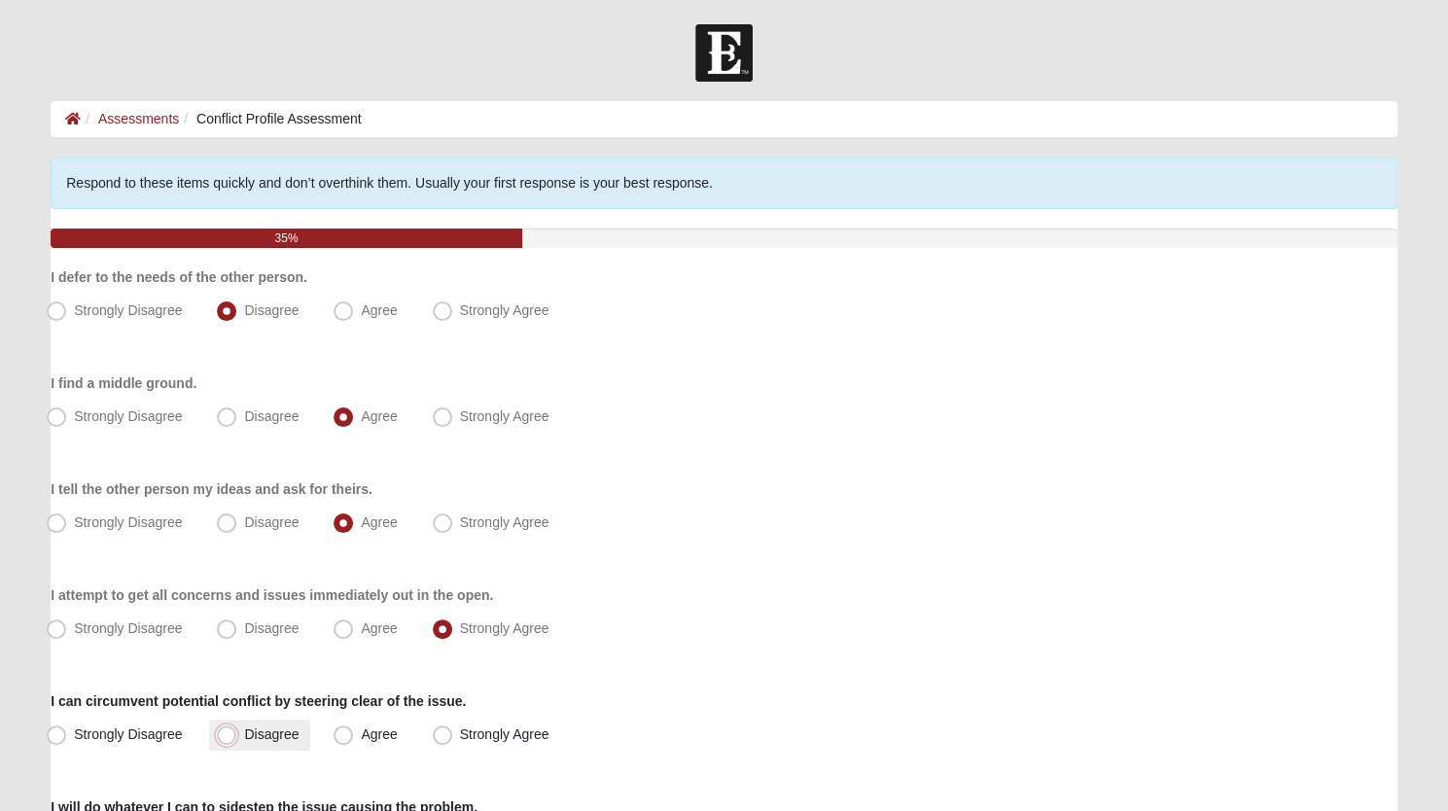
radio input "true"
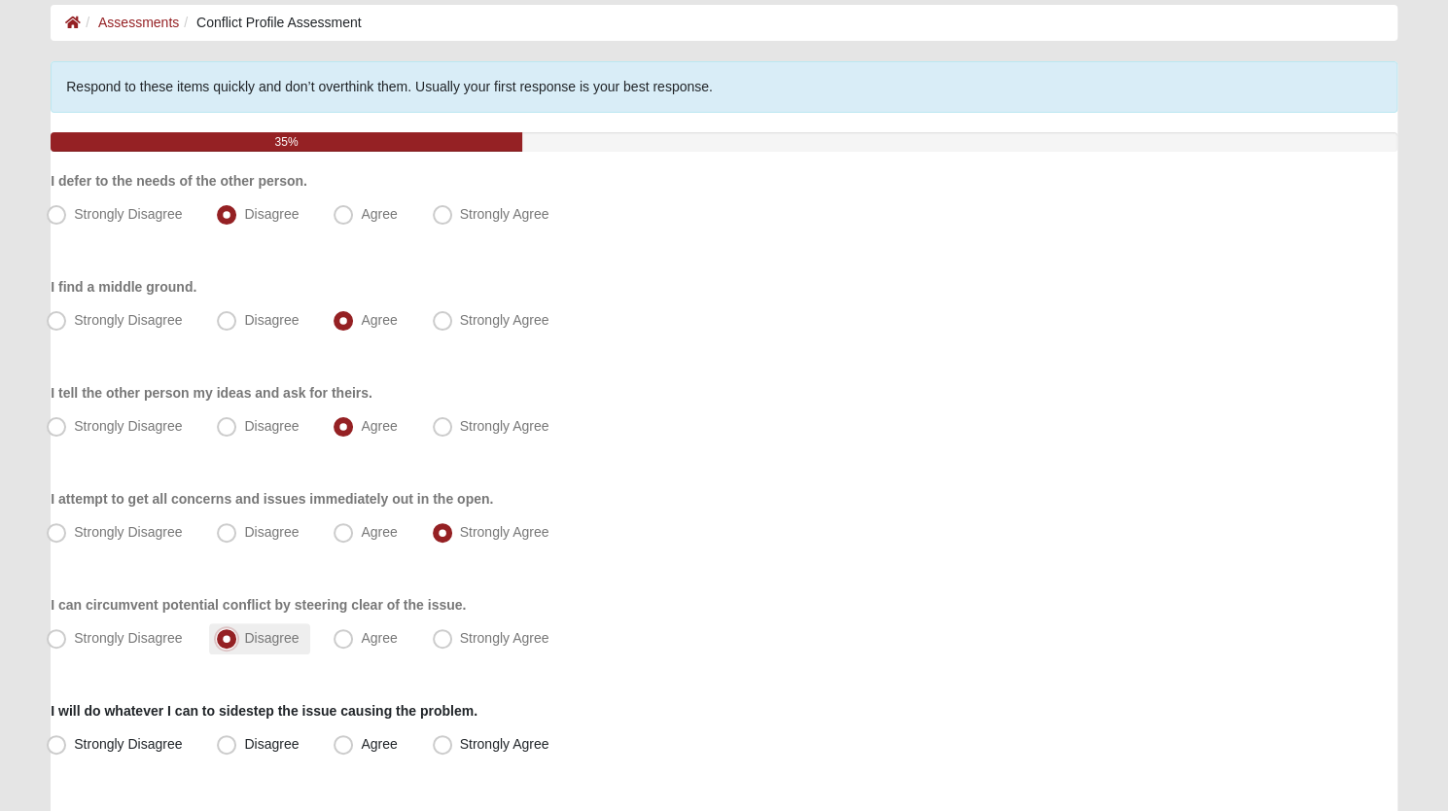
scroll to position [325, 0]
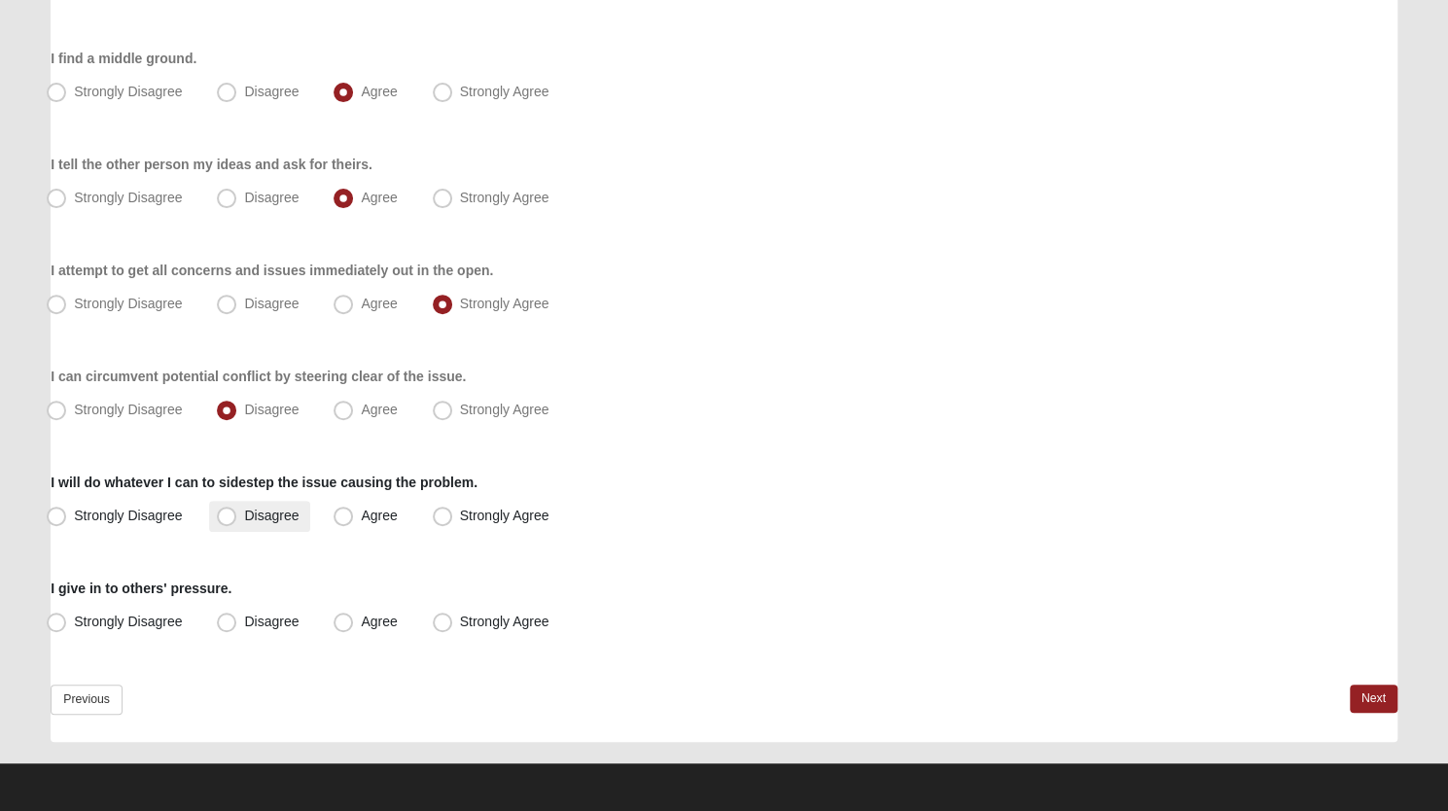
click at [244, 519] on span "Disagree" at bounding box center [271, 516] width 54 height 16
click at [226, 519] on input "Disagree" at bounding box center [231, 516] width 13 height 13
radio input "true"
click at [74, 620] on span "Strongly Disagree" at bounding box center [128, 622] width 108 height 16
click at [63, 620] on input "Strongly Disagree" at bounding box center [60, 622] width 13 height 13
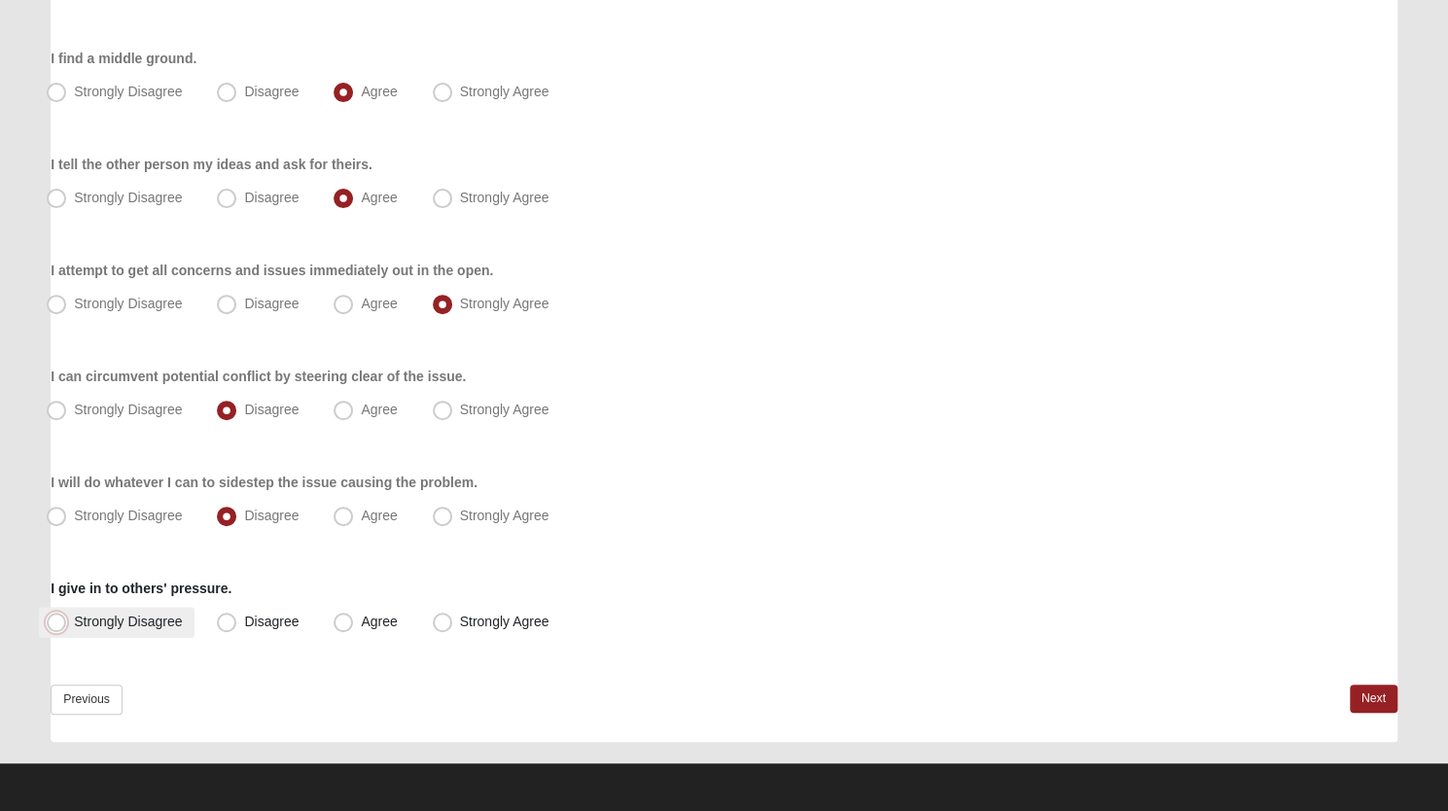
radio input "true"
click at [1356, 697] on link "Next" at bounding box center [1374, 699] width 48 height 28
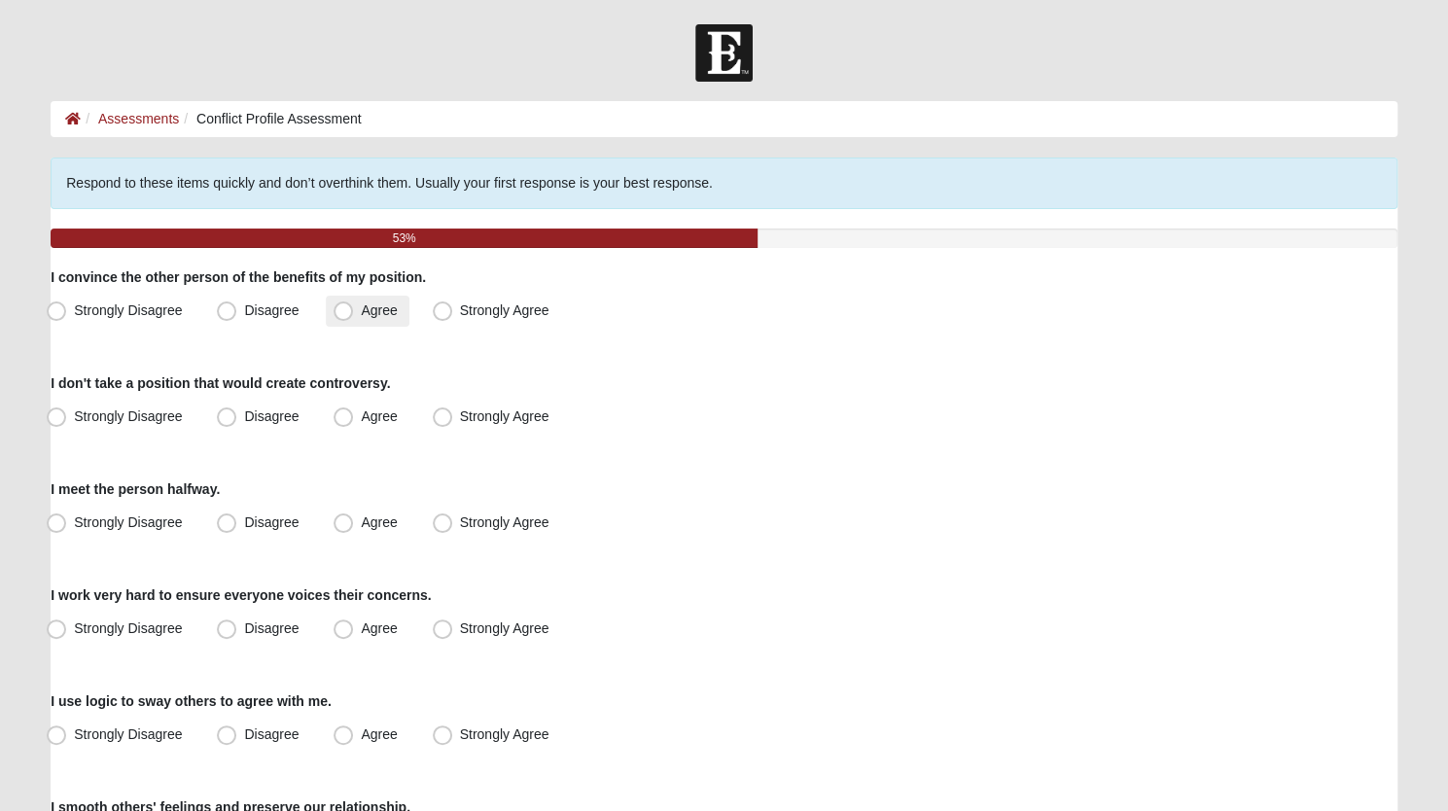
click at [361, 316] on span "Agree" at bounding box center [379, 311] width 36 height 16
click at [345, 316] on input "Agree" at bounding box center [347, 310] width 13 height 13
radio input "true"
click at [244, 415] on span "Disagree" at bounding box center [271, 417] width 54 height 16
click at [226, 415] on input "Disagree" at bounding box center [231, 416] width 13 height 13
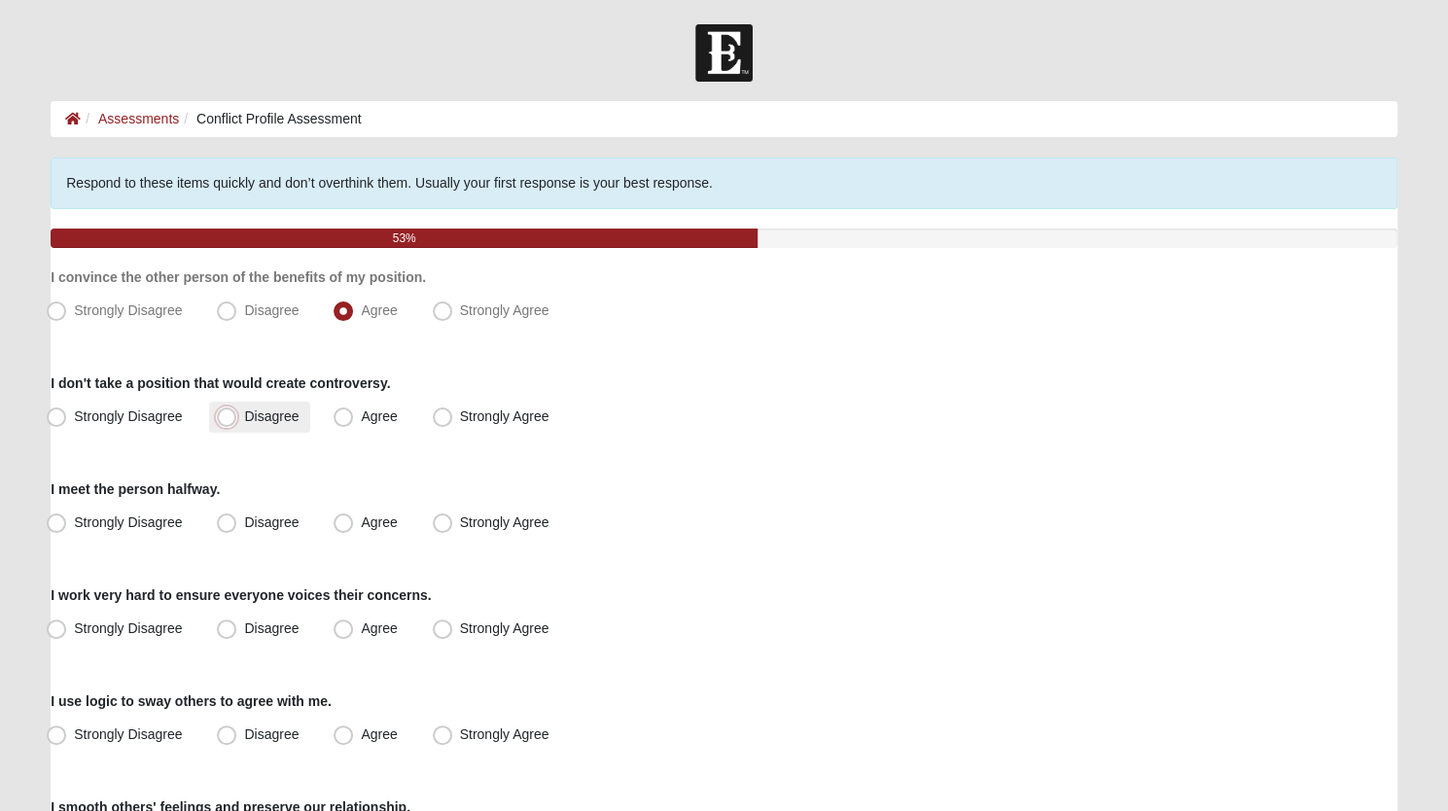
radio input "true"
click at [361, 526] on span "Agree" at bounding box center [379, 523] width 36 height 16
click at [341, 526] on input "Agree" at bounding box center [347, 523] width 13 height 13
radio input "true"
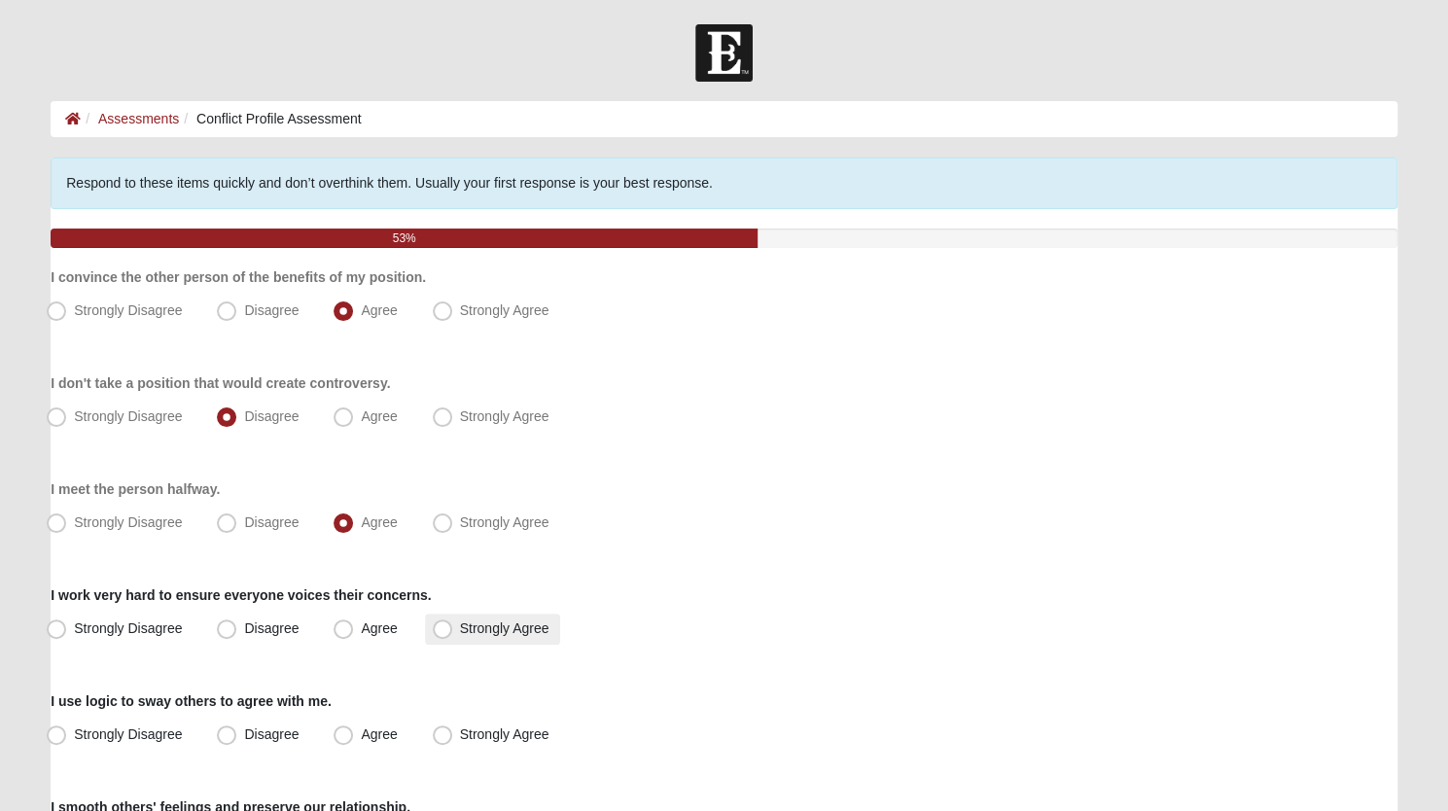
click at [460, 633] on span "Strongly Agree" at bounding box center [504, 629] width 89 height 16
click at [441, 633] on input "Strongly Agree" at bounding box center [447, 629] width 13 height 13
radio input "true"
click at [361, 731] on span "Agree" at bounding box center [379, 735] width 36 height 16
click at [343, 731] on input "Agree" at bounding box center [347, 735] width 13 height 13
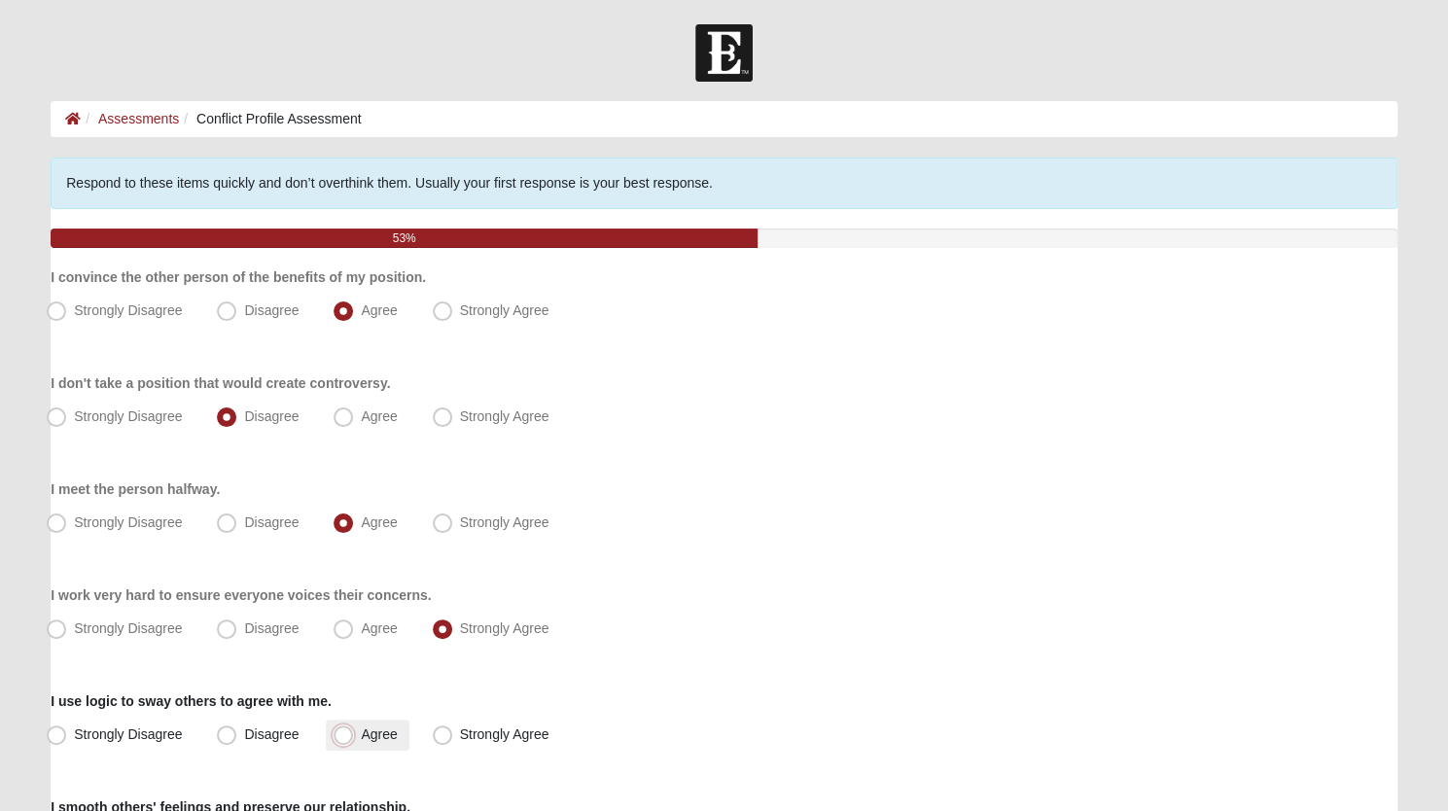
radio input "true"
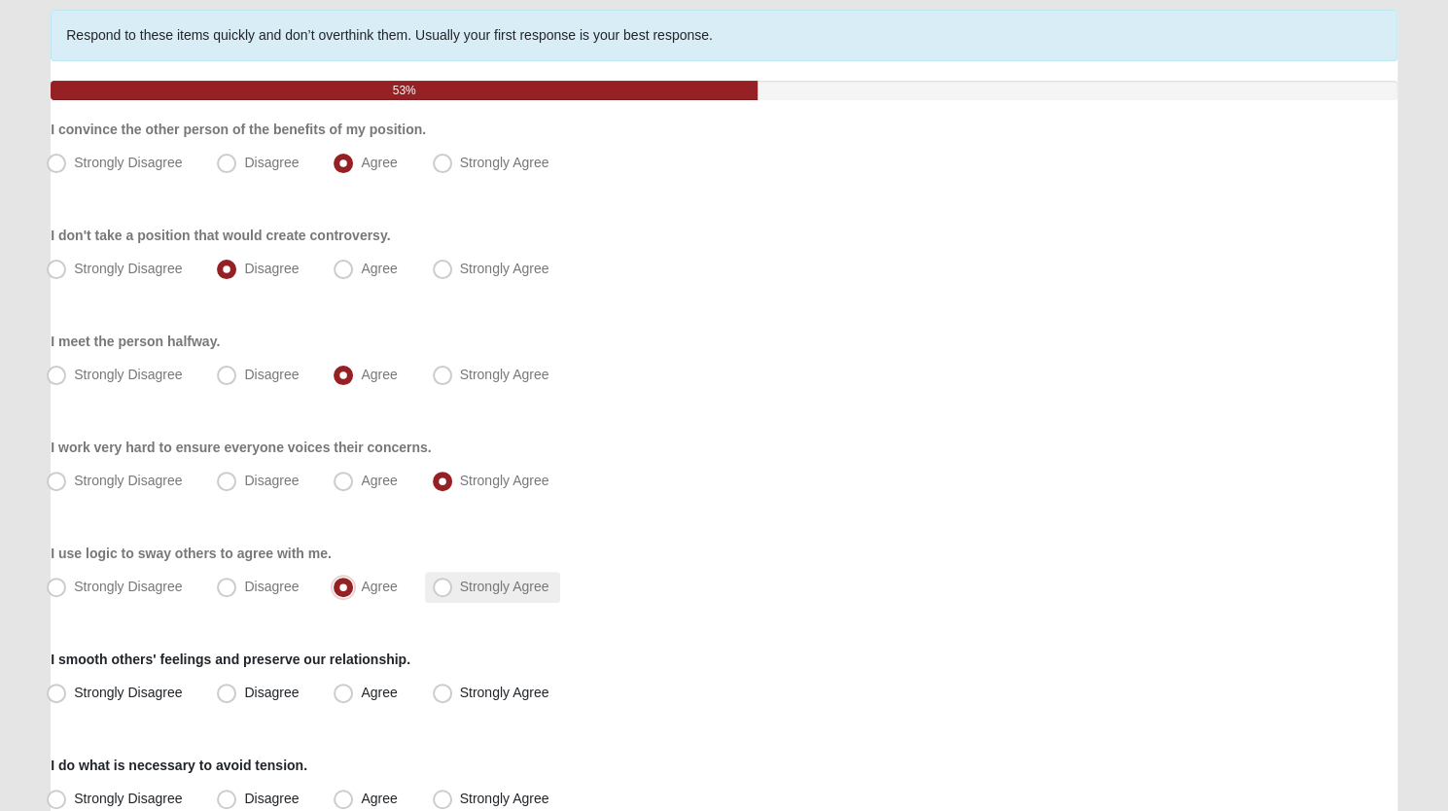
scroll to position [325, 0]
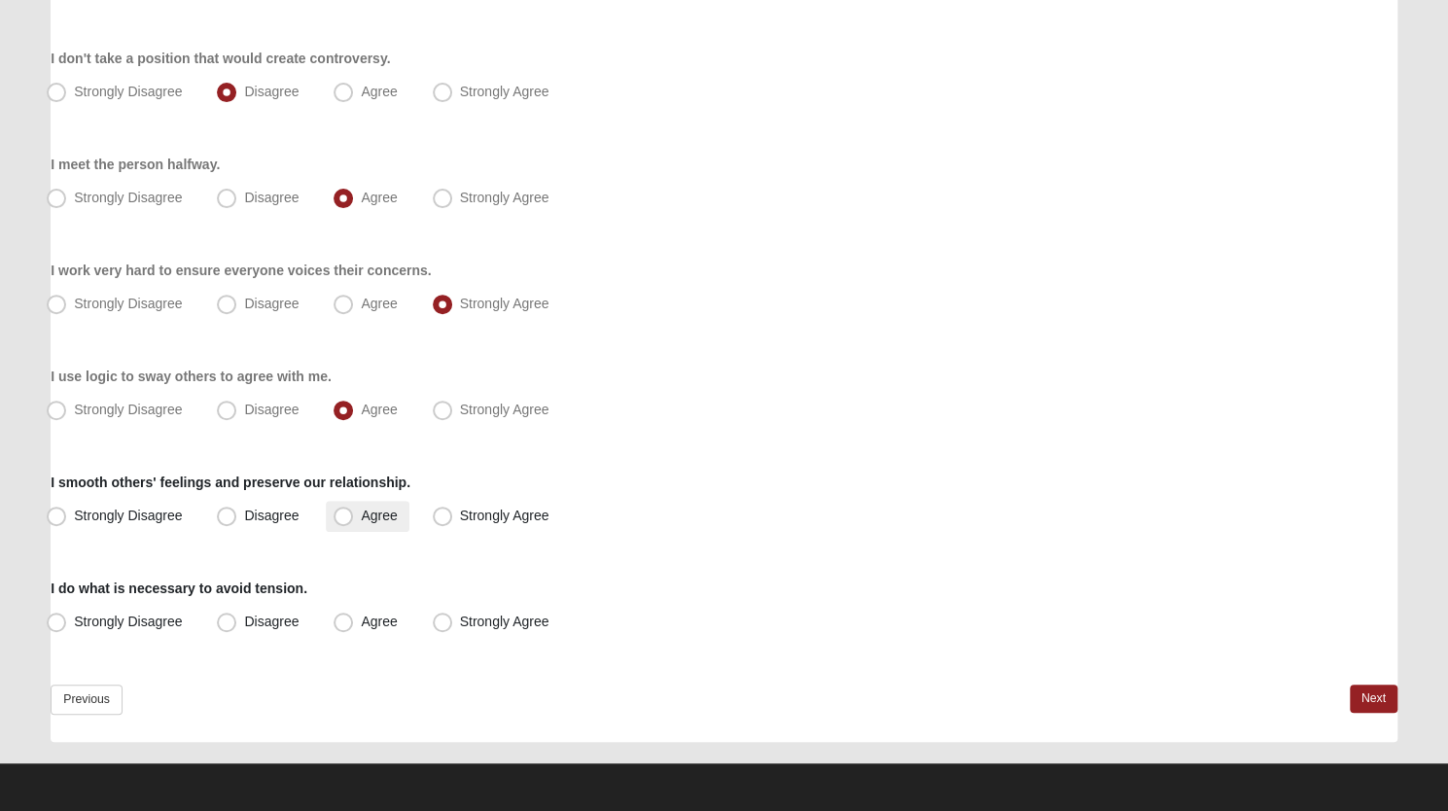
click at [361, 520] on span "Agree" at bounding box center [379, 516] width 36 height 16
click at [348, 520] on input "Agree" at bounding box center [347, 516] width 13 height 13
radio input "true"
click at [244, 618] on span "Disagree" at bounding box center [271, 622] width 54 height 16
click at [228, 618] on input "Disagree" at bounding box center [231, 622] width 13 height 13
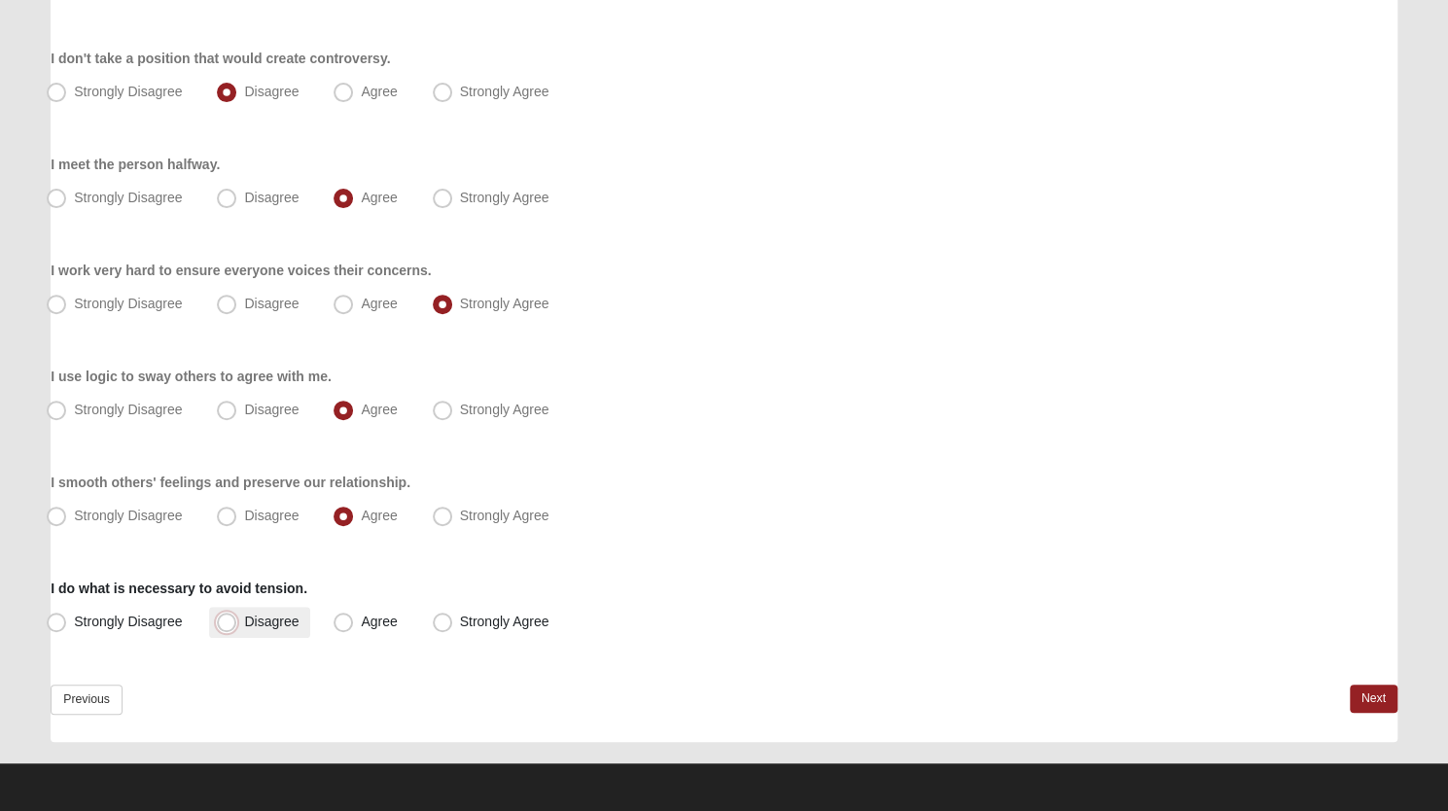
radio input "true"
click at [361, 618] on span "Agree" at bounding box center [379, 622] width 36 height 16
click at [346, 618] on input "Agree" at bounding box center [347, 622] width 13 height 13
radio input "true"
click at [1364, 699] on link "Next" at bounding box center [1374, 699] width 48 height 28
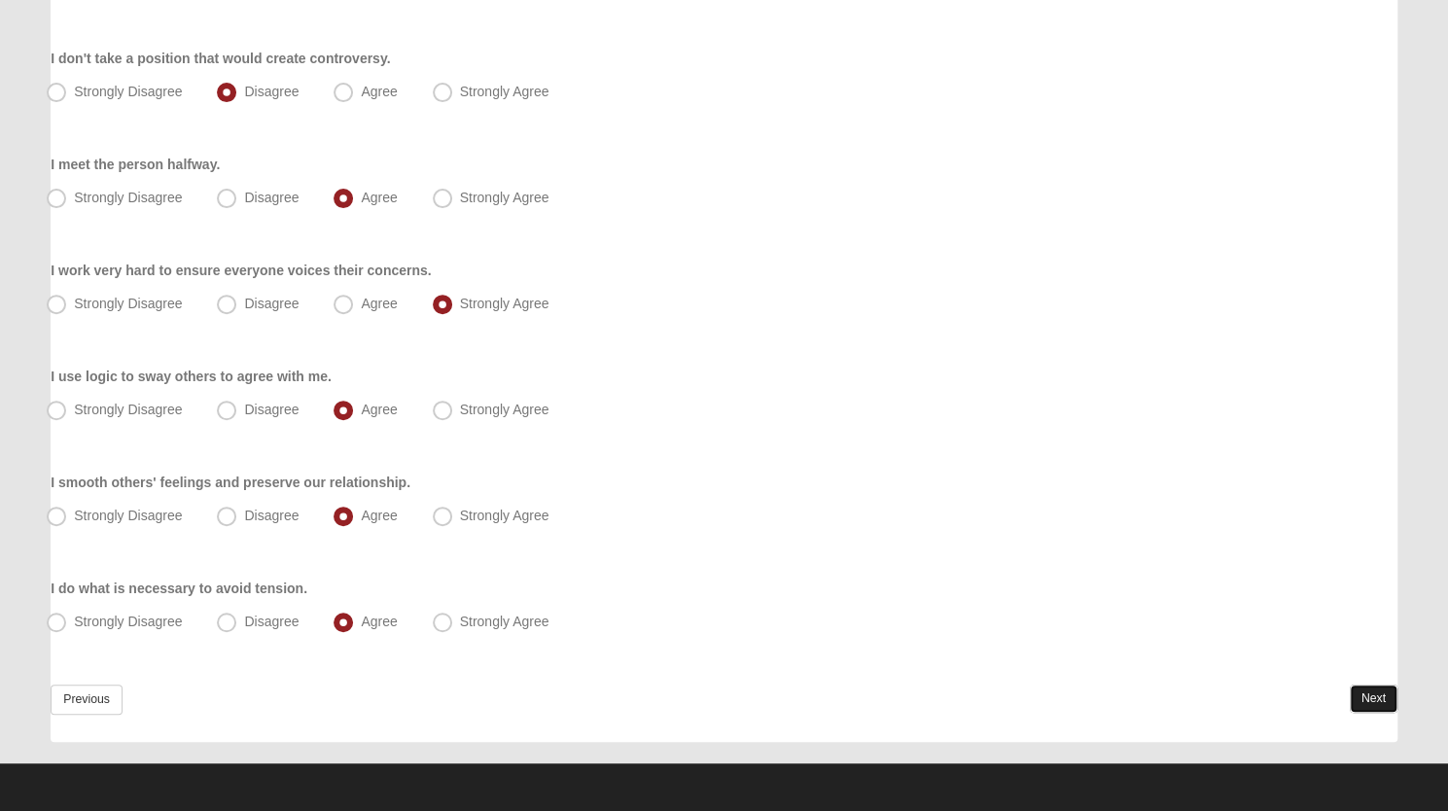
scroll to position [0, 0]
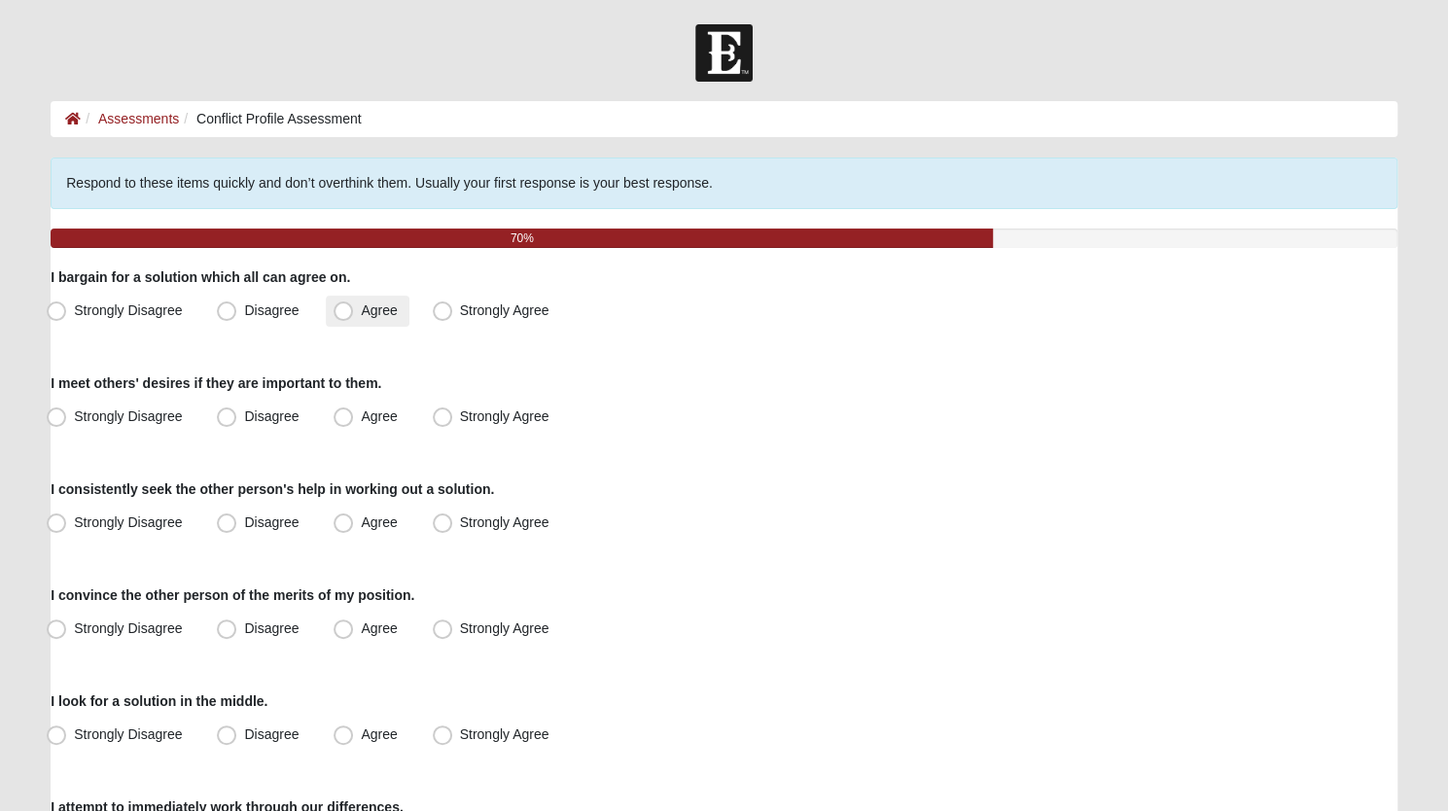
click at [361, 312] on span "Agree" at bounding box center [379, 311] width 36 height 16
click at [344, 312] on input "Agree" at bounding box center [347, 310] width 13 height 13
radio input "true"
click at [244, 417] on span "Disagree" at bounding box center [271, 417] width 54 height 16
click at [226, 417] on input "Disagree" at bounding box center [231, 416] width 13 height 13
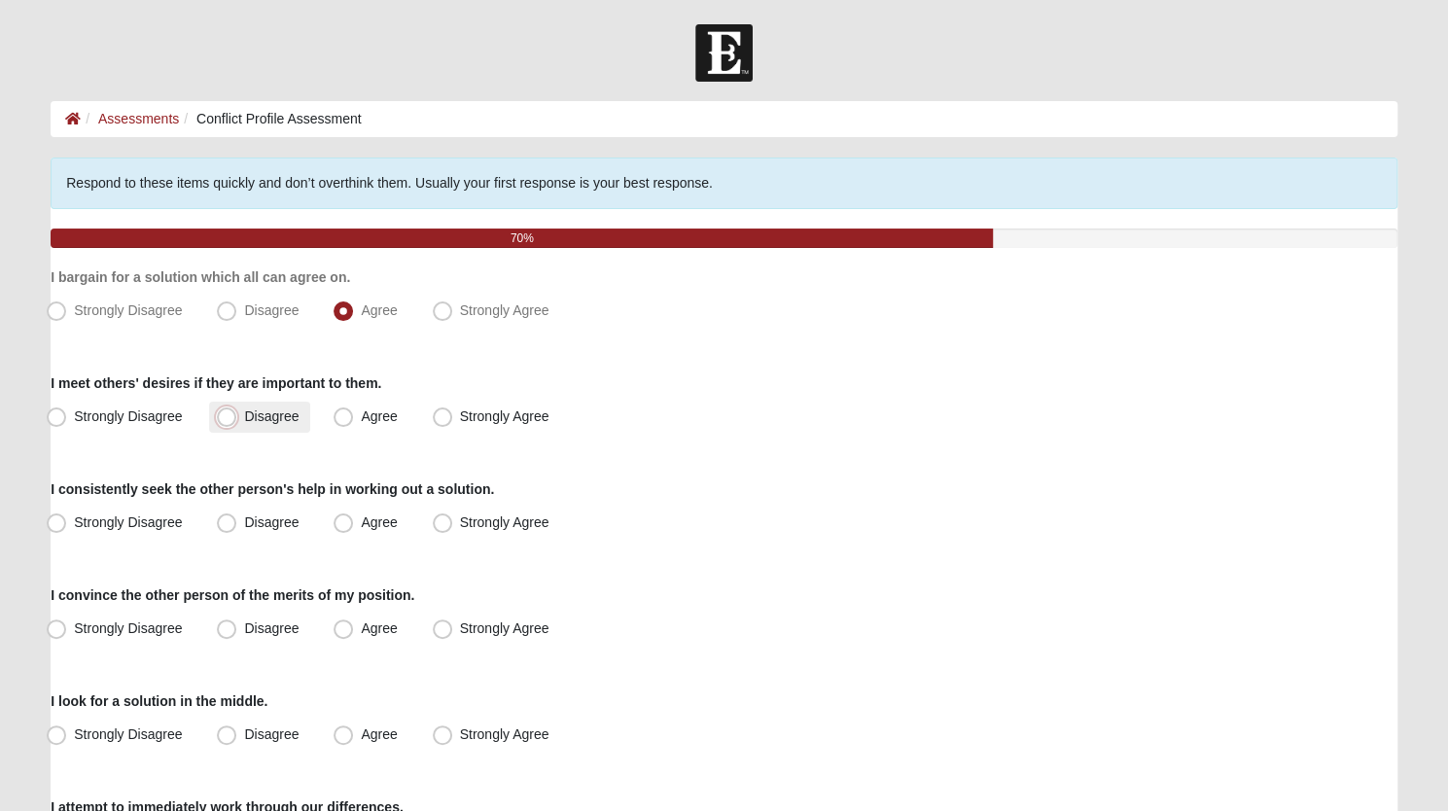
radio input "true"
click at [244, 521] on span "Disagree" at bounding box center [271, 523] width 54 height 16
click at [230, 521] on input "Disagree" at bounding box center [231, 523] width 13 height 13
radio input "true"
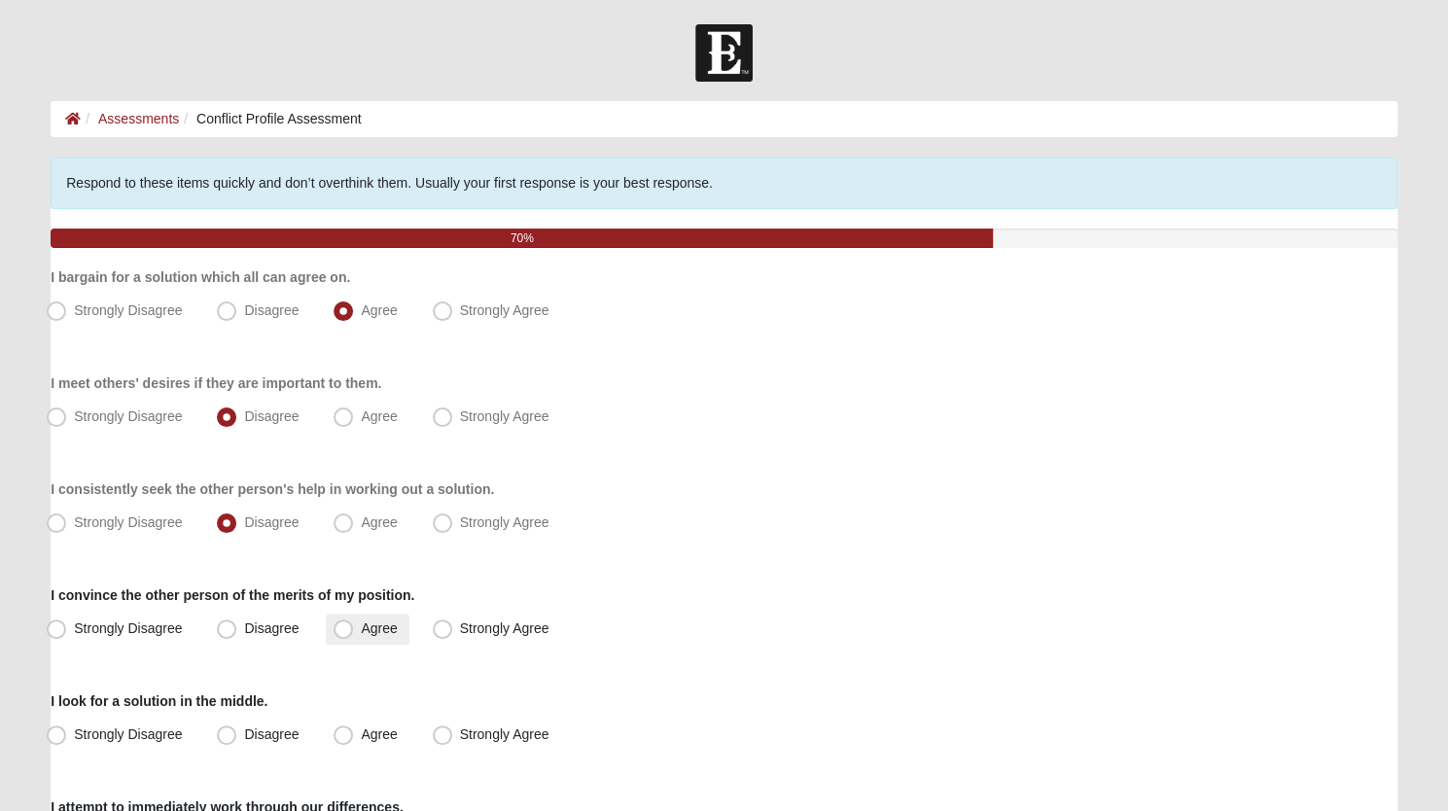
click at [361, 627] on span "Agree" at bounding box center [379, 629] width 36 height 16
click at [342, 627] on input "Agree" at bounding box center [347, 629] width 13 height 13
radio input "true"
click at [361, 737] on span "Agree" at bounding box center [379, 735] width 36 height 16
click at [341, 737] on input "Agree" at bounding box center [347, 735] width 13 height 13
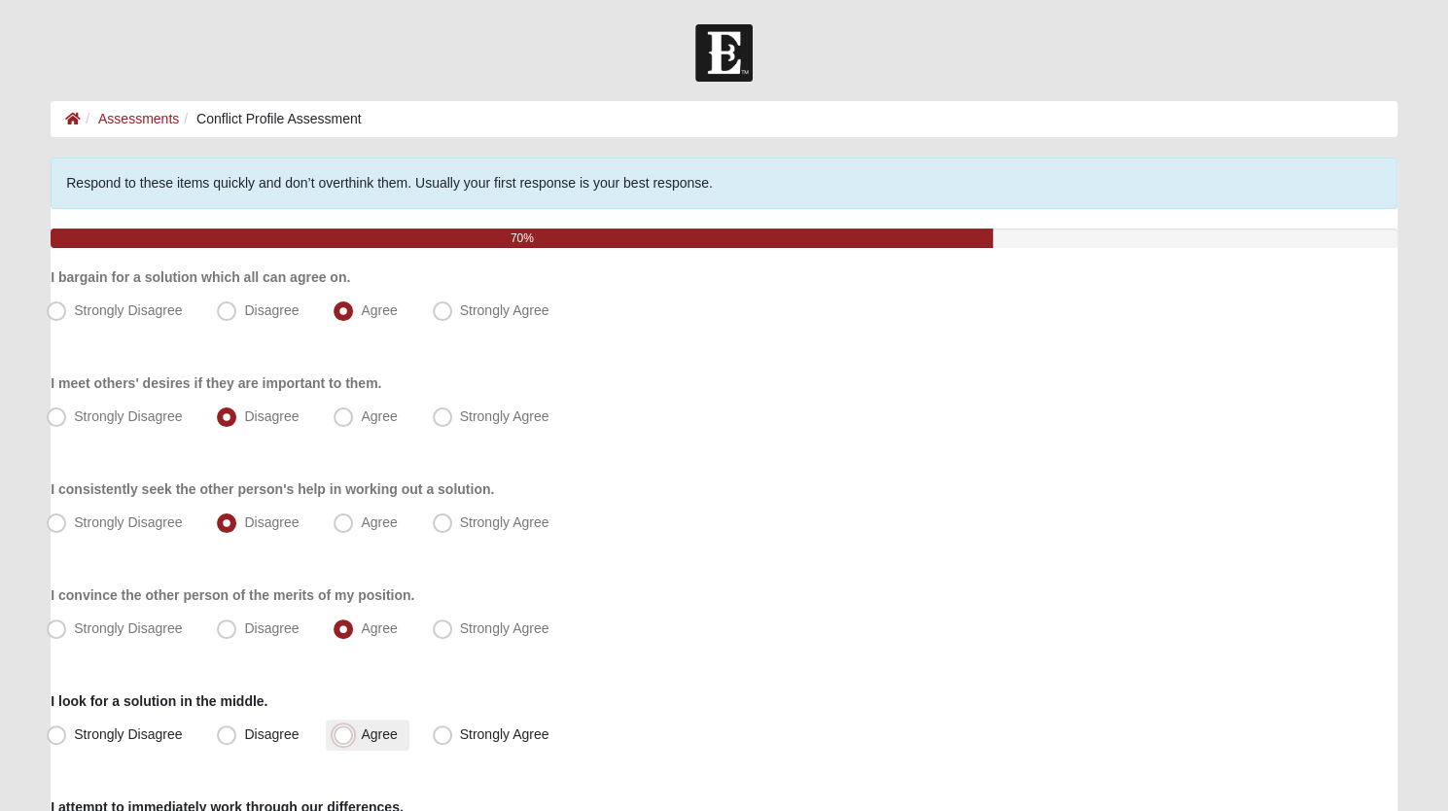
radio input "true"
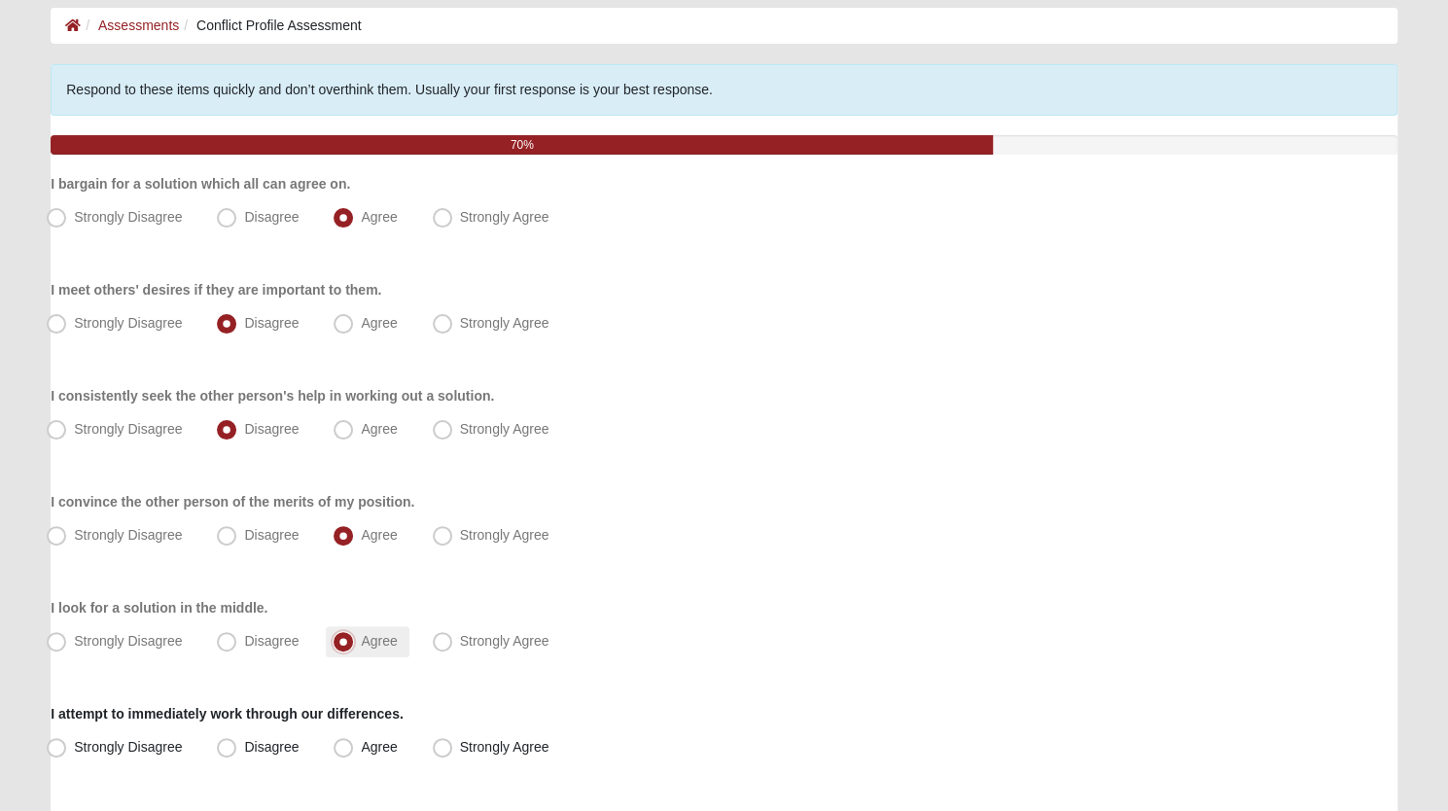
scroll to position [325, 0]
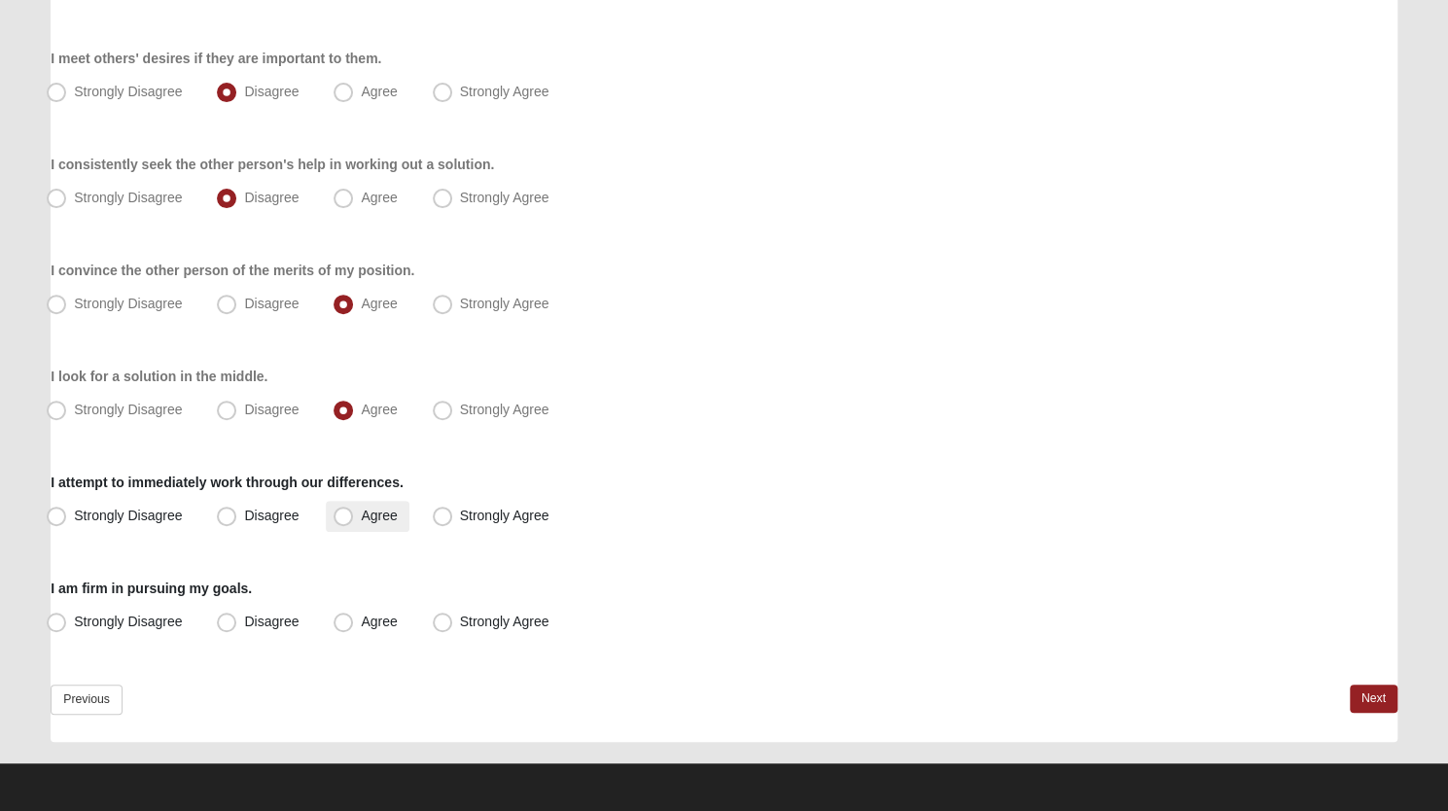
click at [361, 512] on span "Agree" at bounding box center [379, 516] width 36 height 16
click at [343, 512] on input "Agree" at bounding box center [347, 516] width 13 height 13
radio input "true"
click at [361, 624] on span "Agree" at bounding box center [379, 622] width 36 height 16
click at [341, 624] on input "Agree" at bounding box center [347, 622] width 13 height 13
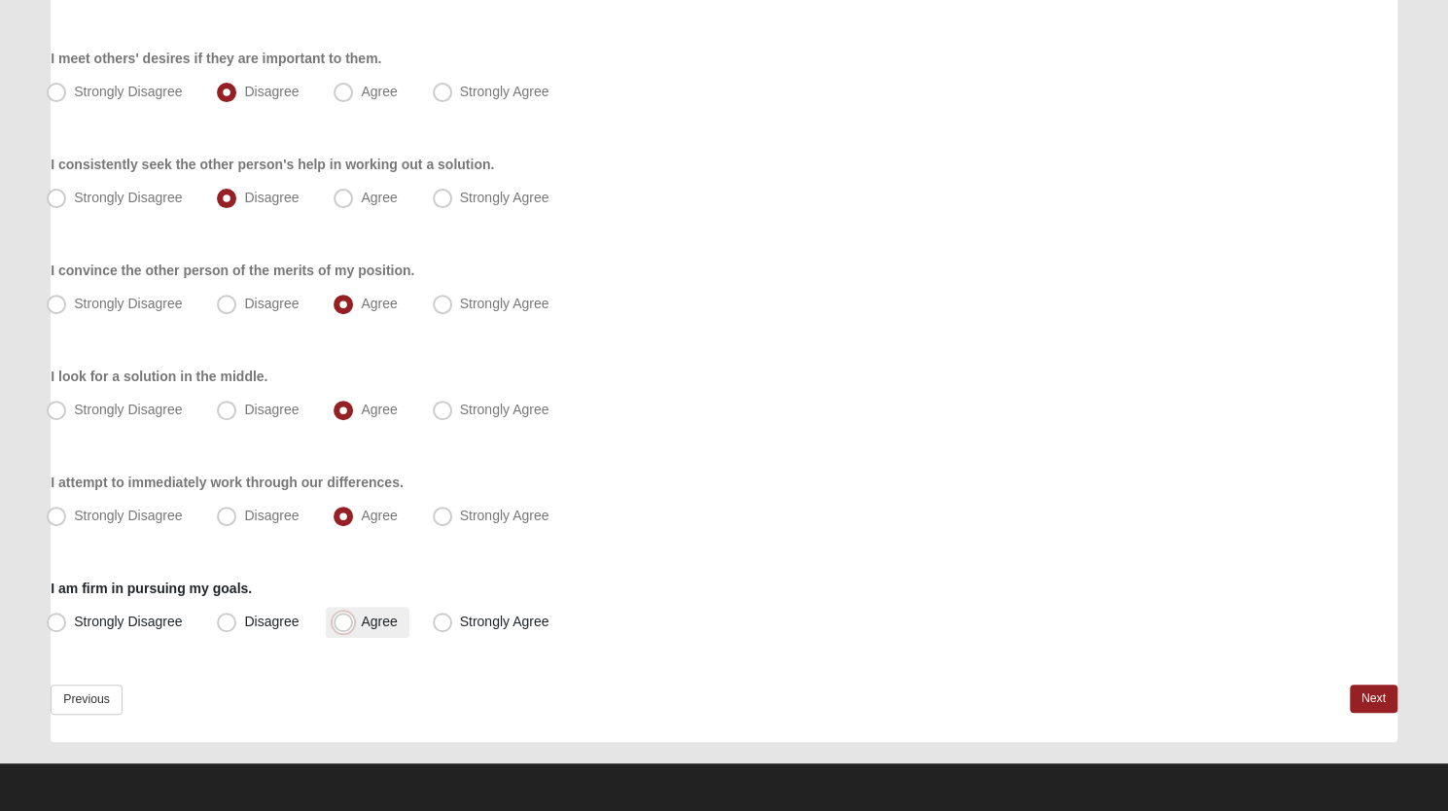
radio input "true"
click at [1372, 695] on link "Next" at bounding box center [1374, 699] width 48 height 28
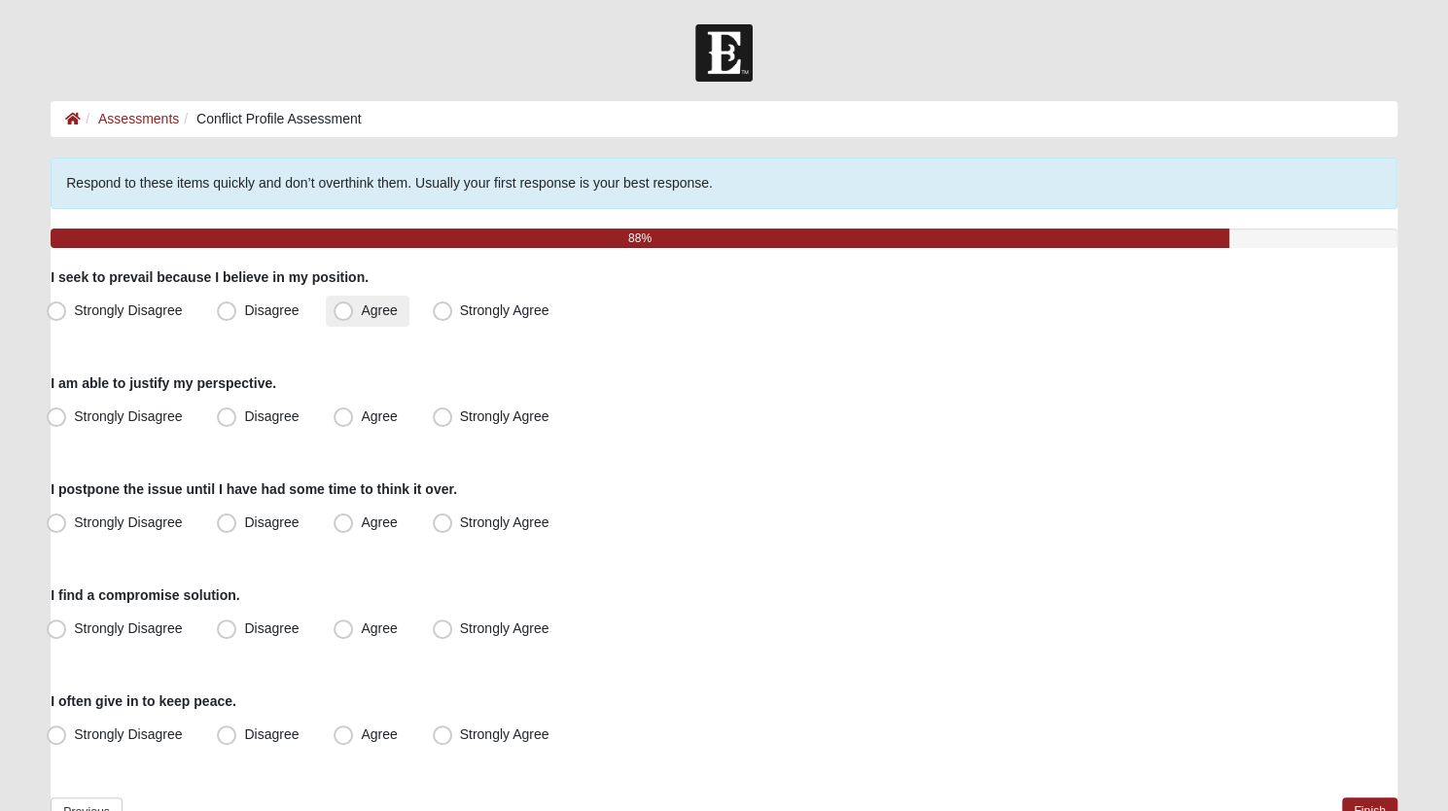
click at [361, 308] on span "Agree" at bounding box center [379, 311] width 36 height 16
click at [341, 308] on input "Agree" at bounding box center [347, 310] width 13 height 13
radio input "true"
click at [361, 417] on span "Agree" at bounding box center [379, 417] width 36 height 16
click at [344, 417] on input "Agree" at bounding box center [347, 416] width 13 height 13
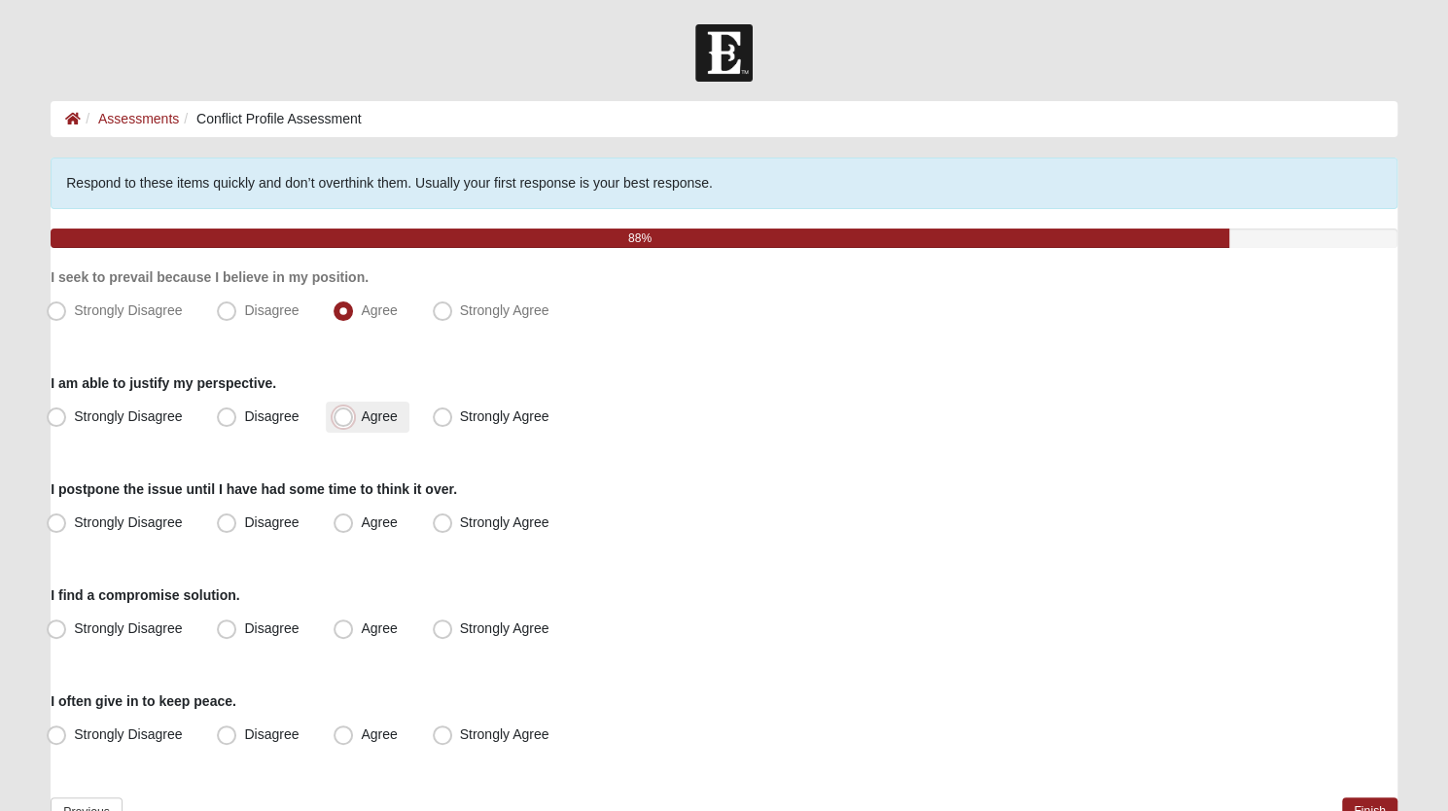
radio input "true"
click at [244, 527] on span "Disagree" at bounding box center [271, 523] width 54 height 16
click at [225, 527] on input "Disagree" at bounding box center [231, 523] width 13 height 13
radio input "true"
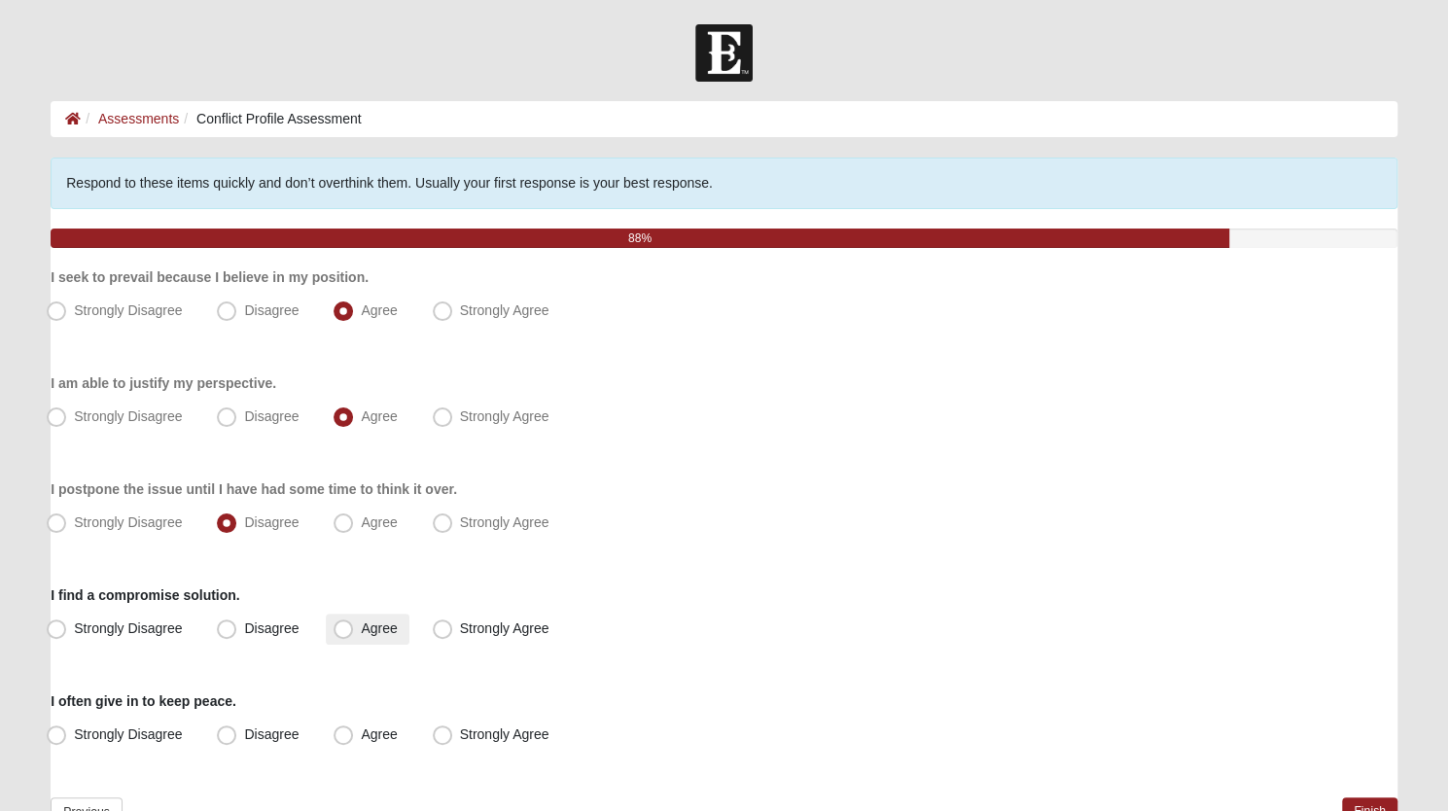
click at [361, 629] on span "Agree" at bounding box center [379, 629] width 36 height 16
click at [341, 629] on input "Agree" at bounding box center [347, 629] width 13 height 13
radio input "true"
click at [74, 731] on span "Strongly Disagree" at bounding box center [128, 735] width 108 height 16
click at [63, 731] on input "Strongly Disagree" at bounding box center [60, 735] width 13 height 13
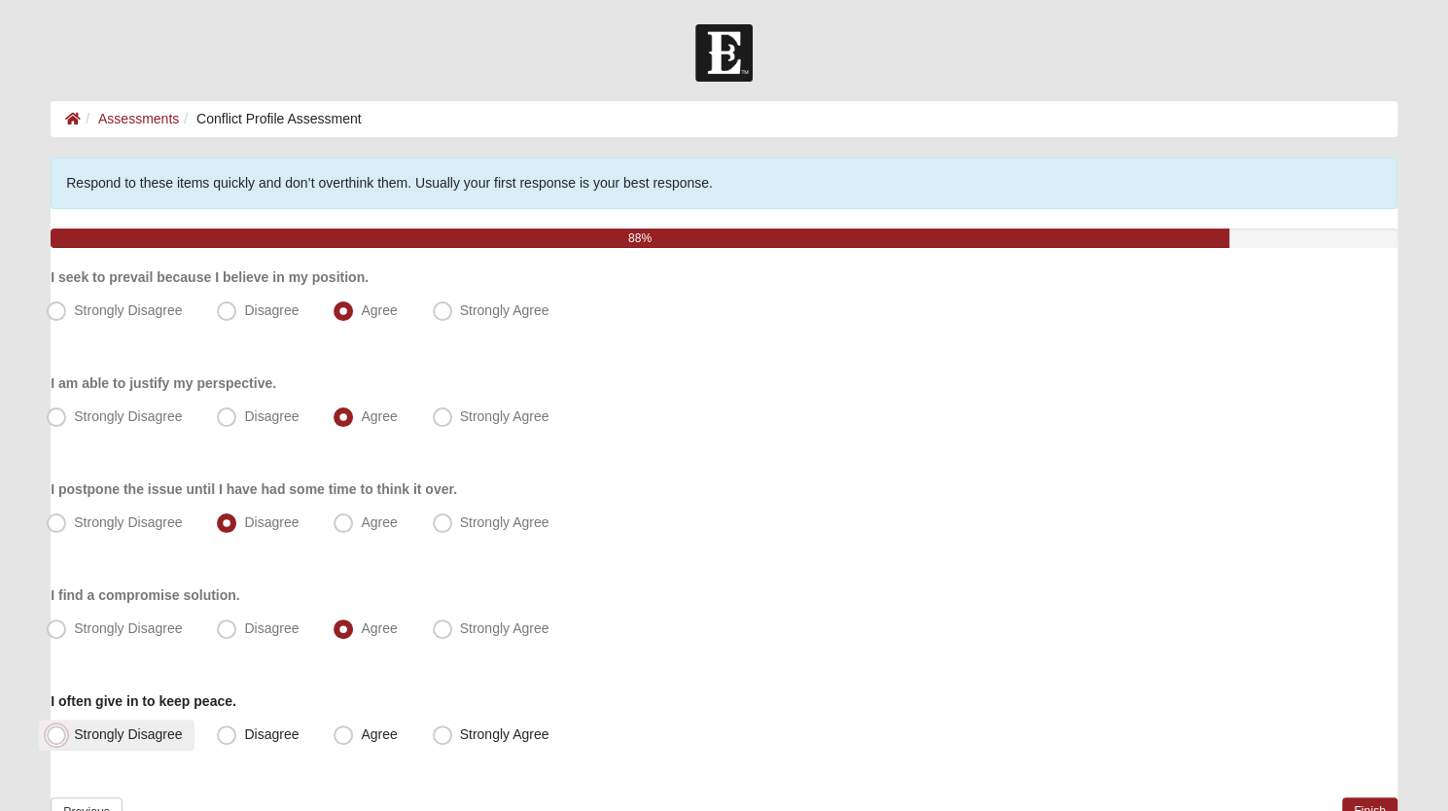
radio input "true"
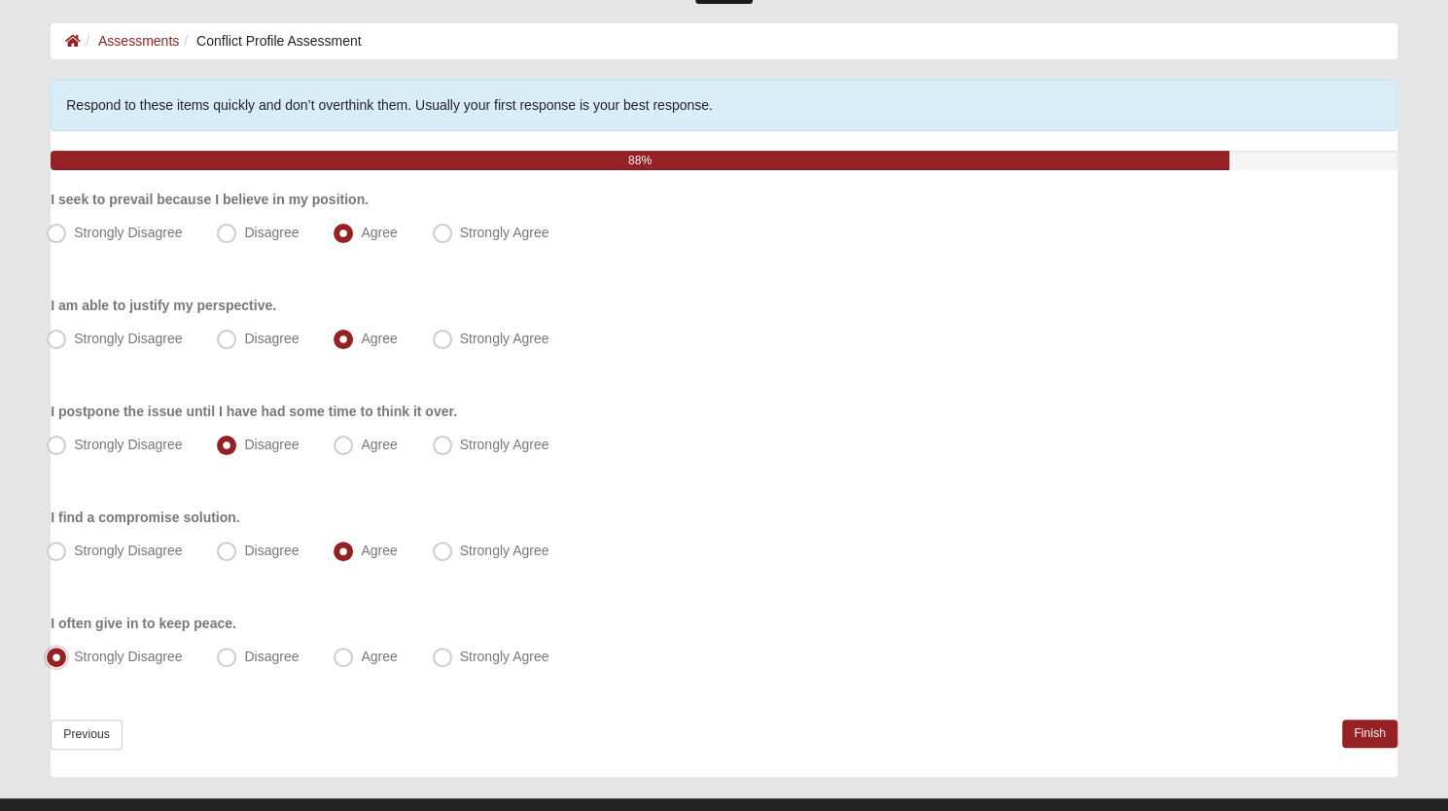
scroll to position [113, 0]
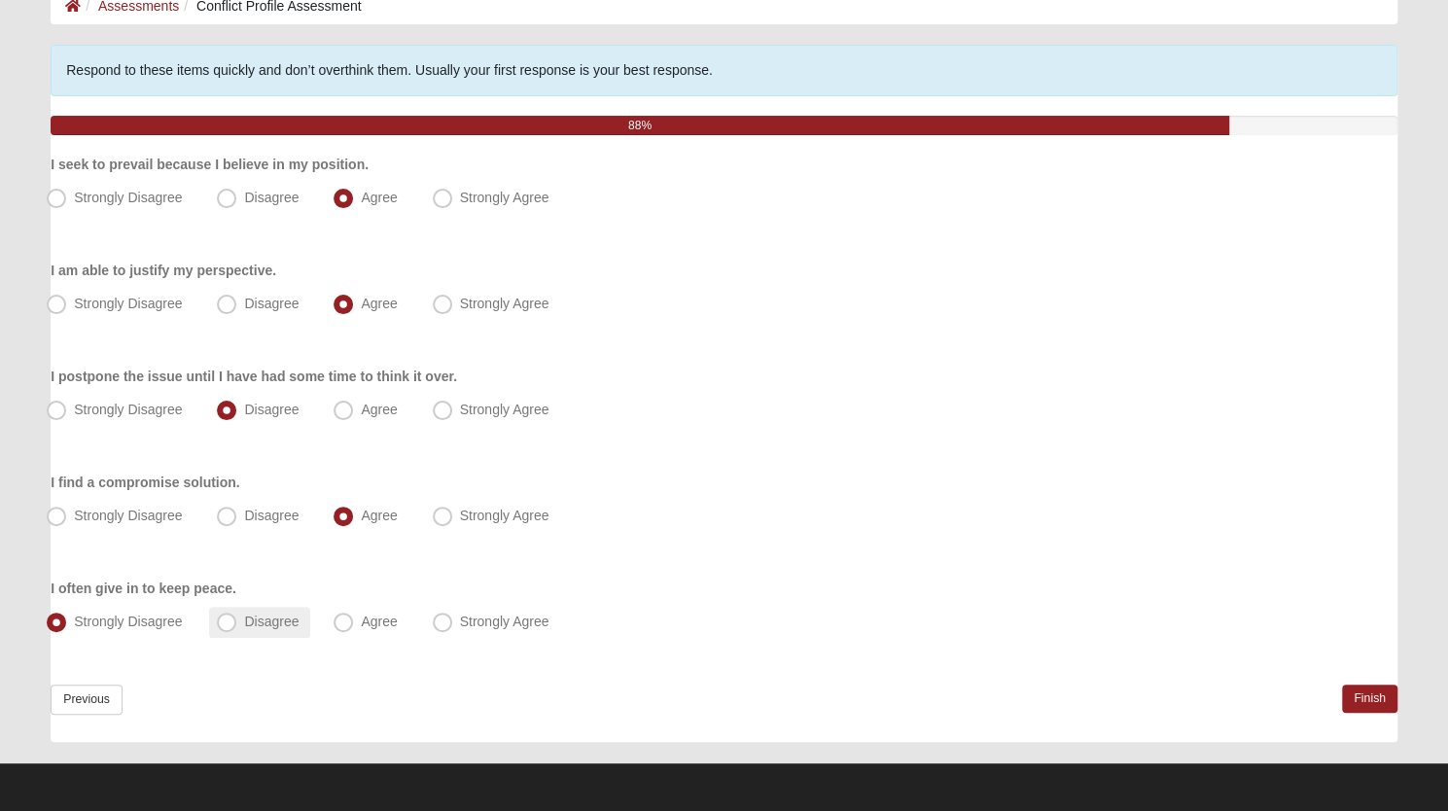
click at [244, 622] on span "Disagree" at bounding box center [271, 622] width 54 height 16
click at [225, 622] on input "Disagree" at bounding box center [231, 622] width 13 height 13
radio input "true"
click at [1367, 692] on link "Finish" at bounding box center [1369, 699] width 55 height 28
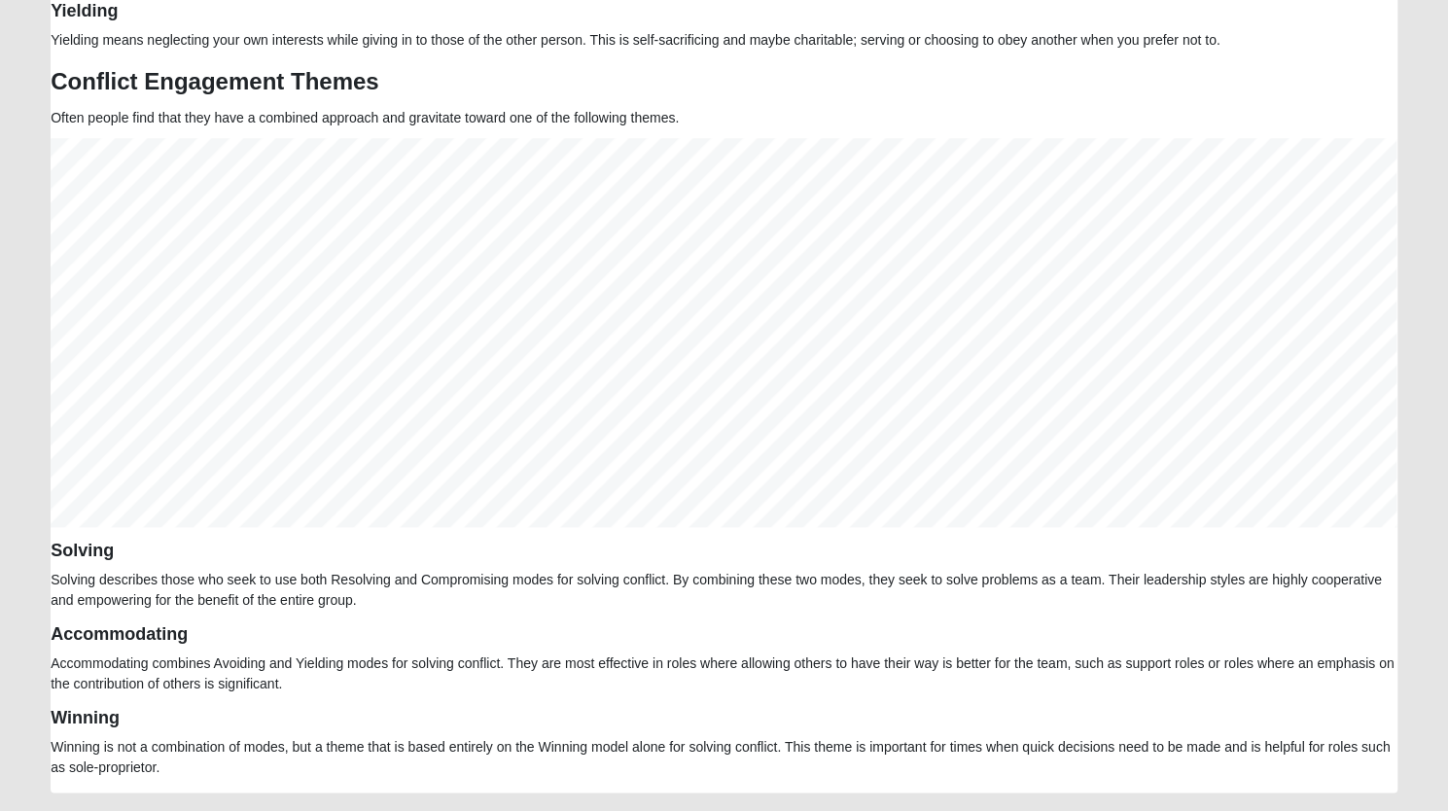
scroll to position [1077, 0]
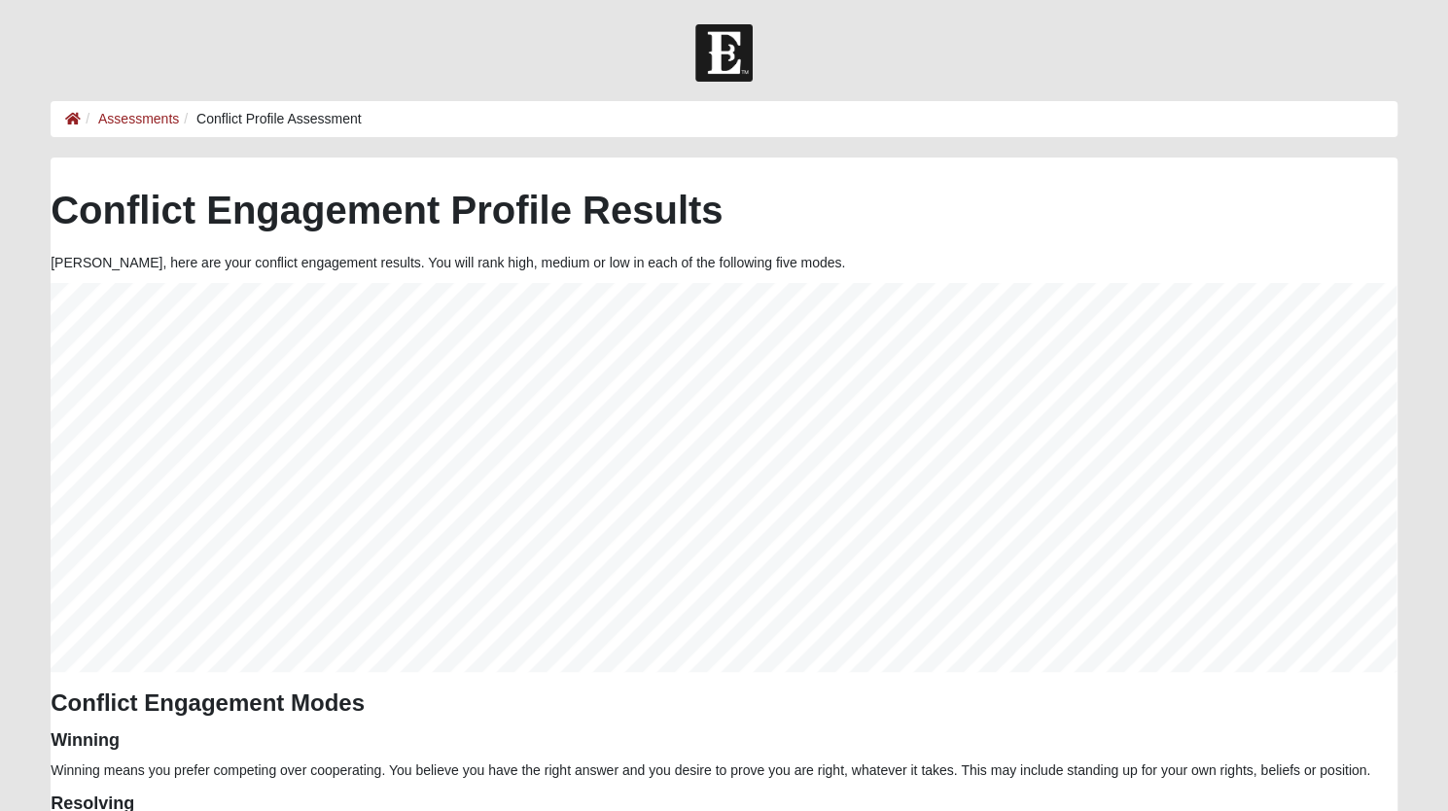
scroll to position [389, 1346]
click at [135, 124] on link "Assessments" at bounding box center [138, 119] width 81 height 16
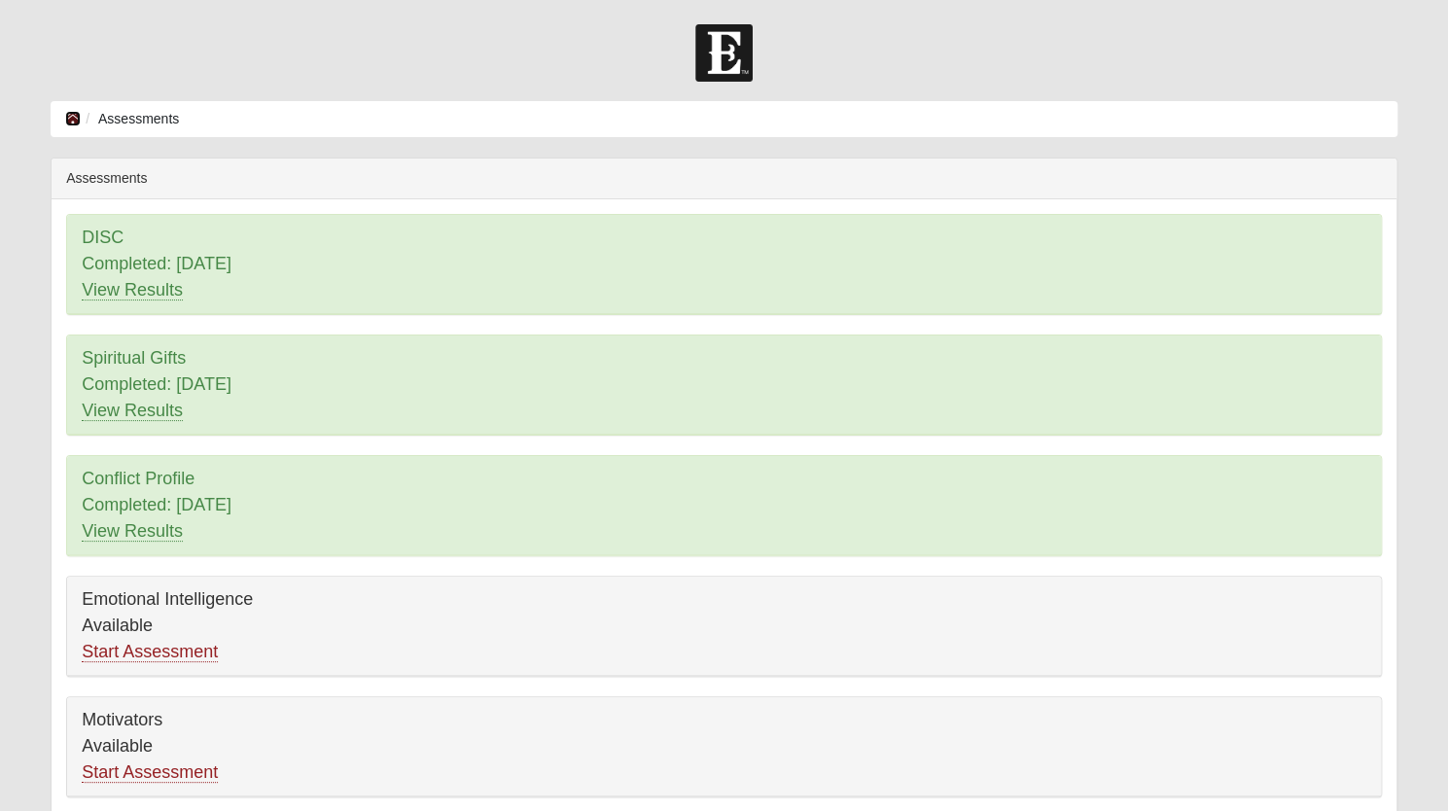
click at [75, 118] on icon at bounding box center [73, 119] width 16 height 14
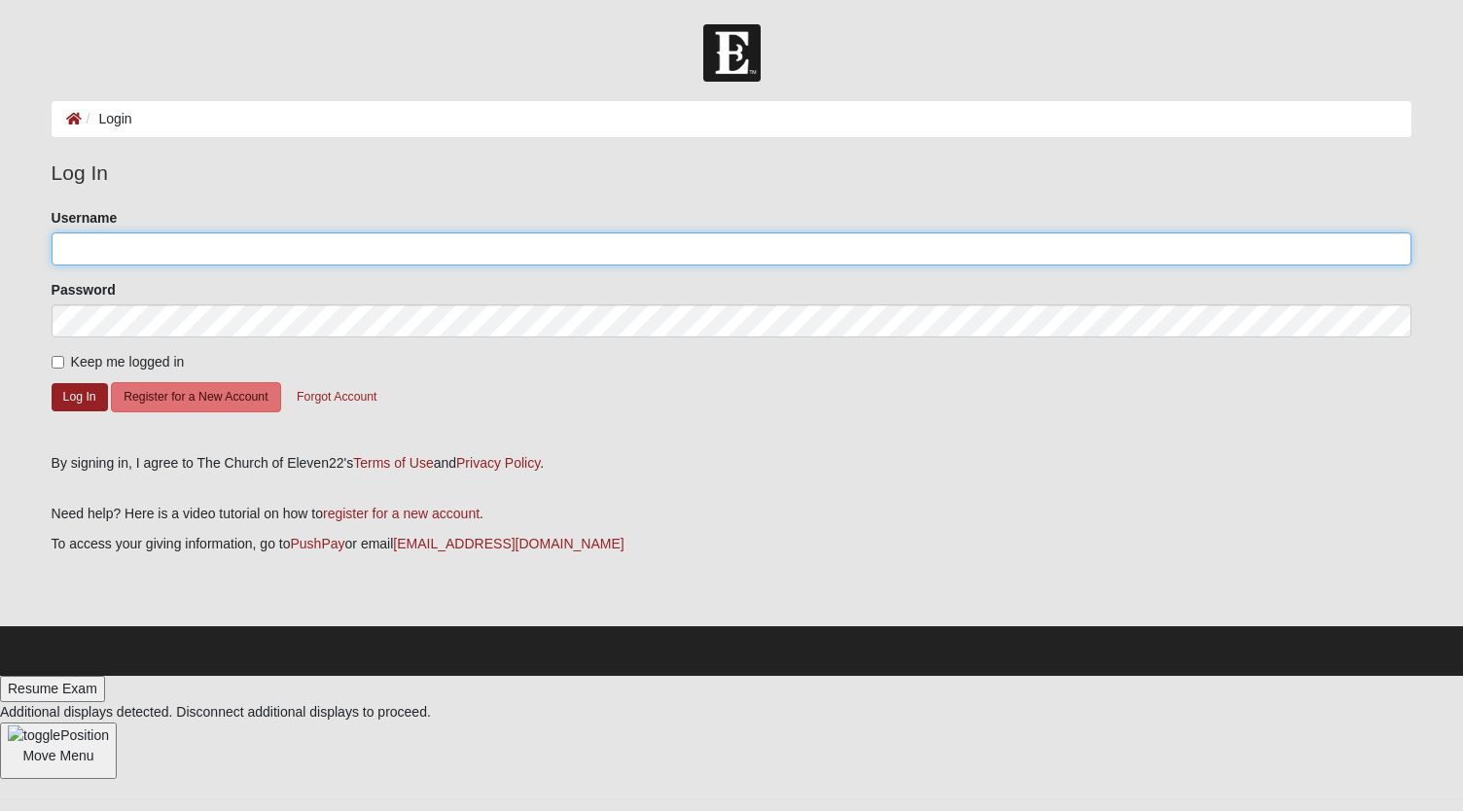
type input "vistatina"
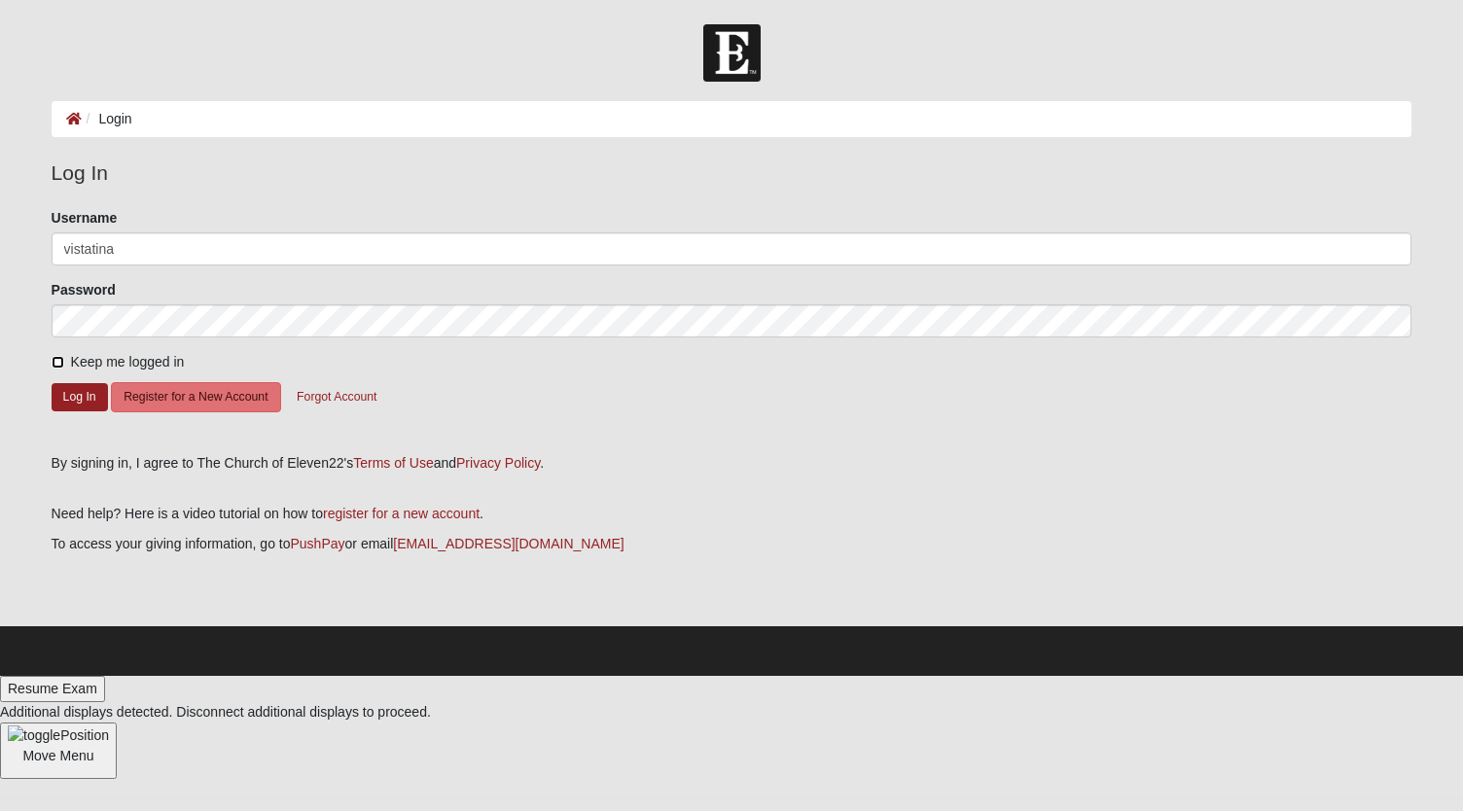
click at [53, 356] on input "Keep me logged in" at bounding box center [58, 362] width 13 height 13
checkbox input "true"
click at [67, 398] on button "Log In" at bounding box center [80, 397] width 56 height 28
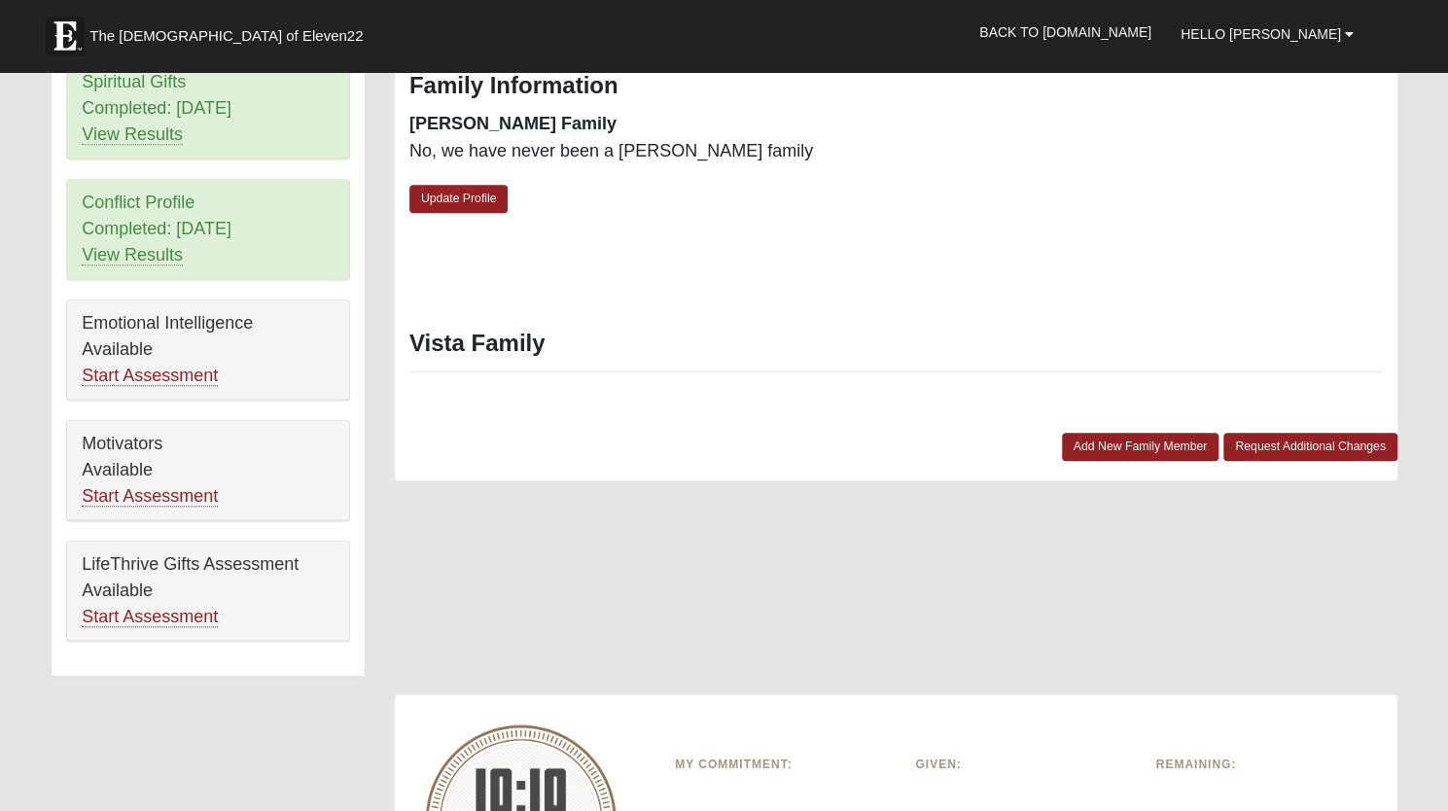
scroll to position [911, 0]
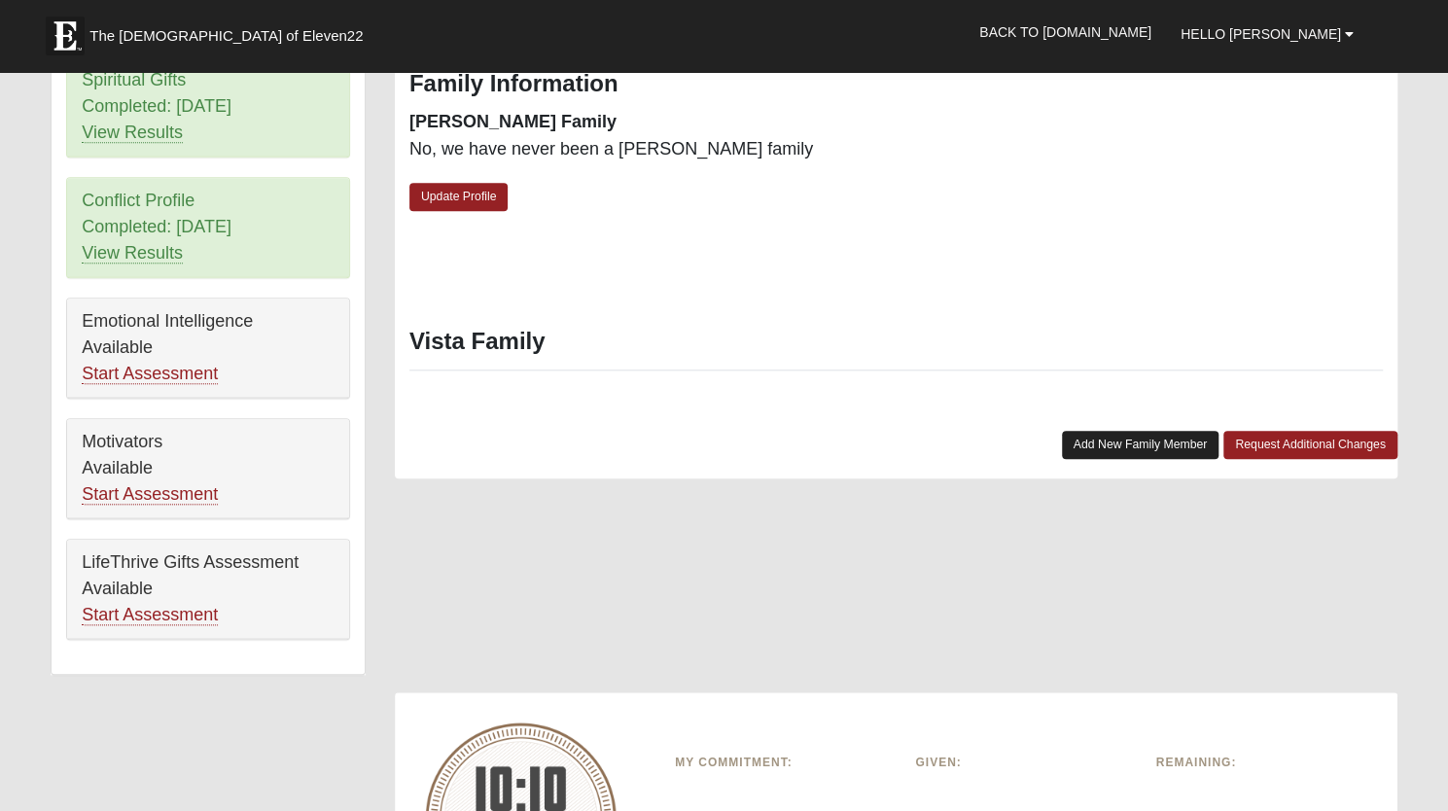
click at [1130, 431] on link "Add New Family Member" at bounding box center [1141, 445] width 158 height 28
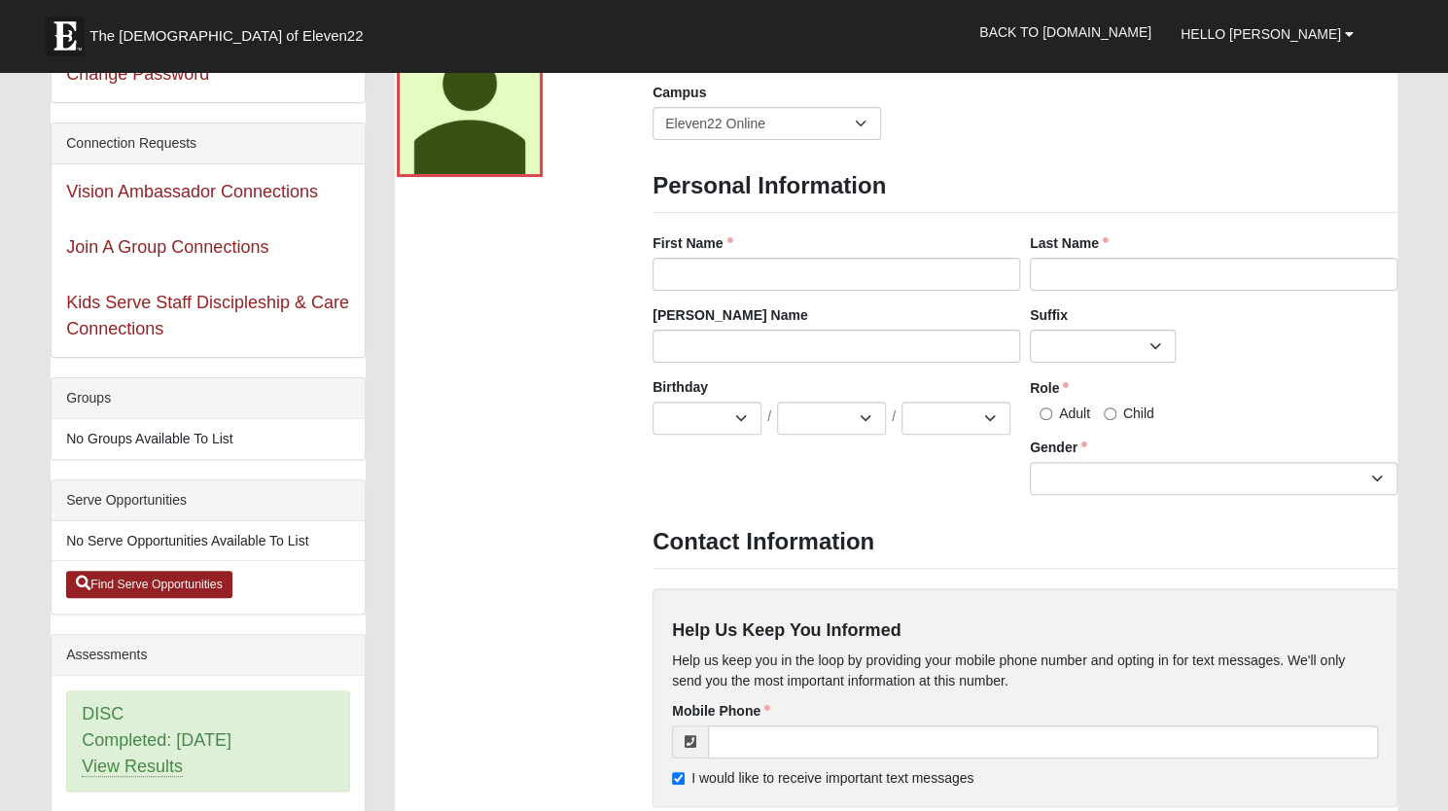
scroll to position [0, 0]
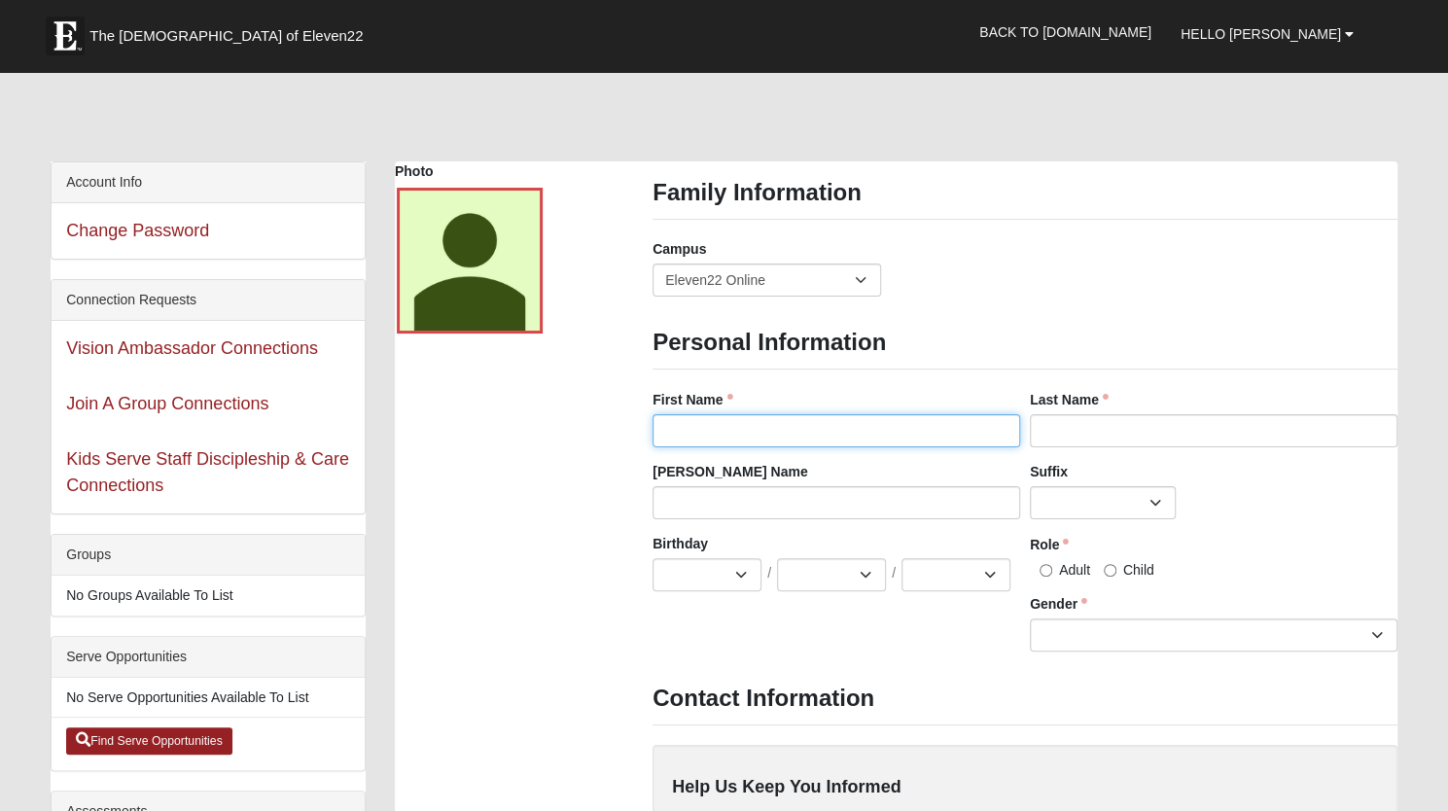
click at [730, 425] on input "First Name" at bounding box center [837, 430] width 368 height 33
type input "Boady"
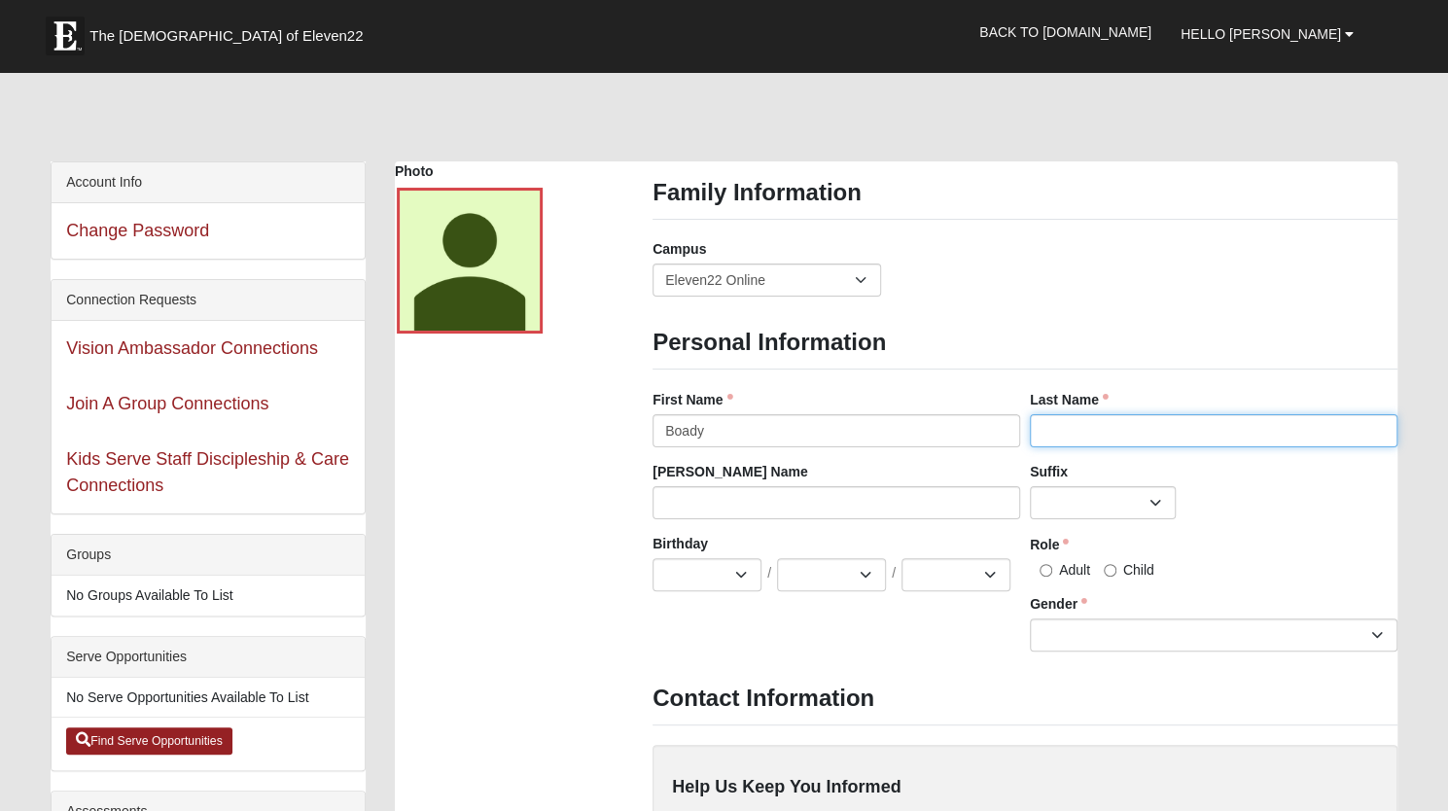
type input "Vista"
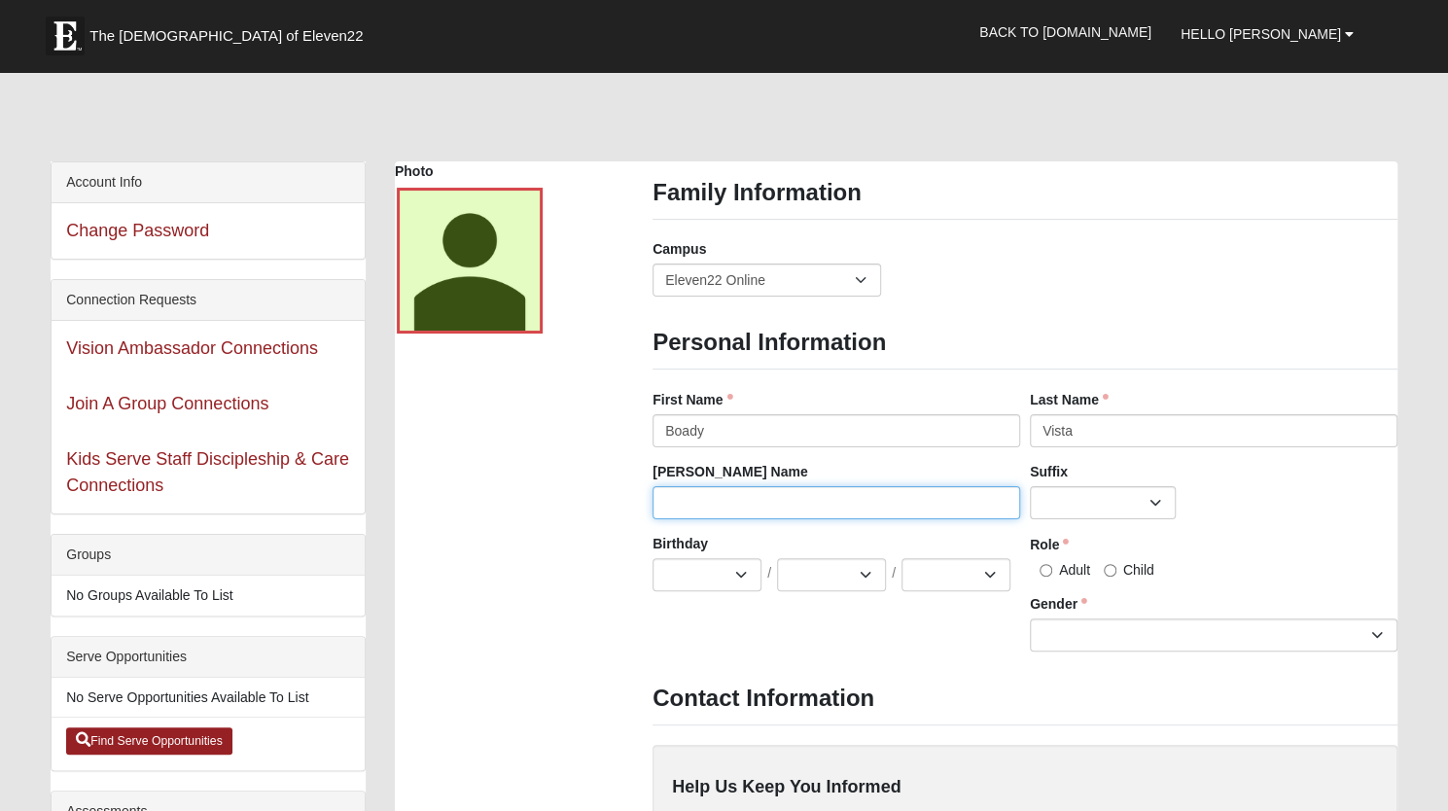
type input "Boady"
type input "9042196812"
type input "vistabd19@icloud.com"
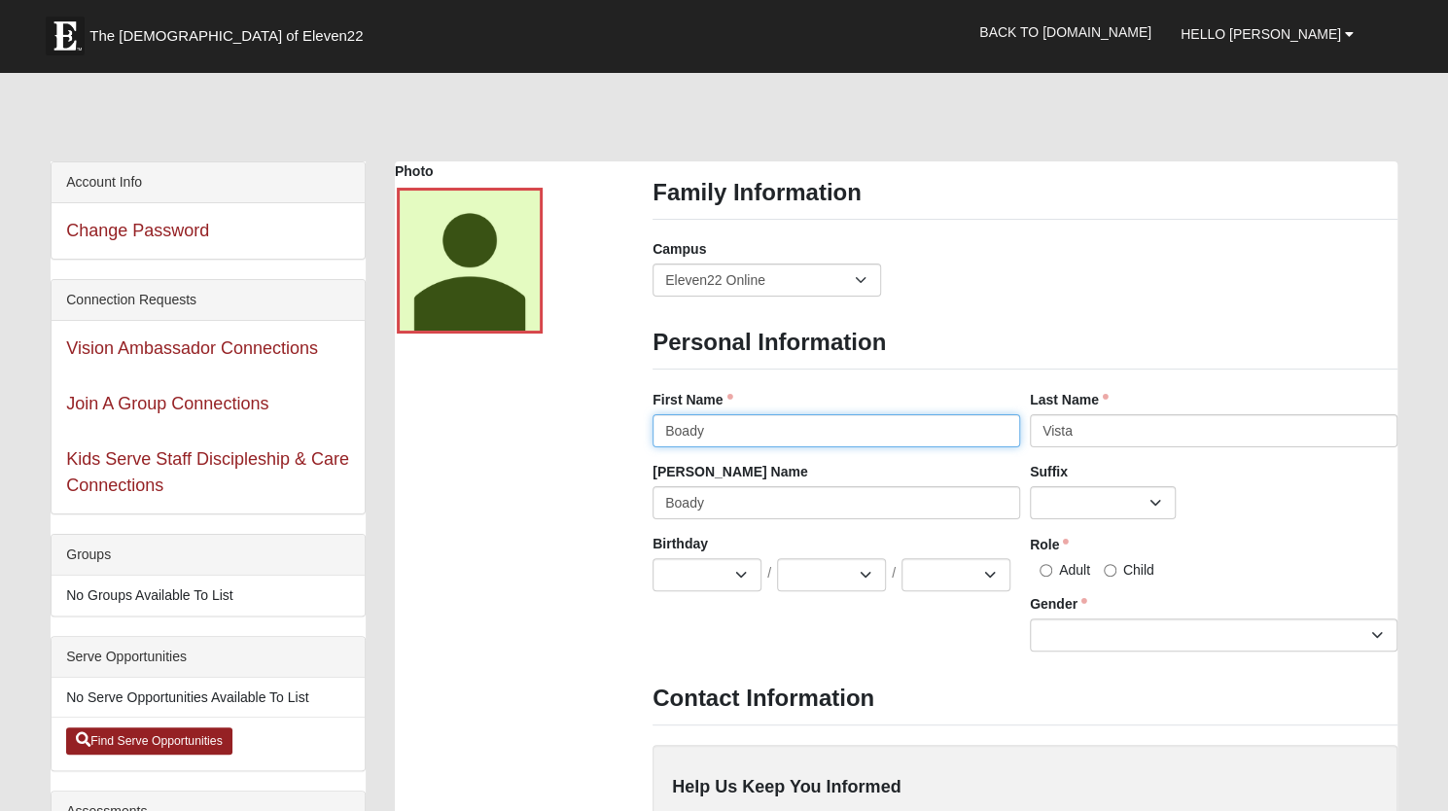
type input "[PHONE_NUMBER]"
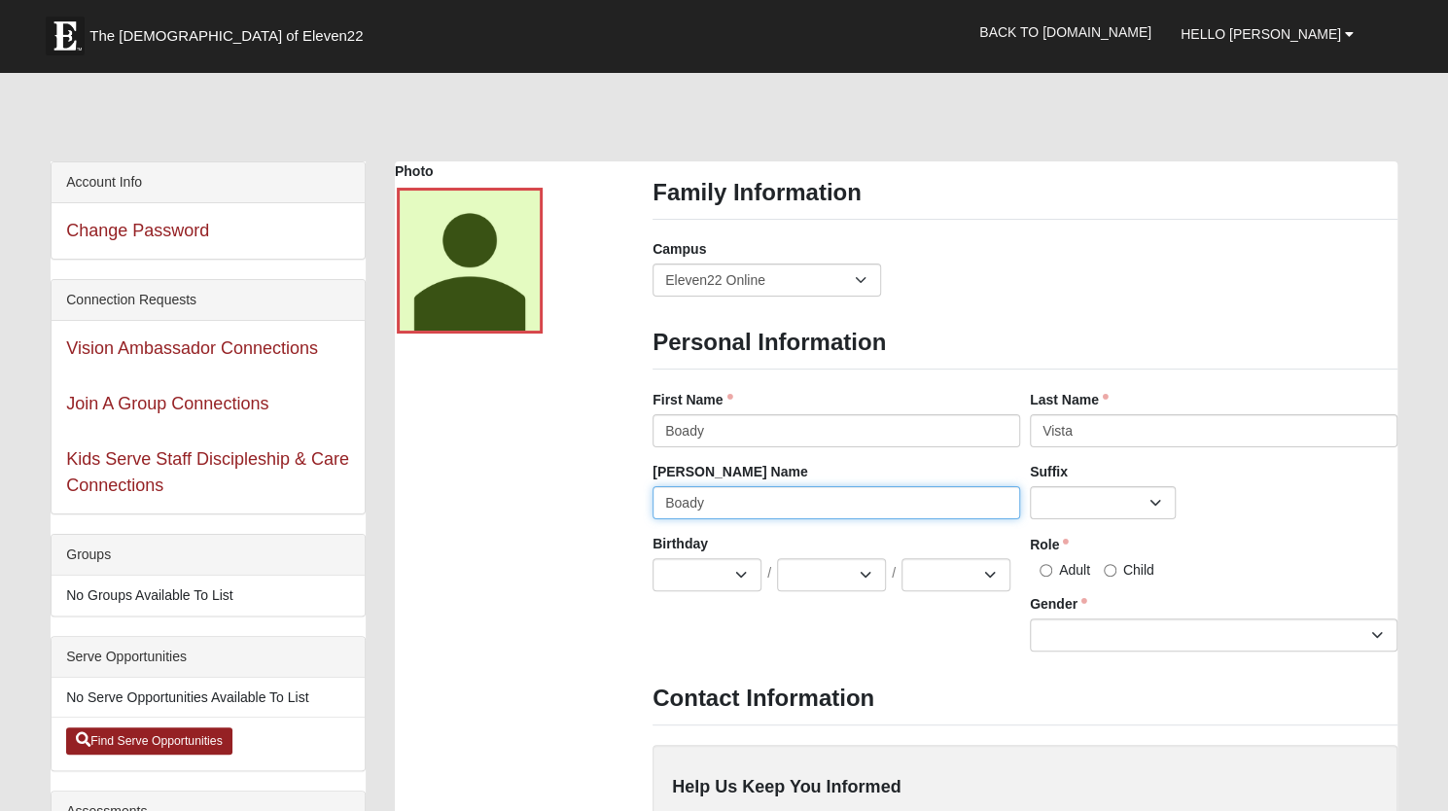
click at [802, 504] on input "Boady" at bounding box center [837, 502] width 368 height 33
click at [743, 579] on select "Jan Feb Mar Apr May Jun [DATE] Aug Sep Oct Nov Dec" at bounding box center [707, 574] width 109 height 33
select select "9"
click at [653, 558] on select "Jan Feb Mar Apr May Jun Jul Aug Sep Oct Nov Dec" at bounding box center [707, 574] width 109 height 33
click at [802, 563] on select "1 2 3 4 5 6 7 8 9 10 11 12 13 14 15 16 17 18 19 20 21 22 23 24 25 26 27 28 29 3…" at bounding box center [831, 574] width 109 height 33
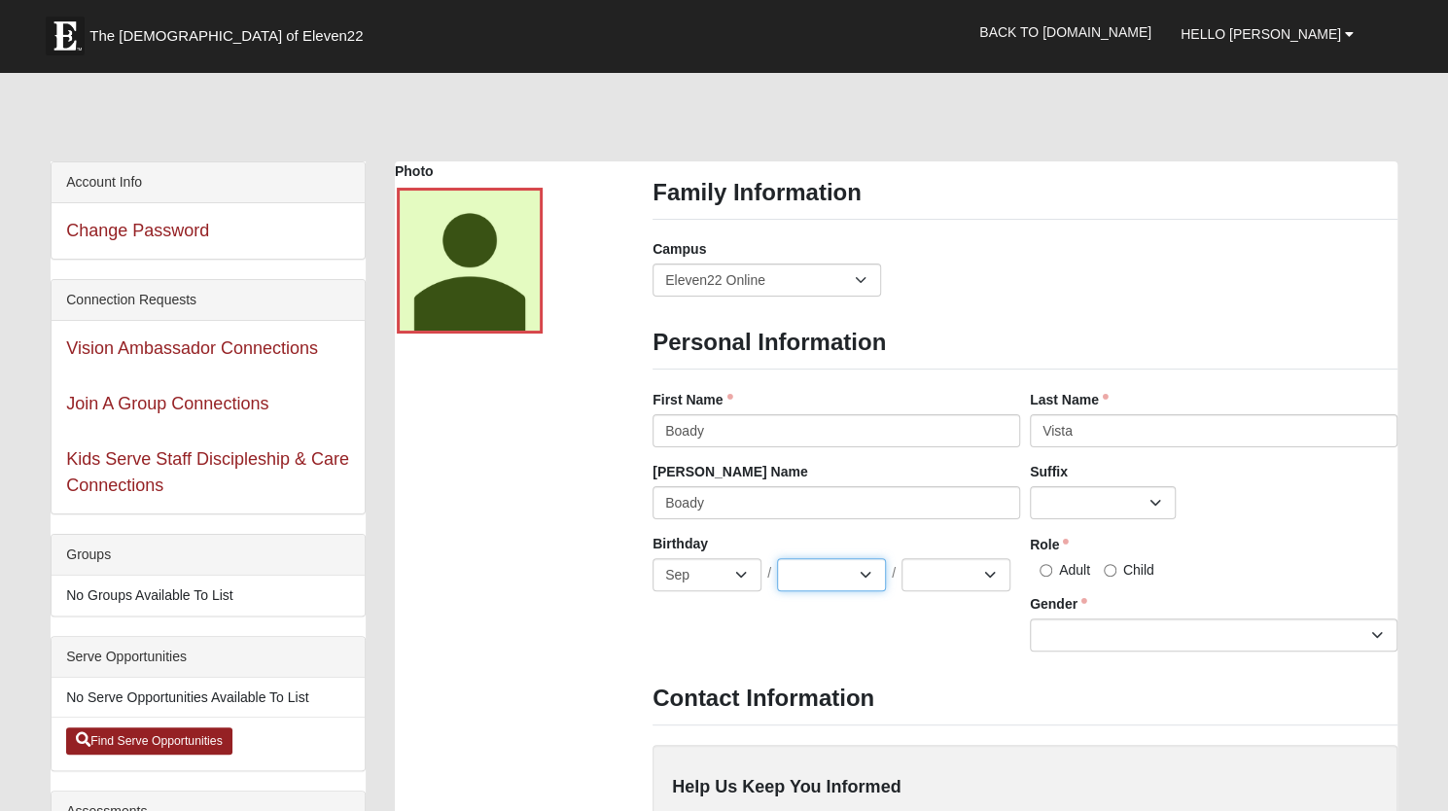
select select "20"
click at [777, 558] on select "1 2 3 4 5 6 7 8 9 10 11 12 13 14 15 16 17 18 19 20 21 22 23 24 25 26 27 28 29 3…" at bounding box center [831, 574] width 109 height 33
click at [940, 585] on select "2025 2024 2023 2022 2021 2020 2019 2018 2017 2016 2015 2014 2013 2012 2011 2010…" at bounding box center [956, 574] width 109 height 33
select select "2004"
click at [902, 558] on select "2025 2024 2023 2022 2021 2020 2019 2018 2017 2016 2015 2014 2013 2012 2011 2010…" at bounding box center [956, 574] width 109 height 33
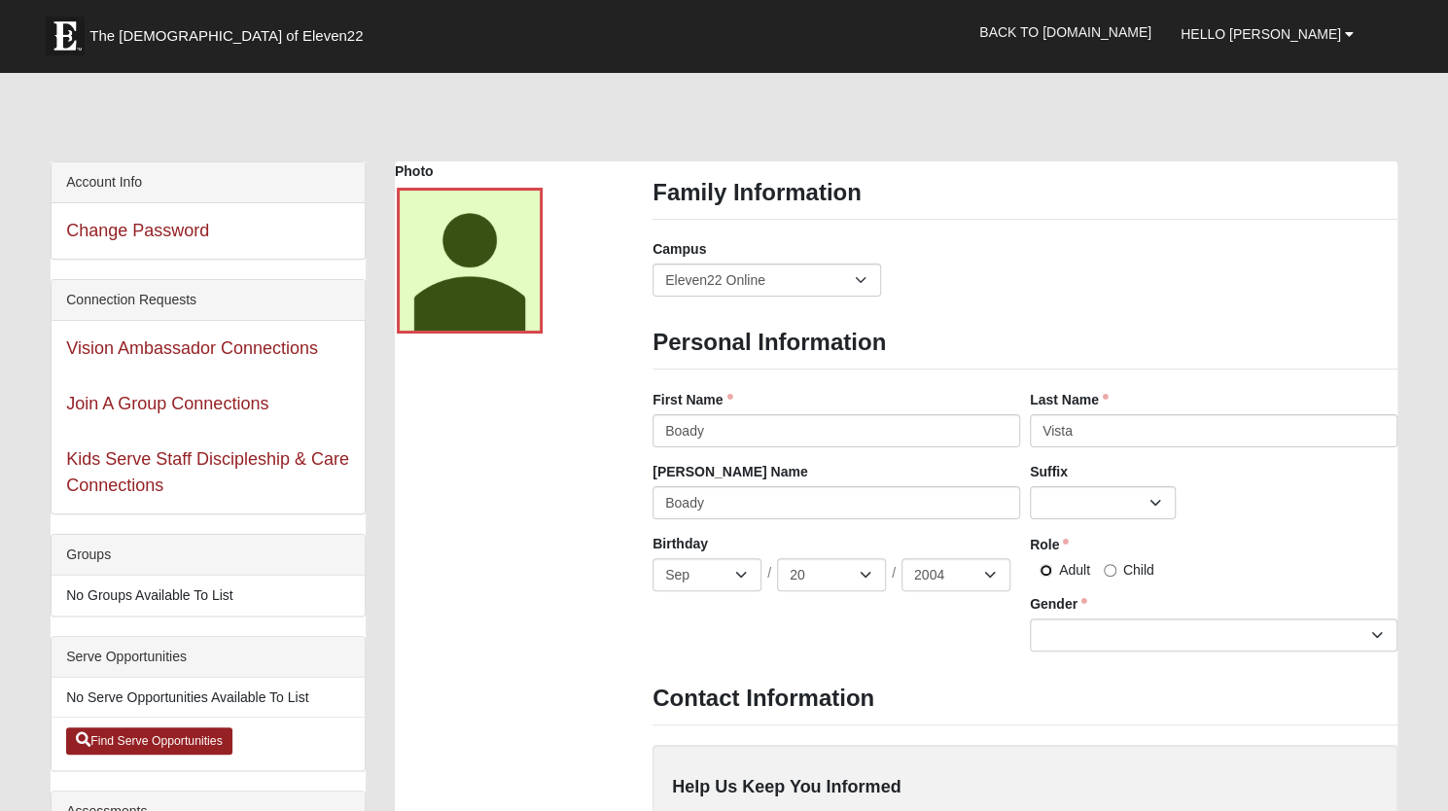
click at [1047, 567] on input "Adult" at bounding box center [1046, 570] width 13 height 13
radio input "true"
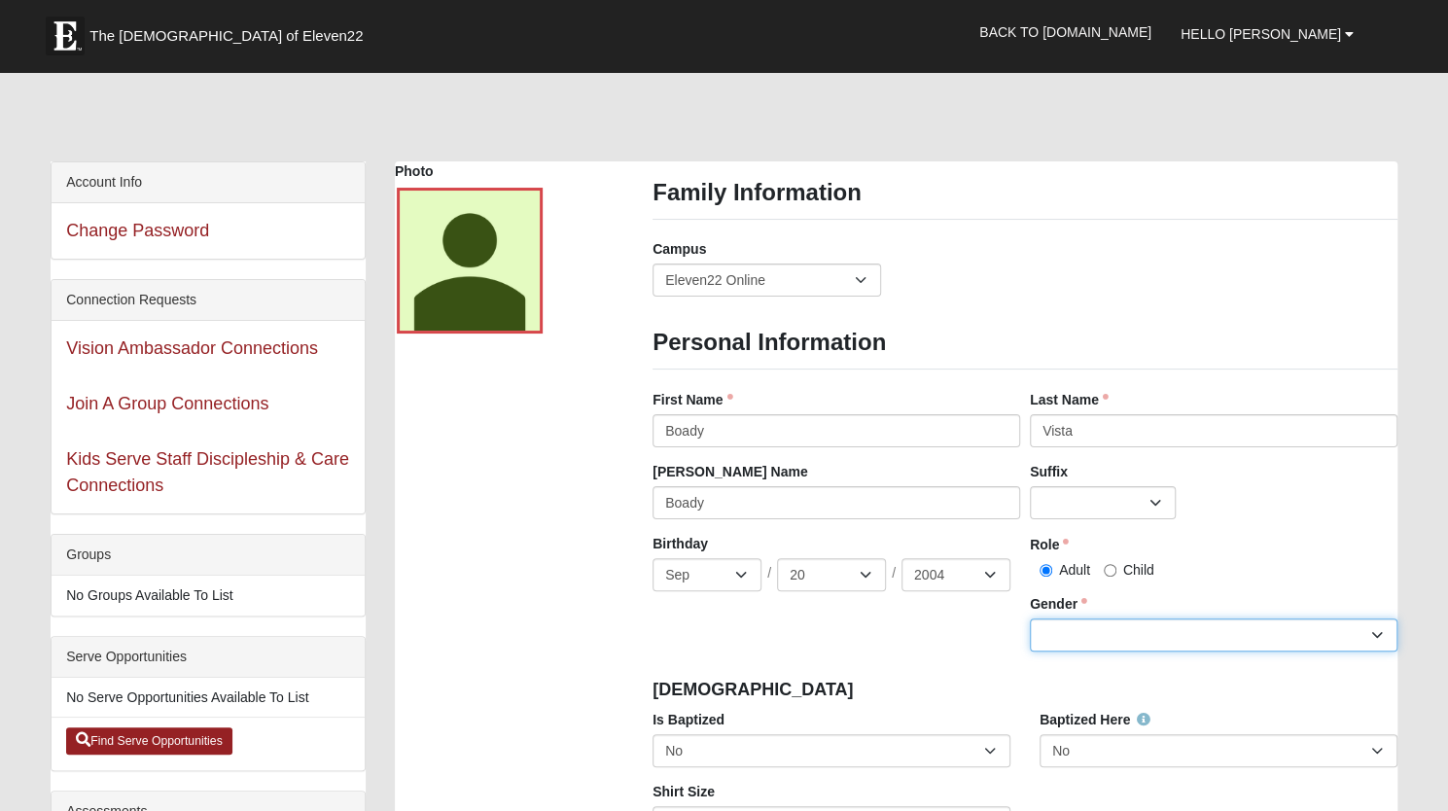
click at [1064, 624] on select "Male Female" at bounding box center [1214, 635] width 368 height 33
select select "[DEMOGRAPHIC_DATA]"
click at [1030, 619] on select "Male Female" at bounding box center [1214, 635] width 368 height 33
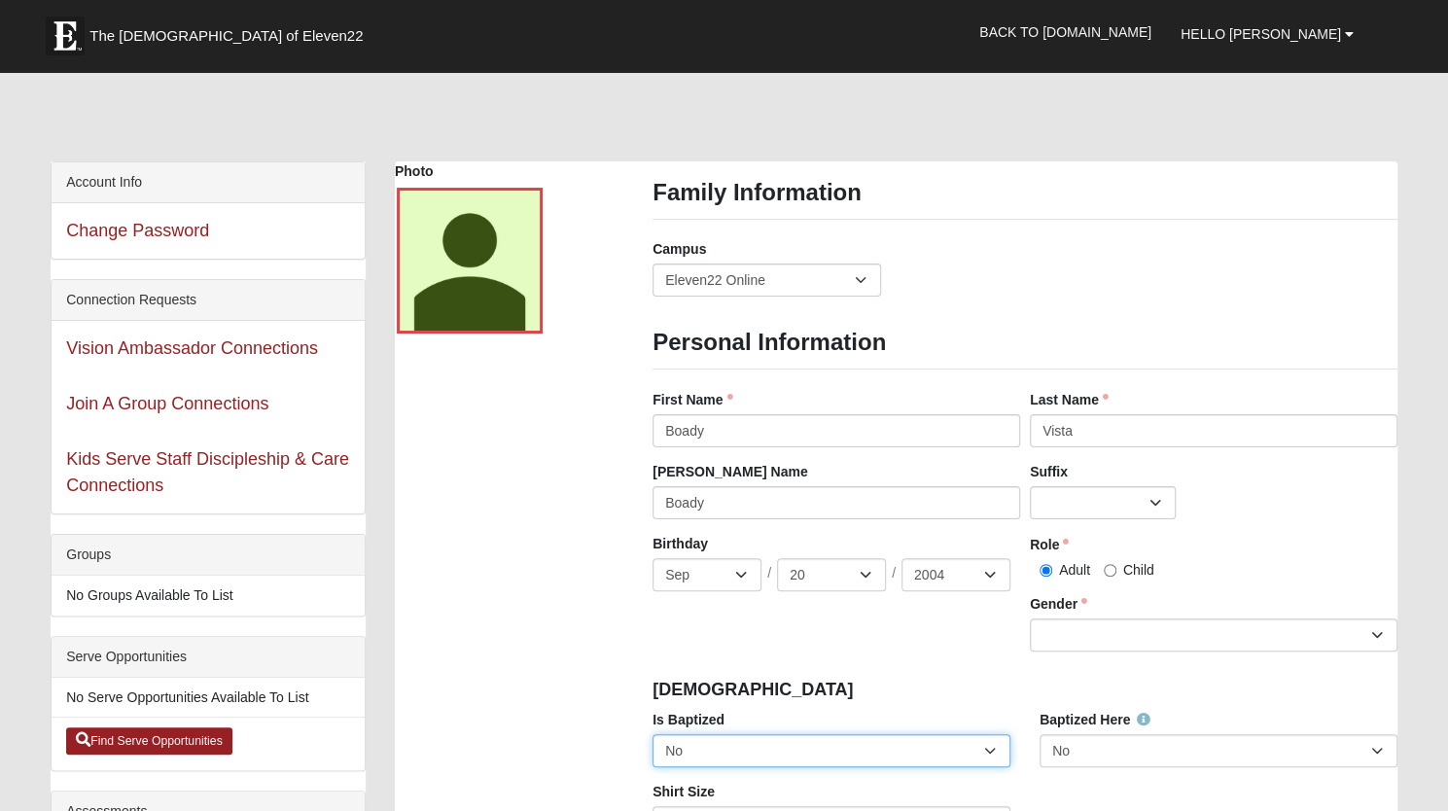
click at [814, 743] on select "No Yes" at bounding box center [832, 750] width 358 height 33
select select "True"
click at [653, 734] on select "No Yes" at bounding box center [832, 750] width 358 height 33
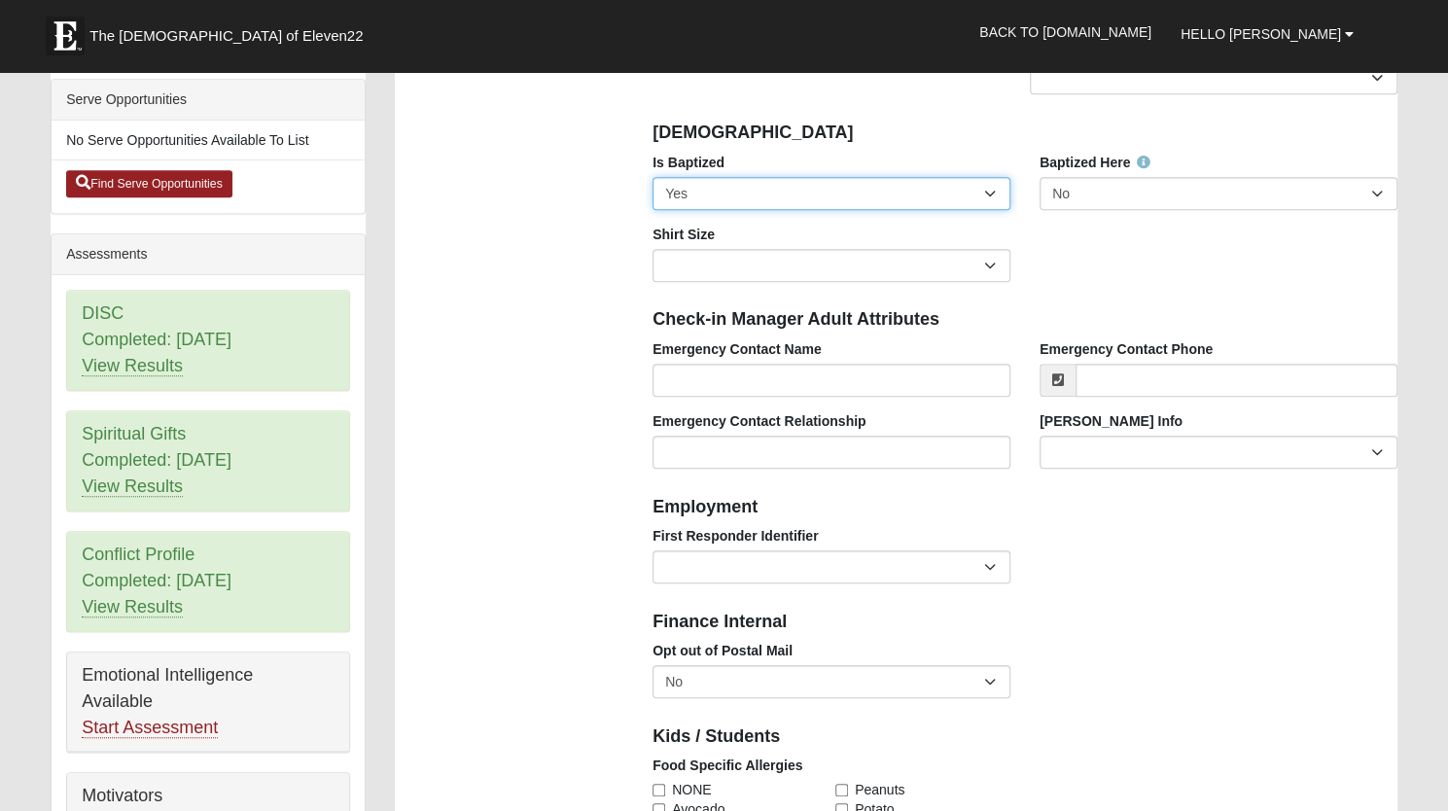
scroll to position [578, 0]
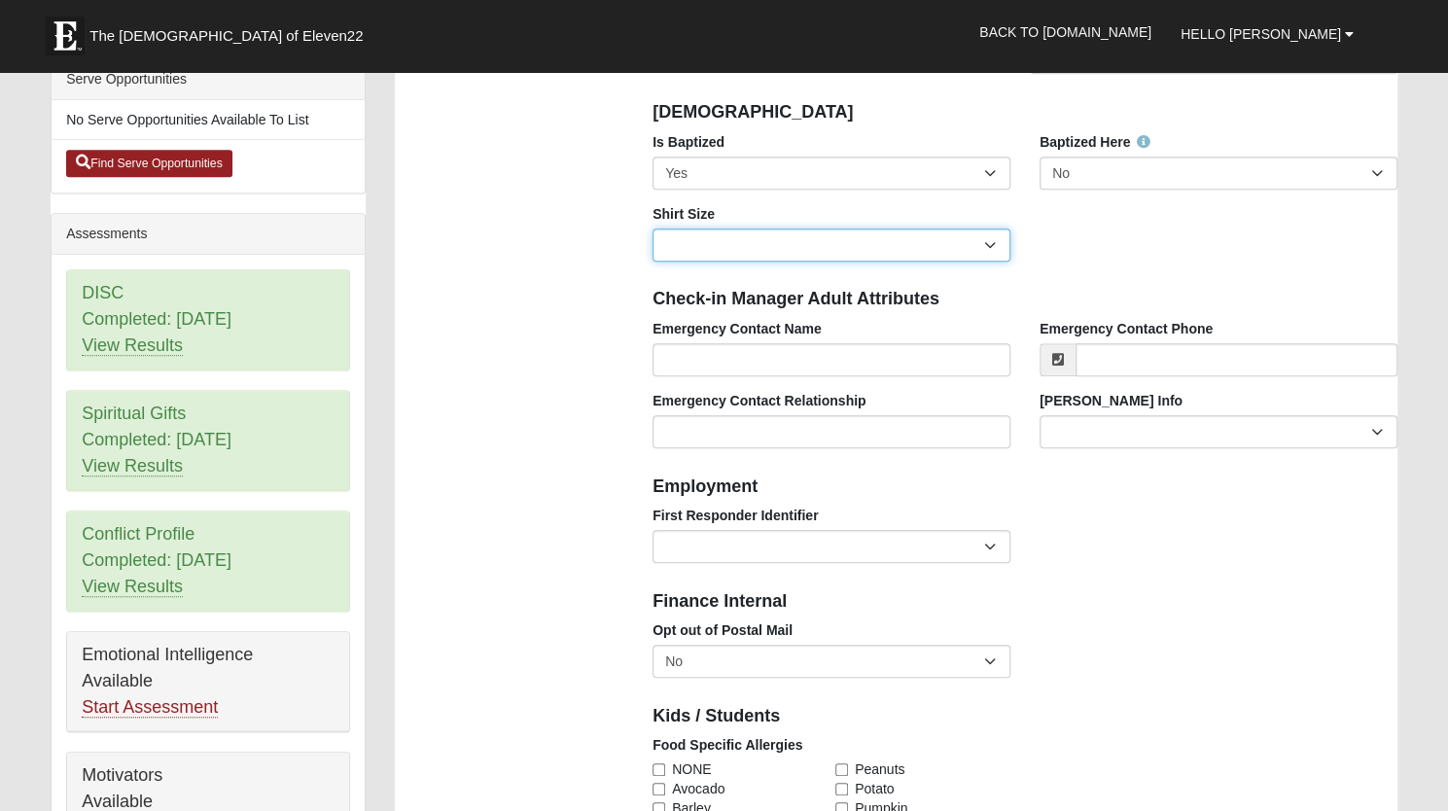
click at [986, 240] on select "Adult Small Adult Medium Adult Large Adult XL Adult XXL Adult 3XL Adult 4XL You…" at bounding box center [832, 245] width 358 height 33
select select "Adult XXL"
click at [653, 229] on select "Adult Small Adult Medium Adult Large Adult XL Adult XXL Adult 3XL Adult 4XL You…" at bounding box center [832, 245] width 358 height 33
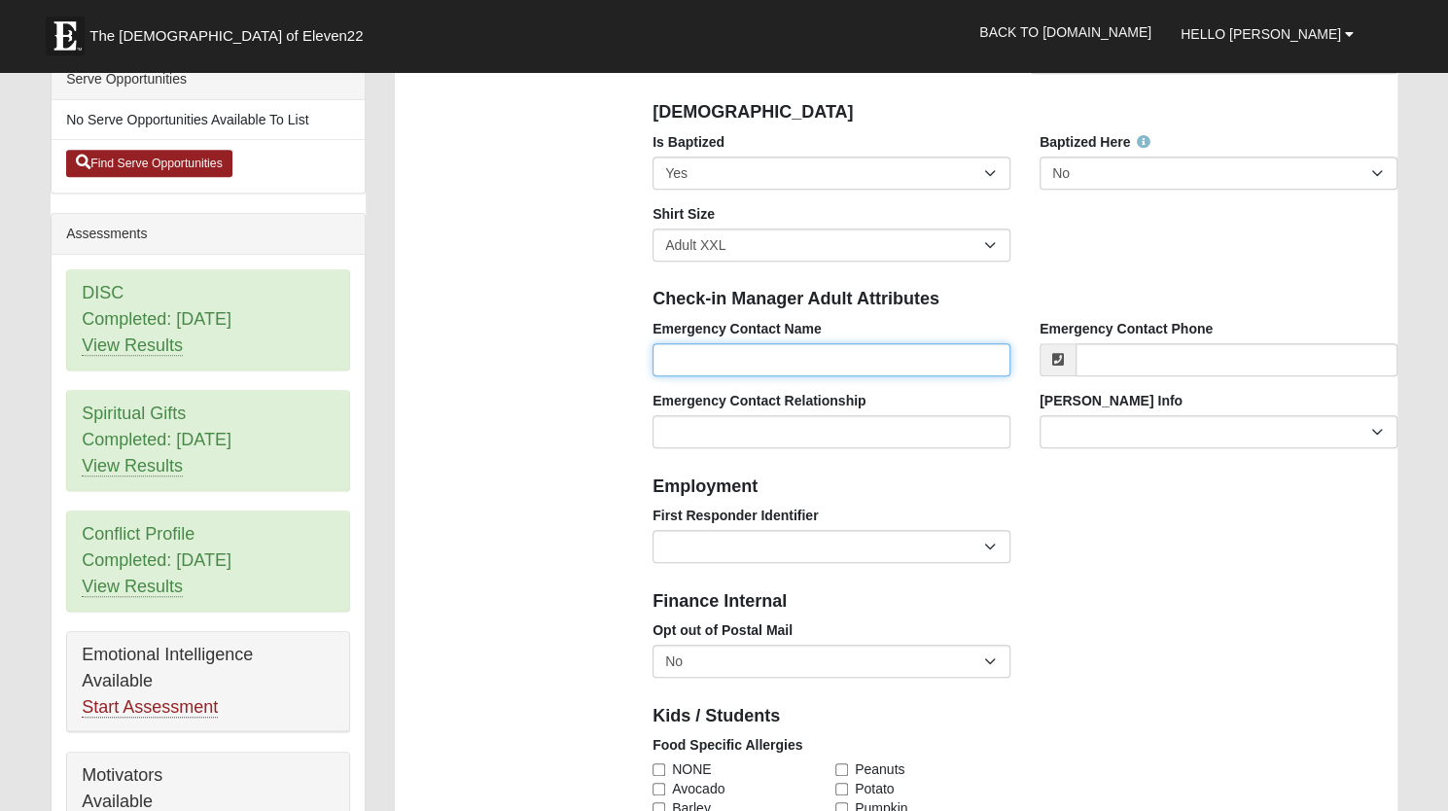
click at [731, 367] on input "Emergency Contact Name" at bounding box center [832, 359] width 358 height 33
type input "[PERSON_NAME] Vista"
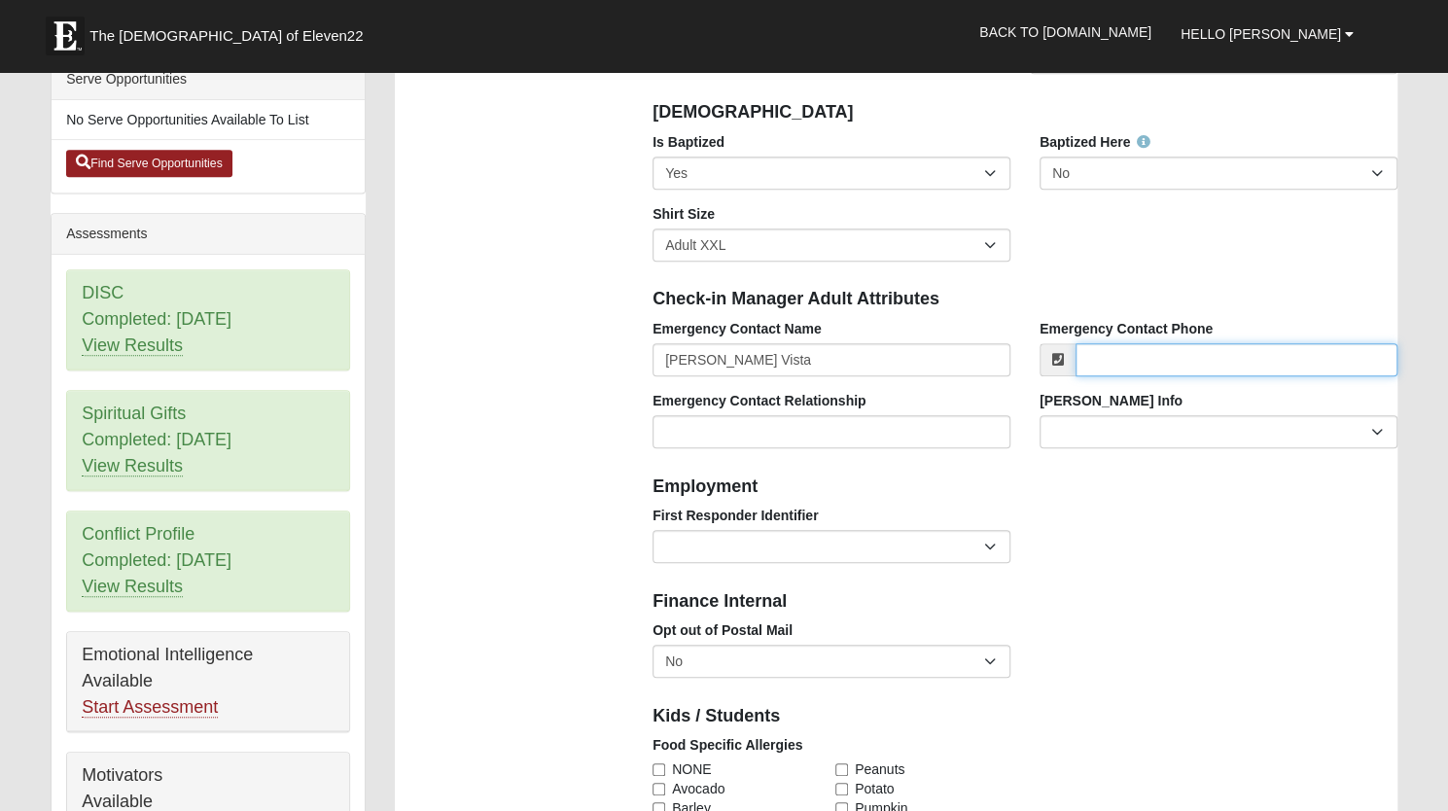
type input "9042196812"
type input "[EMAIL_ADDRESS][DOMAIN_NAME]"
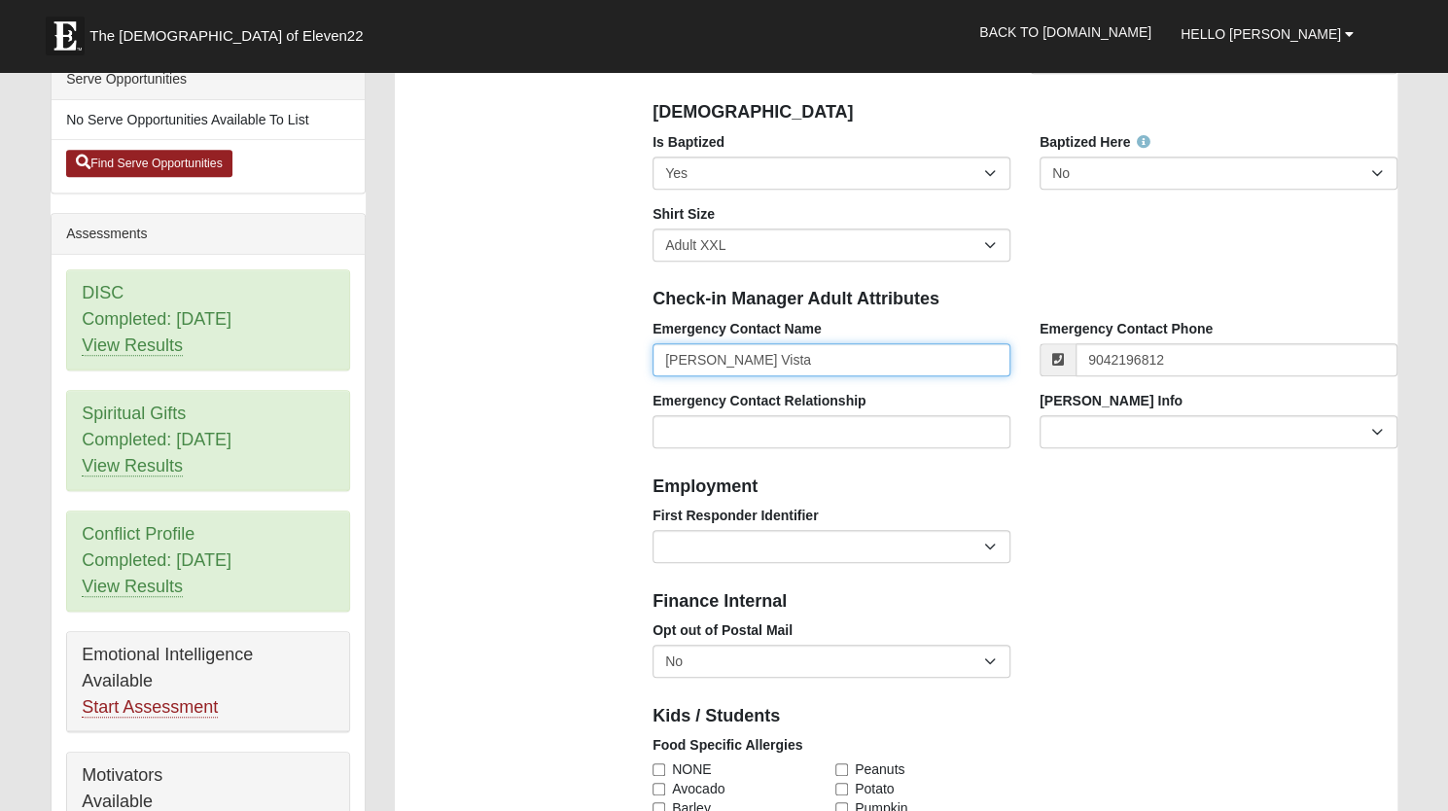
type input "[PHONE_NUMBER]"
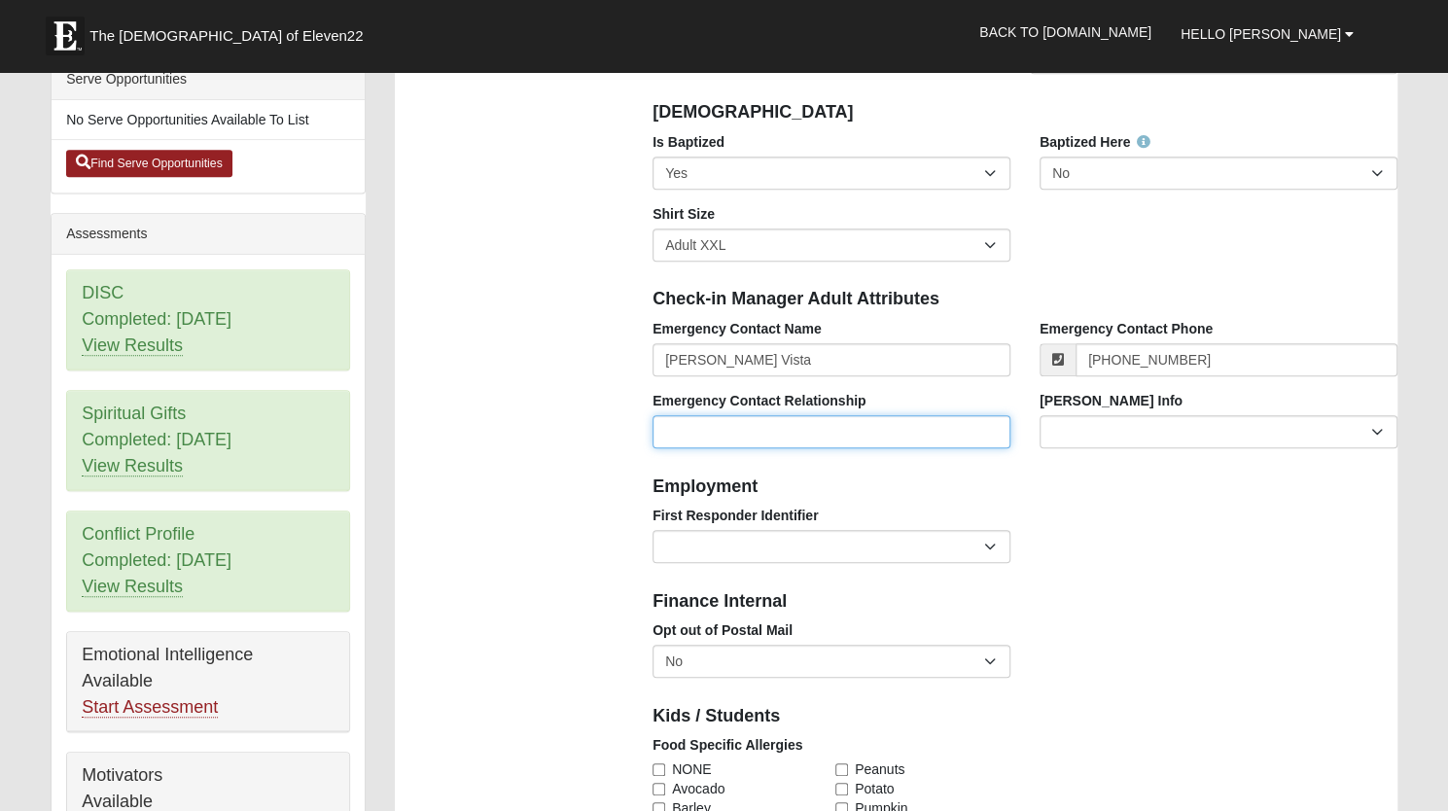
click at [836, 440] on input "Emergency Contact Relationship" at bounding box center [832, 431] width 358 height 33
type input "Mom"
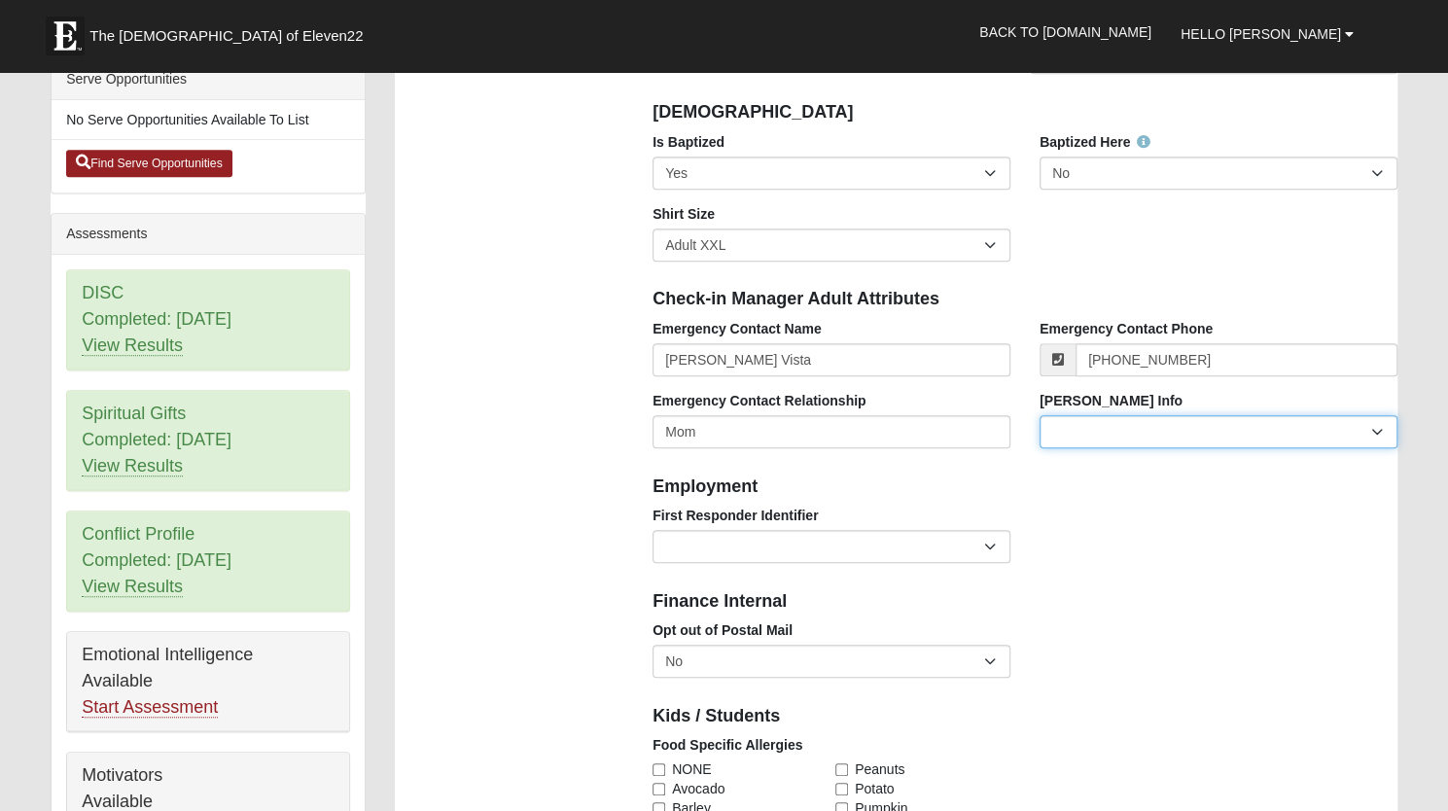
click at [1381, 439] on select "Current Foster Child Current Foster Parent Former Foster Child Former Foster Pa…" at bounding box center [1219, 431] width 358 height 33
click at [1188, 431] on select "Current Foster Child Current Foster Parent Former Foster Child Former Foster Pa…" at bounding box center [1219, 431] width 358 height 33
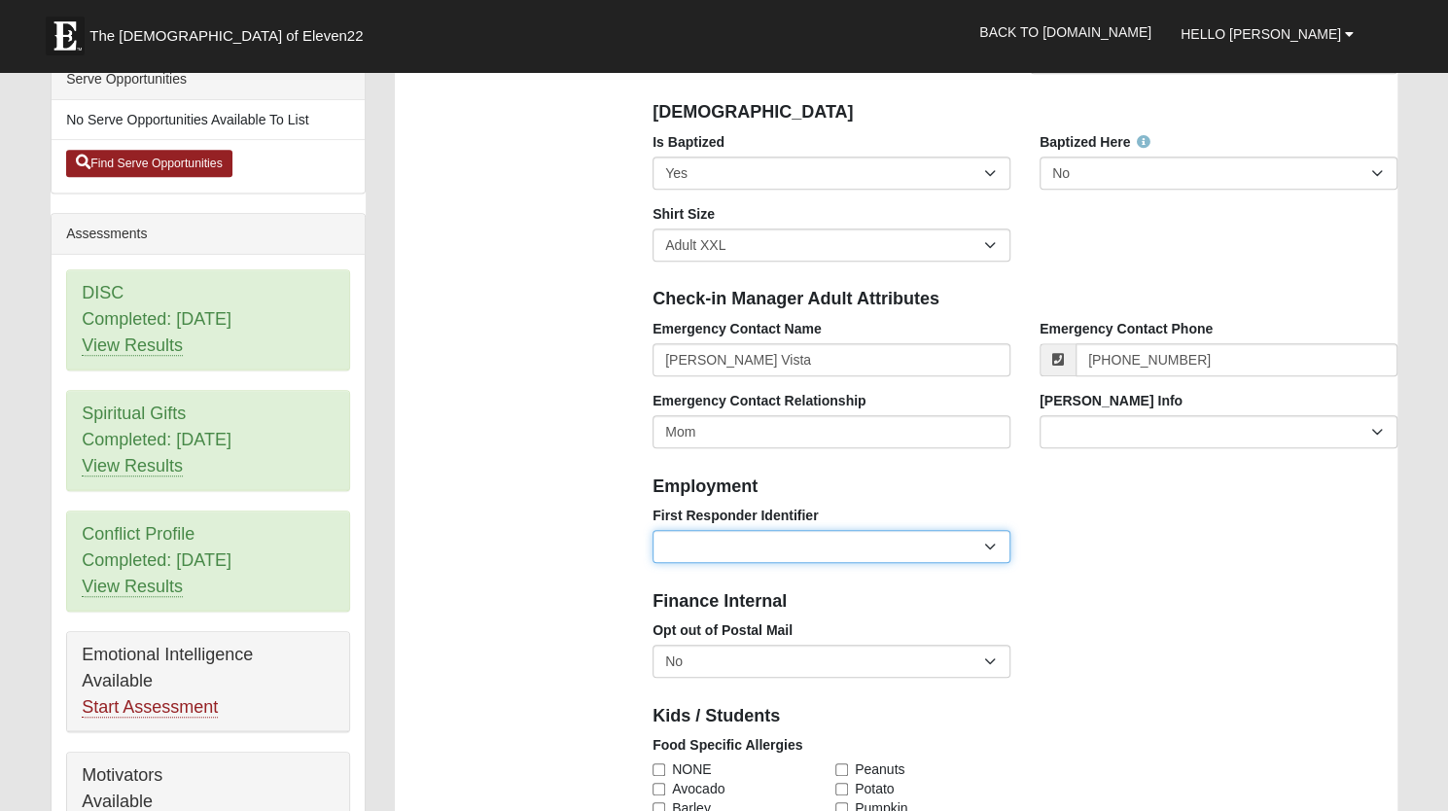
click at [825, 547] on select "EMT | Paramedic | Medical Firefighter | Fire Department Police Officer | Sherif…" at bounding box center [832, 546] width 358 height 33
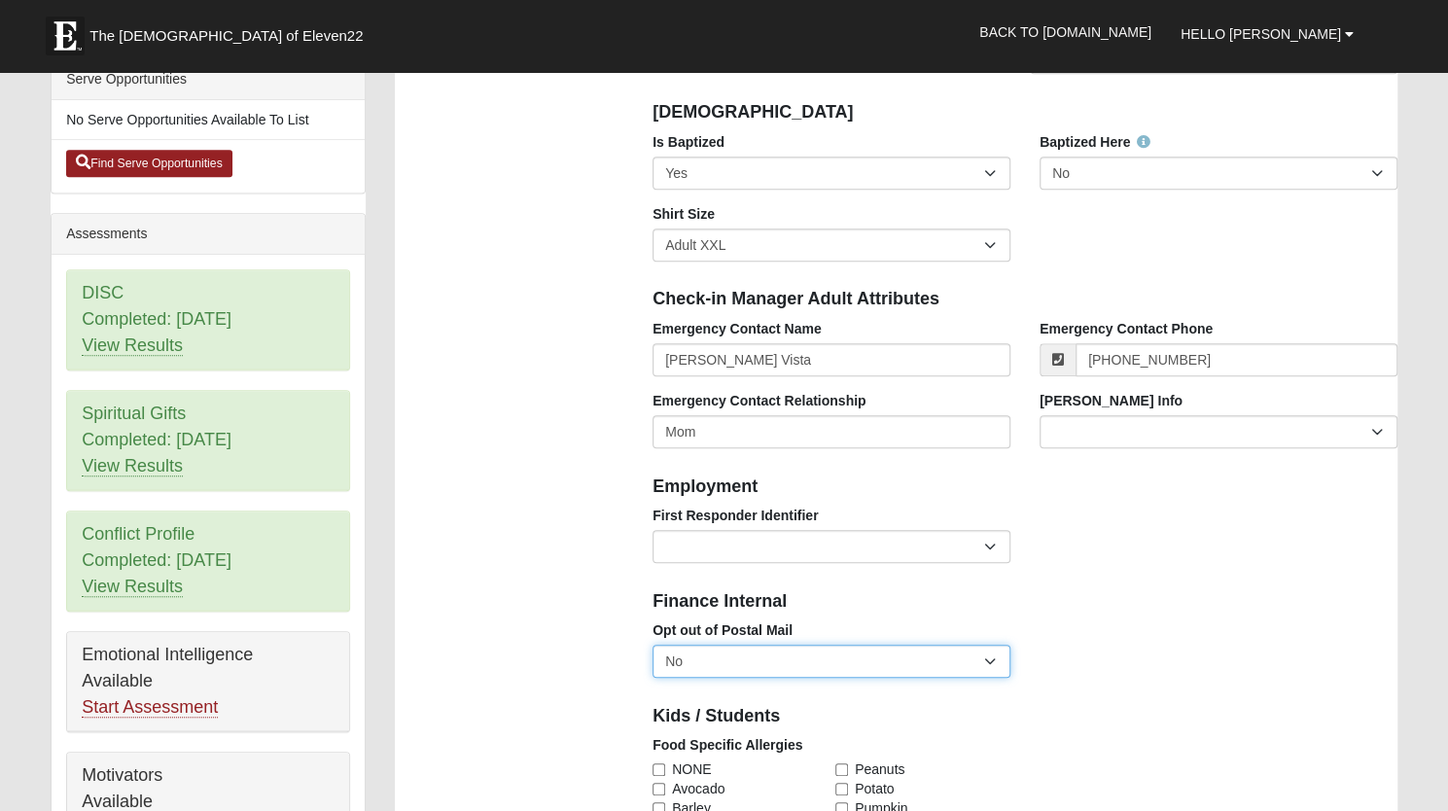
click at [762, 662] on select "No Yes" at bounding box center [832, 661] width 358 height 33
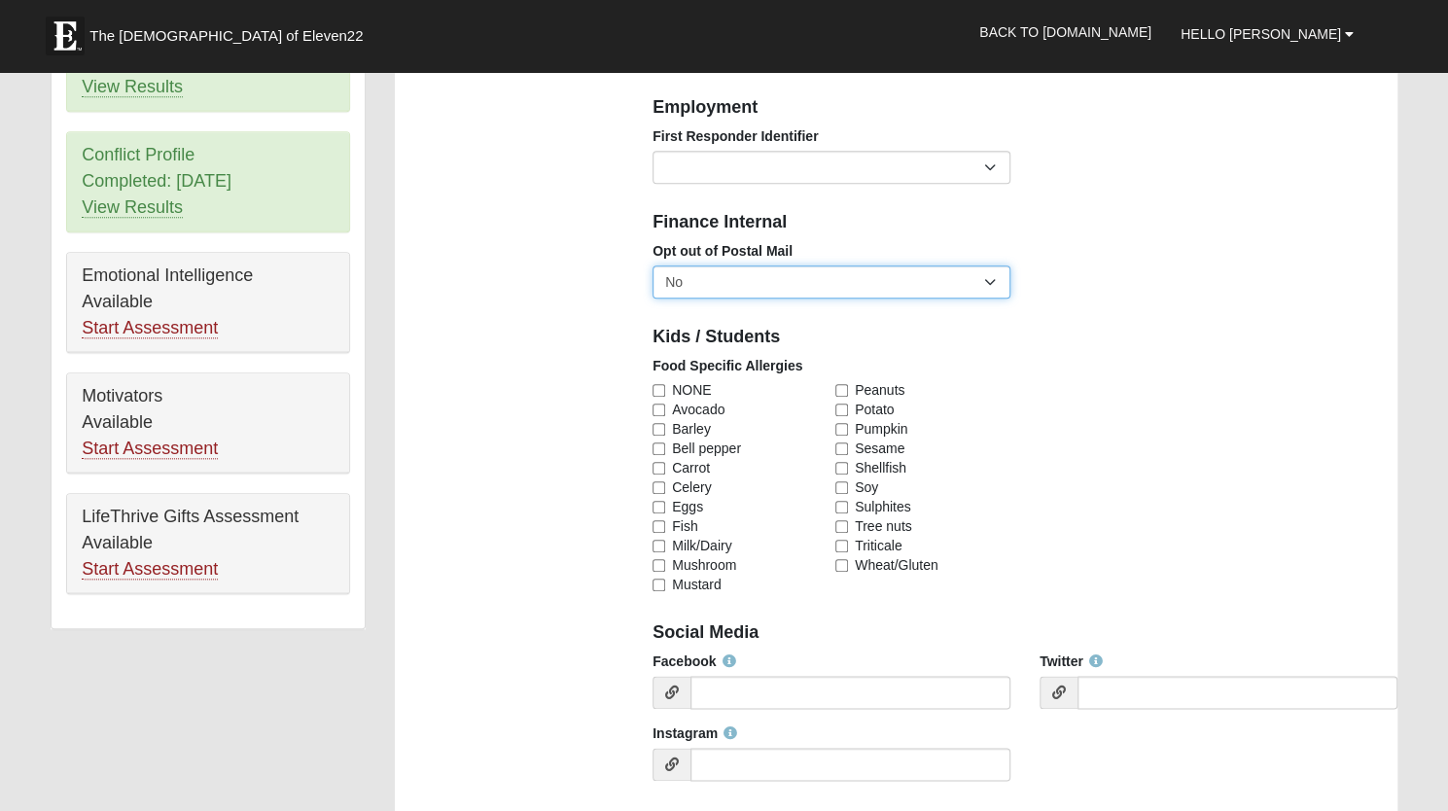
scroll to position [965, 0]
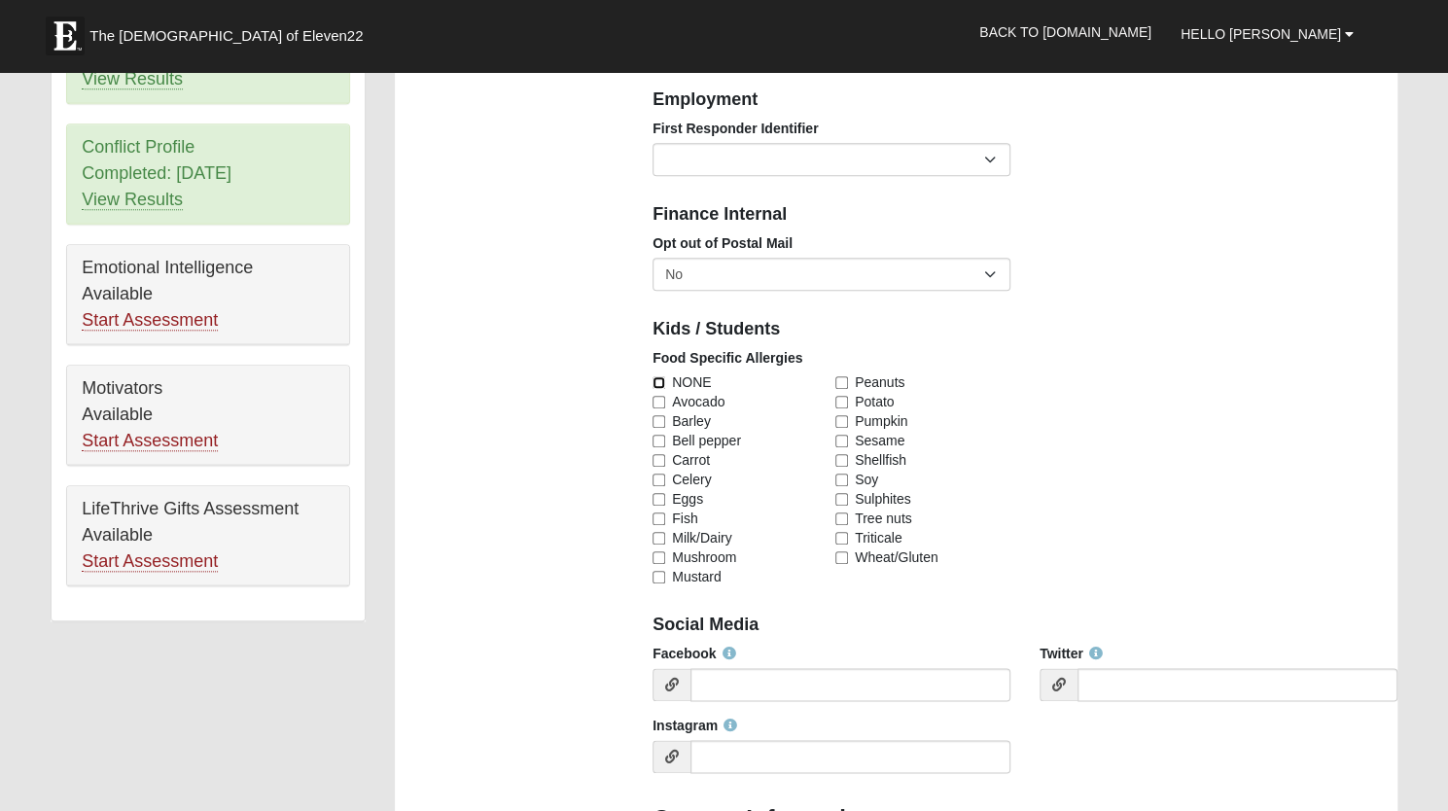
click at [660, 382] on input "NONE" at bounding box center [659, 382] width 13 height 13
checkbox input "true"
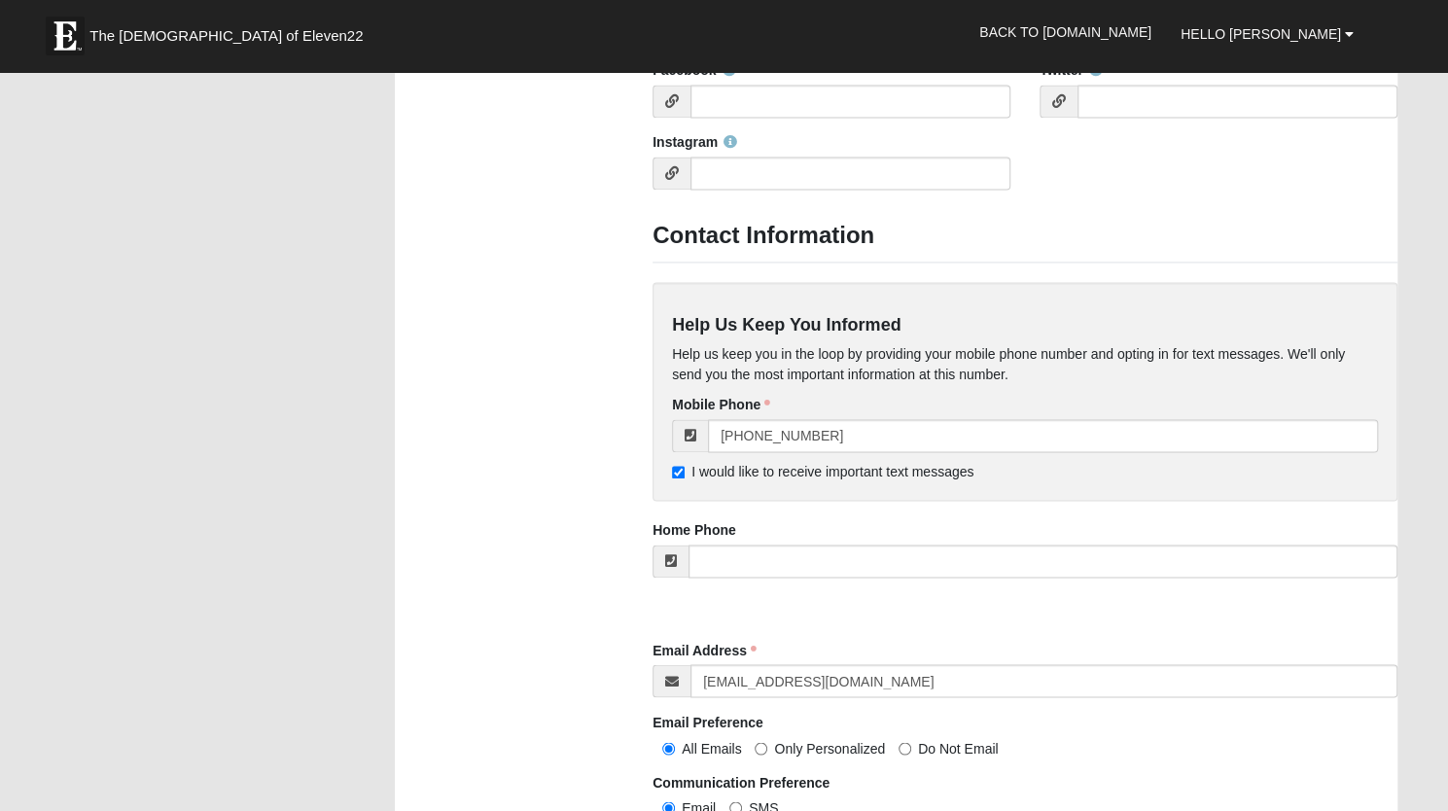
scroll to position [1584, 0]
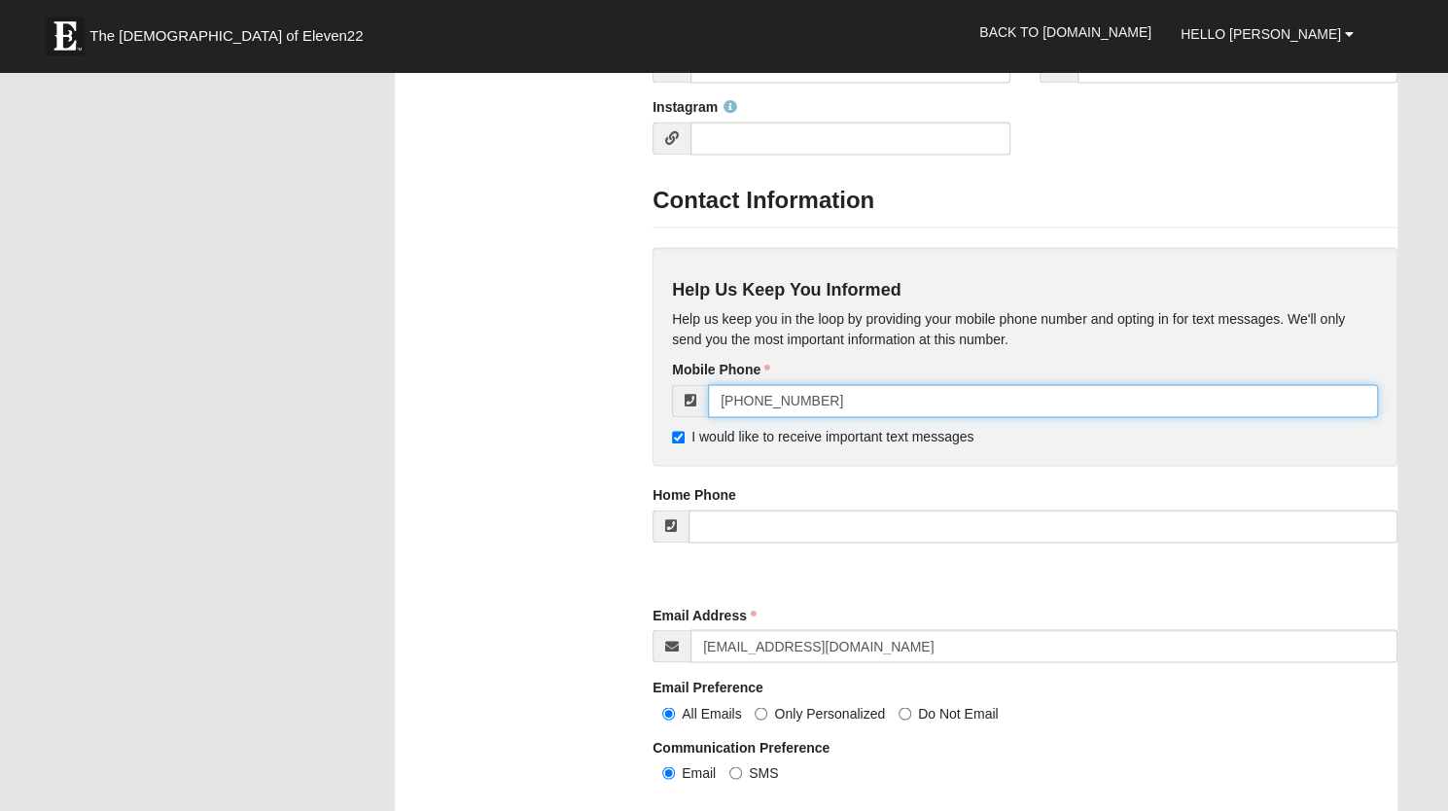
drag, startPoint x: 864, startPoint y: 408, endPoint x: 695, endPoint y: 411, distance: 169.3
click at [695, 411] on div "[PHONE_NUMBER]" at bounding box center [1025, 400] width 706 height 33
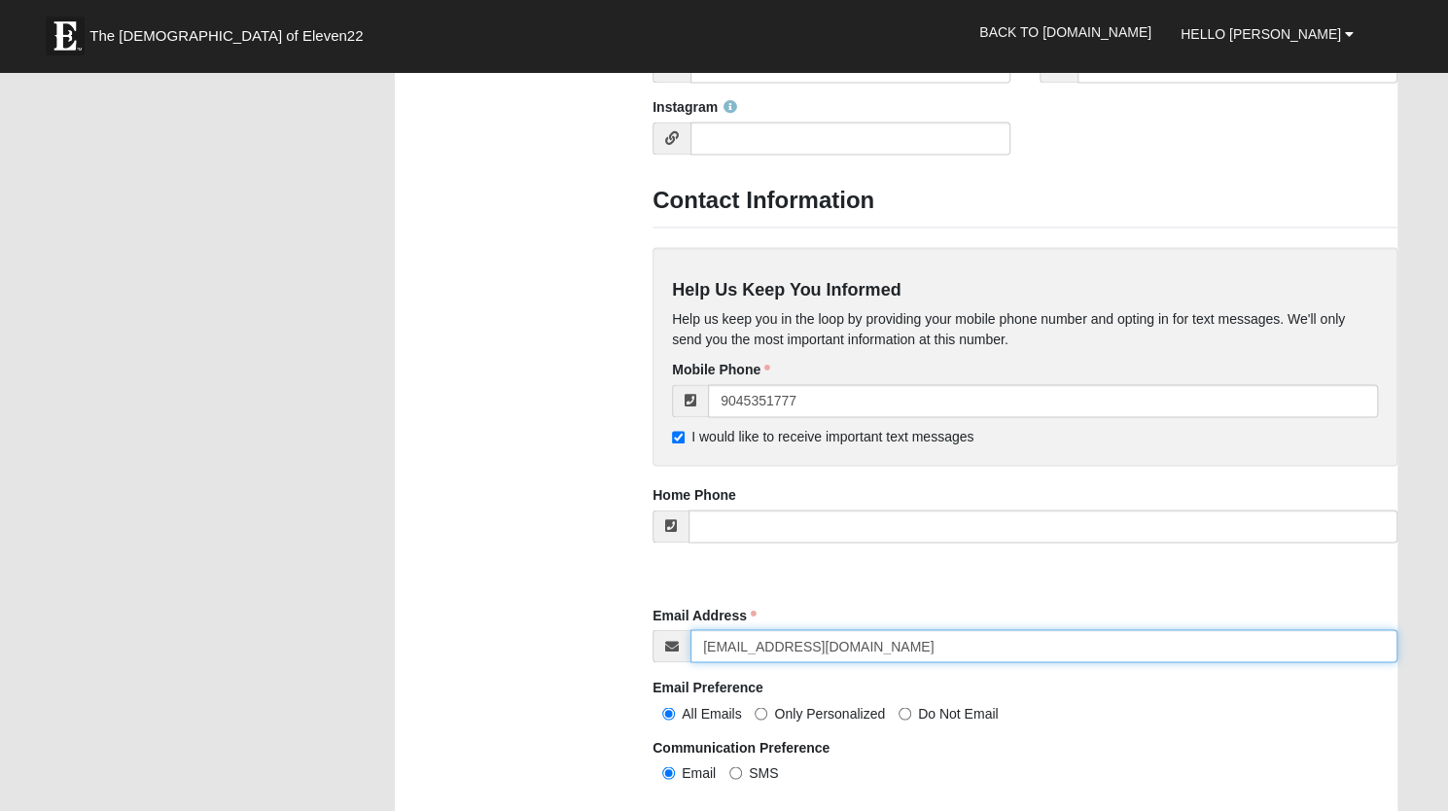
type input "[PHONE_NUMBER]"
click at [831, 655] on input "[EMAIL_ADDRESS][DOMAIN_NAME]" at bounding box center [1044, 645] width 707 height 33
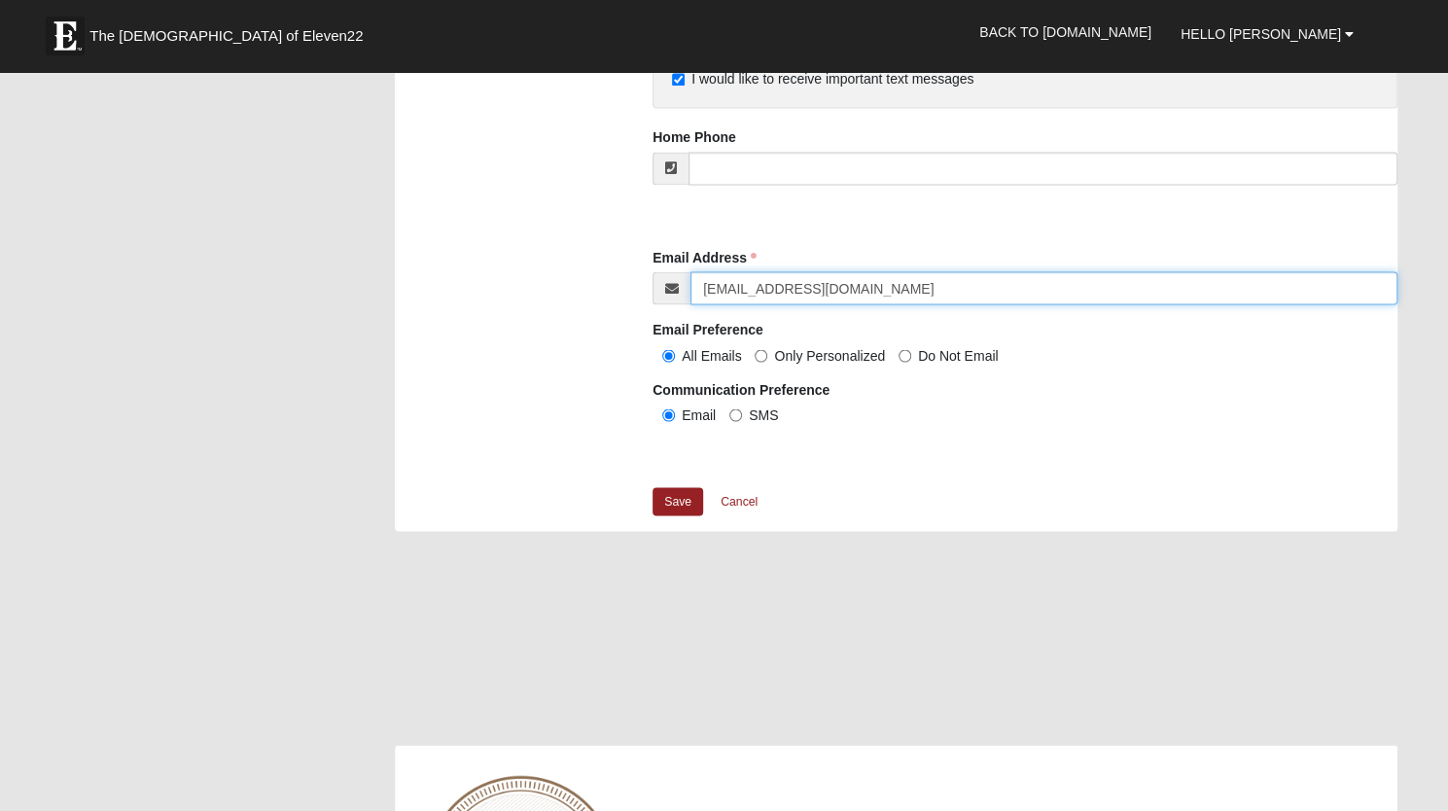
scroll to position [1953, 0]
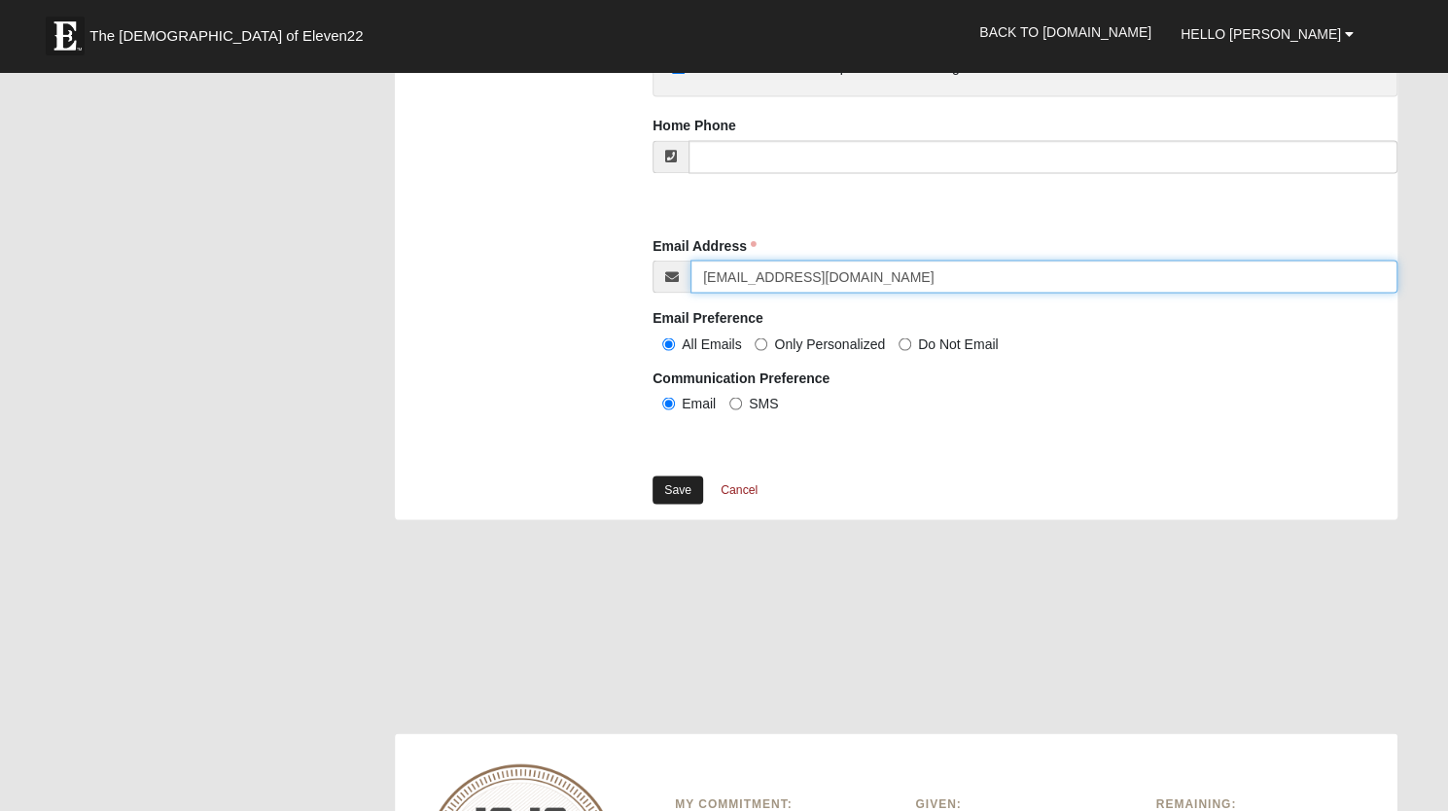
type input "[EMAIL_ADDRESS][DOMAIN_NAME]"
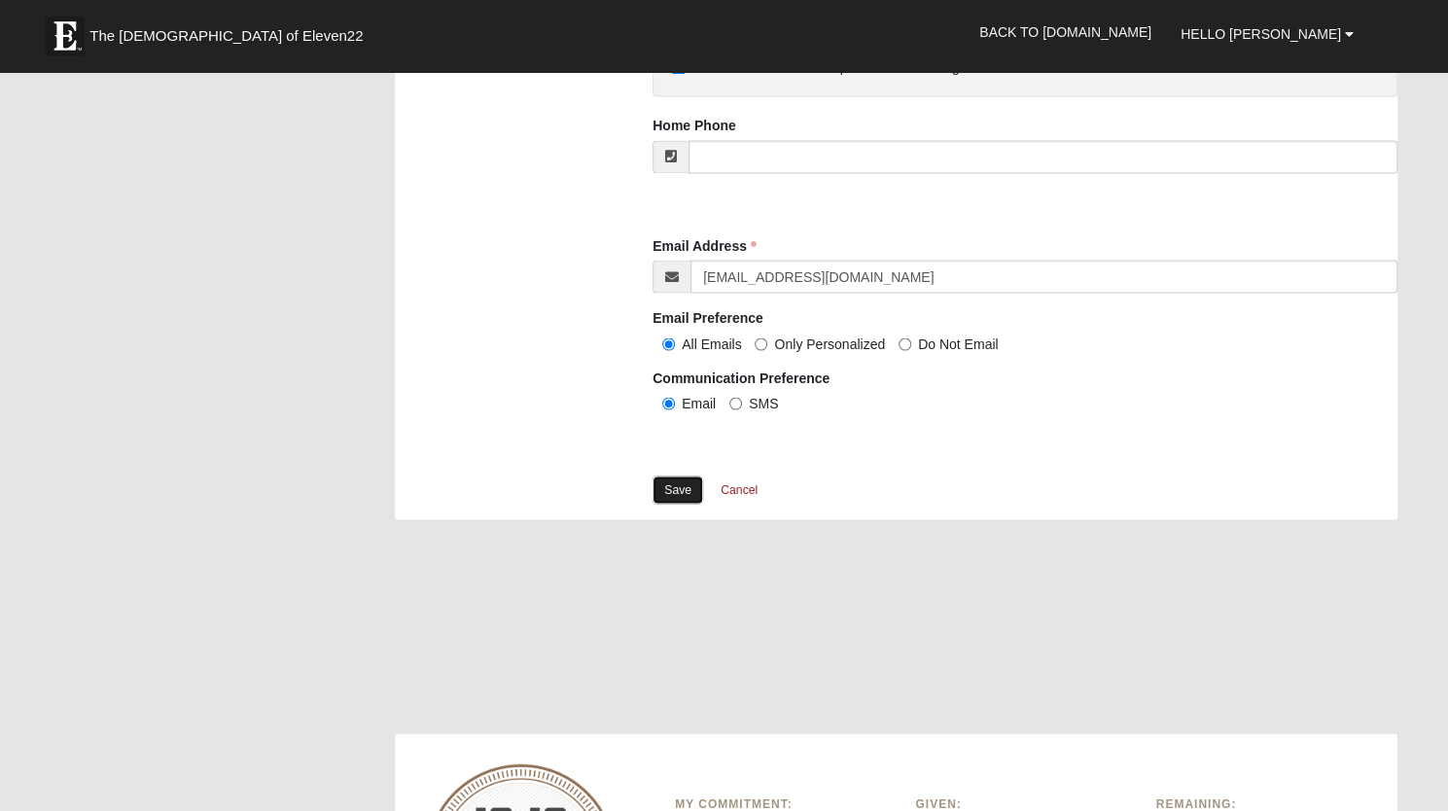
click at [671, 491] on link "Save" at bounding box center [678, 490] width 51 height 28
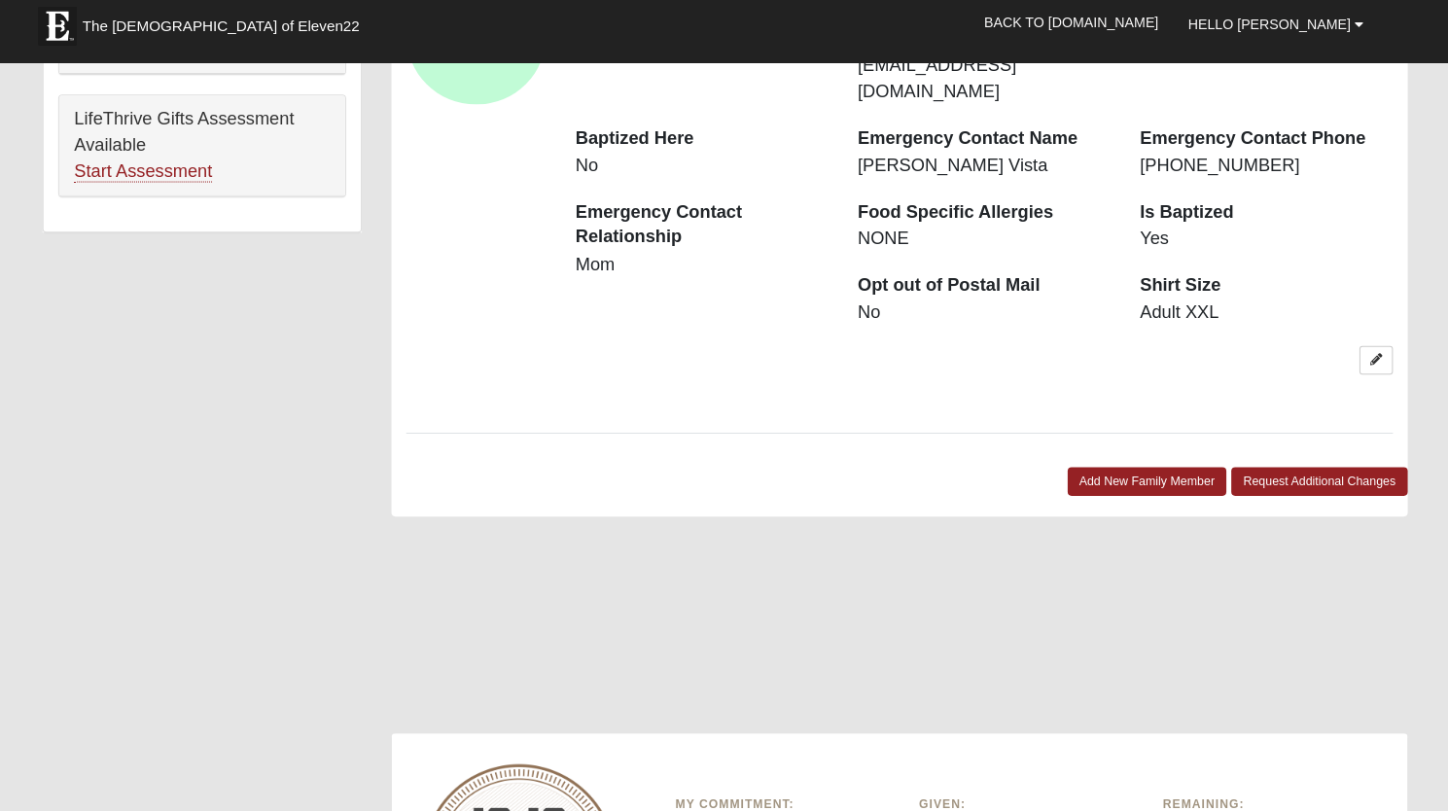
scroll to position [1350, 0]
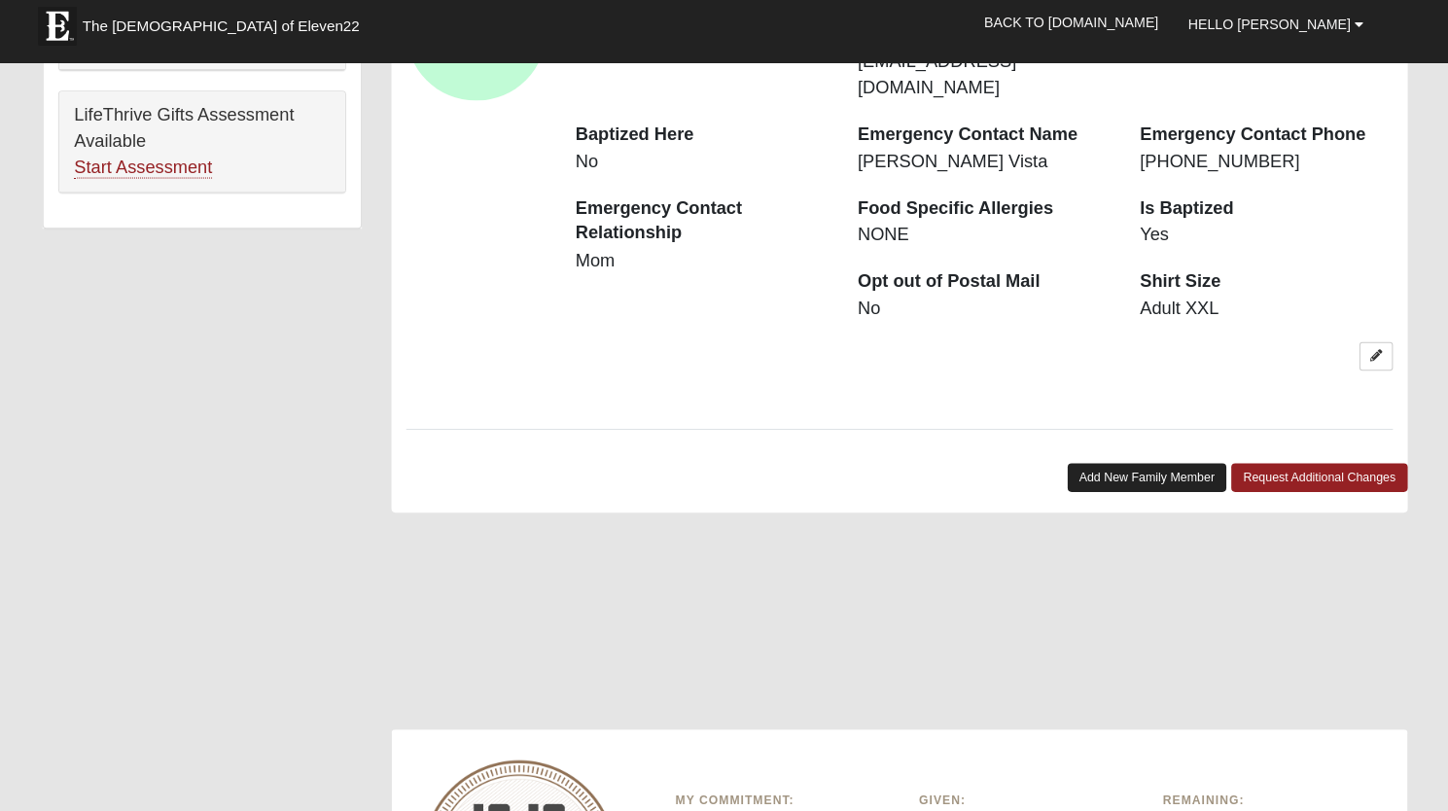
click at [1125, 468] on link "Add New Family Member" at bounding box center [1141, 482] width 158 height 28
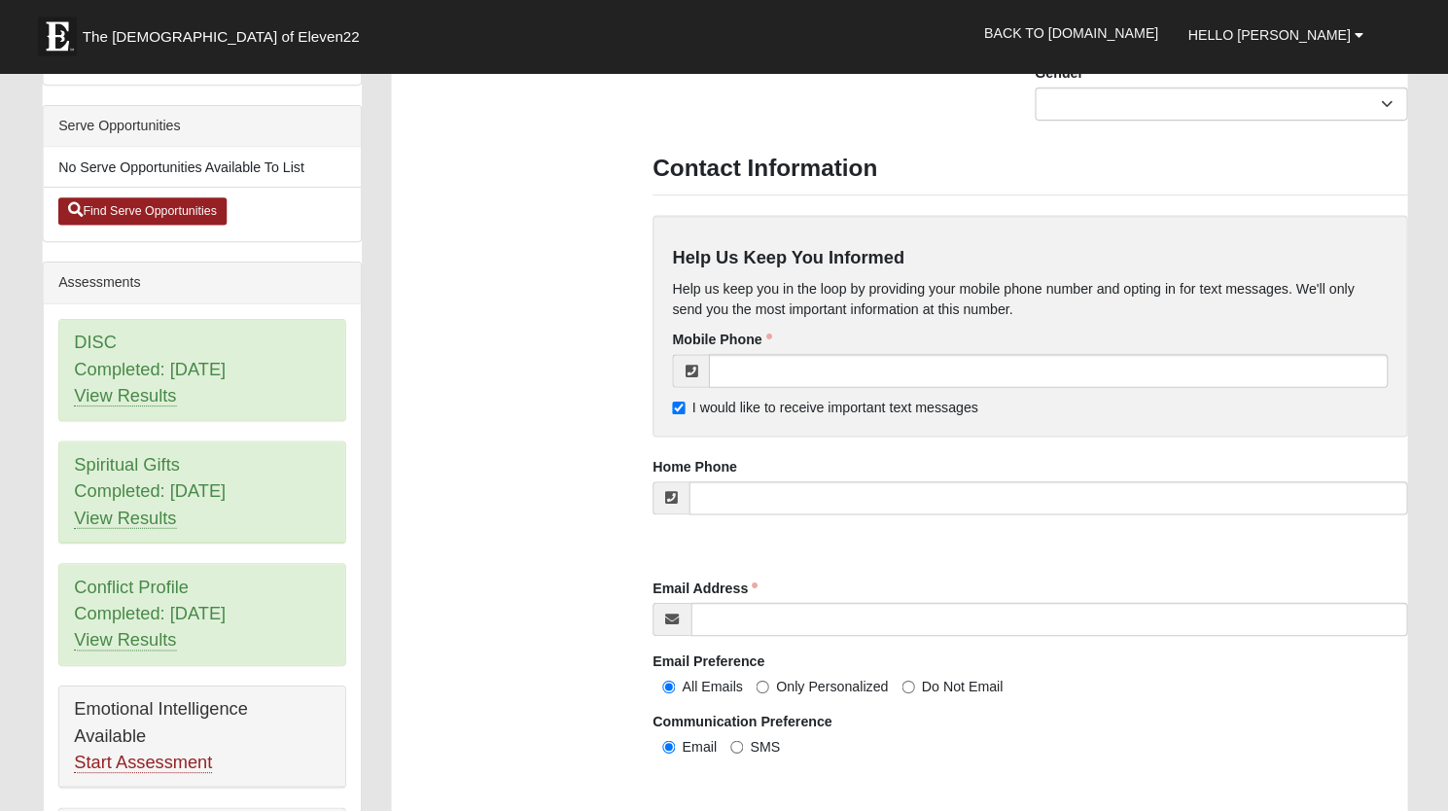
scroll to position [532, 0]
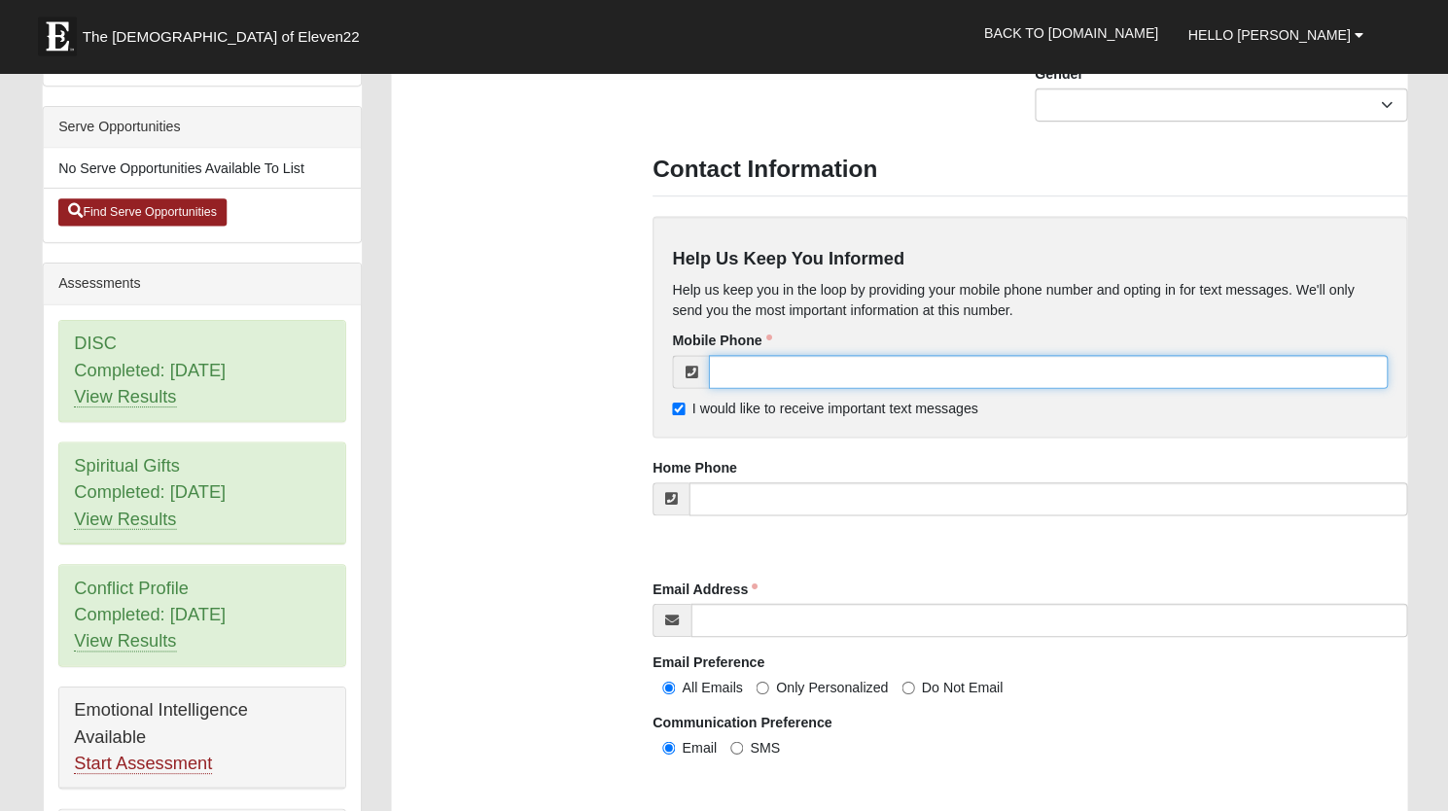
click at [756, 369] on input "tel" at bounding box center [1043, 366] width 670 height 33
type input "[PHONE_NUMBER]"
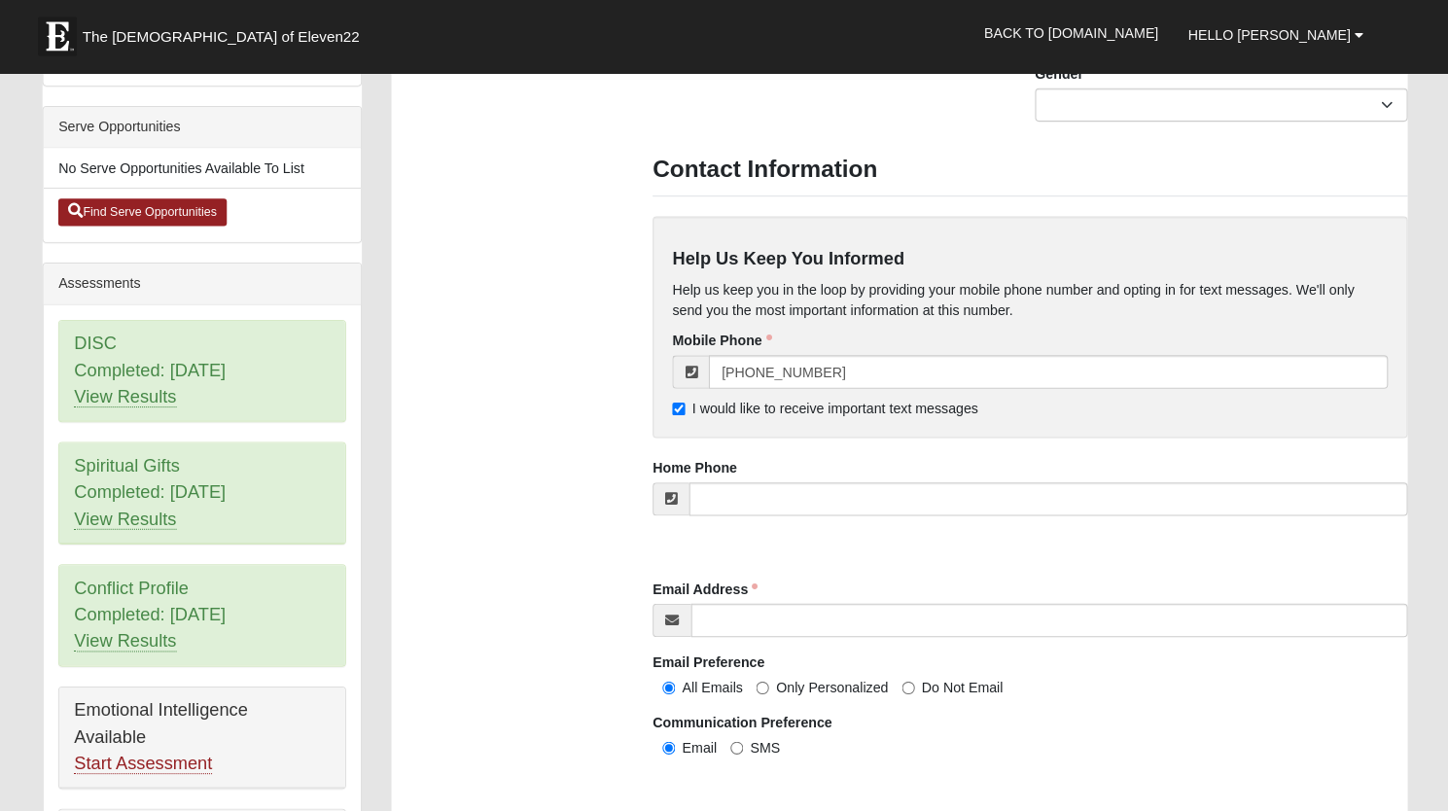
type input "[PERSON_NAME]"
type input "Vista"
type input "[PERSON_NAME]"
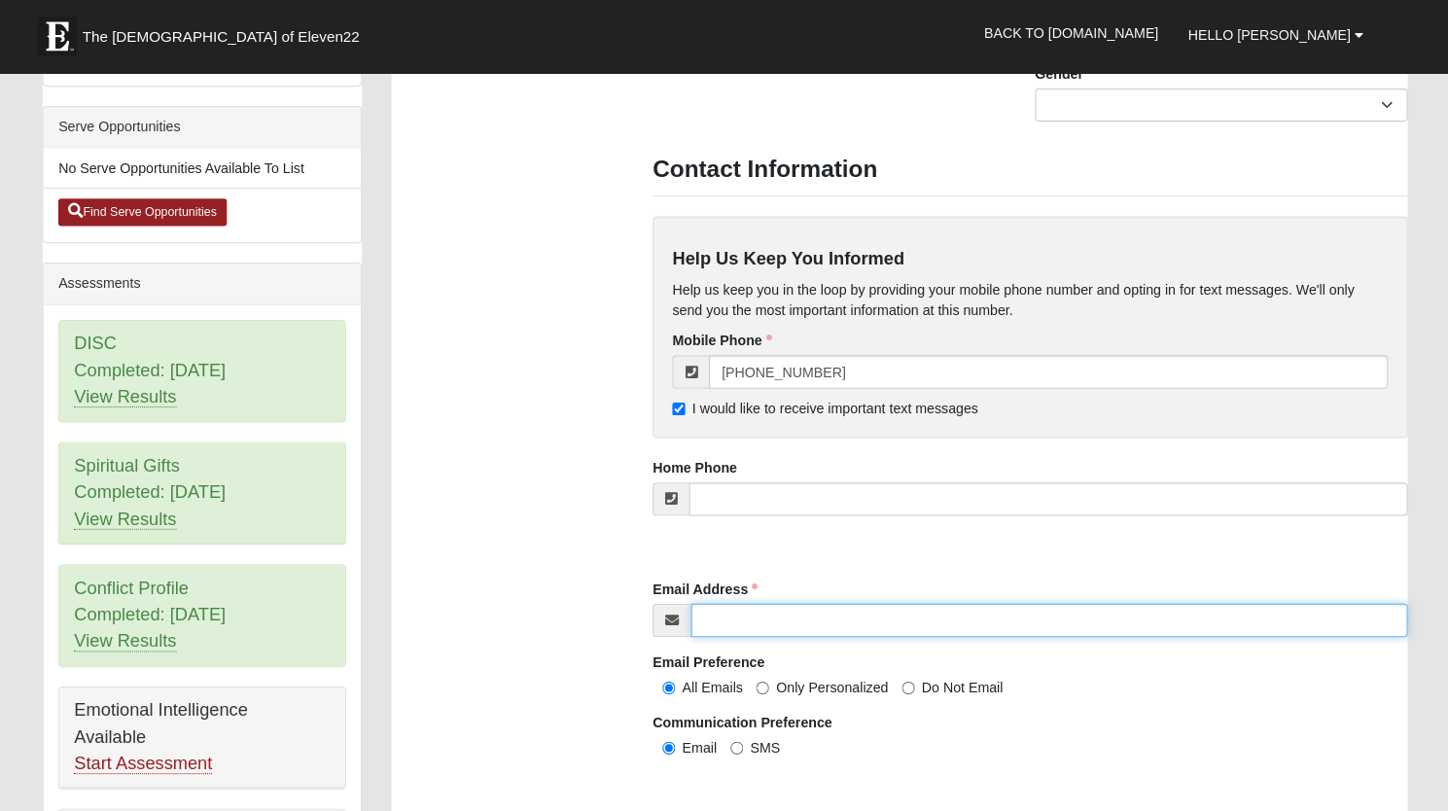
click at [733, 616] on input "Email Address" at bounding box center [1044, 611] width 707 height 33
type input "[EMAIL_ADDRESS][DOMAIN_NAME]"
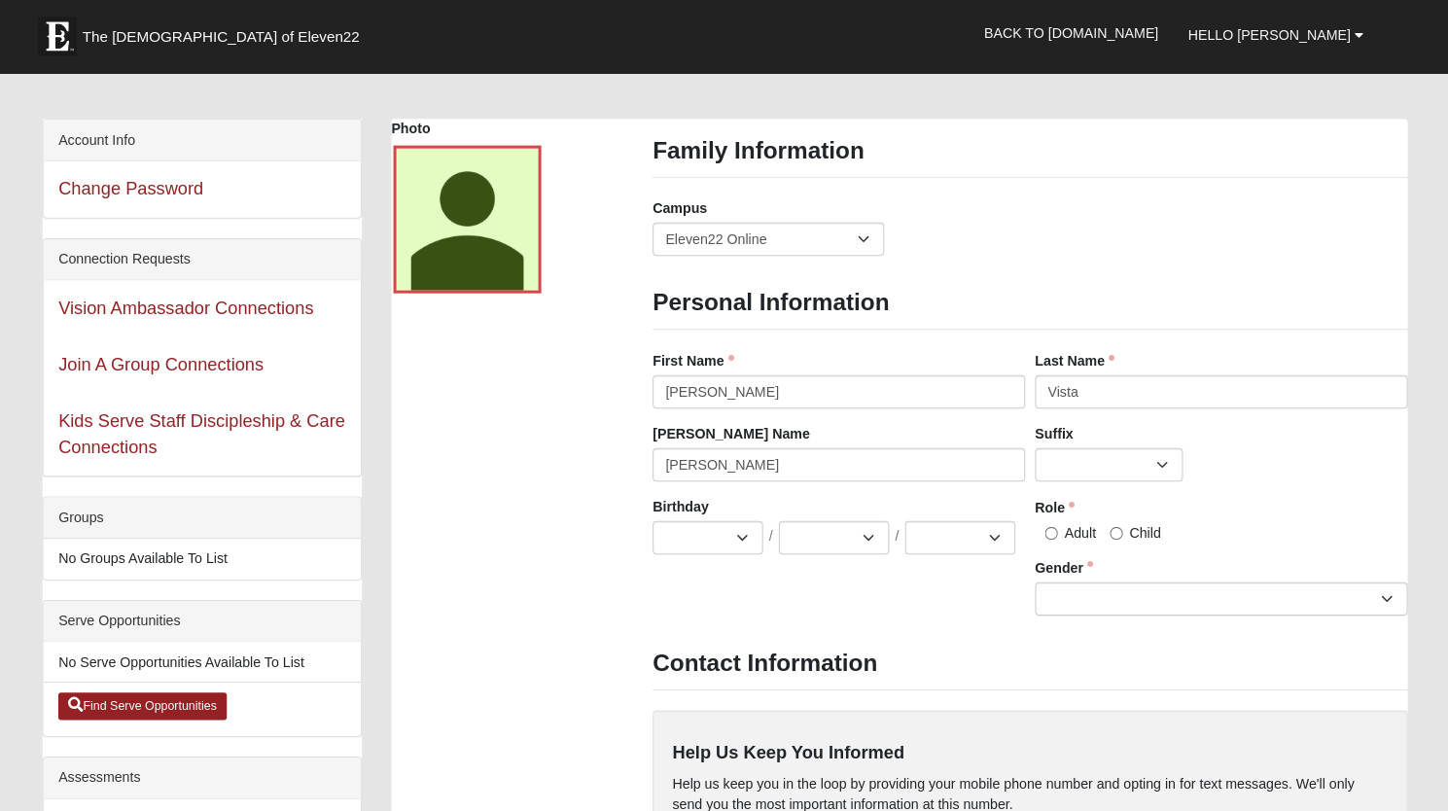
scroll to position [42, 0]
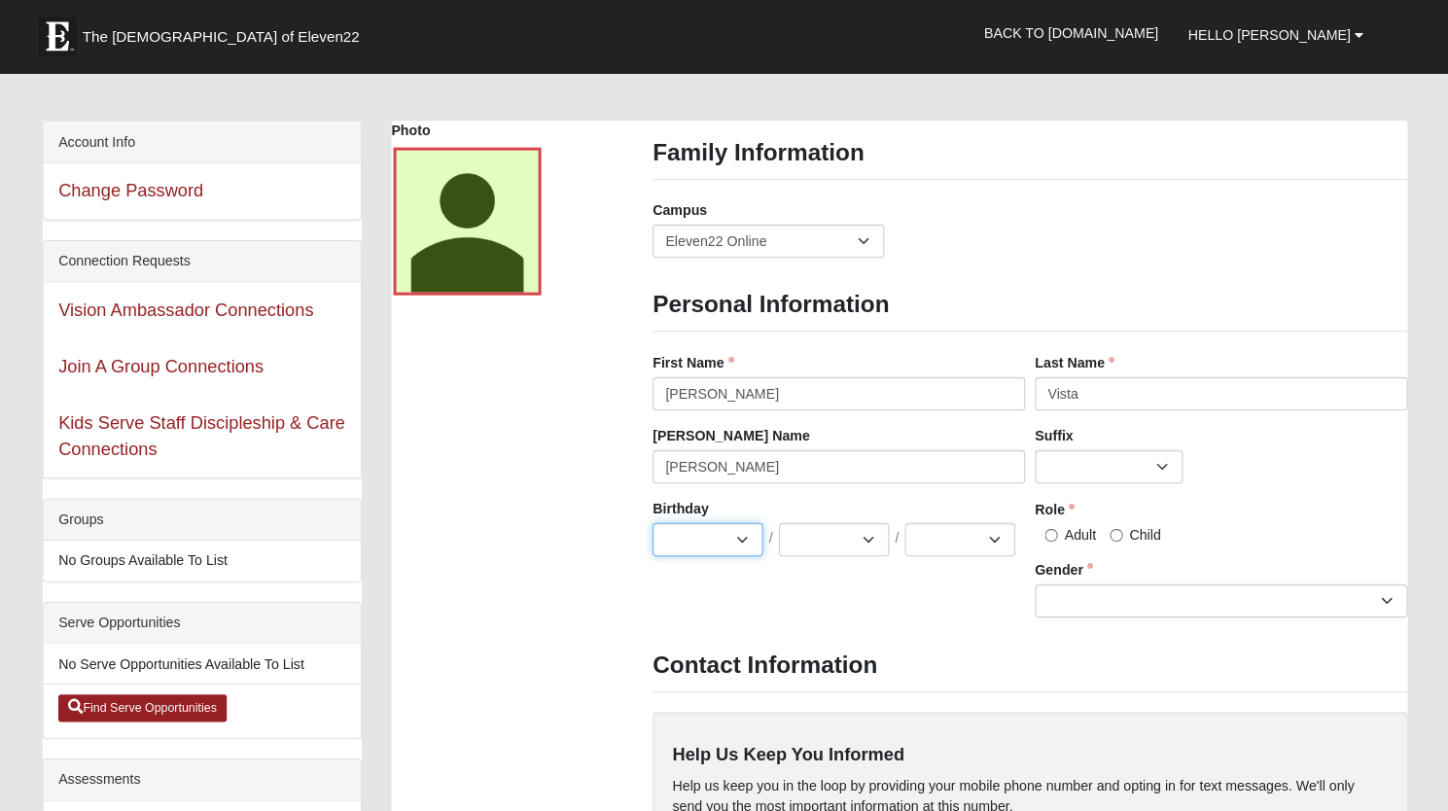
click at [742, 530] on select "Jan Feb Mar Apr May Jun [DATE] Aug Sep Oct Nov Dec" at bounding box center [707, 533] width 109 height 33
select select "3"
click at [653, 517] on select "Jan Feb Mar Apr May Jun [DATE] Aug Sep Oct Nov Dec" at bounding box center [707, 533] width 109 height 33
click at [863, 530] on select "1 2 3 4 5 6 7 8 9 10 11 12 13 14 15 16 17 18 19 20 21 22 23 24 25 26 27 28 29 3…" at bounding box center [831, 533] width 109 height 33
select select "21"
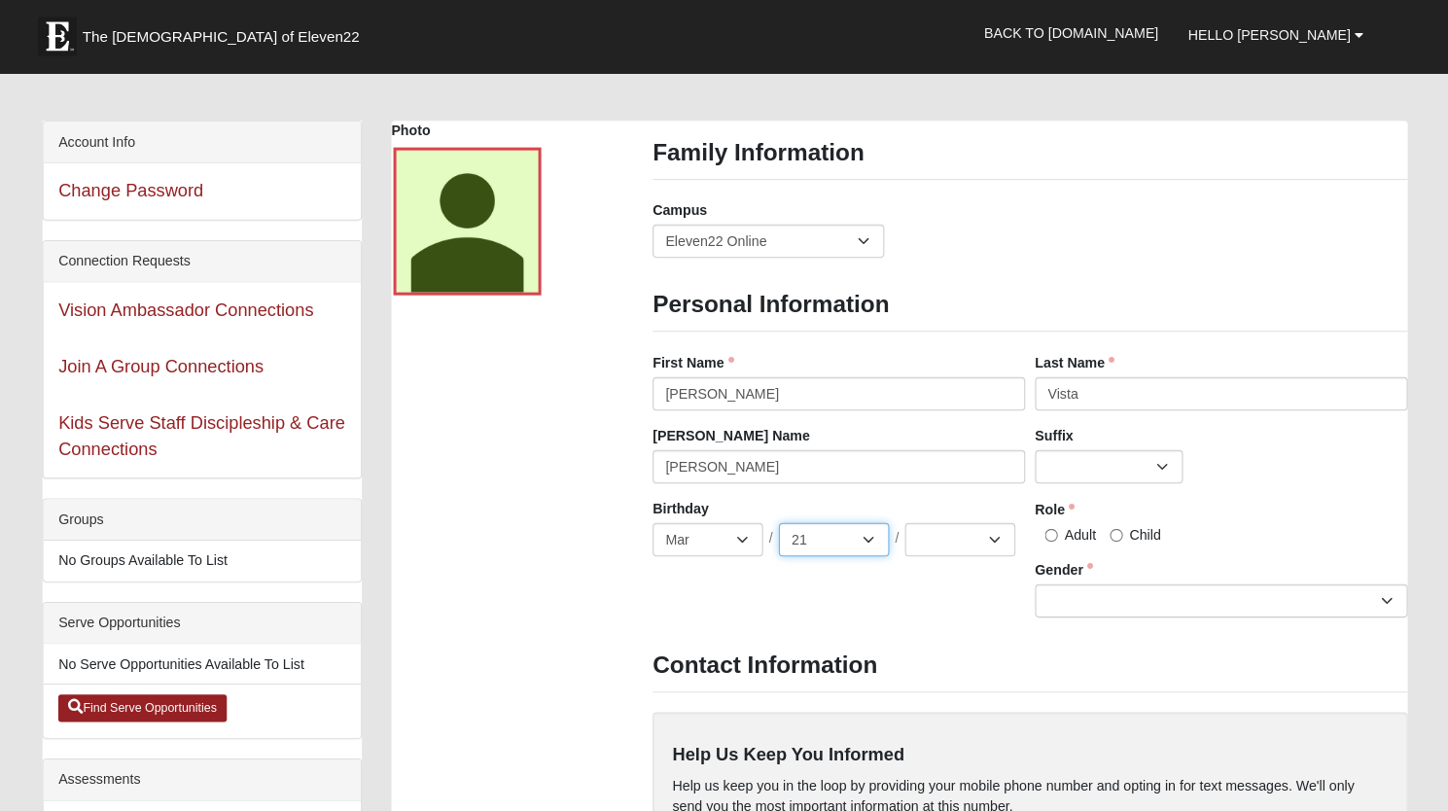
click at [777, 517] on select "1 2 3 4 5 6 7 8 9 10 11 12 13 14 15 16 17 18 19 20 21 22 23 24 25 26 27 28 29 3…" at bounding box center [831, 533] width 109 height 33
click at [987, 530] on select "2025 2024 2023 2022 2021 2020 2019 2018 2017 2016 2015 2014 2013 2012 2011 2010…" at bounding box center [956, 533] width 109 height 33
select select "1968"
click at [902, 517] on select "2025 2024 2023 2022 2021 2020 2019 2018 2017 2016 2015 2014 2013 2012 2011 2010…" at bounding box center [956, 533] width 109 height 33
click at [1045, 525] on input "Adult" at bounding box center [1046, 528] width 13 height 13
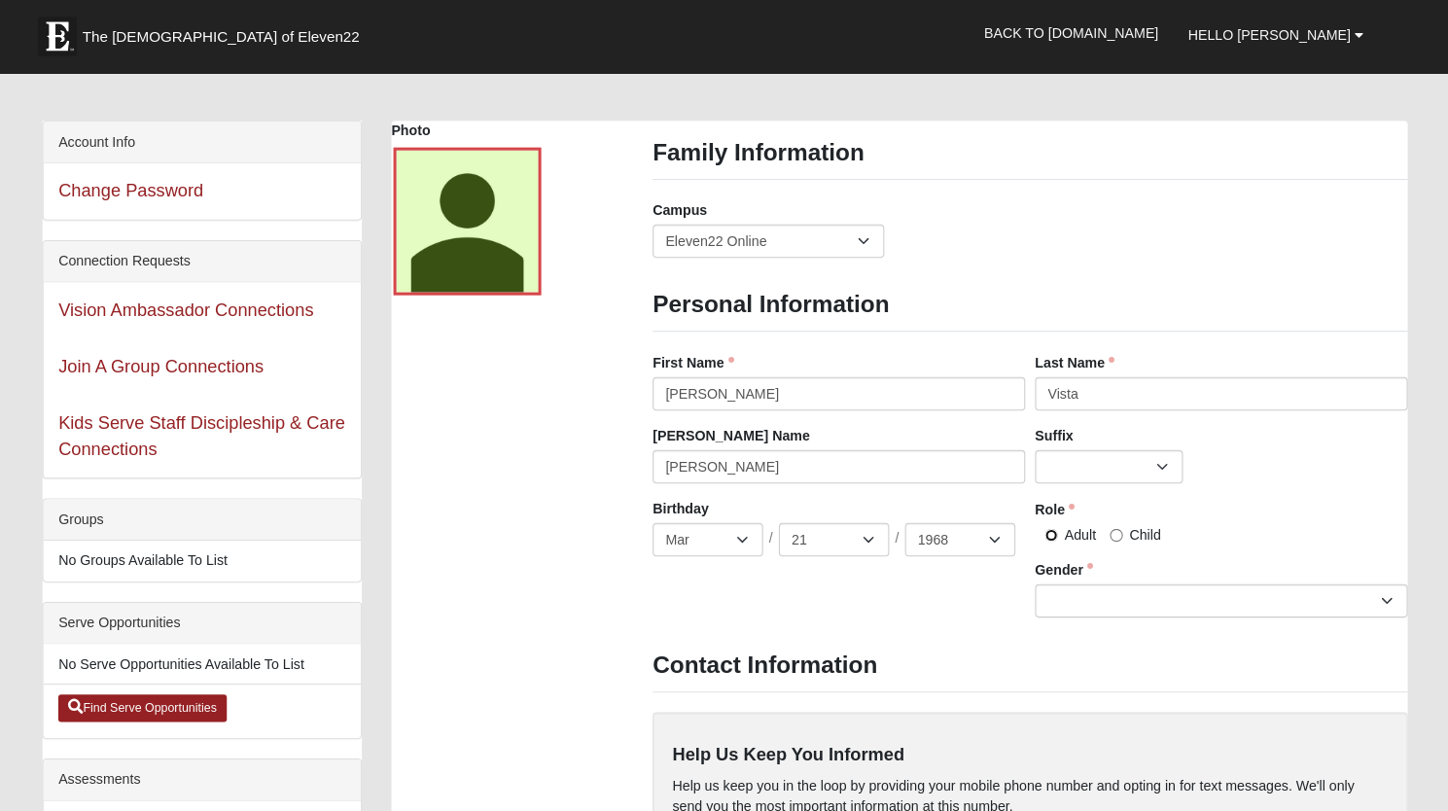
radio input "true"
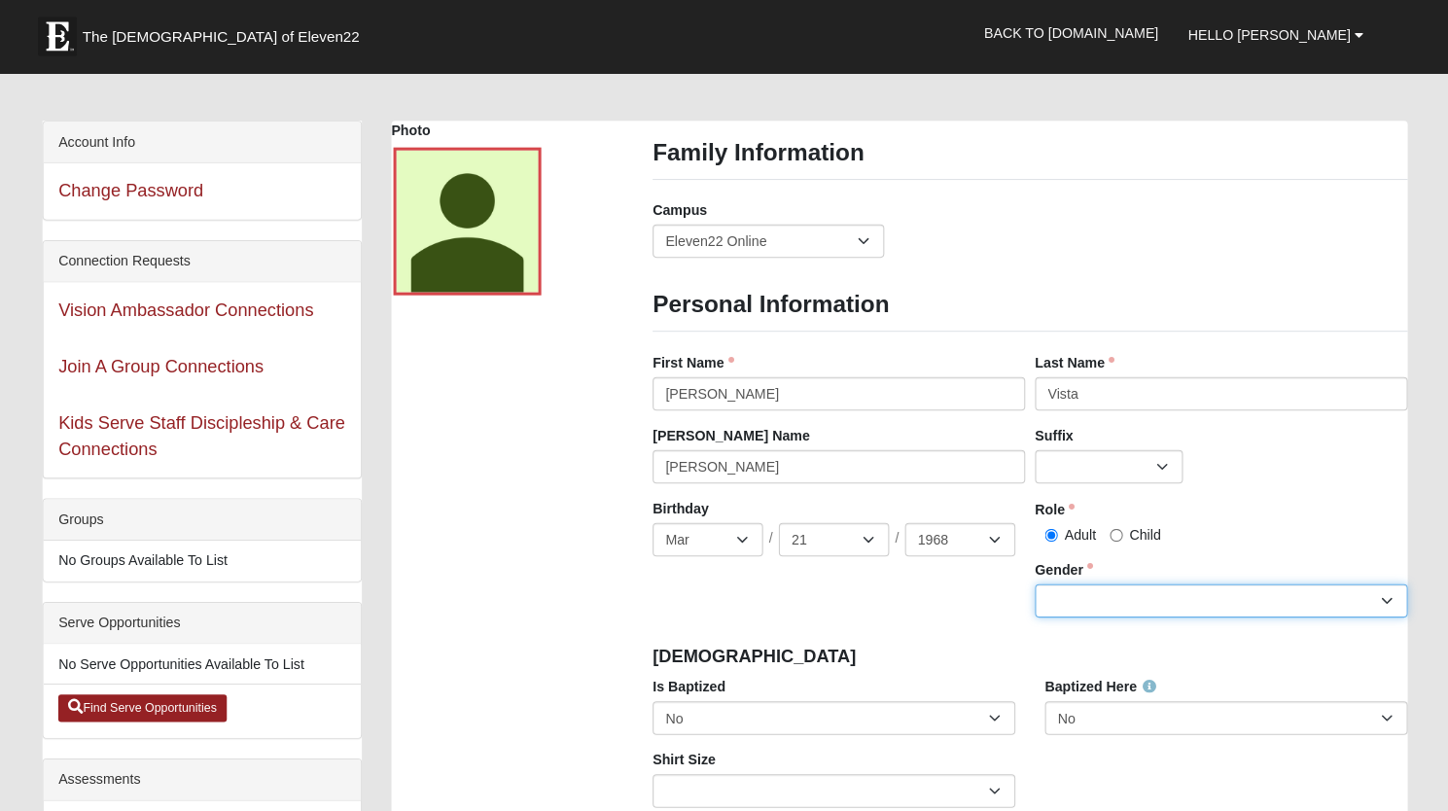
click at [1055, 595] on select "[DEMOGRAPHIC_DATA] [DEMOGRAPHIC_DATA]" at bounding box center [1214, 593] width 368 height 33
select select "[DEMOGRAPHIC_DATA]"
click at [1030, 577] on select "[DEMOGRAPHIC_DATA] [DEMOGRAPHIC_DATA]" at bounding box center [1214, 593] width 368 height 33
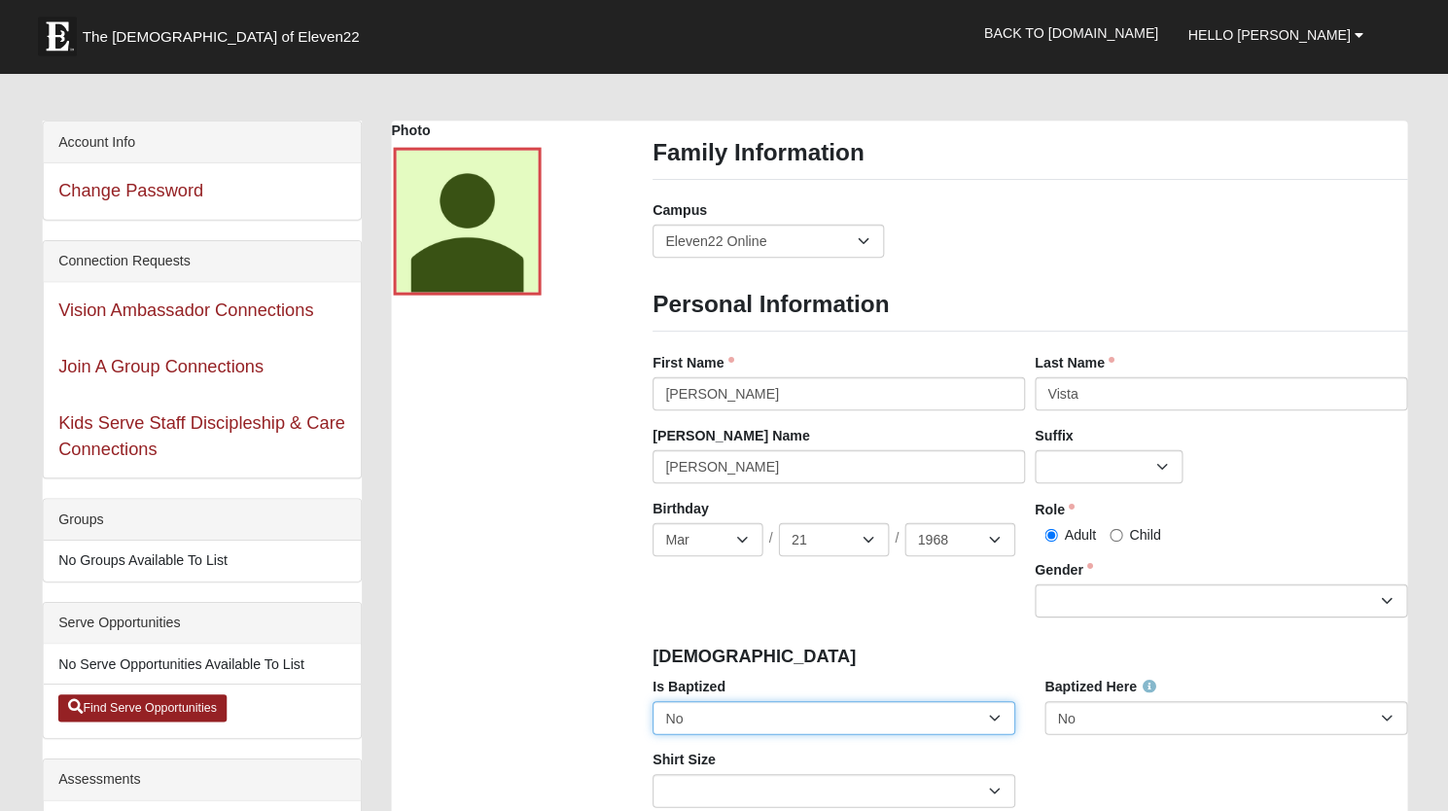
click at [810, 704] on select "No Yes" at bounding box center [832, 709] width 358 height 33
select select "True"
click at [653, 693] on select "No Yes" at bounding box center [832, 709] width 358 height 33
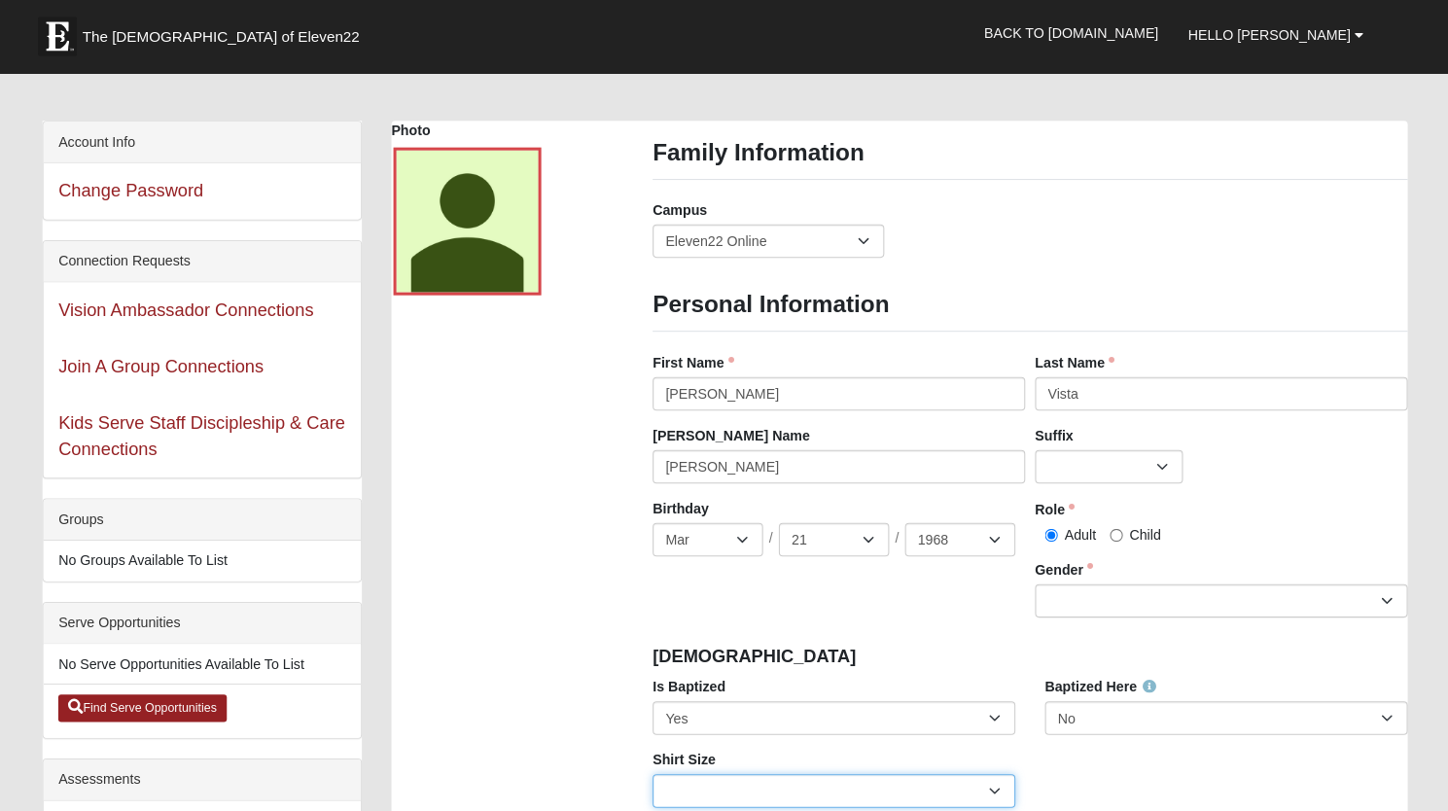
click at [714, 783] on select "Adult Small Adult Medium Adult Large Adult XL Adult XXL Adult 3XL Adult 4XL You…" at bounding box center [832, 781] width 358 height 33
select select "Adult Medium"
click at [653, 765] on select "Adult Small Adult Medium Adult Large Adult XL Adult XXL Adult 3XL Adult 4XL You…" at bounding box center [832, 781] width 358 height 33
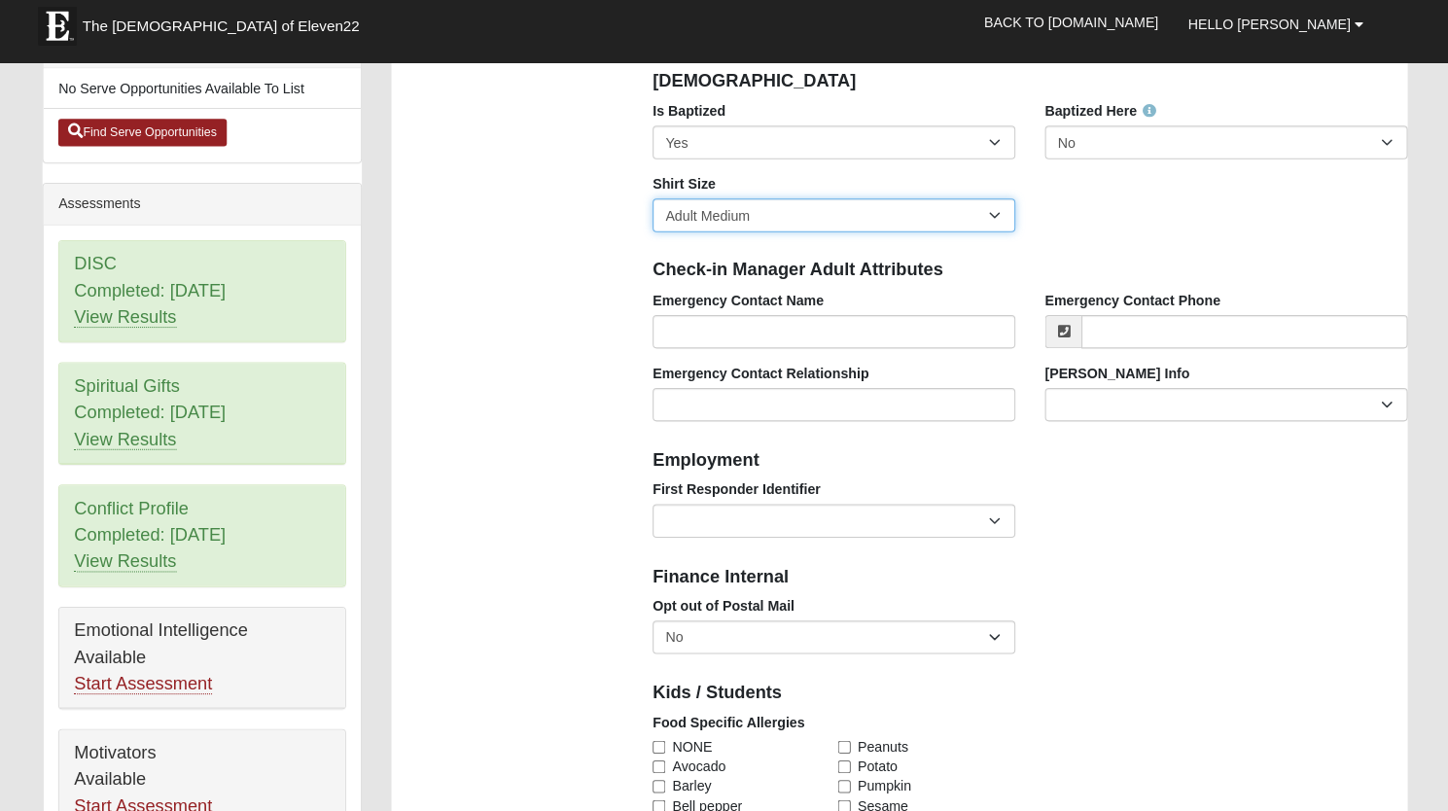
scroll to position [603, 0]
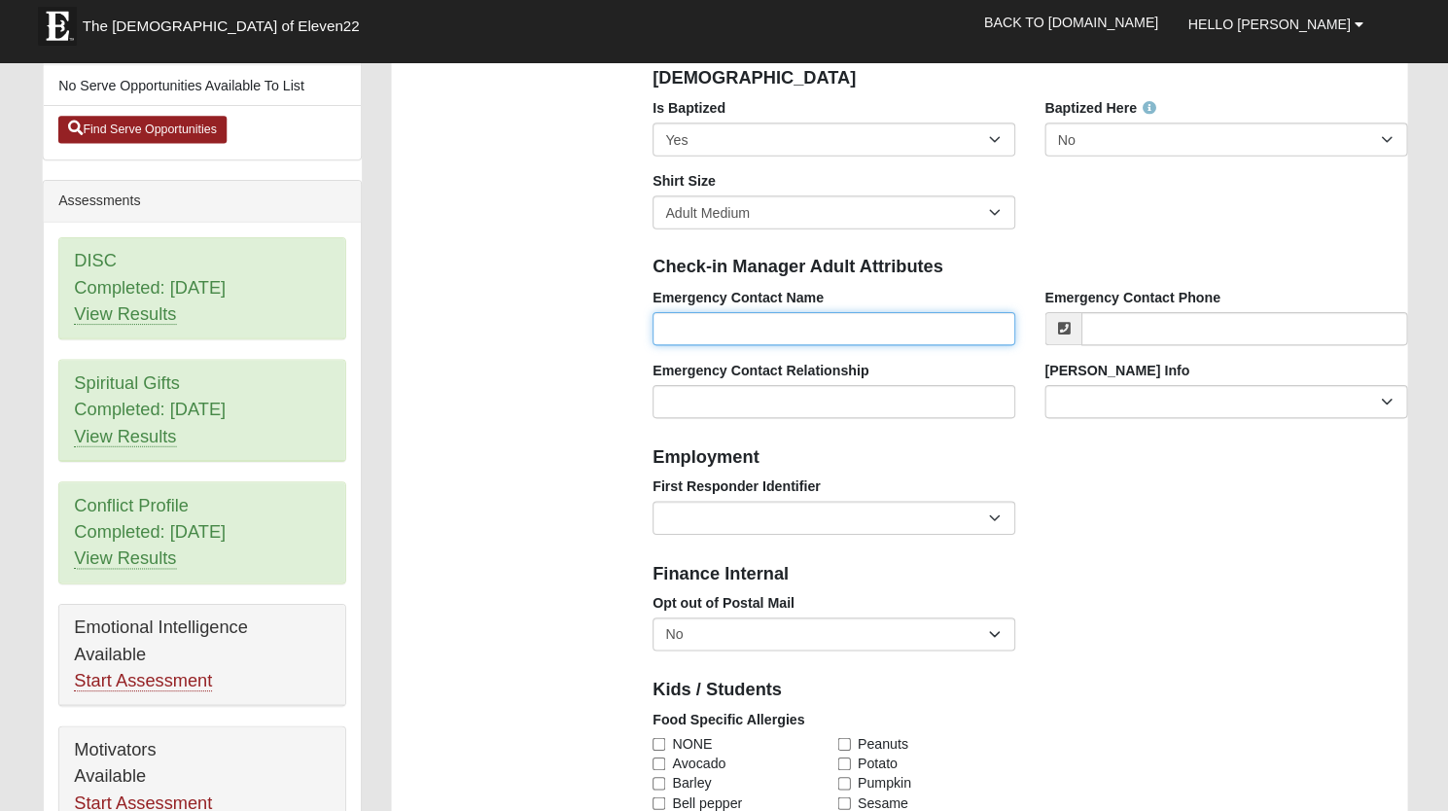
click at [888, 327] on input "Emergency Contact Name" at bounding box center [832, 334] width 358 height 33
type input "[PERSON_NAME]"
type input "[PHONE_NUMBER]"
click at [703, 330] on input "[PERSON_NAME]" at bounding box center [832, 334] width 358 height 33
type input "[PERSON_NAME] Vista"
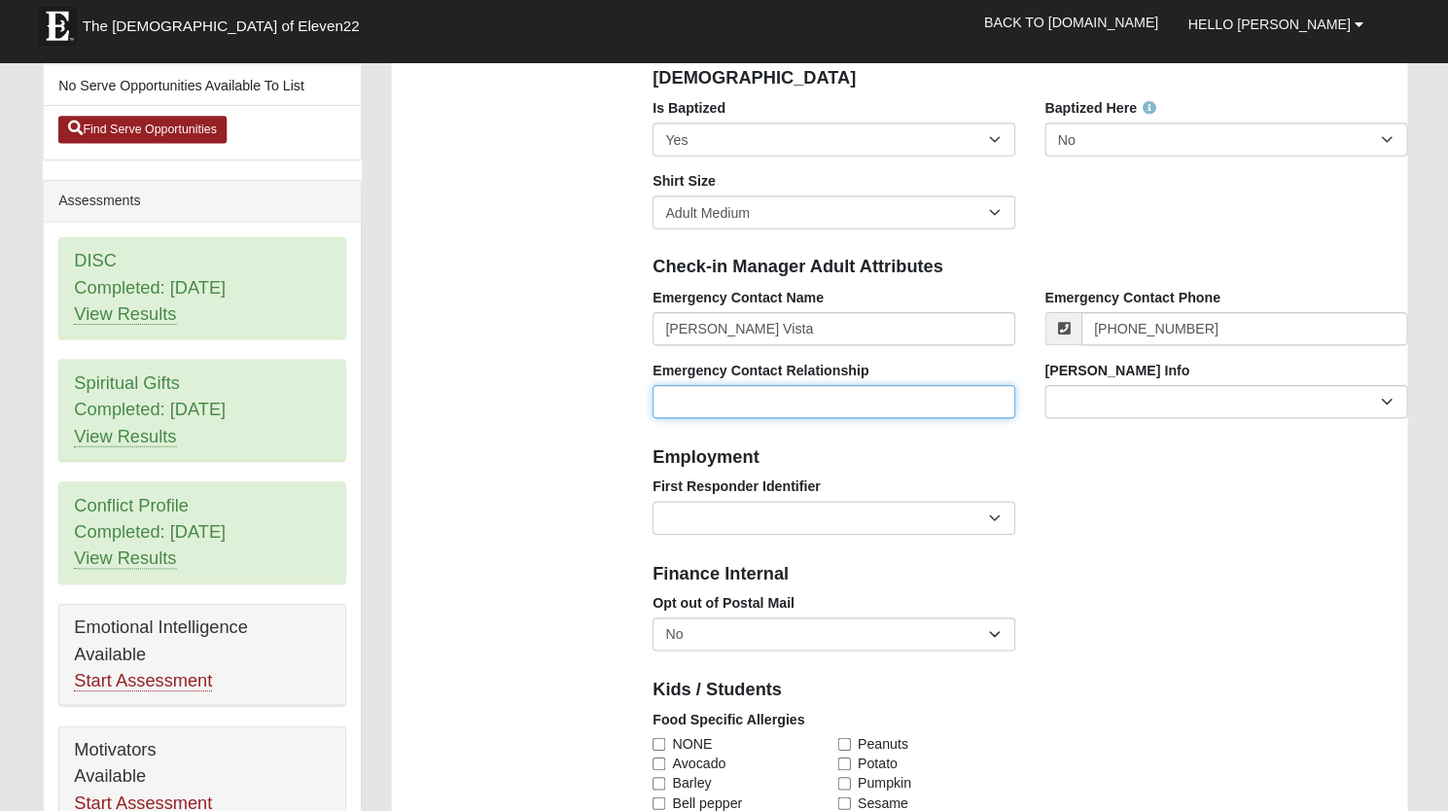
click at [778, 404] on input "Emergency Contact Relationship" at bounding box center [832, 406] width 358 height 33
click at [768, 401] on input "husband" at bounding box center [832, 406] width 358 height 33
drag, startPoint x: 734, startPoint y: 412, endPoint x: 630, endPoint y: 418, distance: 104.2
click at [630, 418] on div "Photo Family Information Campus [GEOGRAPHIC_DATA] Eleven22 Online [PERSON_NAME]…" at bounding box center [896, 713] width 1032 height 2311
type input "Wife"
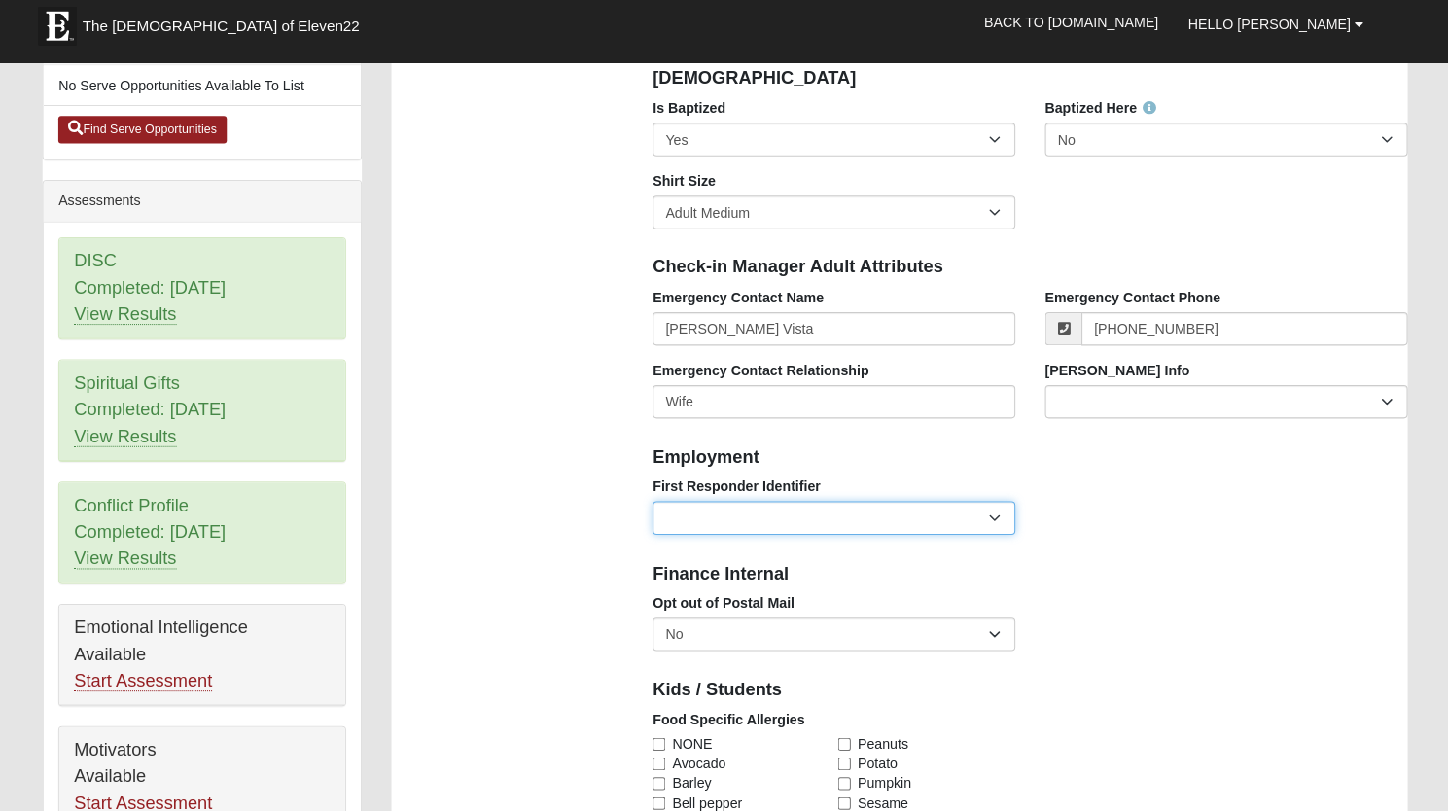
click at [800, 520] on select "EMT | Paramedic | Medical Firefighter | Fire Department Police Officer | Sherif…" at bounding box center [832, 521] width 358 height 33
select select "2493"
click at [653, 505] on select "EMT | Paramedic | Medical Firefighter | Fire Department Police Officer | Sherif…" at bounding box center [832, 521] width 358 height 33
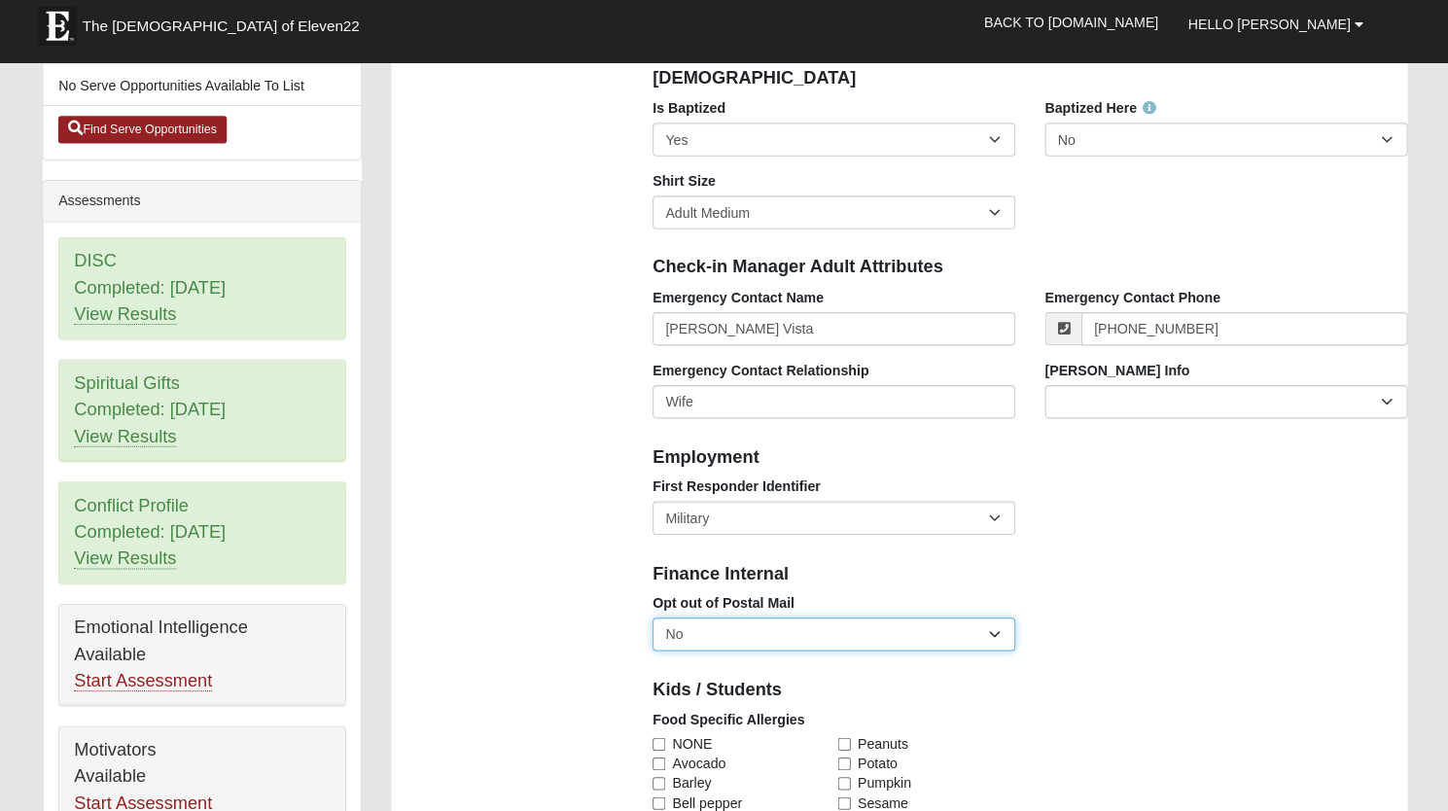
click at [727, 635] on select "No Yes" at bounding box center [832, 636] width 358 height 33
drag, startPoint x: 727, startPoint y: 635, endPoint x: 1293, endPoint y: 457, distance: 593.4
click at [1293, 457] on h4 "Employment" at bounding box center [1025, 461] width 745 height 21
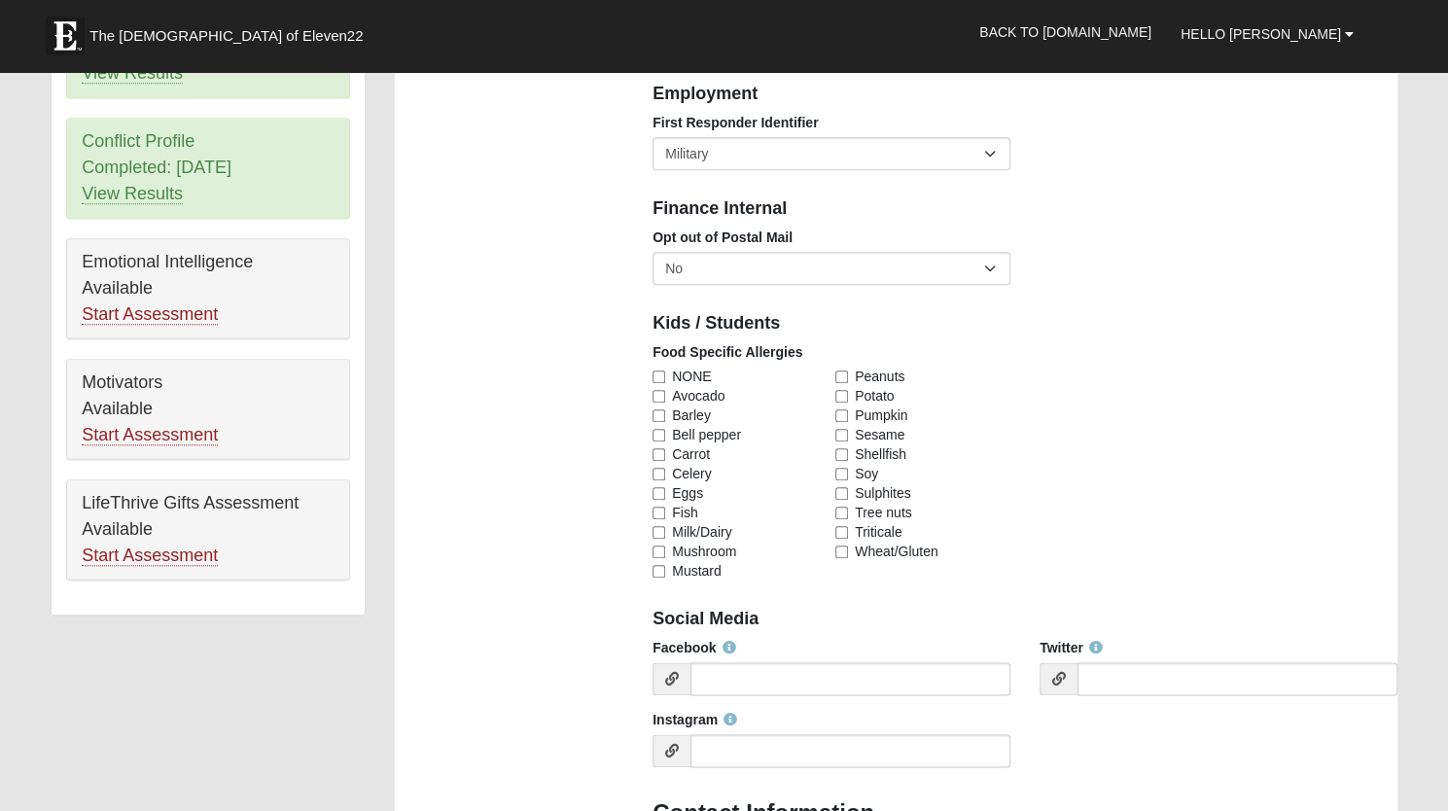
scroll to position [980, 0]
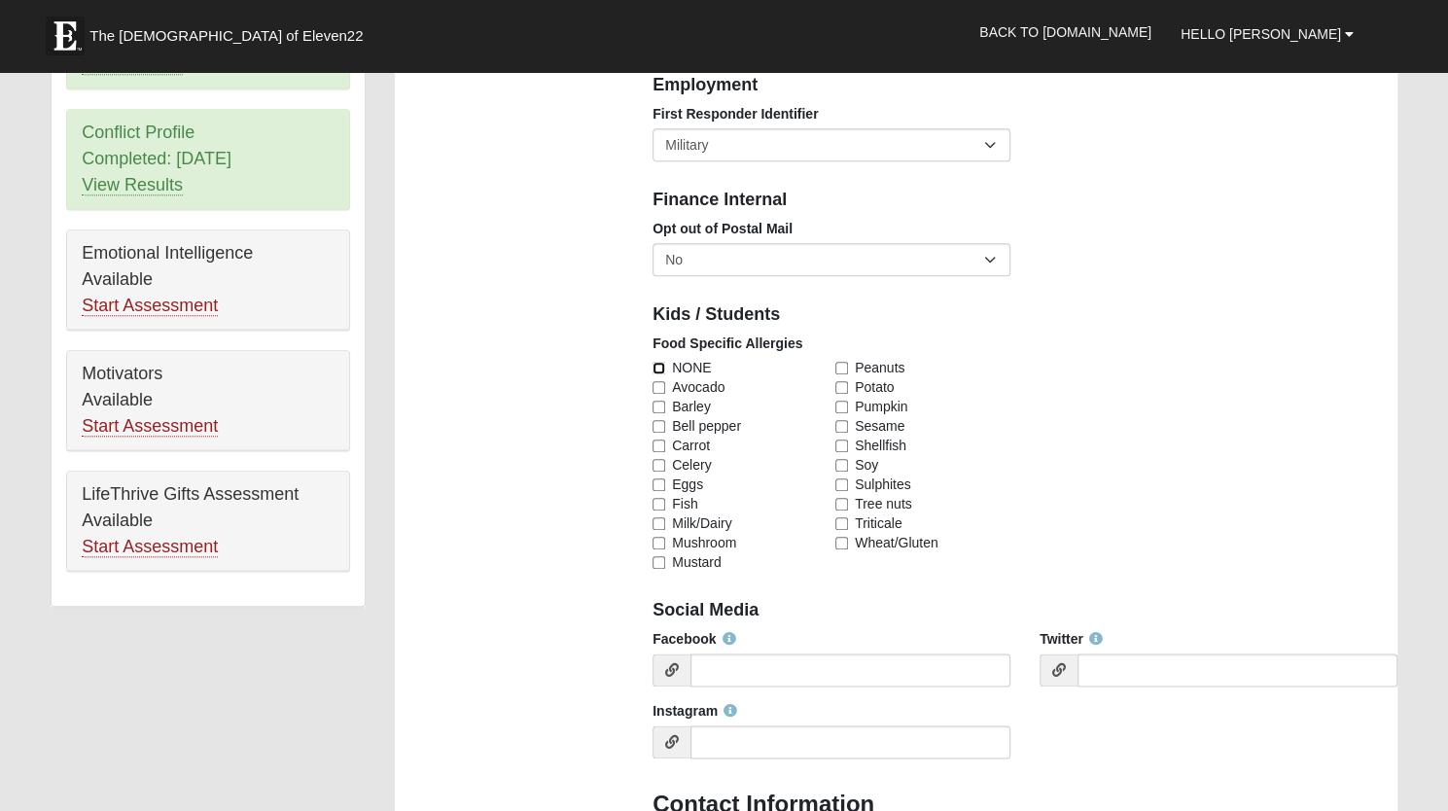
click at [659, 369] on input "NONE" at bounding box center [659, 368] width 13 height 13
checkbox input "true"
click at [986, 260] on select "No Yes" at bounding box center [832, 259] width 358 height 33
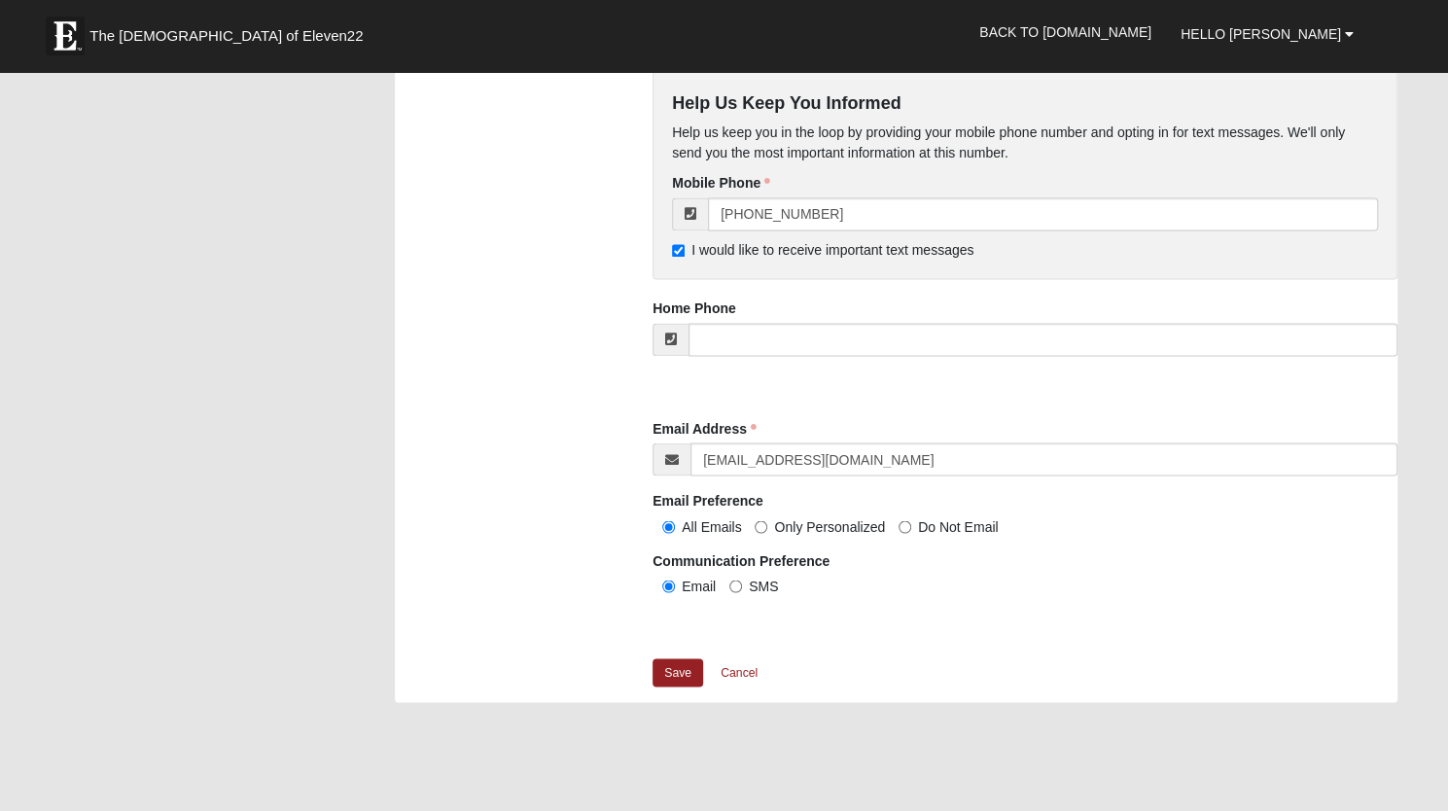
scroll to position [1780, 0]
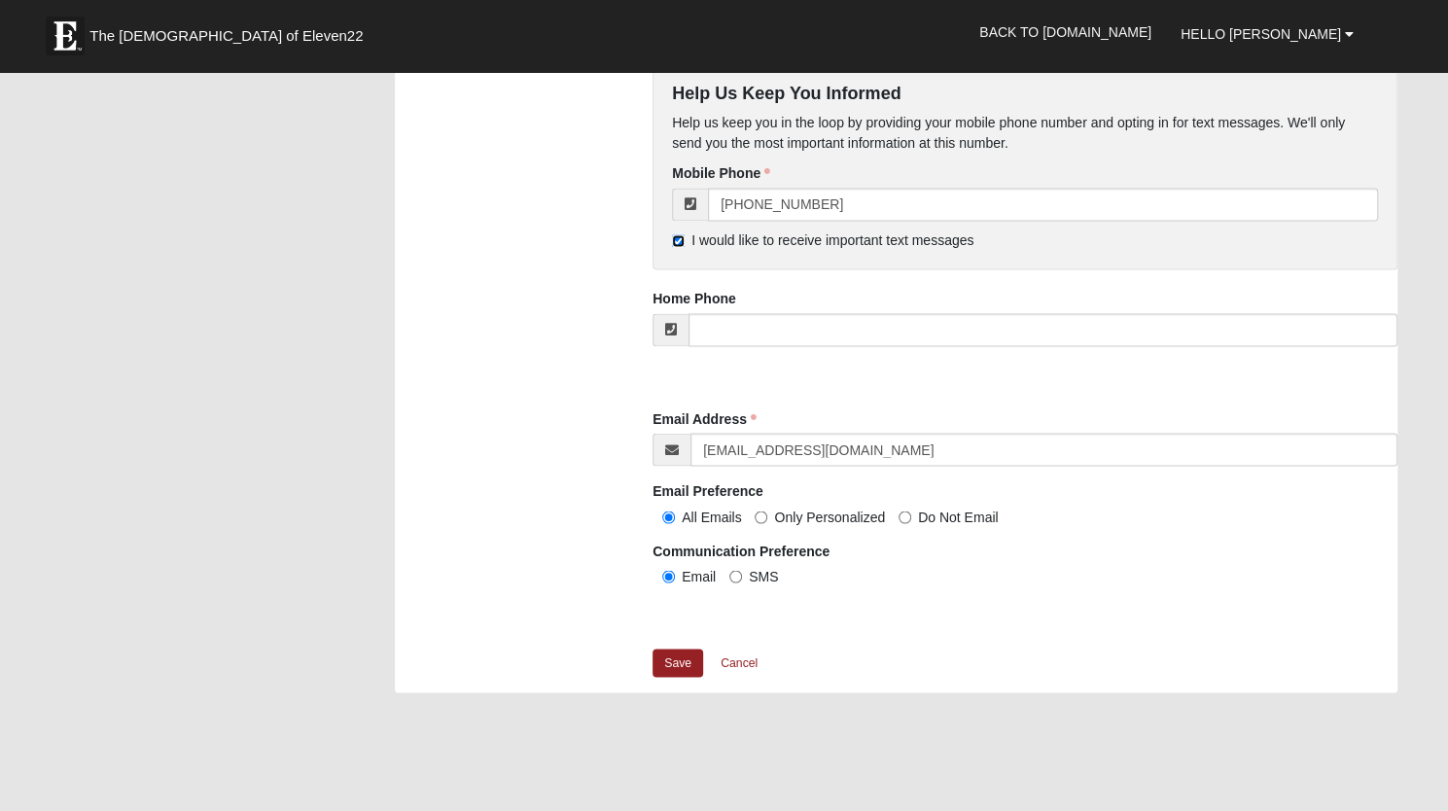
click at [677, 244] on input "I would like to receive important text messages" at bounding box center [678, 240] width 13 height 13
checkbox input "false"
click at [679, 655] on link "Save" at bounding box center [678, 663] width 51 height 28
